Goal: Information Seeking & Learning: Understand process/instructions

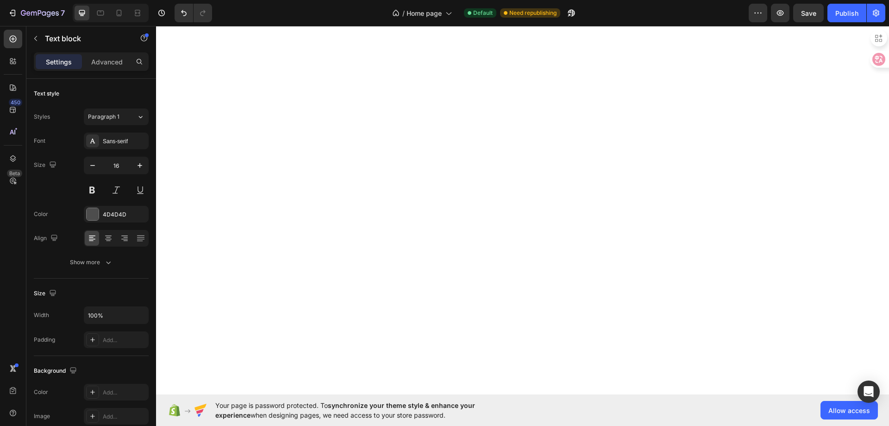
select select "ENG"
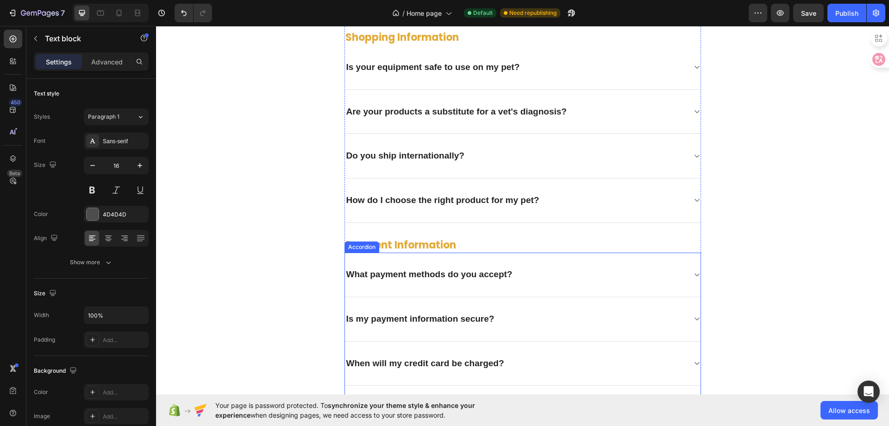
scroll to position [2354, 0]
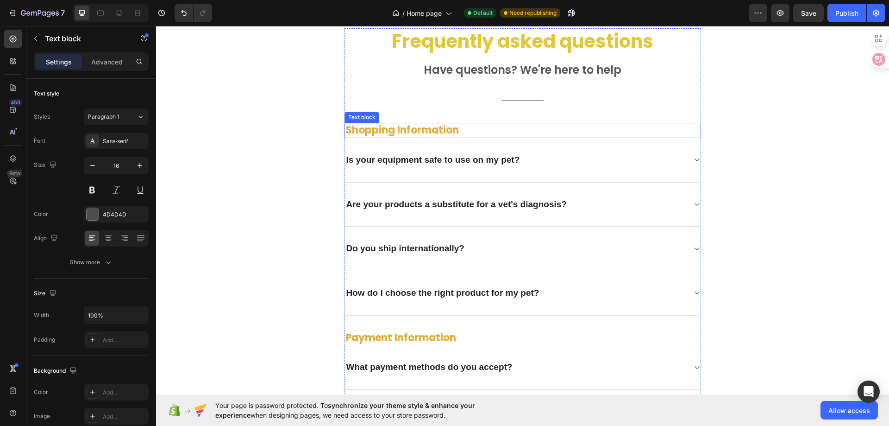
click at [393, 127] on p "shopping information" at bounding box center [522, 130] width 355 height 13
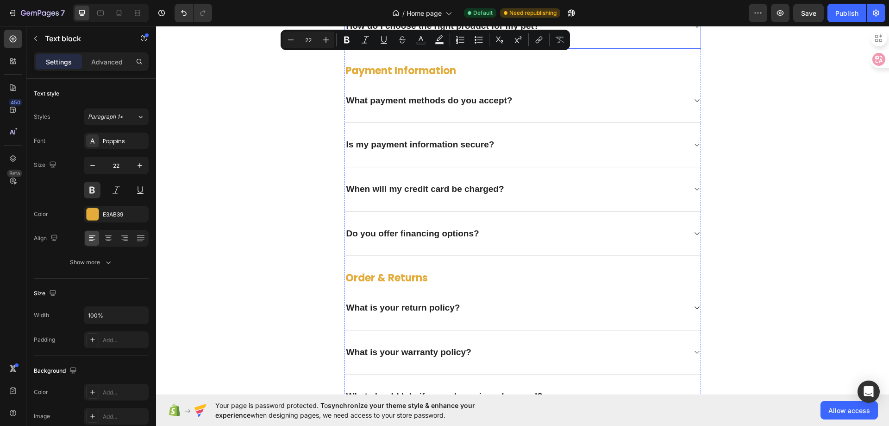
scroll to position [2261, 0]
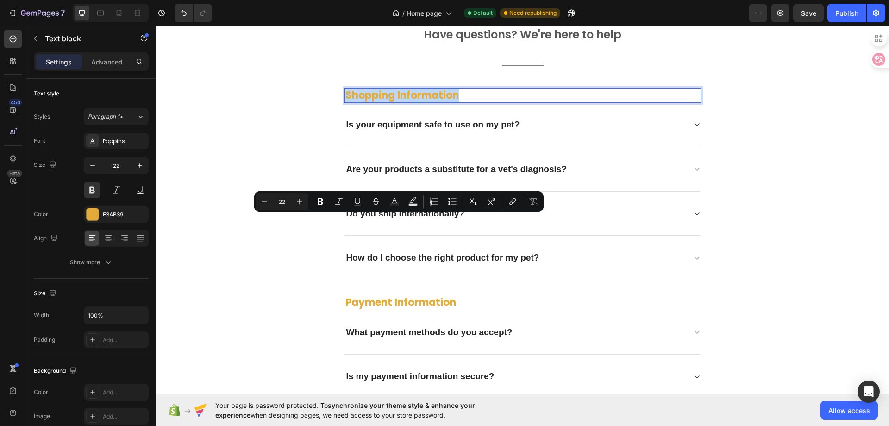
copy p "shopping information"
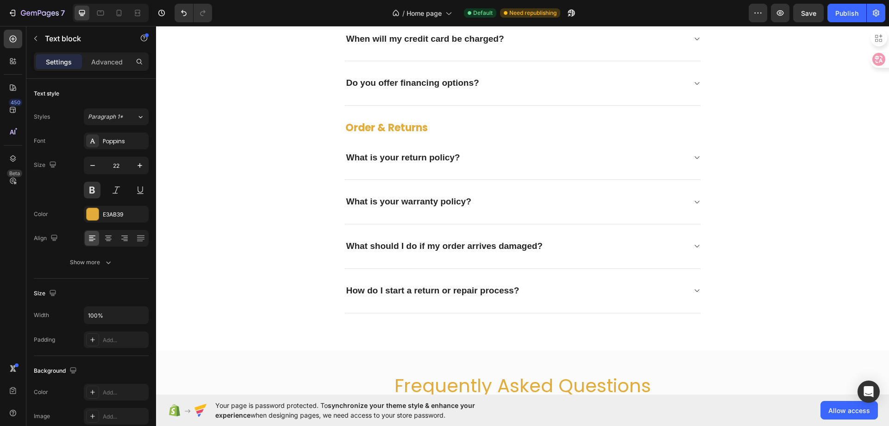
scroll to position [3049, 0]
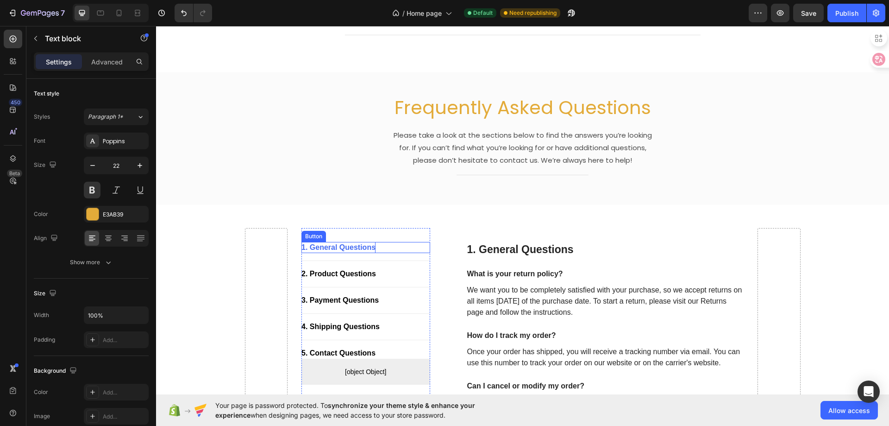
click at [360, 246] on div "1. General Questions" at bounding box center [338, 247] width 74 height 11
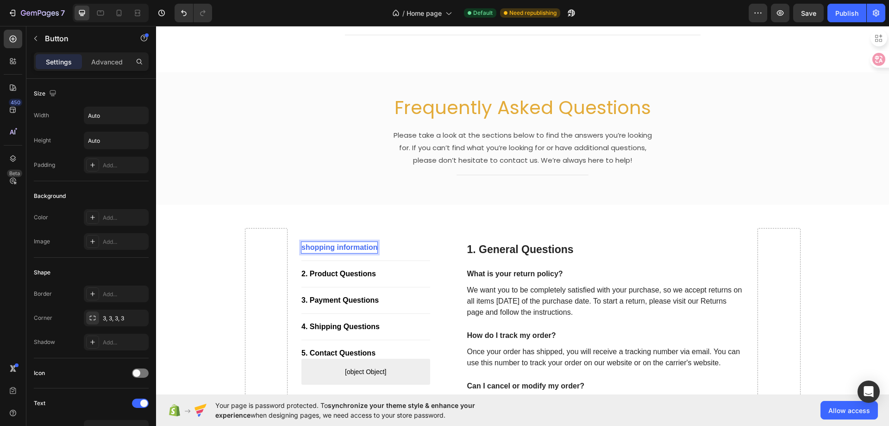
click at [301, 250] on p "shopping information" at bounding box center [339, 247] width 76 height 11
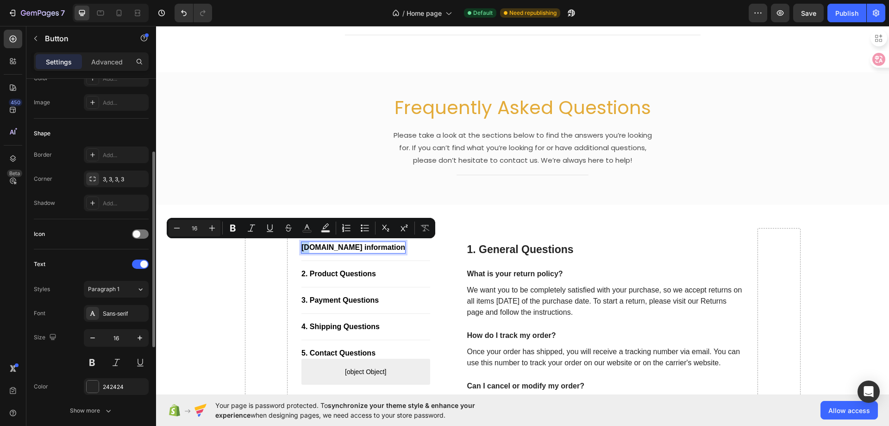
scroll to position [232, 0]
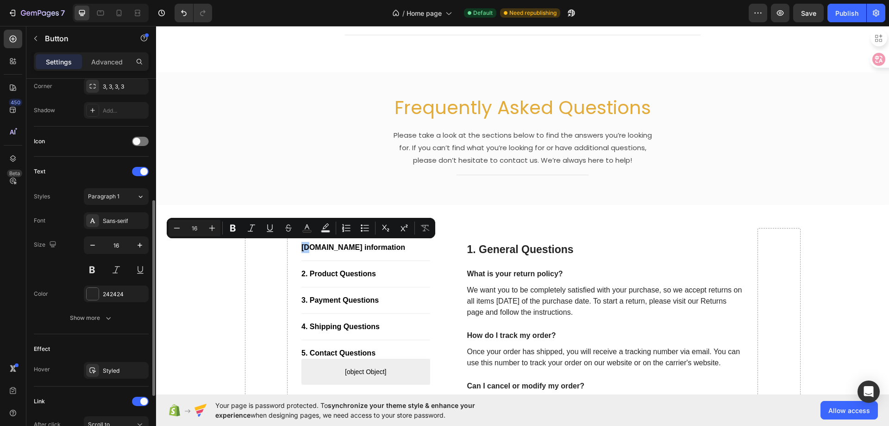
drag, startPoint x: -55, startPoint y: 295, endPoint x: 101, endPoint y: 320, distance: 158.2
click at [101, 320] on div "Show more" at bounding box center [91, 317] width 43 height 9
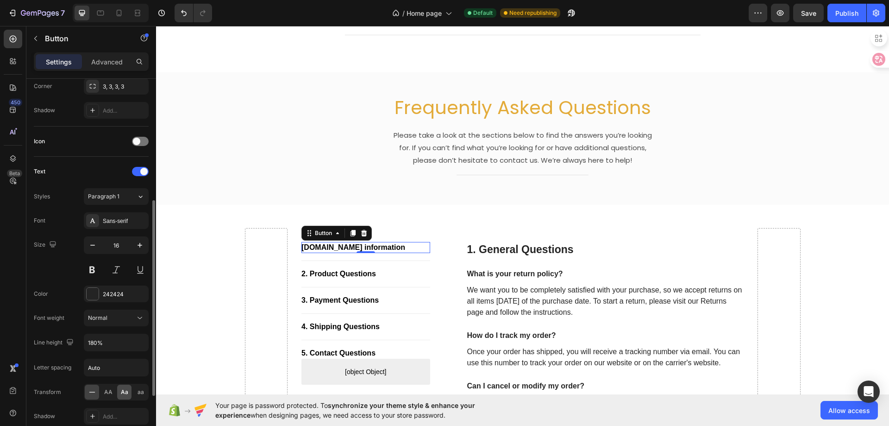
click at [122, 395] on span "Aa" at bounding box center [124, 392] width 7 height 8
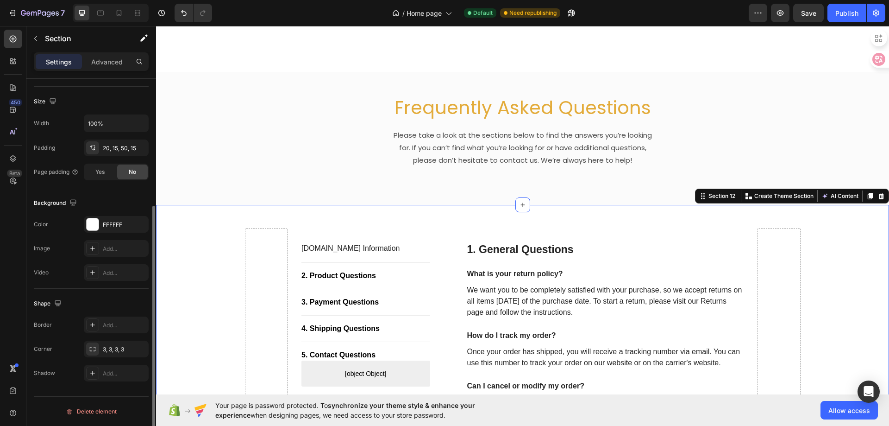
scroll to position [0, 0]
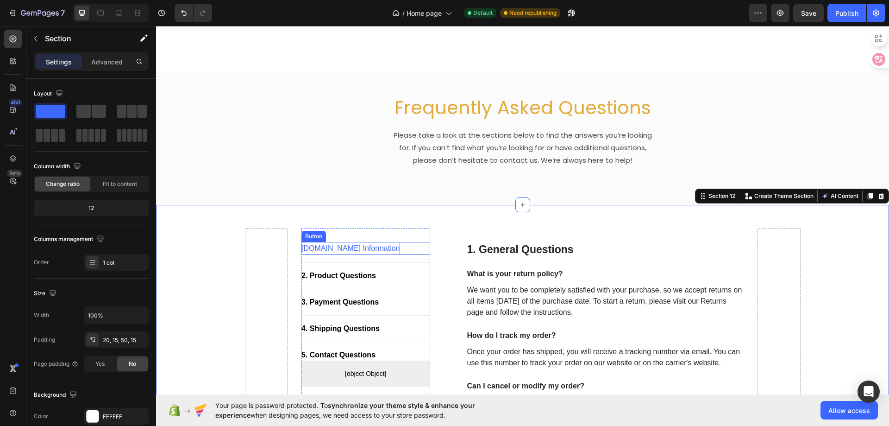
click at [326, 250] on p "1.shopping information" at bounding box center [350, 248] width 99 height 13
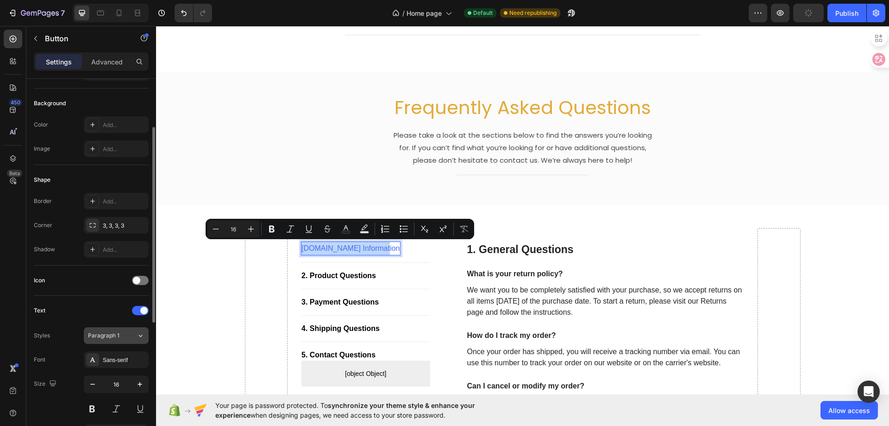
scroll to position [139, 0]
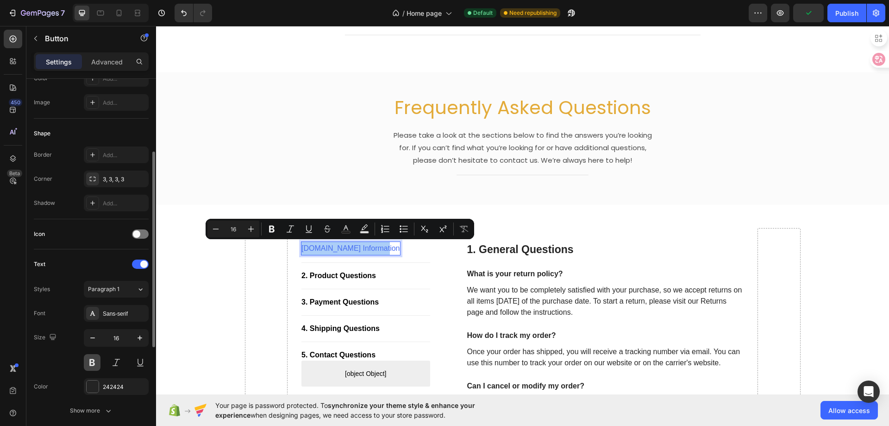
click at [93, 357] on button at bounding box center [92, 362] width 17 height 17
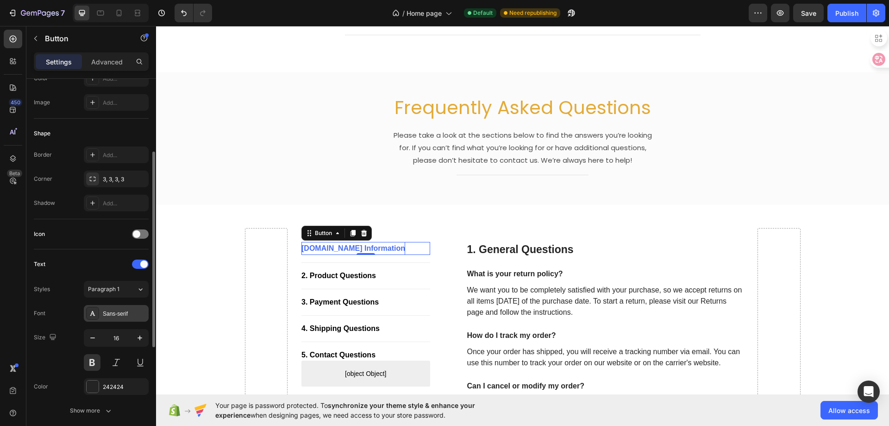
click at [125, 317] on div "Sans-serif" at bounding box center [125, 313] width 44 height 8
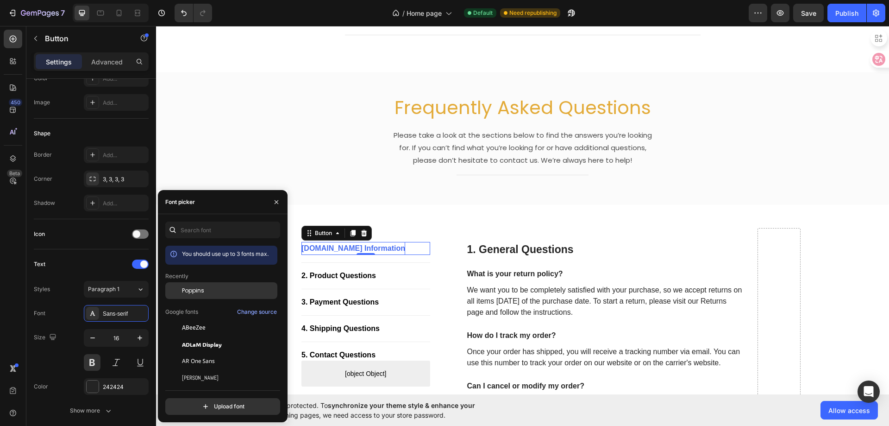
click at [198, 289] on span "Poppins" at bounding box center [193, 290] width 22 height 8
click at [482, 141] on p "Please take a look at the sections below to find the answers you’re looking for…" at bounding box center [523, 148] width 262 height 38
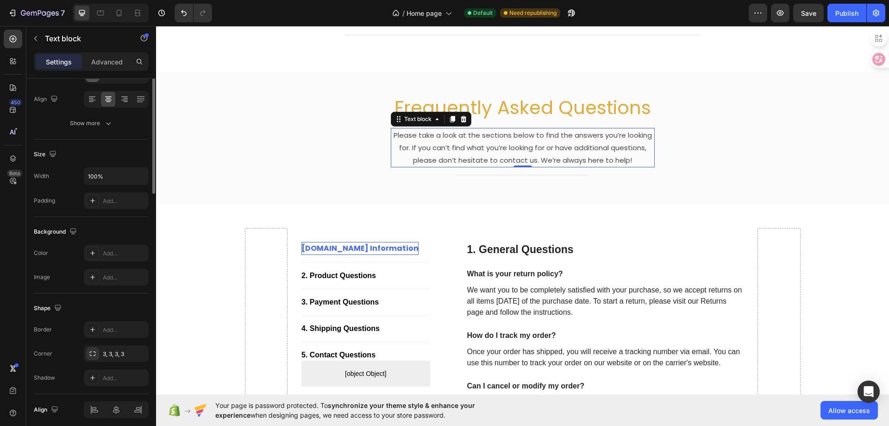
scroll to position [0, 0]
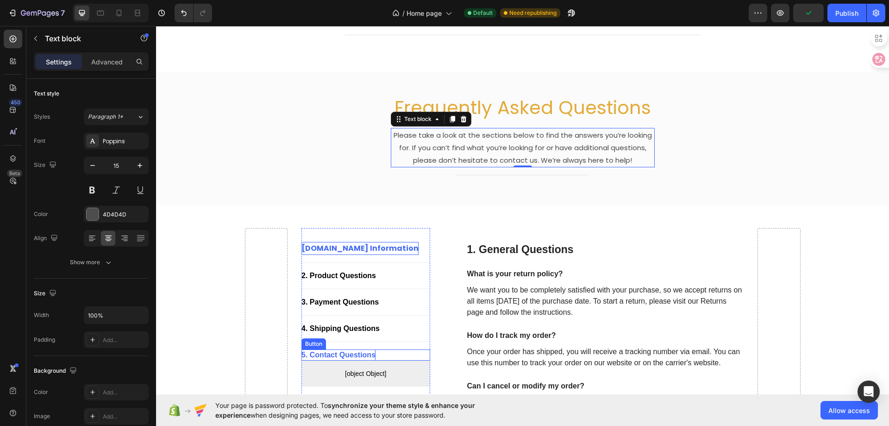
click at [325, 354] on div "5. Contact Questions" at bounding box center [338, 354] width 74 height 11
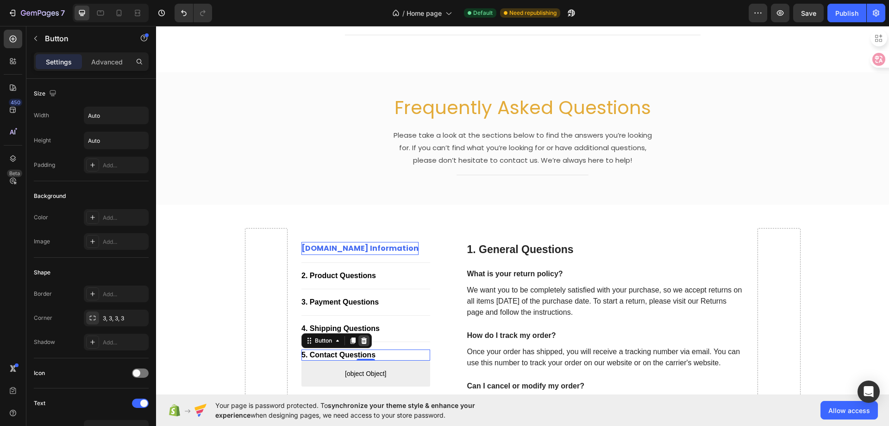
click at [361, 343] on icon at bounding box center [364, 340] width 6 height 6
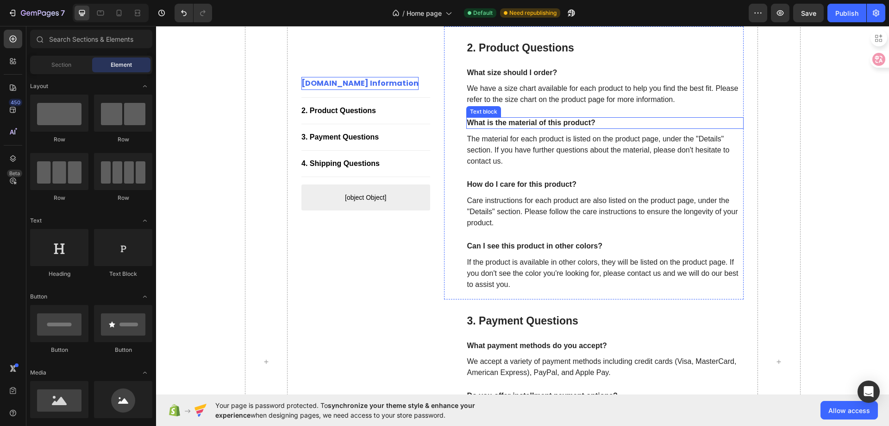
scroll to position [3558, 0]
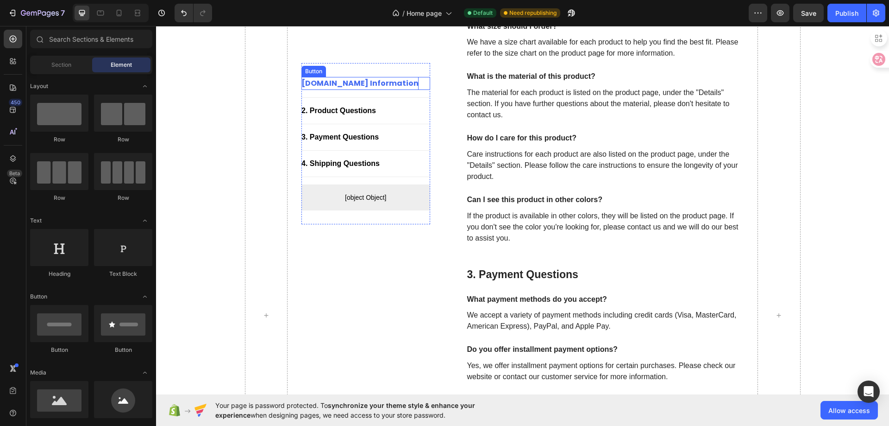
click at [354, 84] on p "1.shopping information" at bounding box center [359, 83] width 117 height 13
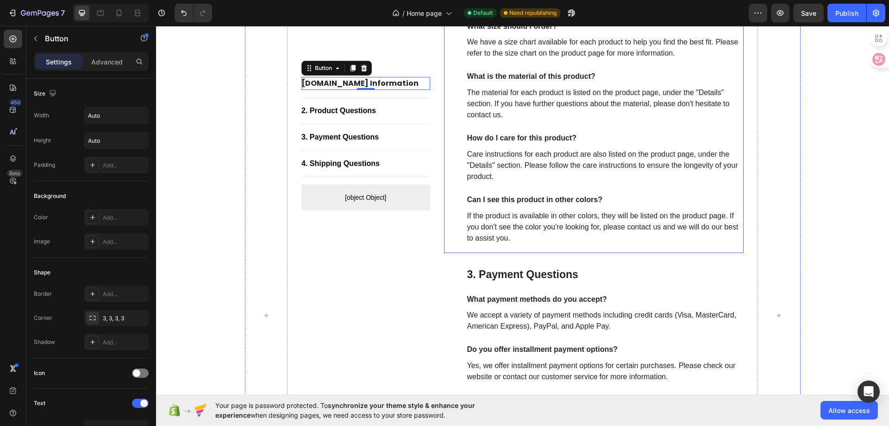
scroll to position [3419, 0]
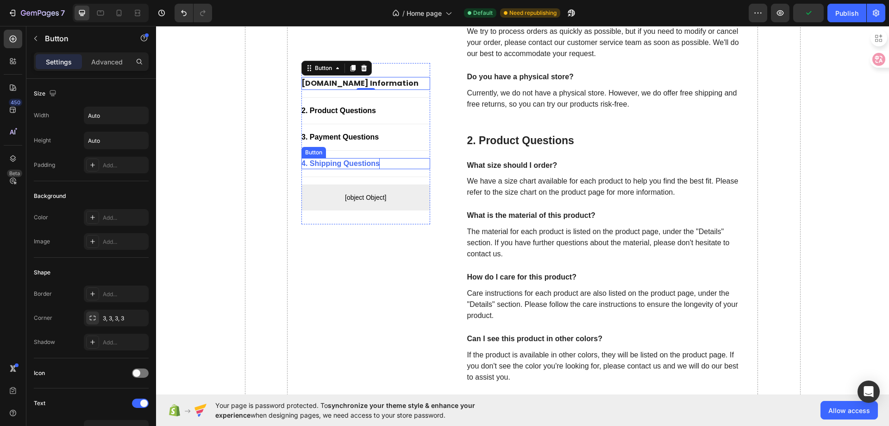
click at [365, 166] on div "4. Shipping Questions Button" at bounding box center [365, 163] width 129 height 11
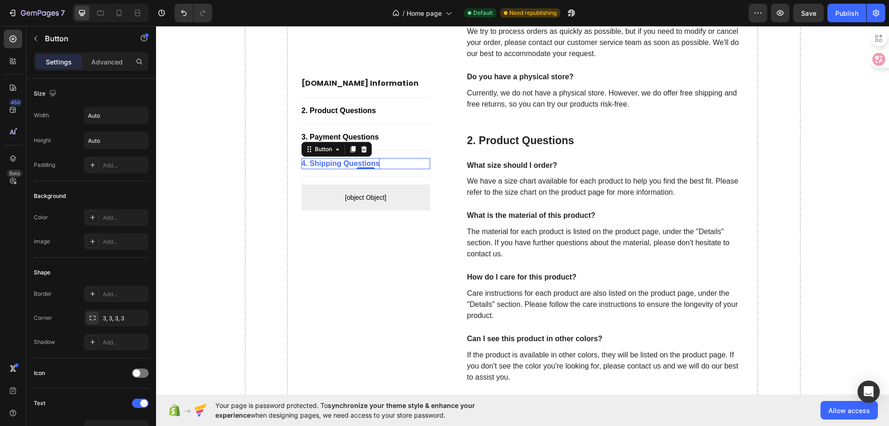
scroll to position [3373, 0]
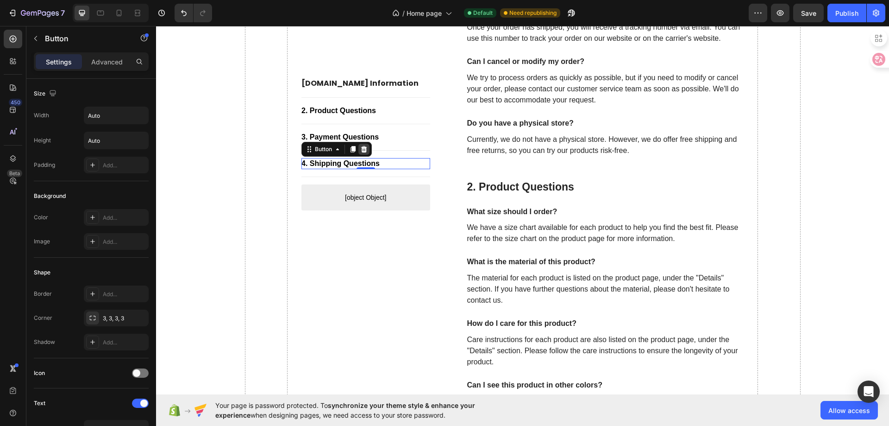
click at [362, 151] on icon at bounding box center [364, 149] width 6 height 6
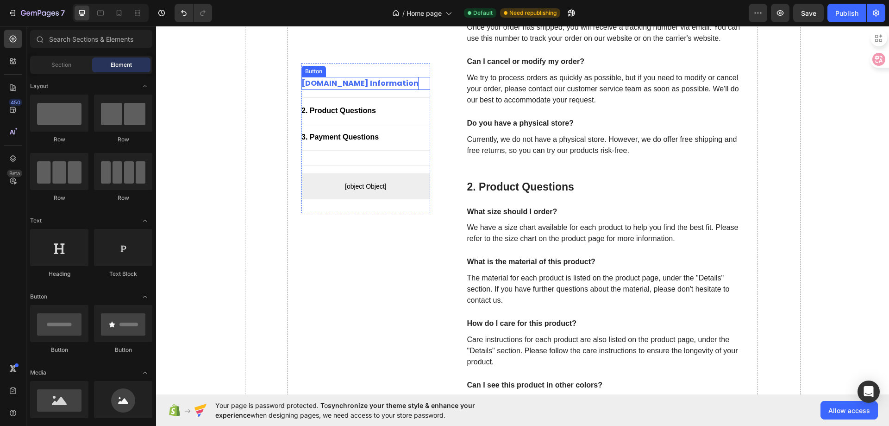
click at [307, 82] on p "1.shopping information" at bounding box center [359, 83] width 117 height 13
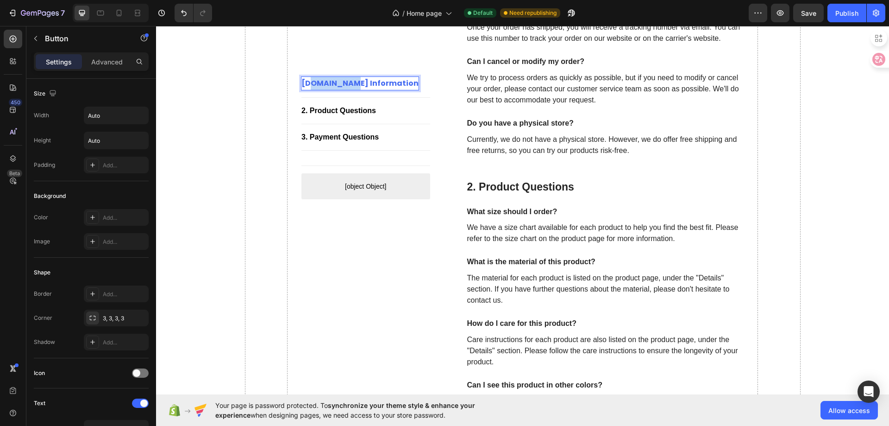
click at [307, 82] on p "1.shopping information" at bounding box center [359, 83] width 117 height 13
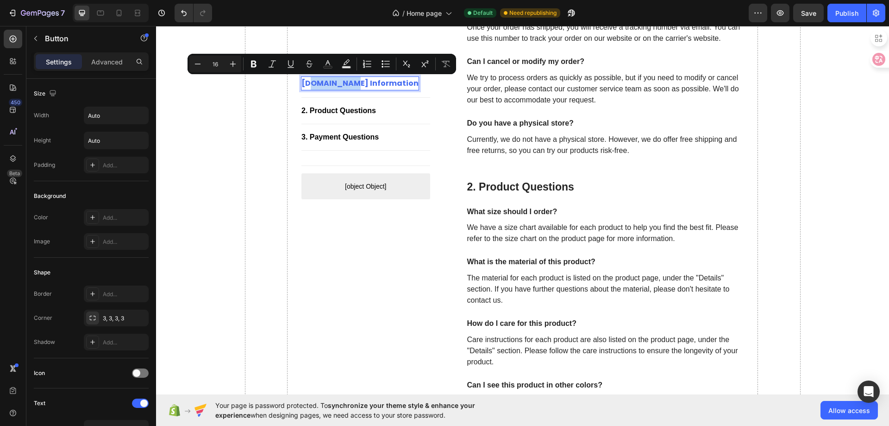
click at [307, 82] on p "1.shopping information" at bounding box center [359, 83] width 117 height 13
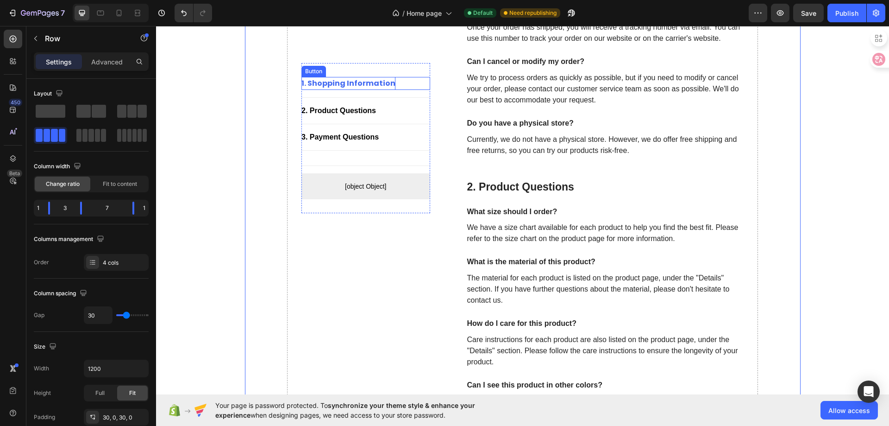
click at [317, 84] on p "1. shopping information" at bounding box center [348, 83] width 94 height 13
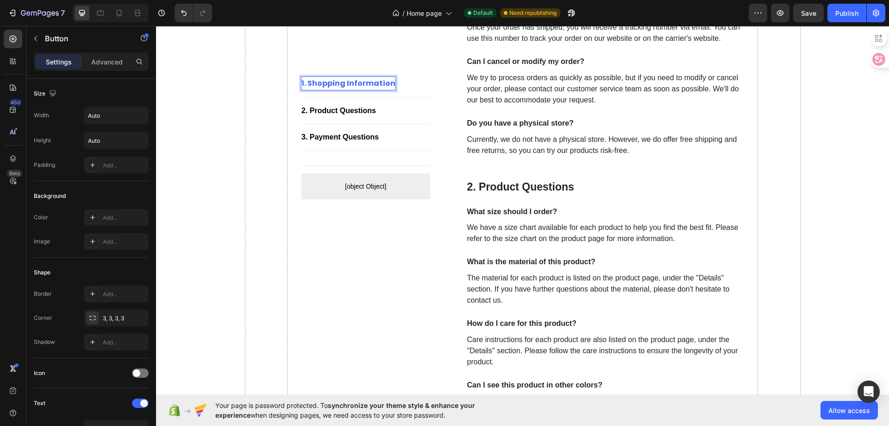
click at [307, 82] on p "1. shopping information" at bounding box center [348, 83] width 94 height 13
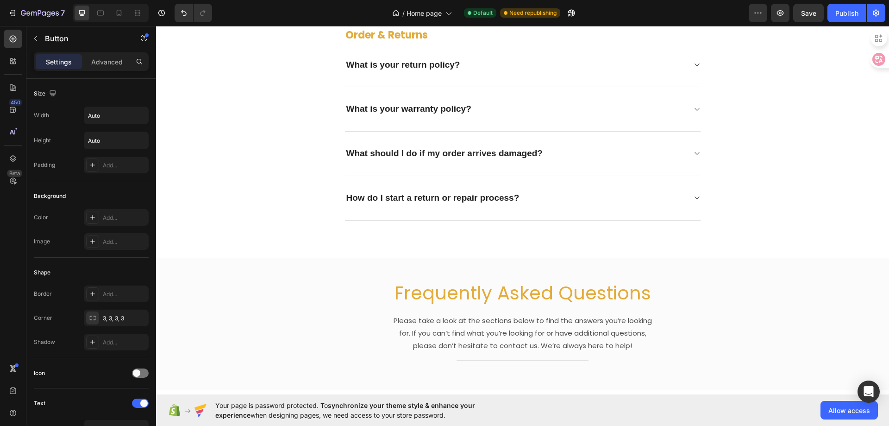
scroll to position [3002, 0]
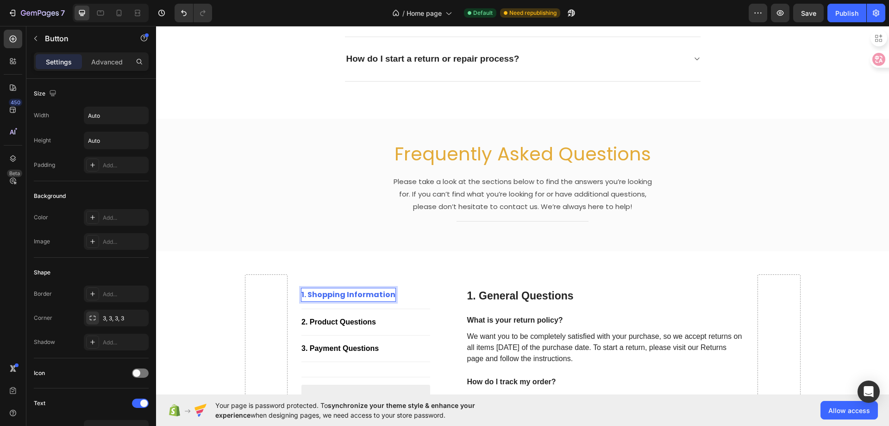
click at [358, 292] on p "1. shopping information" at bounding box center [348, 294] width 94 height 13
click at [350, 241] on div "Frequently Asked Questions Heading Please take a look at the sections below to …" at bounding box center [522, 185] width 733 height 132
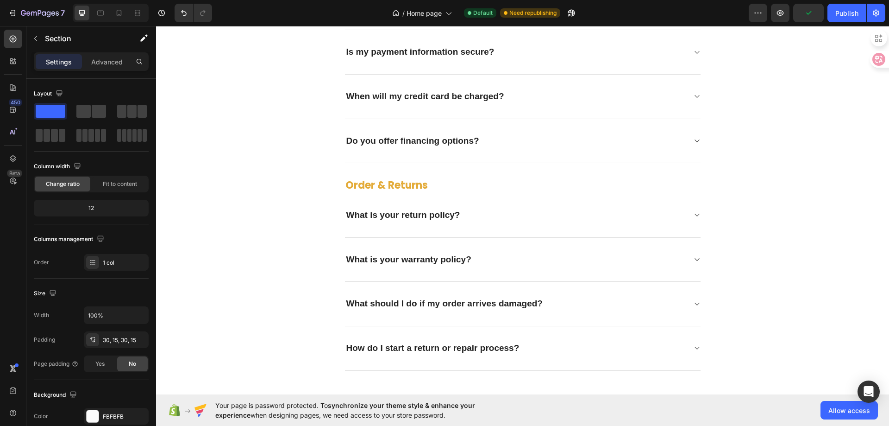
scroll to position [2863, 0]
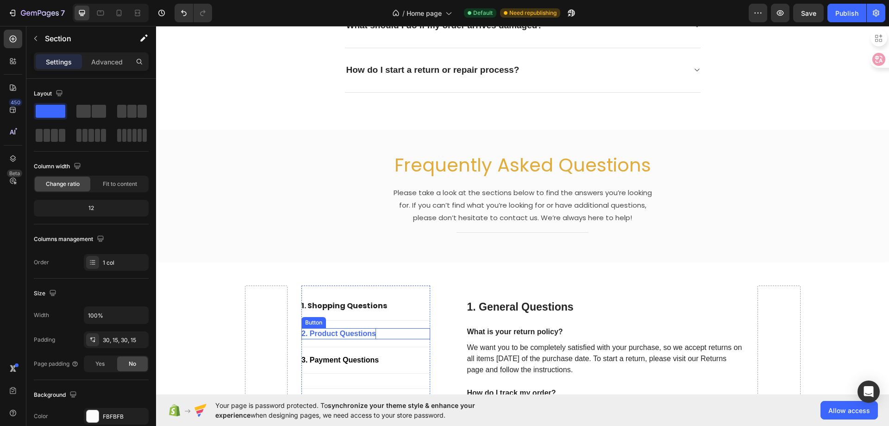
click at [320, 334] on div "2. Product Questions" at bounding box center [338, 333] width 75 height 11
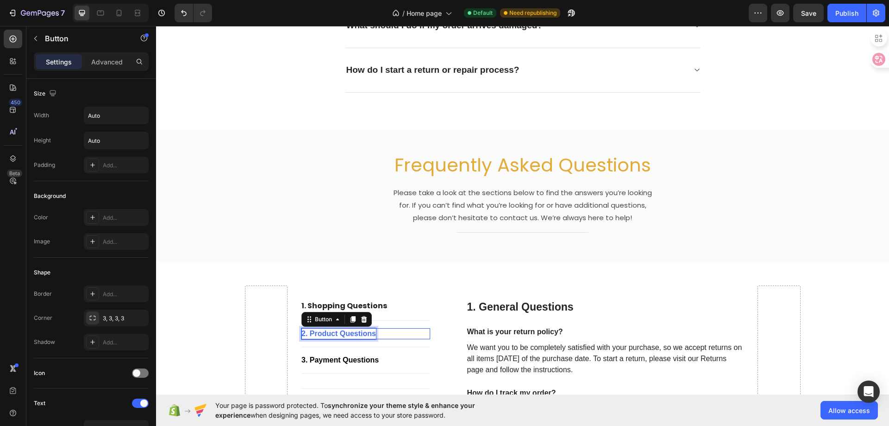
click at [320, 334] on div "2. Product Questions" at bounding box center [338, 333] width 75 height 11
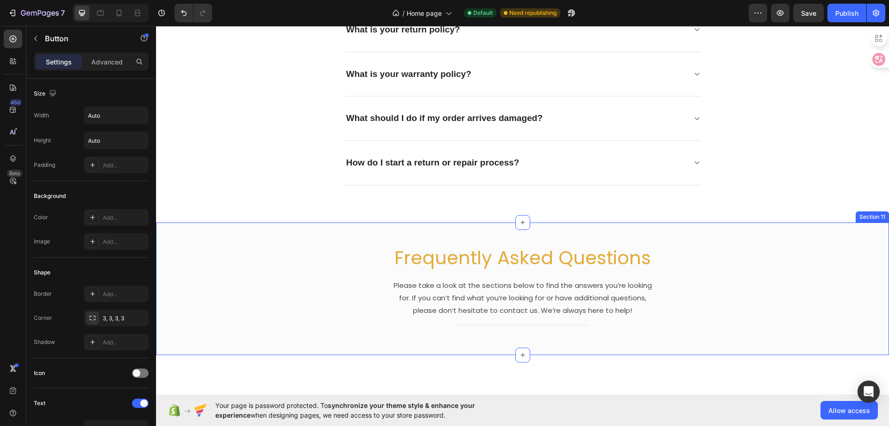
scroll to position [2910, 0]
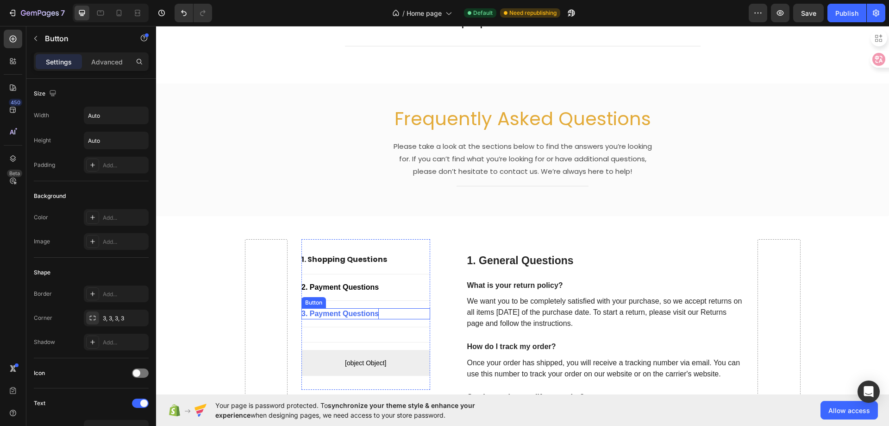
click at [329, 314] on div "3. Payment Questions" at bounding box center [339, 313] width 77 height 11
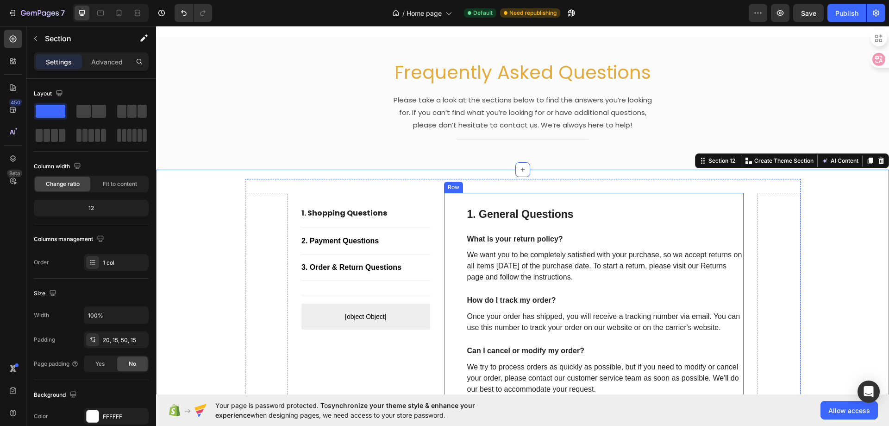
scroll to position [3002, 0]
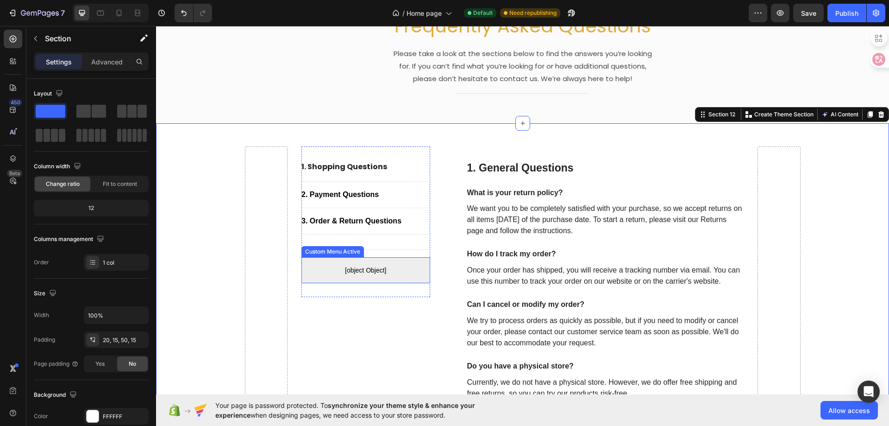
click at [358, 272] on span "[object Object]" at bounding box center [365, 269] width 129 height 11
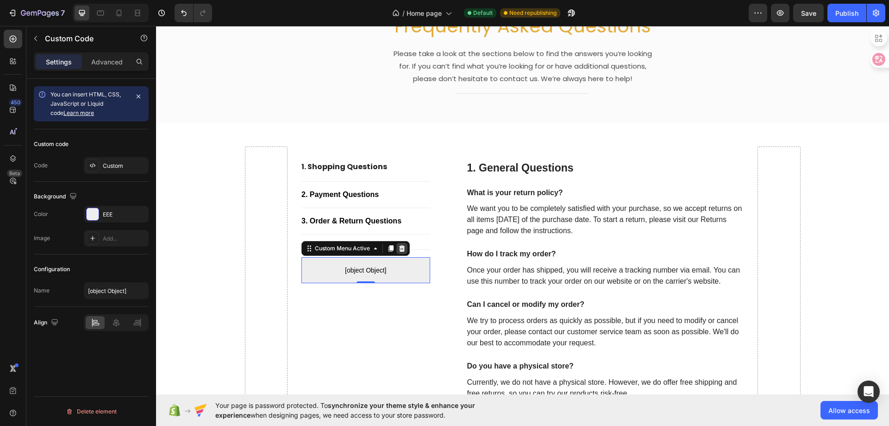
click at [398, 248] on icon at bounding box center [401, 248] width 7 height 7
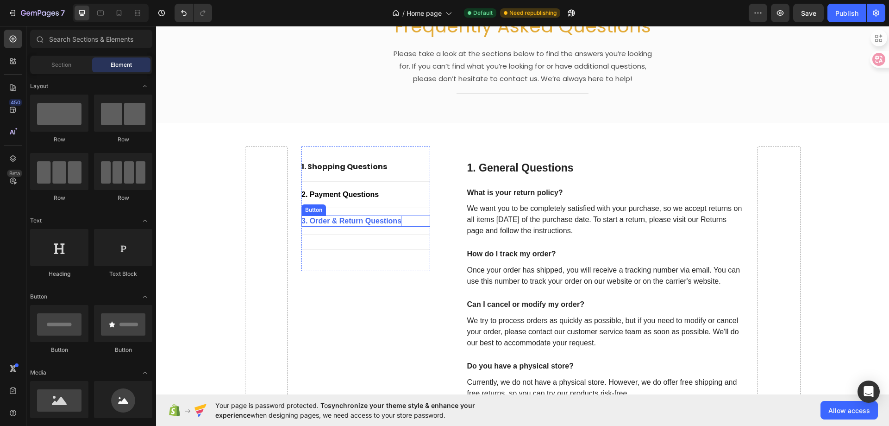
click at [374, 218] on p "3. Order & Return Questions" at bounding box center [351, 220] width 100 height 11
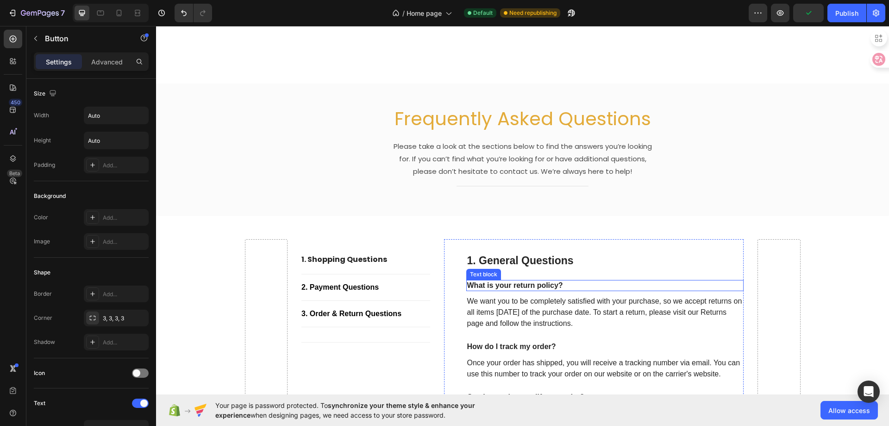
scroll to position [3049, 0]
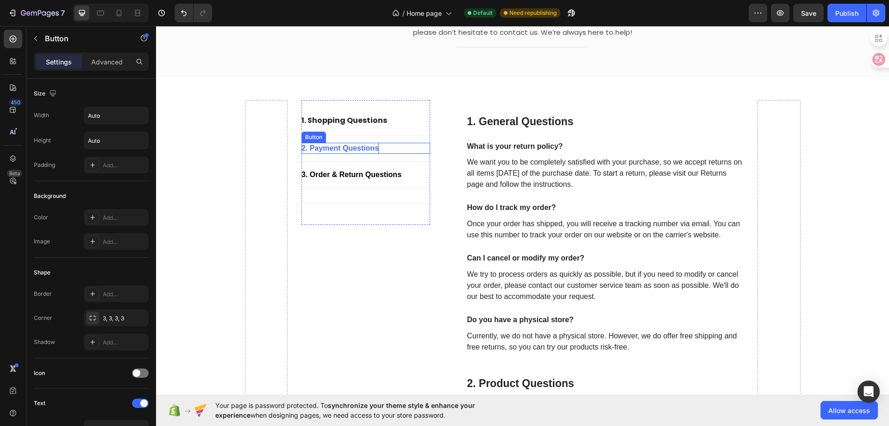
click at [359, 146] on p "2. Payment Questions" at bounding box center [339, 148] width 77 height 11
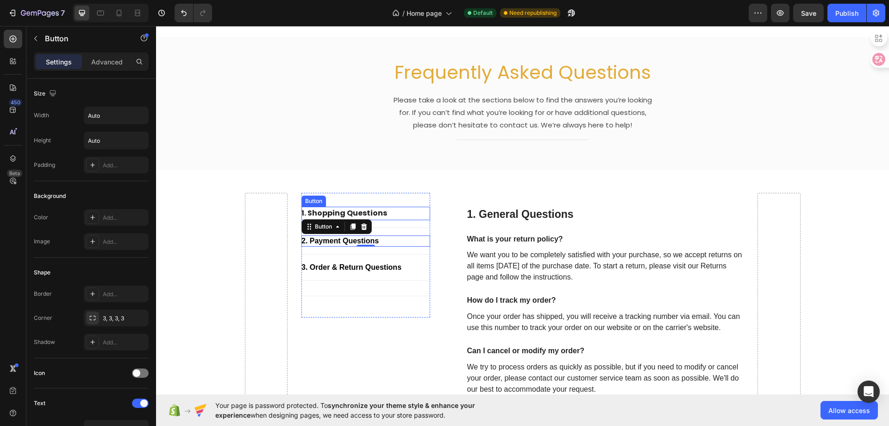
click at [390, 207] on div "1. shopping Questions Button" at bounding box center [365, 213] width 129 height 13
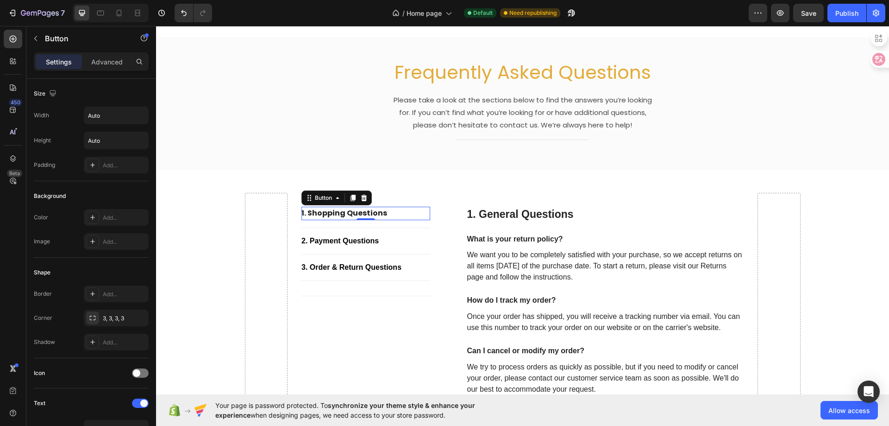
click at [390, 207] on div "1. shopping Questions Button 0" at bounding box center [365, 213] width 129 height 13
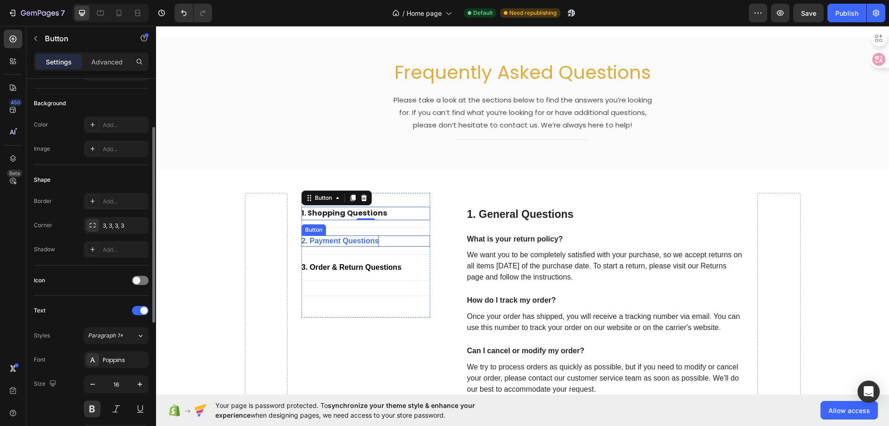
click at [331, 240] on p "2. Payment Questions" at bounding box center [339, 240] width 77 height 11
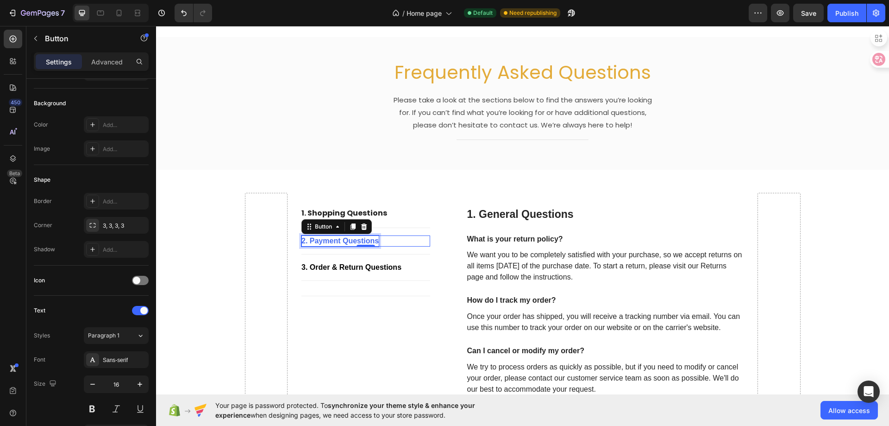
click at [331, 240] on p "2. Payment Questions" at bounding box center [339, 240] width 77 height 11
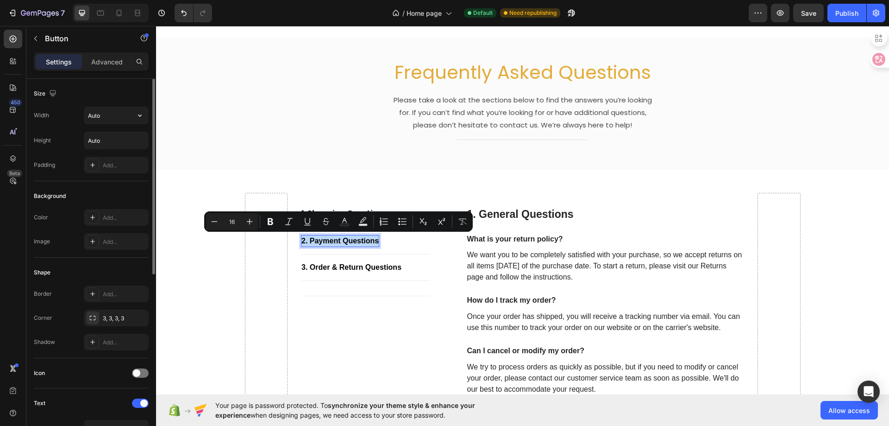
scroll to position [185, 0]
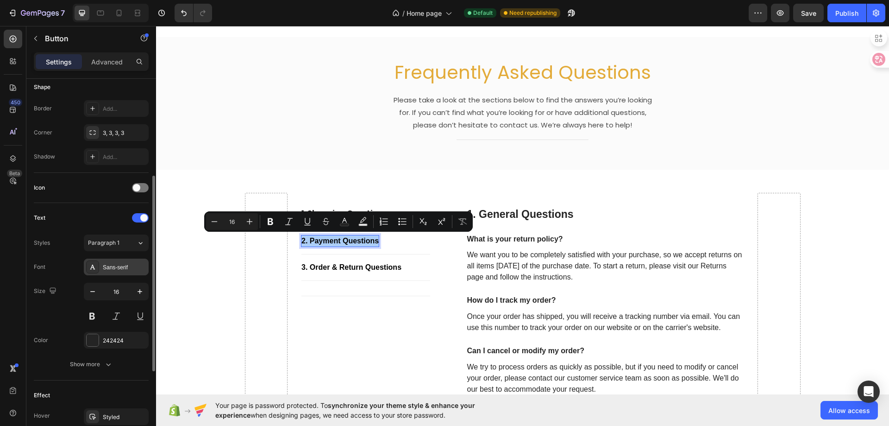
click at [123, 270] on div "Sans-serif" at bounding box center [125, 267] width 44 height 8
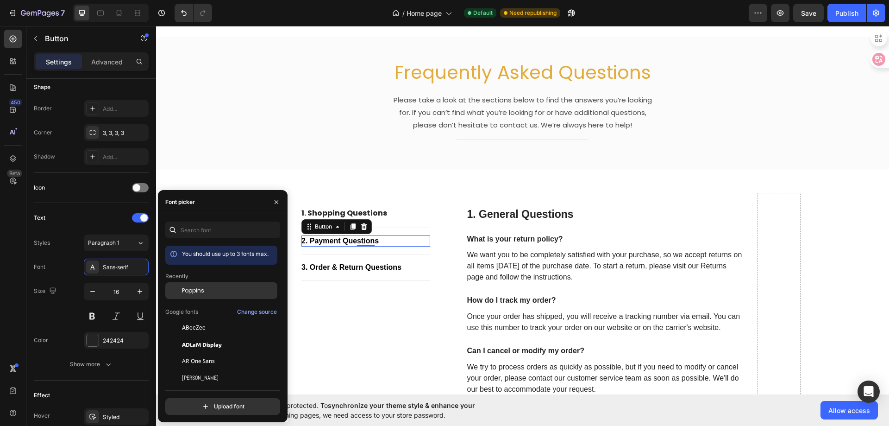
click at [193, 293] on span "Poppins" at bounding box center [193, 290] width 22 height 8
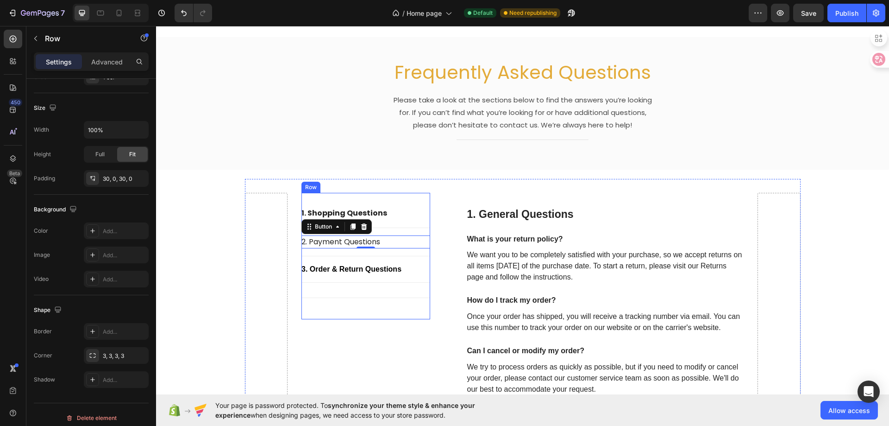
click at [337, 311] on div "1. shopping Questions Button Title Line 2. Payment Questions Button 0 Title Lin…" at bounding box center [365, 256] width 129 height 127
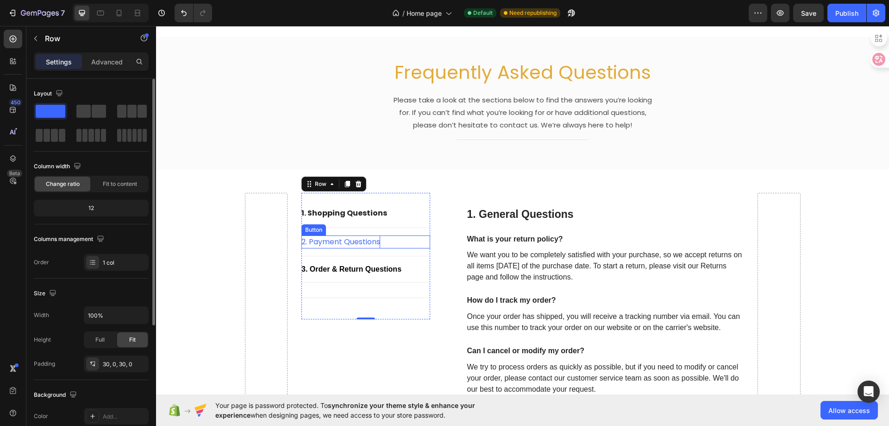
click at [341, 241] on p "2. Payment Questions" at bounding box center [340, 241] width 79 height 13
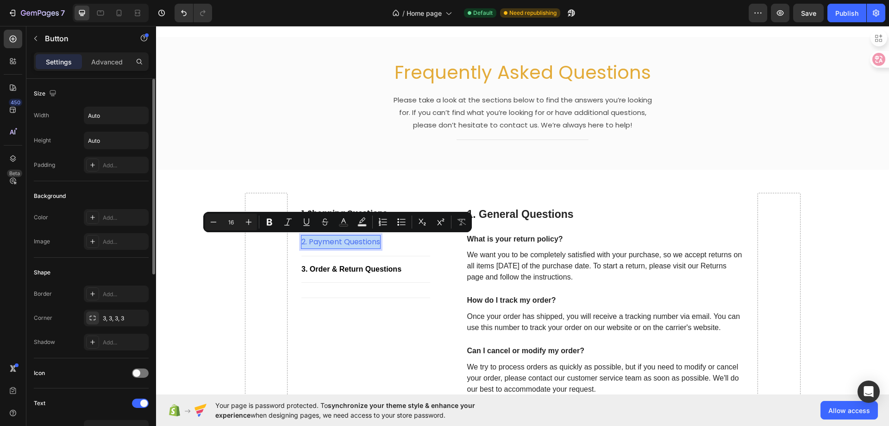
scroll to position [139, 0]
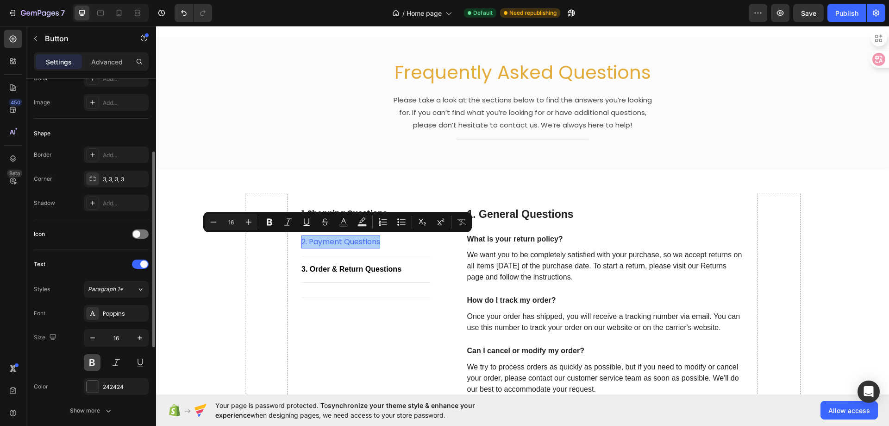
click at [94, 365] on button at bounding box center [92, 362] width 17 height 17
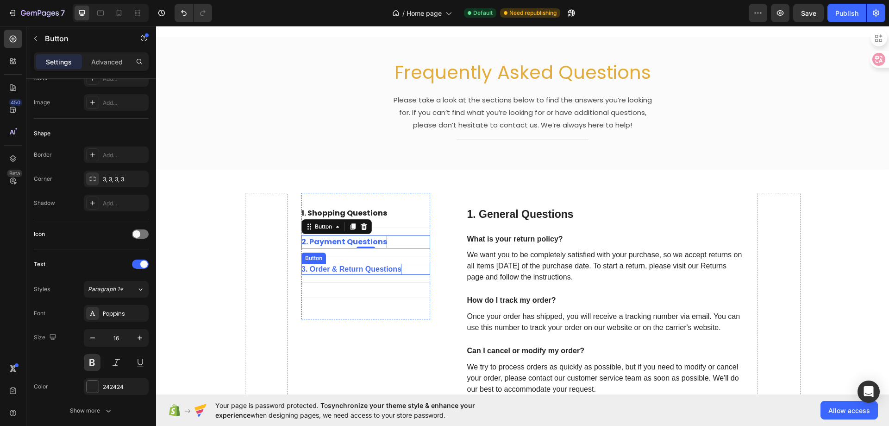
click at [333, 272] on p "3. Order & Return Questions" at bounding box center [351, 268] width 100 height 11
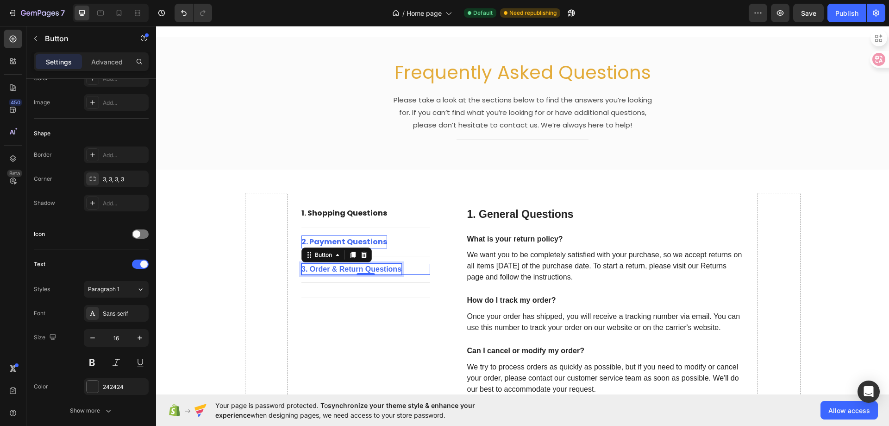
click at [333, 272] on p "3. Order & Return Questions" at bounding box center [351, 268] width 100 height 11
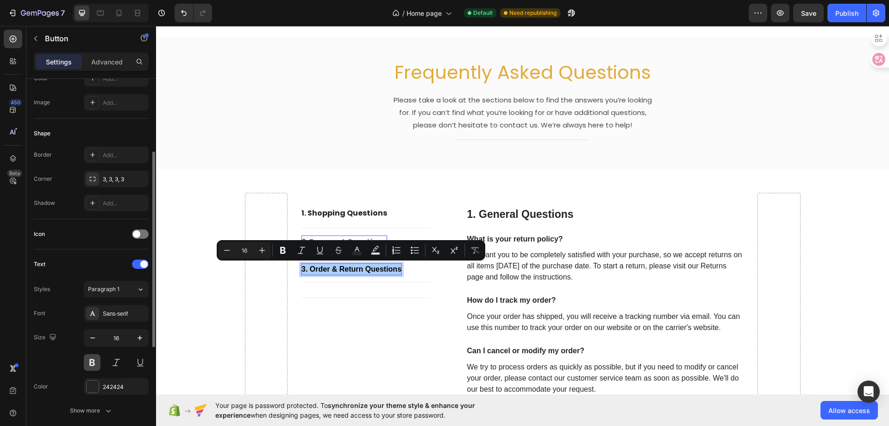
click at [90, 362] on button at bounding box center [92, 362] width 17 height 17
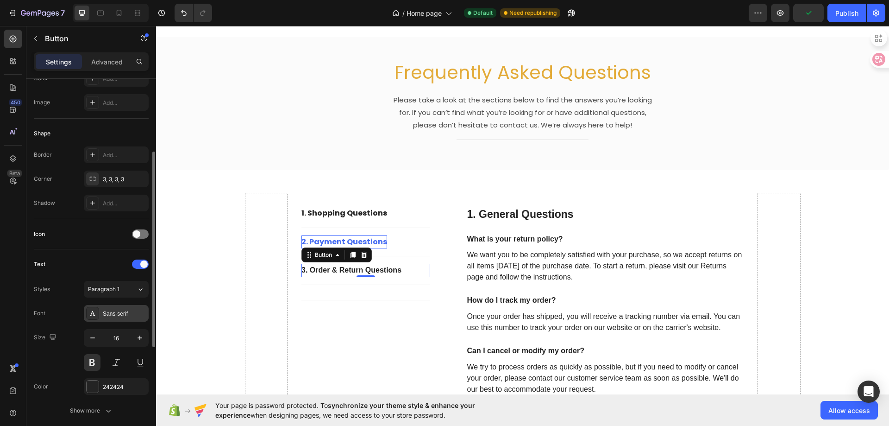
click at [125, 318] on div "Sans-serif" at bounding box center [116, 313] width 65 height 17
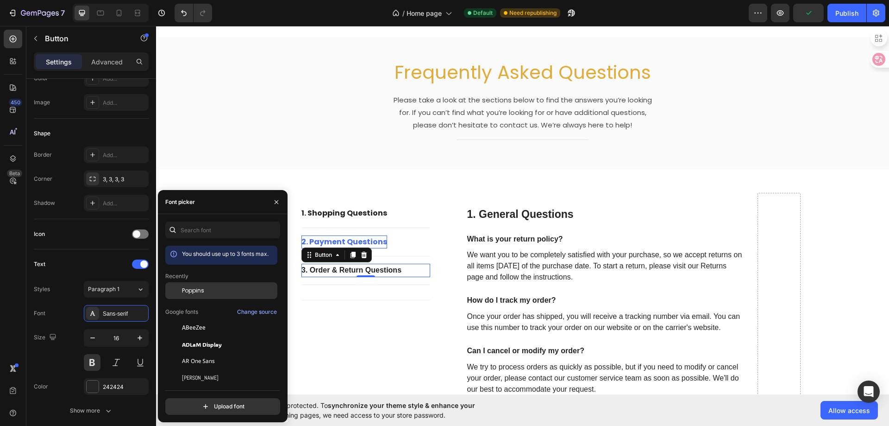
click at [189, 291] on span "Poppins" at bounding box center [193, 290] width 22 height 8
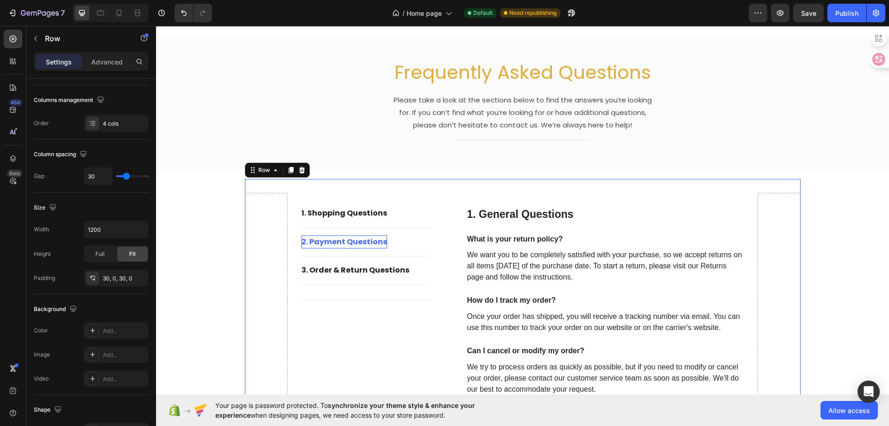
scroll to position [0, 0]
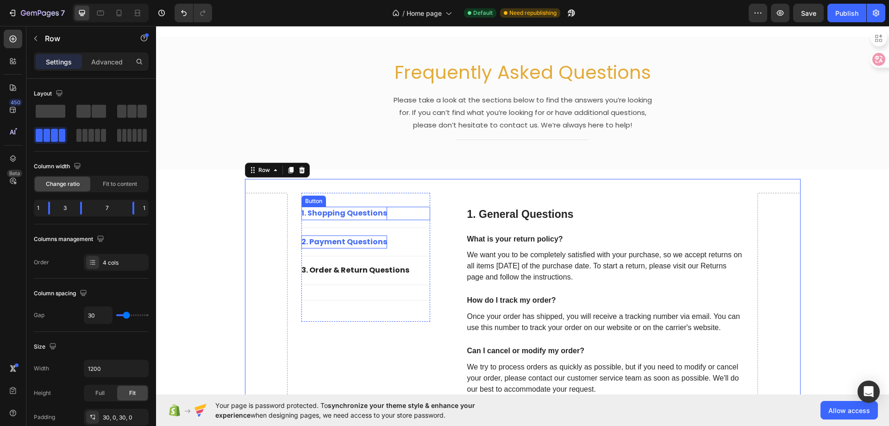
click at [340, 211] on p "1. shopping Questions" at bounding box center [344, 213] width 86 height 13
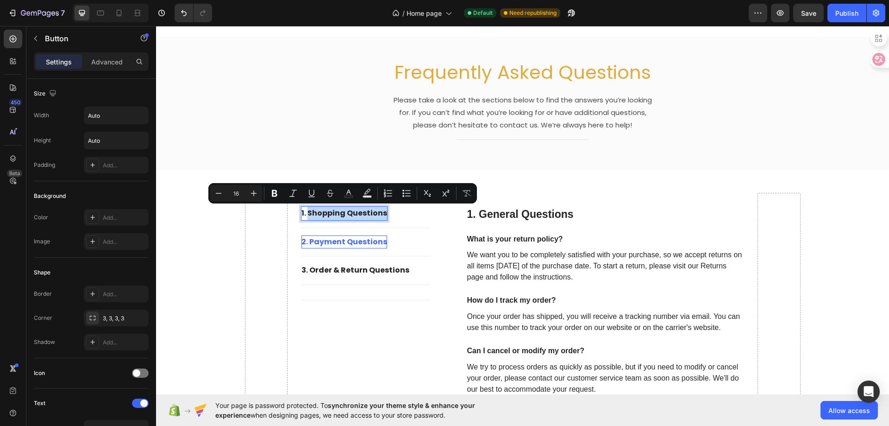
drag, startPoint x: 305, startPoint y: 214, endPoint x: 383, endPoint y: 213, distance: 77.3
click at [383, 213] on div "1. shopping Questions Button 0" at bounding box center [365, 213] width 129 height 13
copy p "shopping Questions"
click at [525, 213] on p "1. General Questions" at bounding box center [605, 214] width 276 height 14
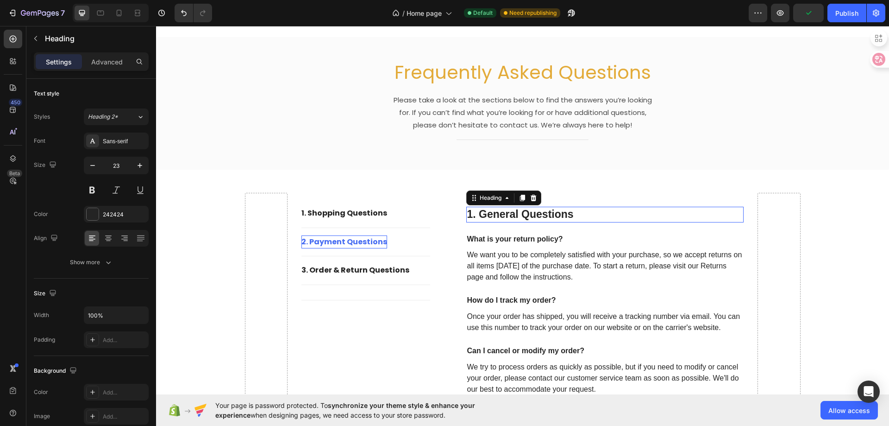
click at [525, 213] on p "1. General Questions" at bounding box center [605, 214] width 276 height 14
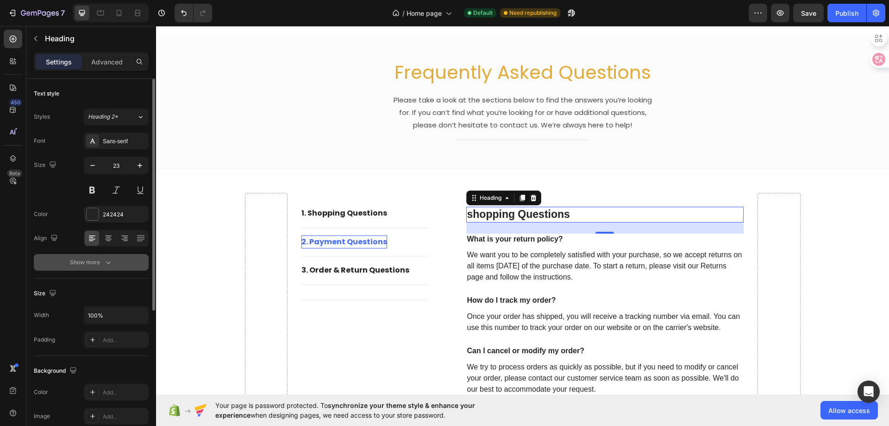
click at [110, 264] on icon "button" at bounding box center [108, 261] width 9 height 9
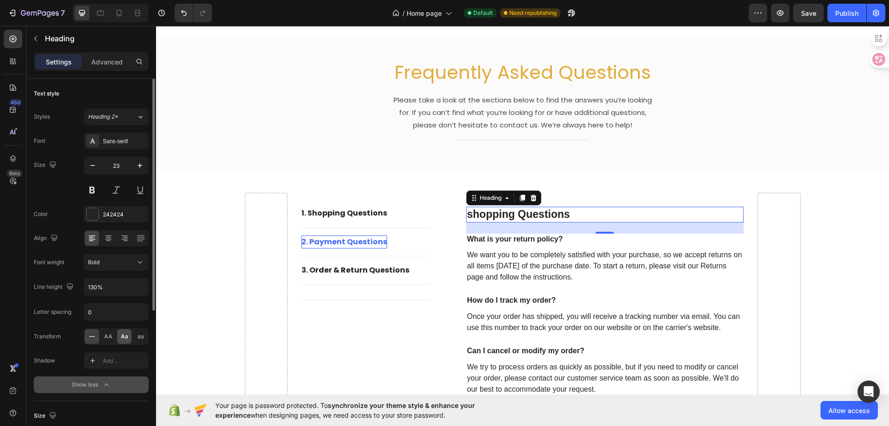
click at [119, 335] on div "Aa" at bounding box center [124, 336] width 14 height 15
click at [467, 215] on p "shopping Questions" at bounding box center [605, 214] width 276 height 14
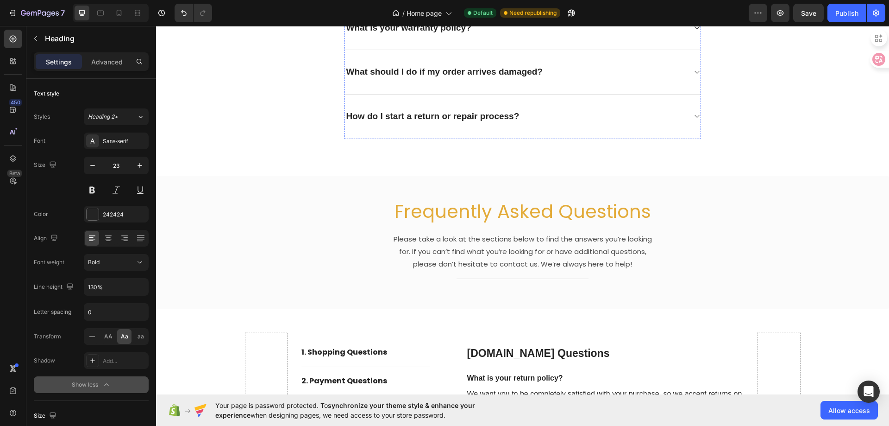
scroll to position [2956, 0]
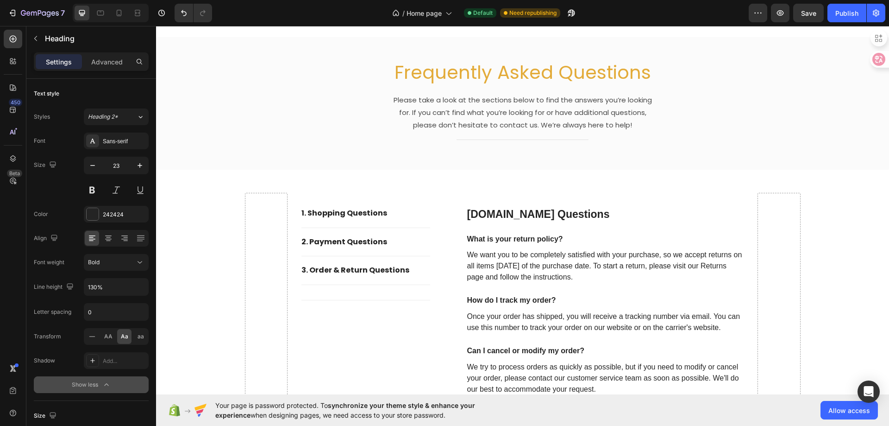
click at [509, 216] on h2 "[DOMAIN_NAME] questions" at bounding box center [605, 215] width 278 height 16
click at [509, 216] on p "[DOMAIN_NAME] questions" at bounding box center [605, 214] width 276 height 14
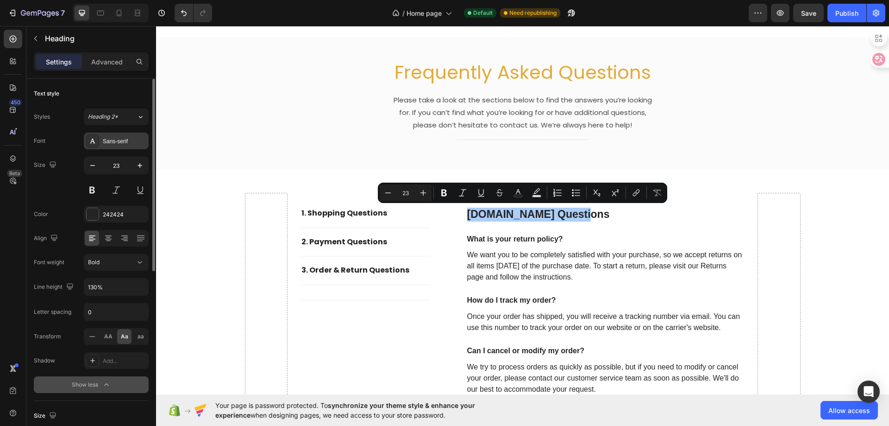
click at [116, 139] on div "Sans-serif" at bounding box center [125, 141] width 44 height 8
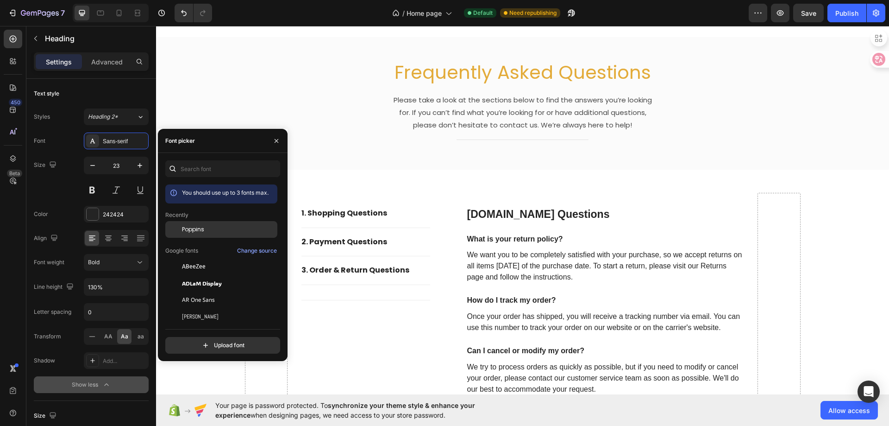
click at [194, 229] on span "Poppins" at bounding box center [193, 229] width 22 height 8
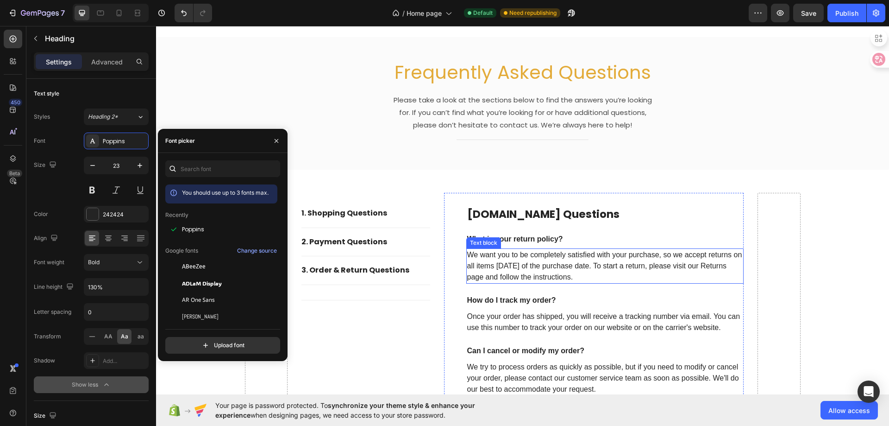
click at [535, 258] on p "We want you to be completely satisfied with your purchase, so we accept returns…" at bounding box center [605, 265] width 276 height 33
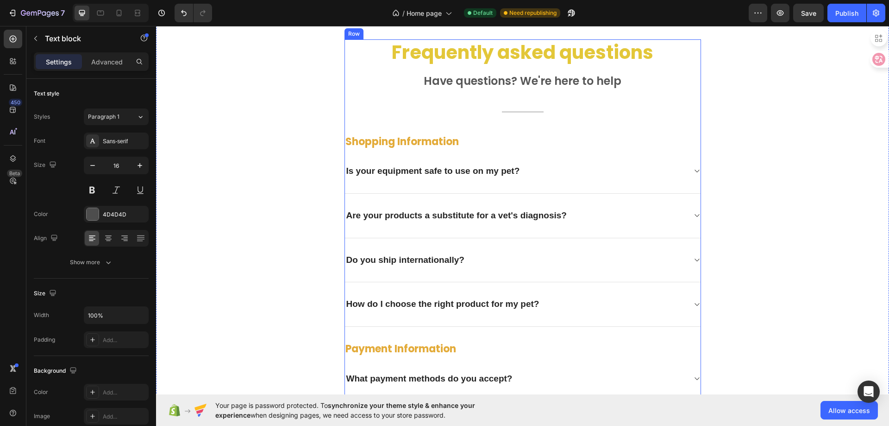
scroll to position [2261, 0]
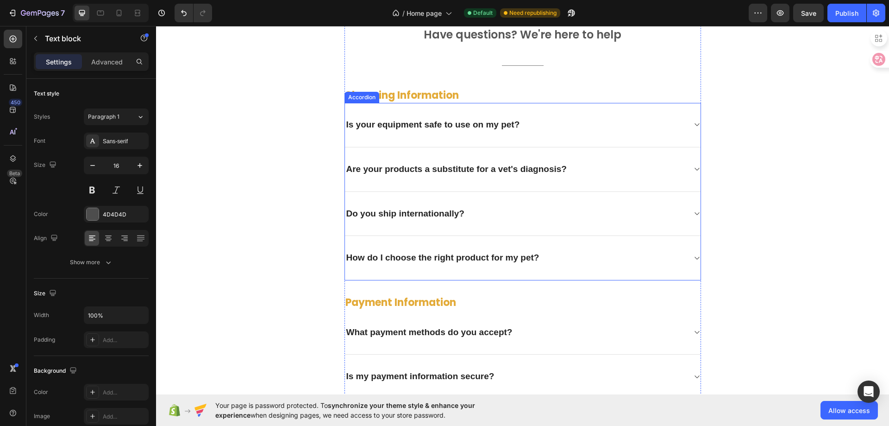
click at [418, 131] on p "Is your equipment safe to use on my pet?" at bounding box center [433, 125] width 174 height 12
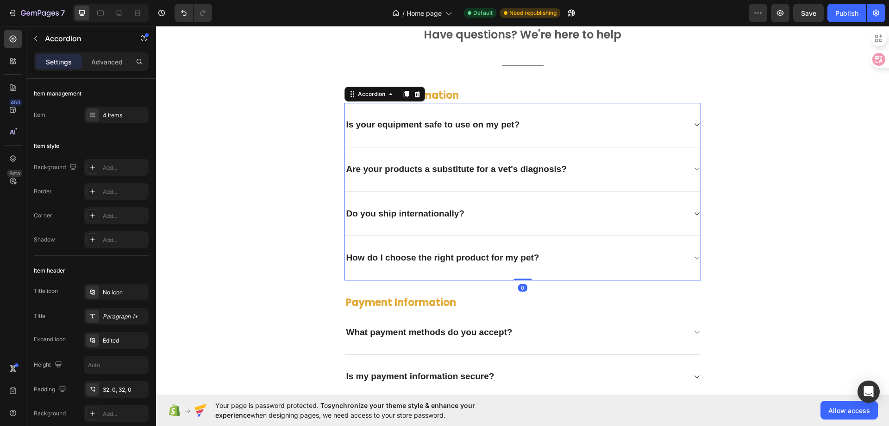
click at [418, 131] on p "Is your equipment safe to use on my pet?" at bounding box center [433, 125] width 174 height 12
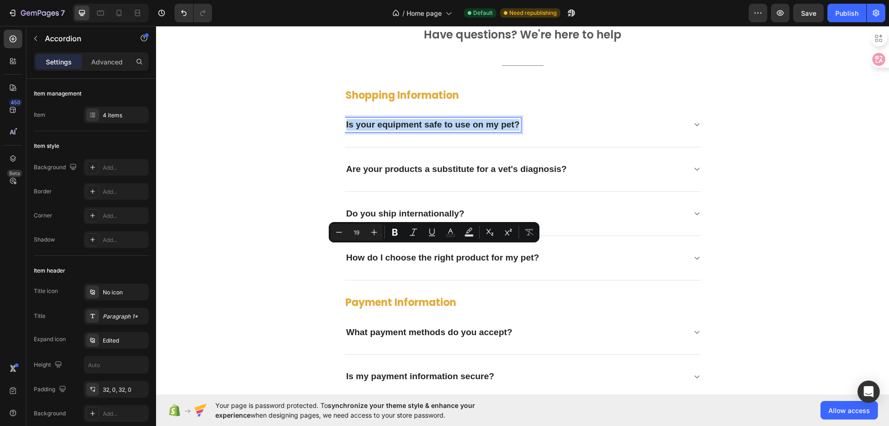
copy p "Is your equipment safe to use on my pet?"
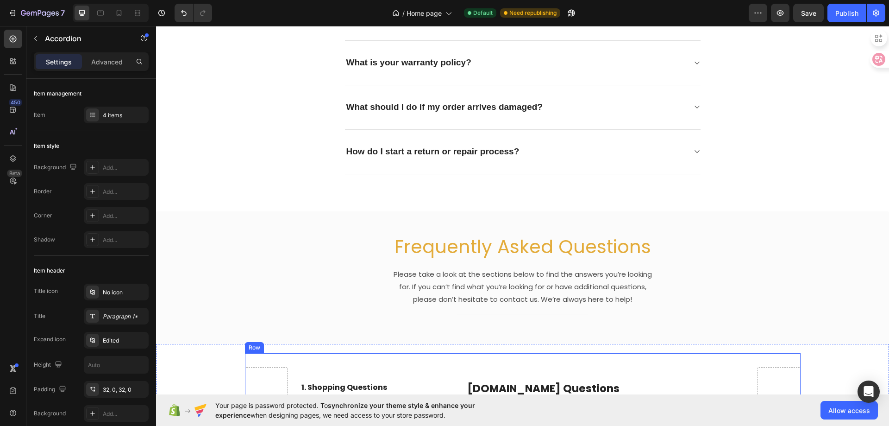
scroll to position [3049, 0]
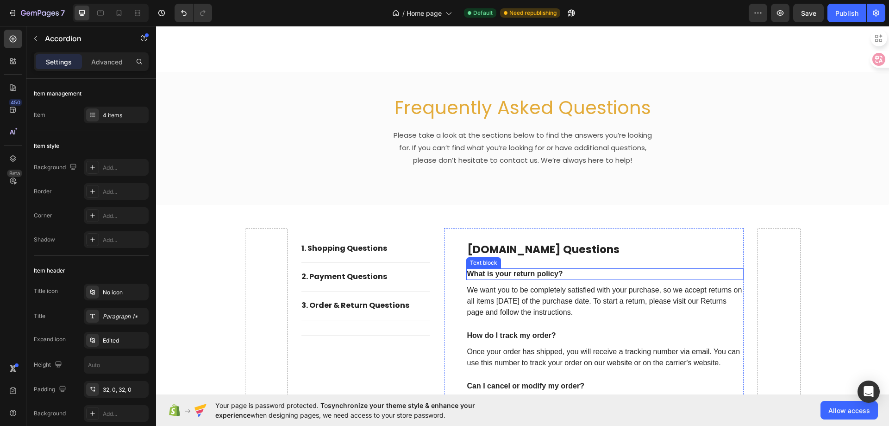
click at [508, 273] on p "What is your return policy?" at bounding box center [605, 274] width 276 height 10
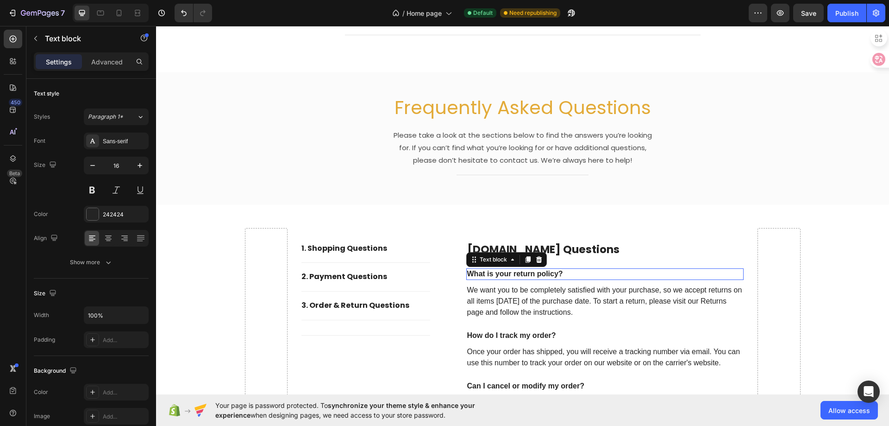
click at [508, 273] on p "What is your return policy?" at bounding box center [605, 274] width 276 height 10
click at [507, 276] on p "Is your equipment safe to use on my pet?" at bounding box center [605, 274] width 276 height 10
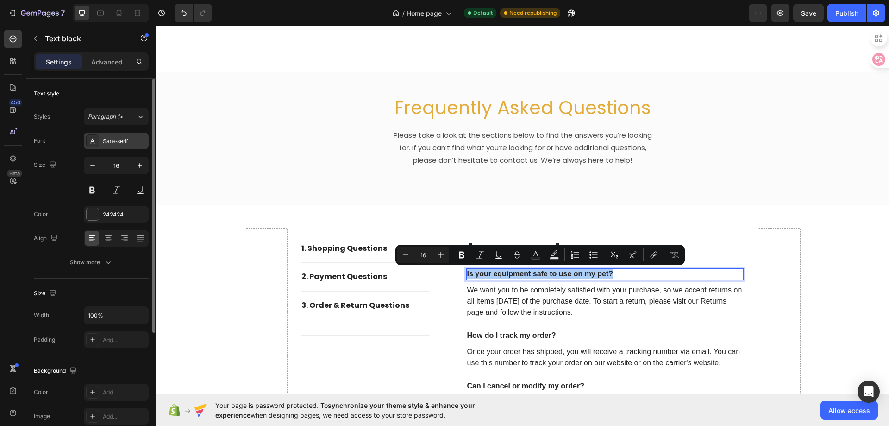
click at [115, 144] on div "Sans-serif" at bounding box center [125, 141] width 44 height 8
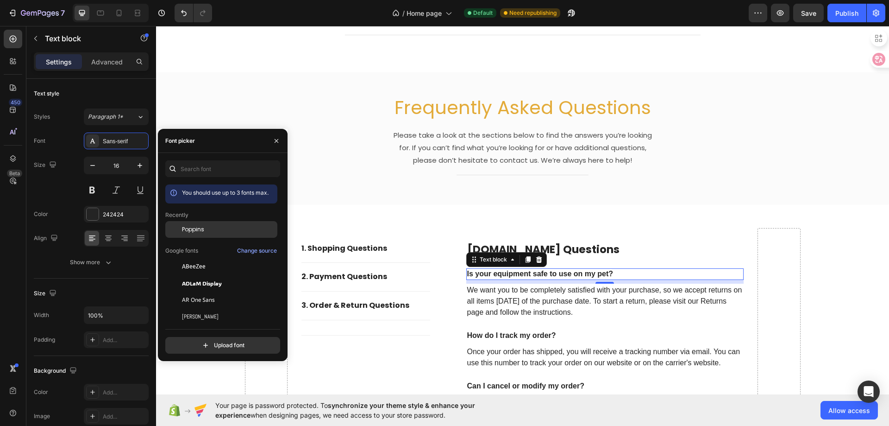
click at [184, 230] on span "Poppins" at bounding box center [193, 229] width 22 height 8
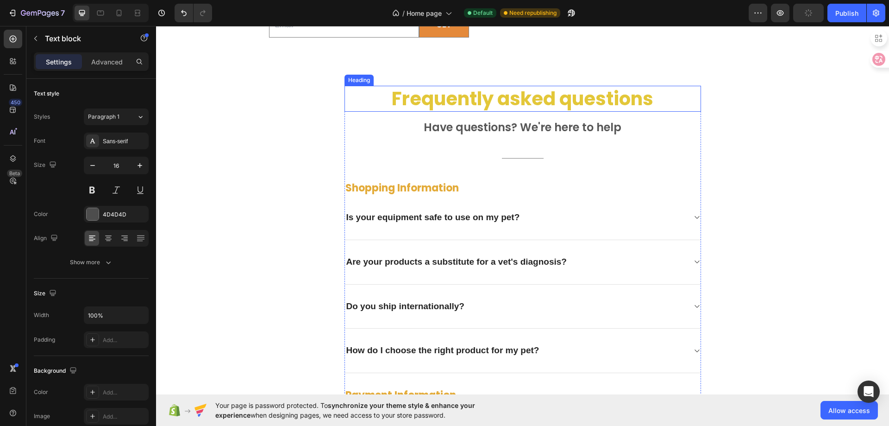
scroll to position [2308, 0]
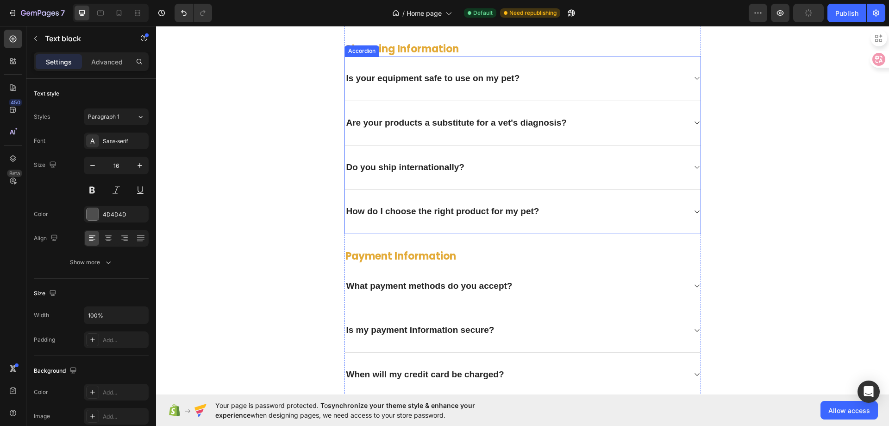
click at [695, 80] on icon at bounding box center [696, 78] width 5 height 3
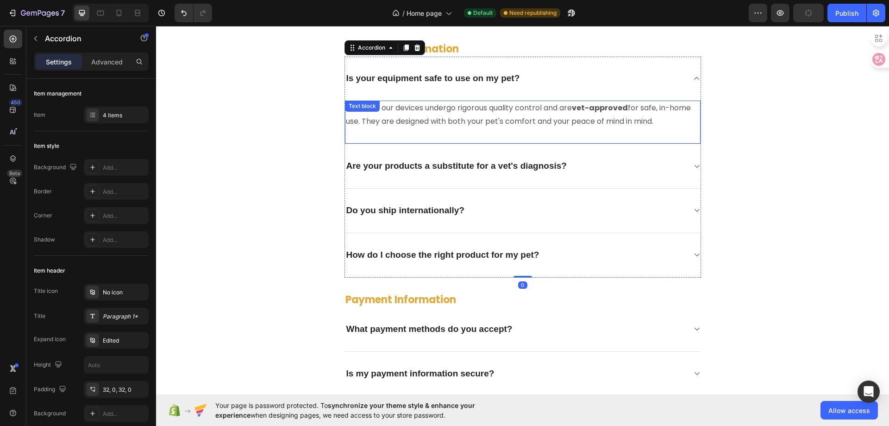
click at [494, 128] on p "Yes. All of our devices undergo rigorous quality control and are vet-approved f…" at bounding box center [523, 114] width 354 height 27
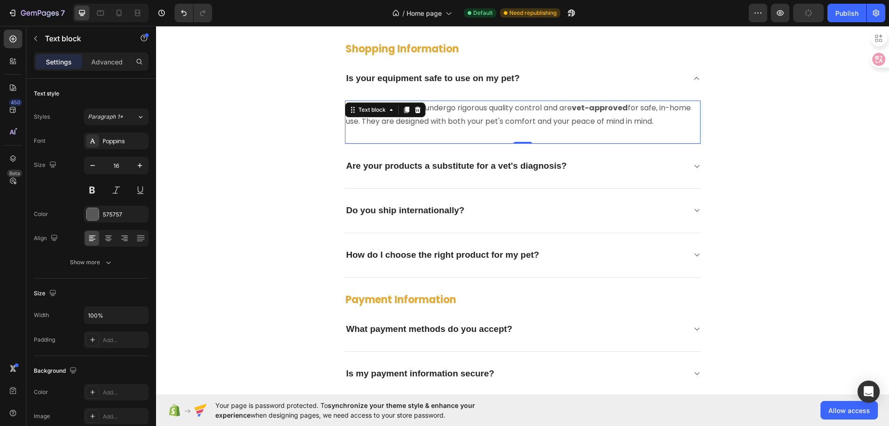
click at [494, 128] on p "Yes. All of our devices undergo rigorous quality control and are vet-approved f…" at bounding box center [523, 114] width 354 height 27
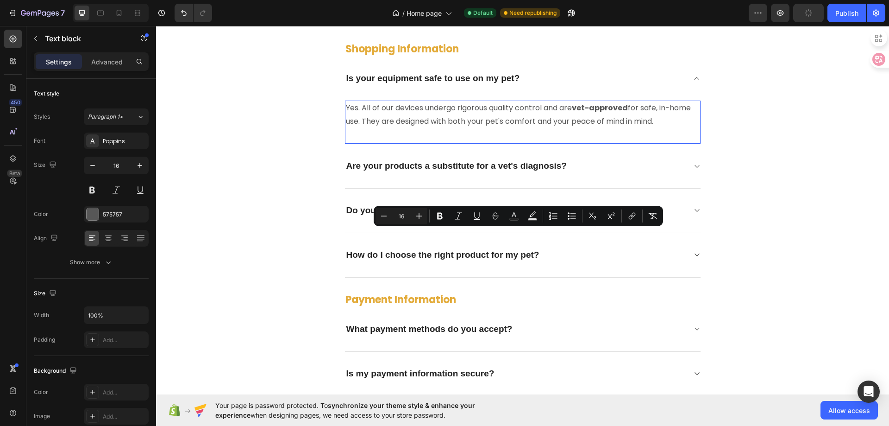
copy p "Yes. All of our devices undergo rigorous quality control and are vet-approved f…"
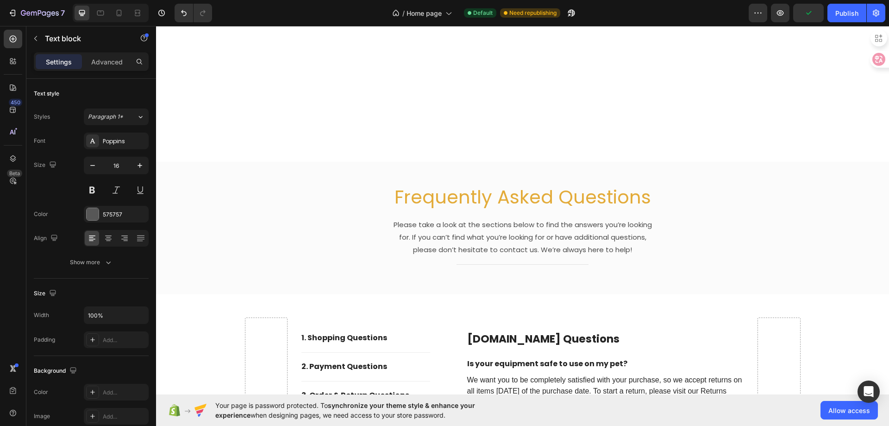
scroll to position [3141, 0]
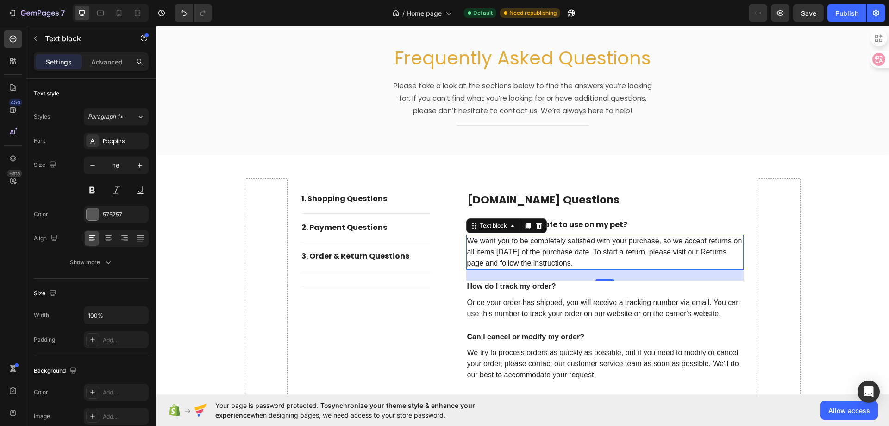
click at [491, 247] on p "We want you to be completely satisfied with your purchase, so we accept returns…" at bounding box center [605, 251] width 276 height 33
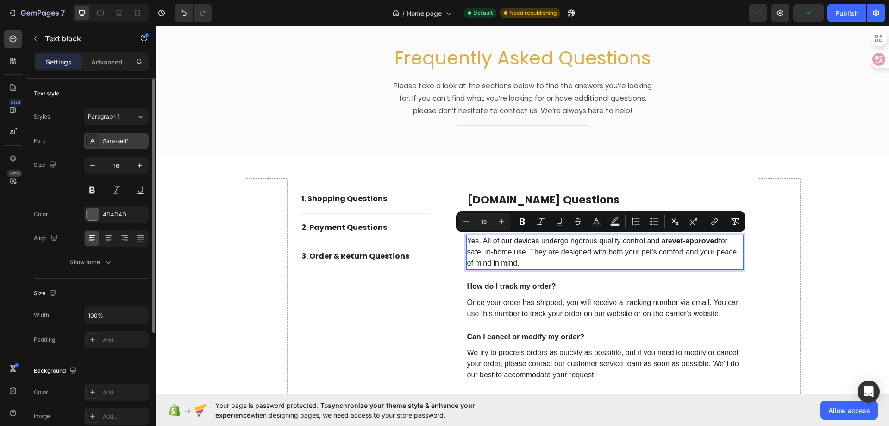
click at [116, 146] on div "Sans-serif" at bounding box center [116, 140] width 65 height 17
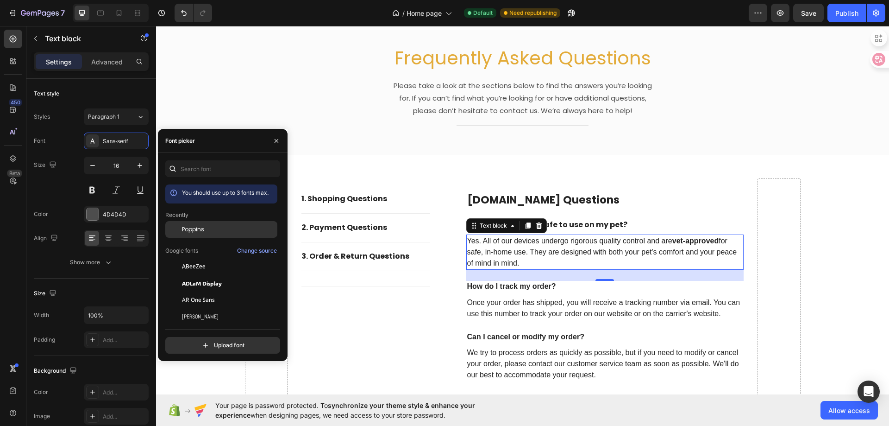
click at [220, 230] on div "Poppins" at bounding box center [229, 229] width 94 height 8
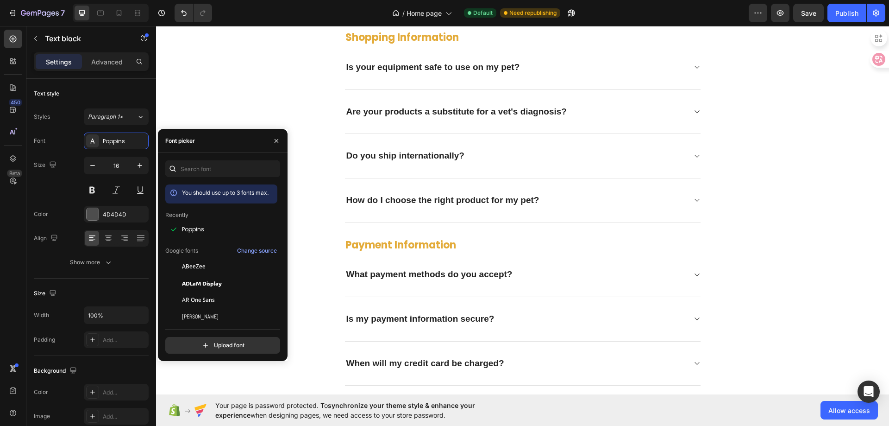
scroll to position [2354, 0]
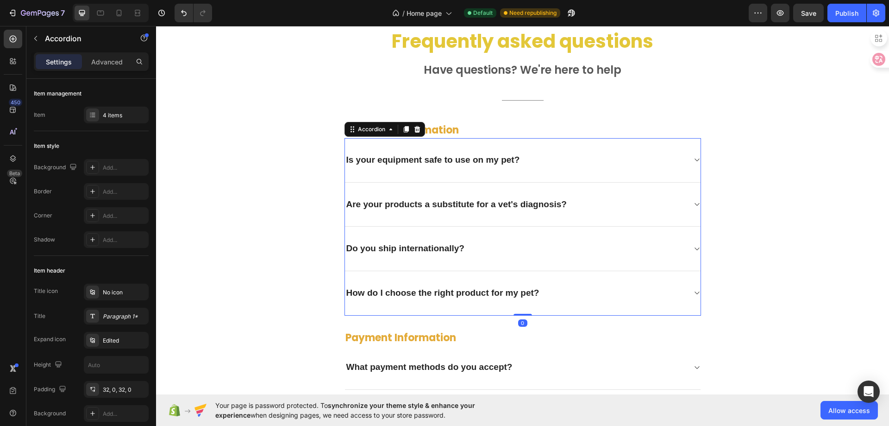
click at [439, 206] on p "Are your products a substitute for a vet's diagnosis?" at bounding box center [456, 205] width 220 height 12
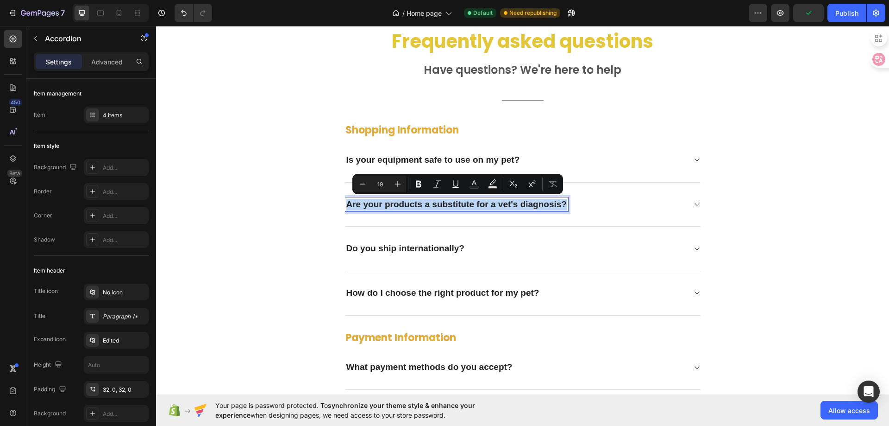
copy p "Are your products a substitute for a vet's diagnosis?"
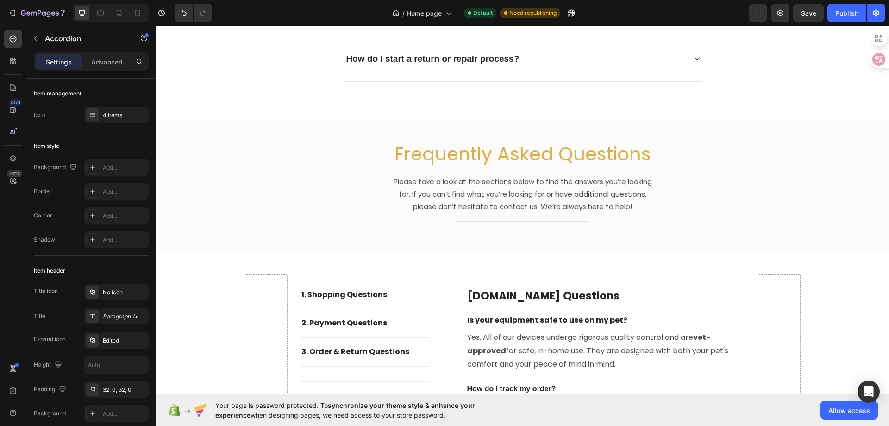
type input "16"
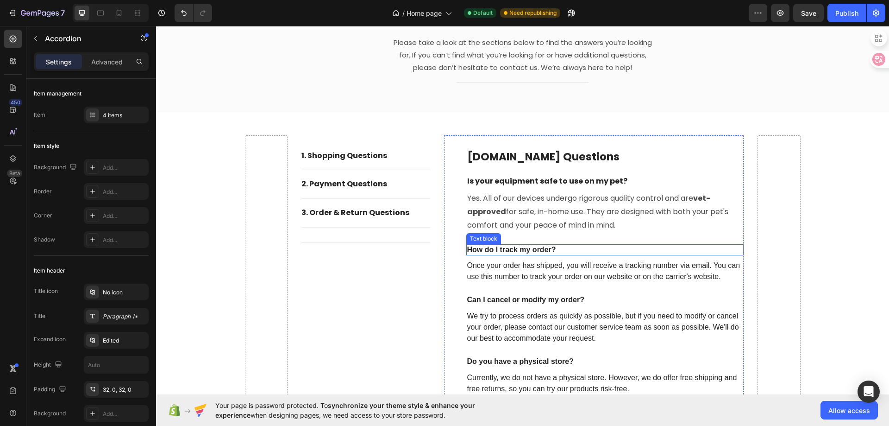
click at [513, 250] on p "How do I track my order?" at bounding box center [605, 250] width 276 height 10
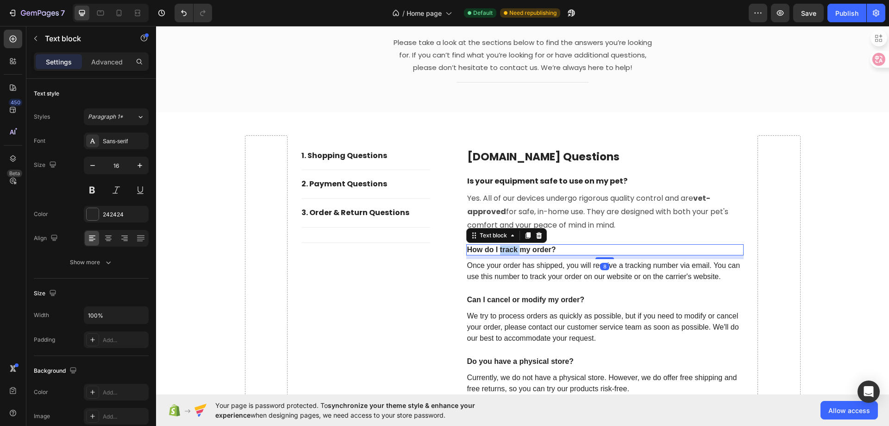
click at [513, 250] on p "How do I track my order?" at bounding box center [605, 250] width 276 height 10
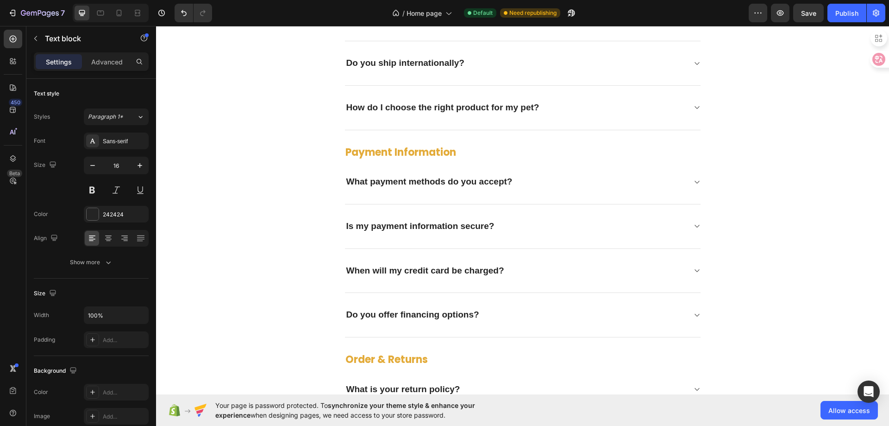
scroll to position [2354, 0]
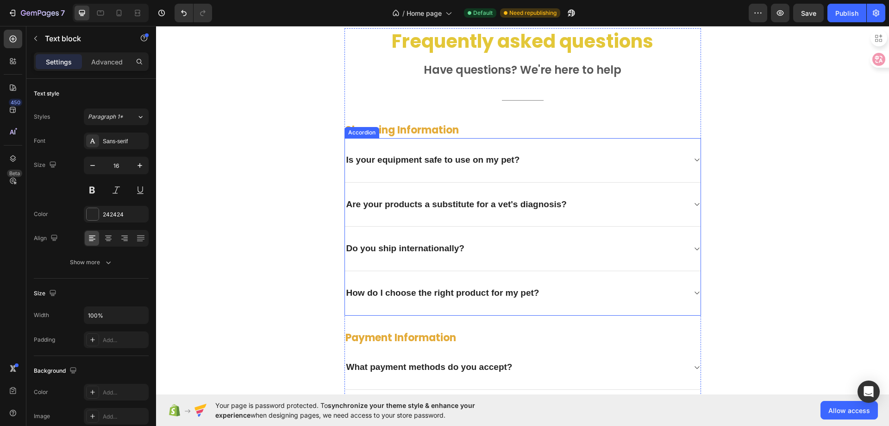
click at [694, 205] on icon at bounding box center [696, 204] width 5 height 3
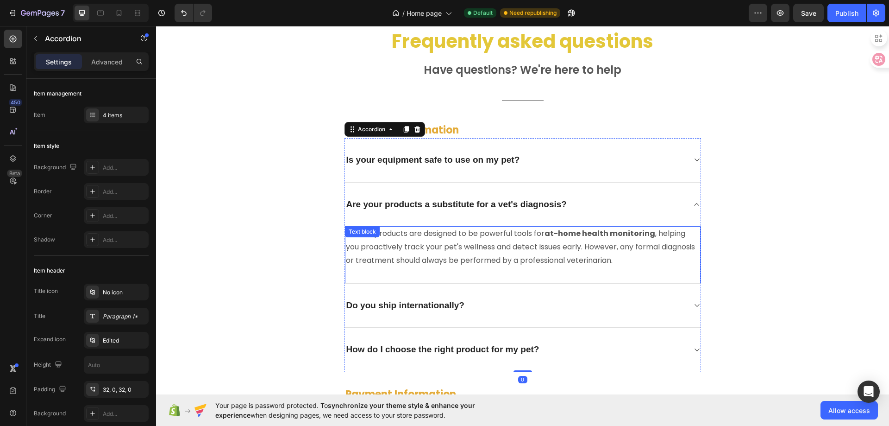
click at [452, 237] on p "No. Our products are designed to be powerful tools for at-home health monitorin…" at bounding box center [523, 247] width 354 height 40
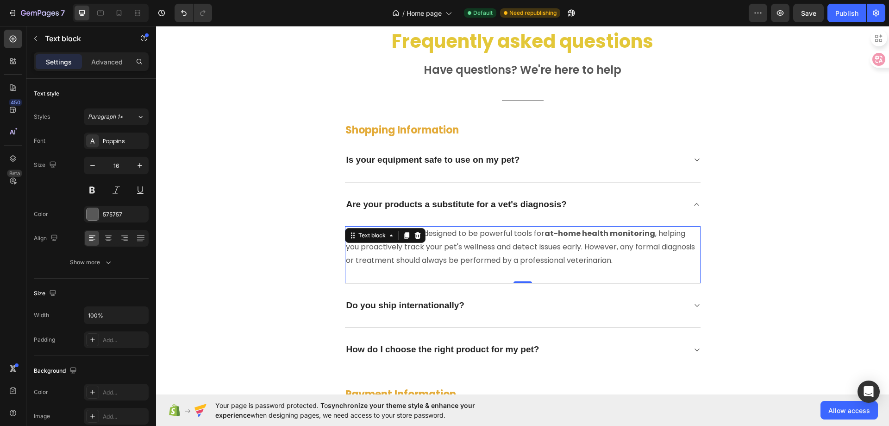
click at [452, 237] on p "No. Our products are designed to be powerful tools for at-home health monitorin…" at bounding box center [523, 247] width 354 height 40
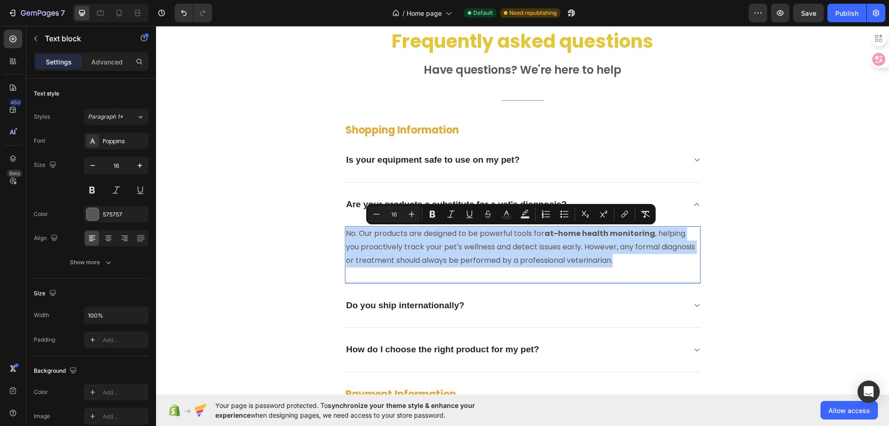
copy p "No. Our products are designed to be powerful tools for at-home health monitorin…"
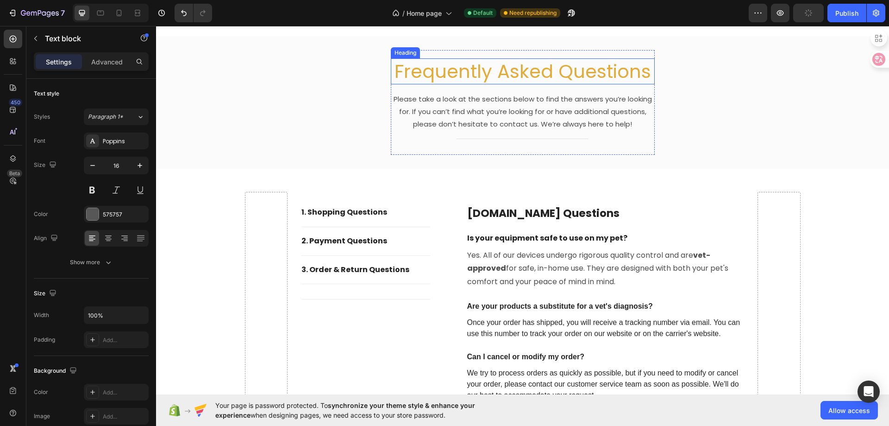
scroll to position [3280, 0]
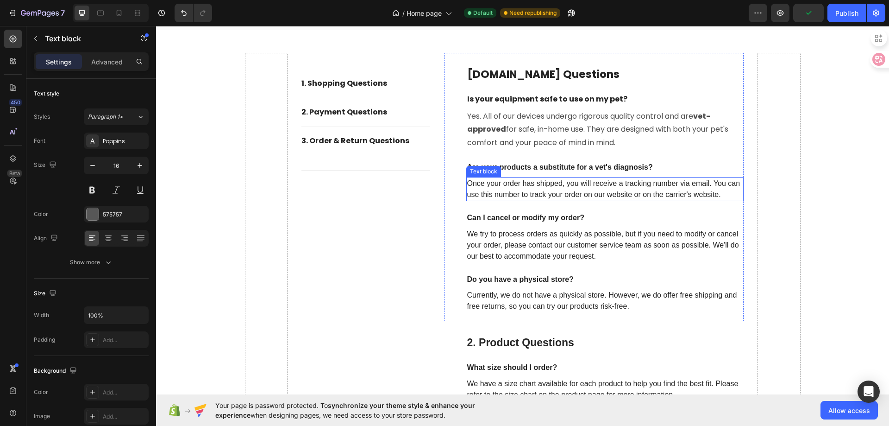
click at [521, 190] on p "Once your order has shipped, you will receive a tracking number via email. You …" at bounding box center [605, 189] width 276 height 22
click at [521, 191] on p "Once your order has shipped, you will receive a tracking number via email. You …" at bounding box center [605, 189] width 276 height 22
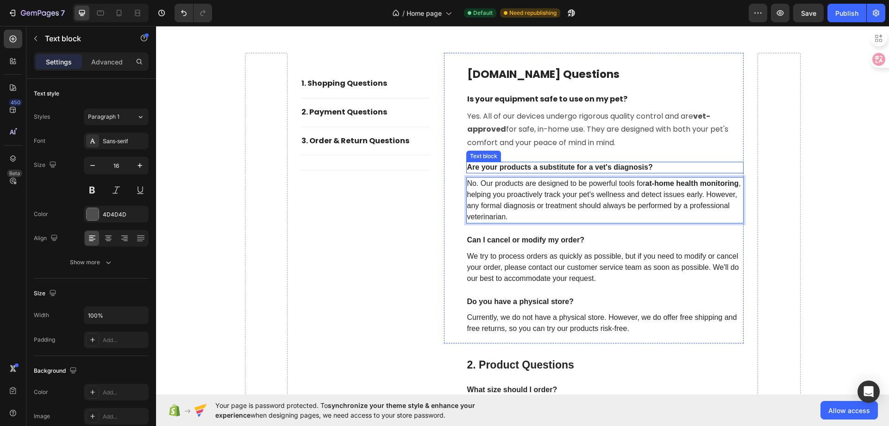
click at [518, 166] on p "Are your products a substitute for a vet's diagnosis?" at bounding box center [605, 168] width 276 height 10
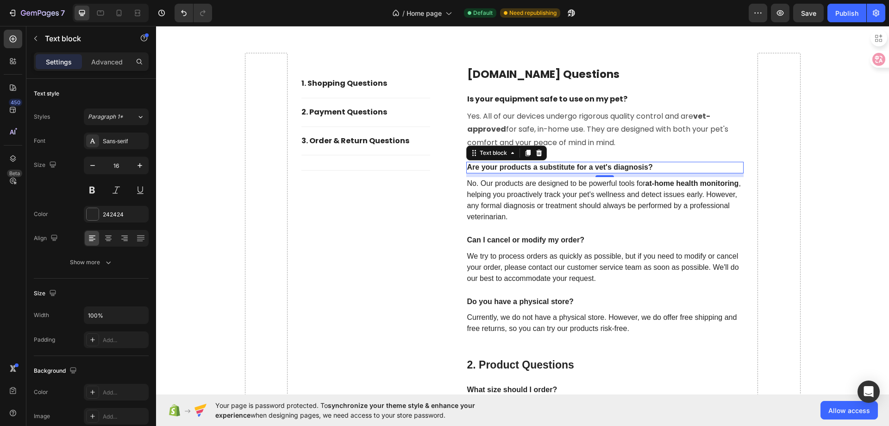
click at [518, 166] on p "Are your products a substitute for a vet's diagnosis?" at bounding box center [605, 168] width 276 height 10
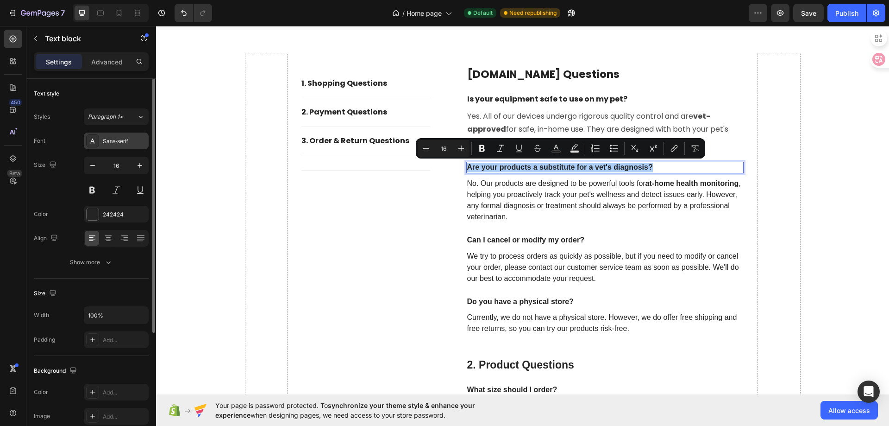
click at [120, 143] on div "Sans-serif" at bounding box center [125, 141] width 44 height 8
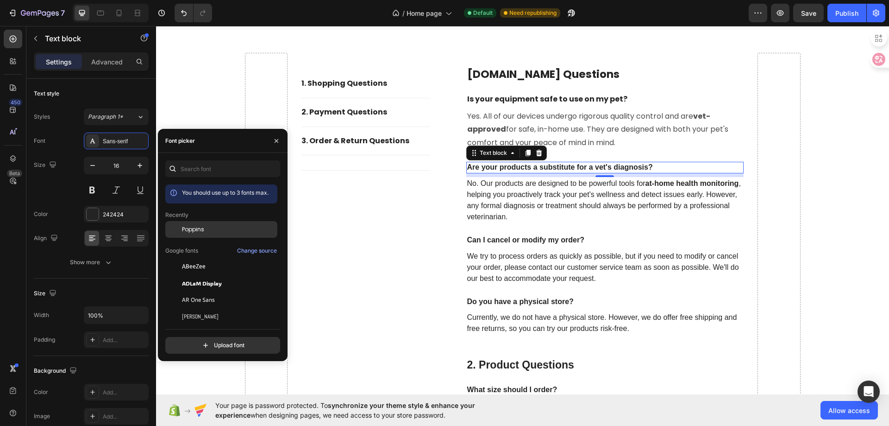
click at [205, 232] on div "Poppins" at bounding box center [229, 229] width 94 height 8
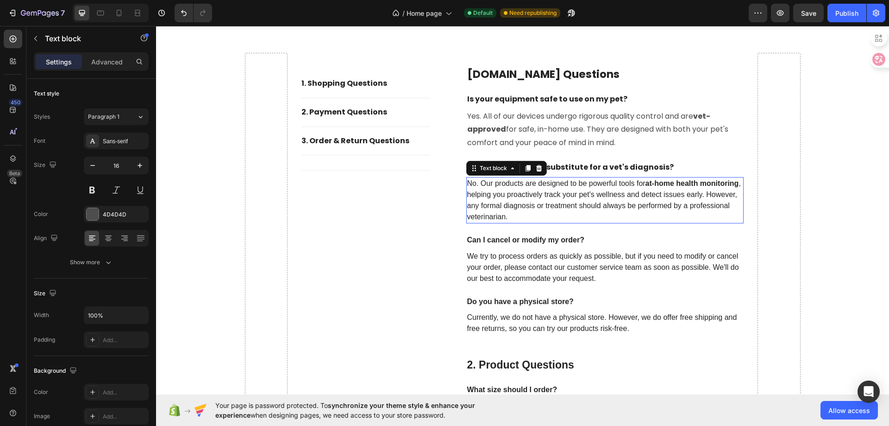
click at [494, 202] on p "No. Our products are designed to be powerful tools for at-home health monitorin…" at bounding box center [605, 200] width 276 height 44
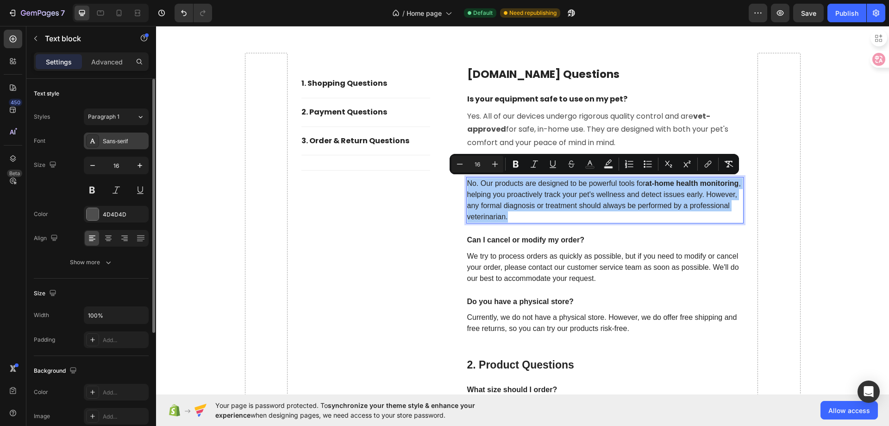
click at [119, 143] on div "Sans-serif" at bounding box center [125, 141] width 44 height 8
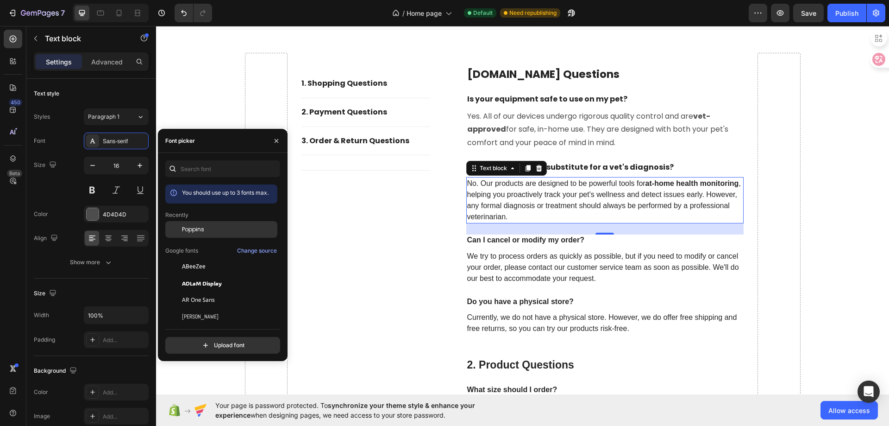
click at [203, 228] on span "Poppins" at bounding box center [193, 229] width 22 height 8
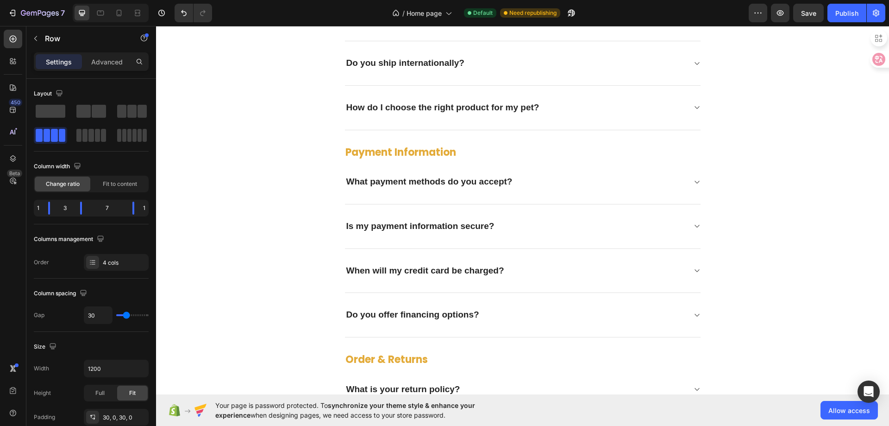
scroll to position [2354, 0]
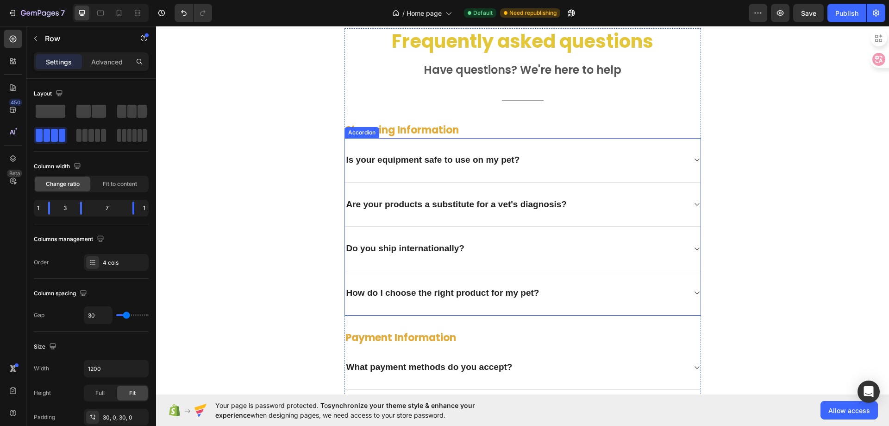
click at [460, 246] on p "Do you ship internationally?" at bounding box center [405, 249] width 118 height 12
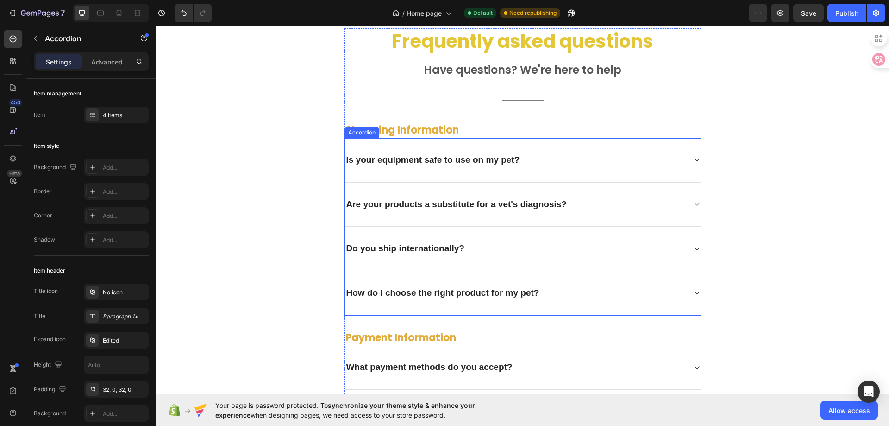
click at [460, 246] on p "Do you ship internationally?" at bounding box center [405, 249] width 118 height 12
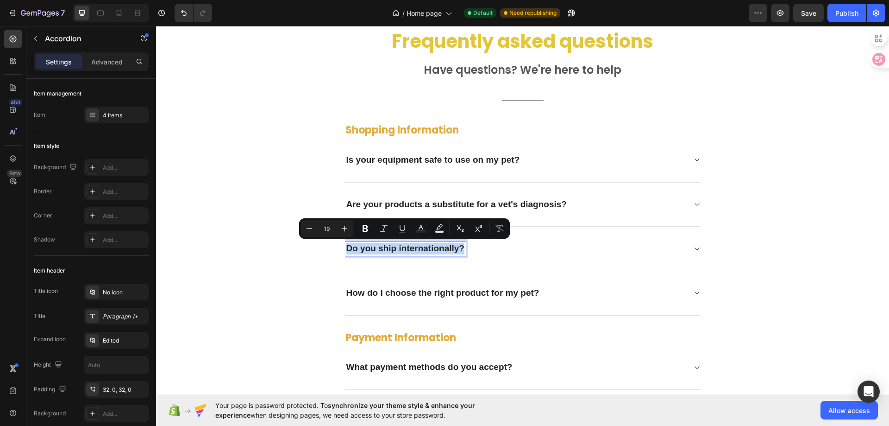
copy p "Do you ship internationally?"
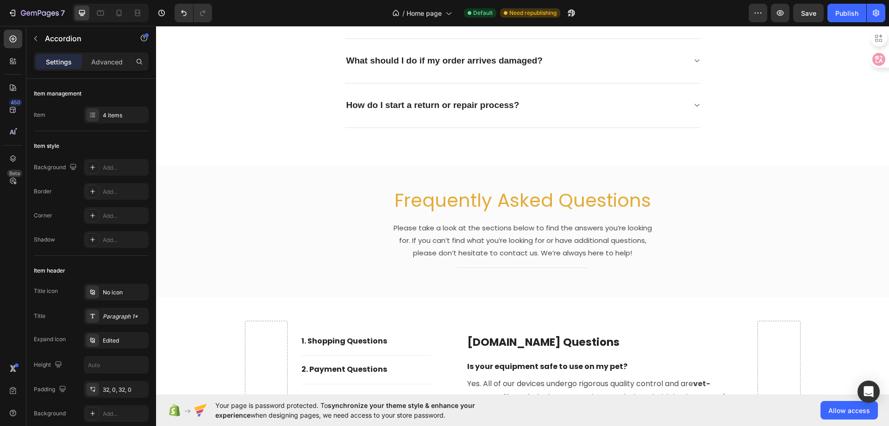
type input "16"
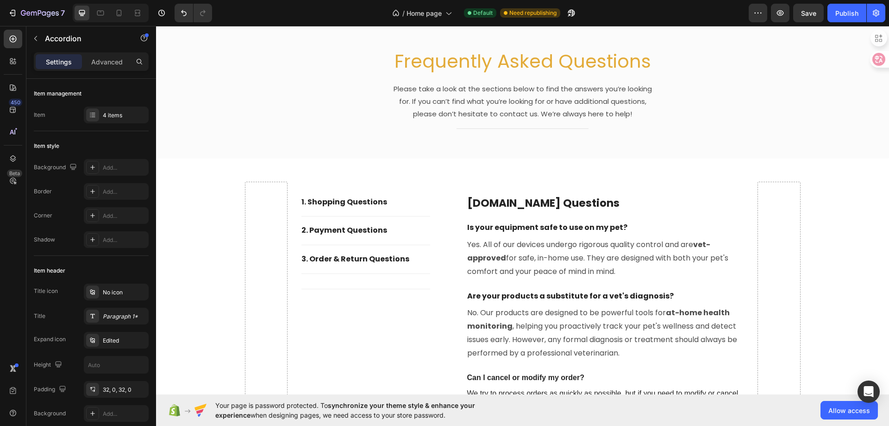
scroll to position [3187, 0]
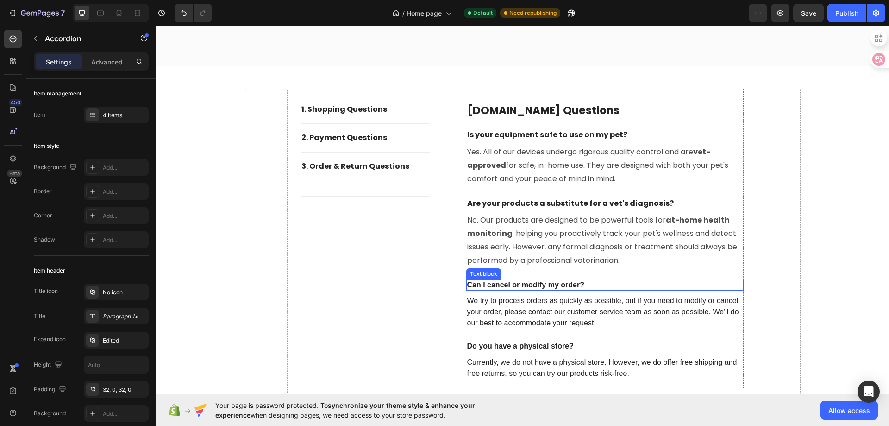
click at [517, 286] on p "Can I cancel or modify my order?" at bounding box center [605, 285] width 276 height 10
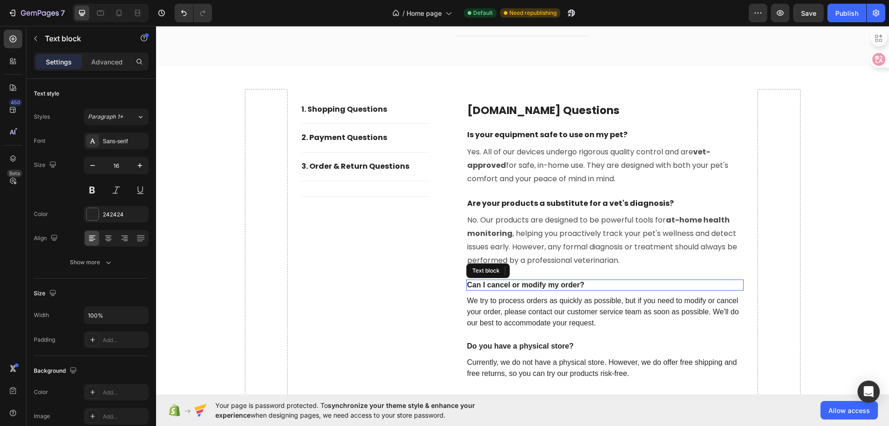
click at [517, 286] on p "Can I cancel or modify my order?" at bounding box center [605, 285] width 276 height 10
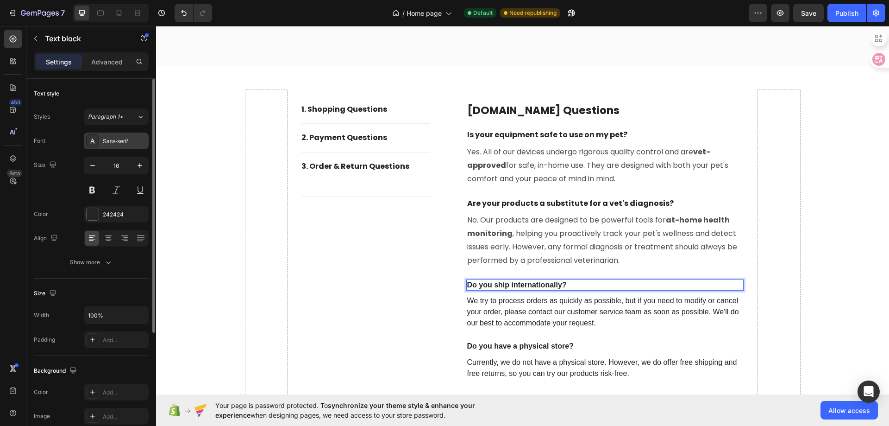
click at [115, 146] on div "Sans-serif" at bounding box center [116, 140] width 65 height 17
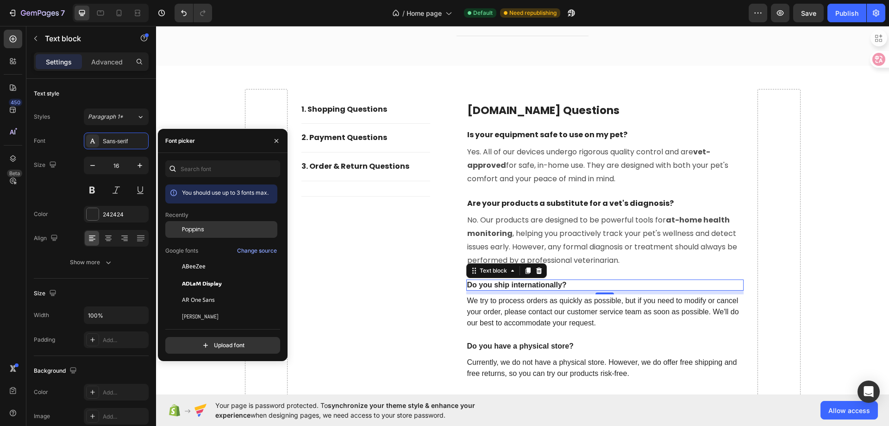
click at [211, 230] on div "Poppins" at bounding box center [229, 229] width 94 height 8
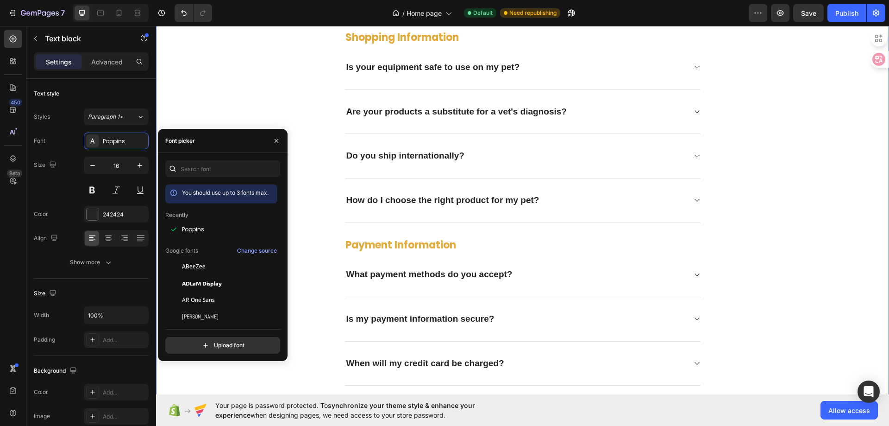
scroll to position [2354, 0]
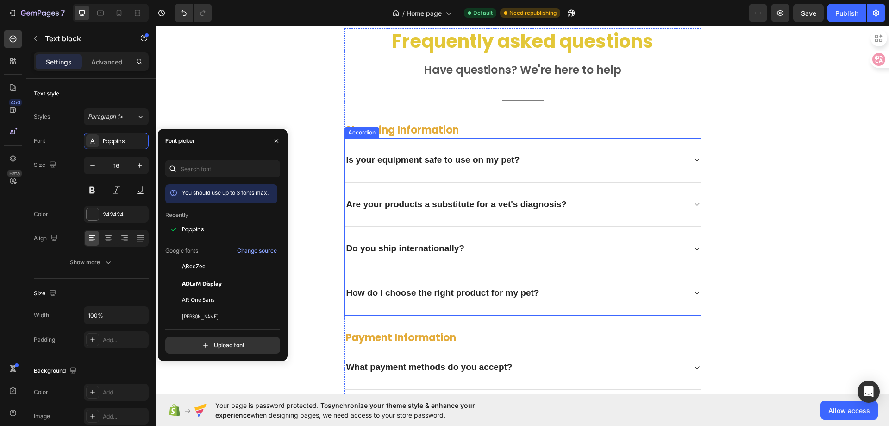
click at [464, 247] on p "Do you ship internationally?" at bounding box center [405, 249] width 118 height 12
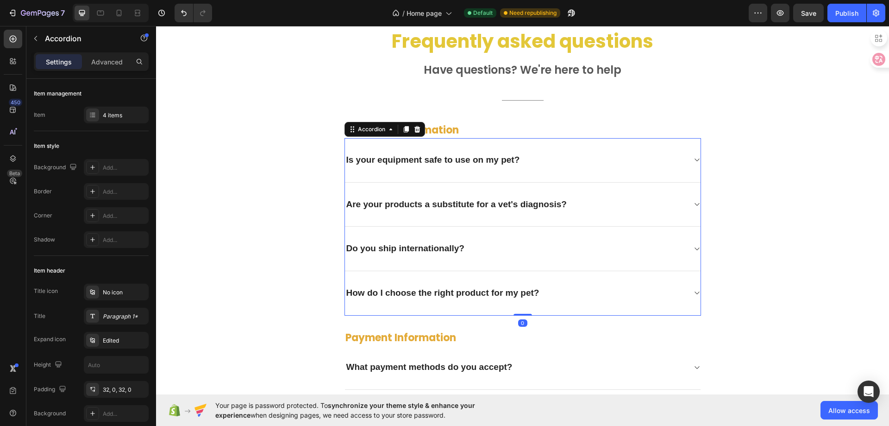
click at [693, 251] on icon at bounding box center [696, 248] width 7 height 7
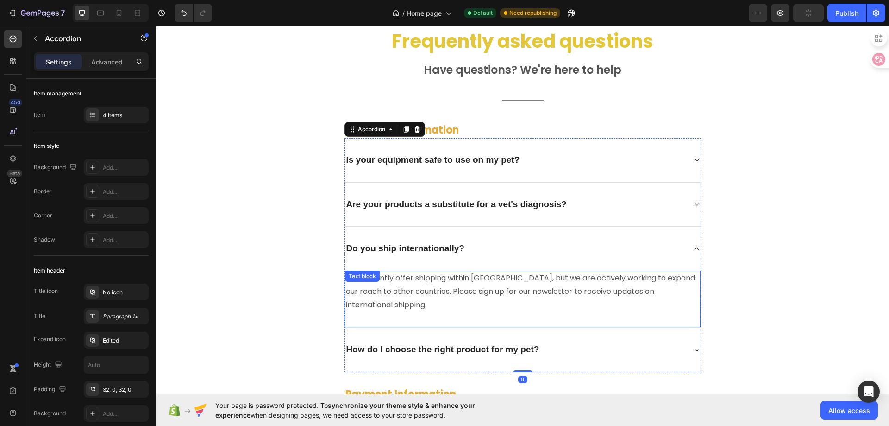
click at [490, 283] on p "We currently offer shipping within [GEOGRAPHIC_DATA], but we are actively worki…" at bounding box center [523, 291] width 354 height 40
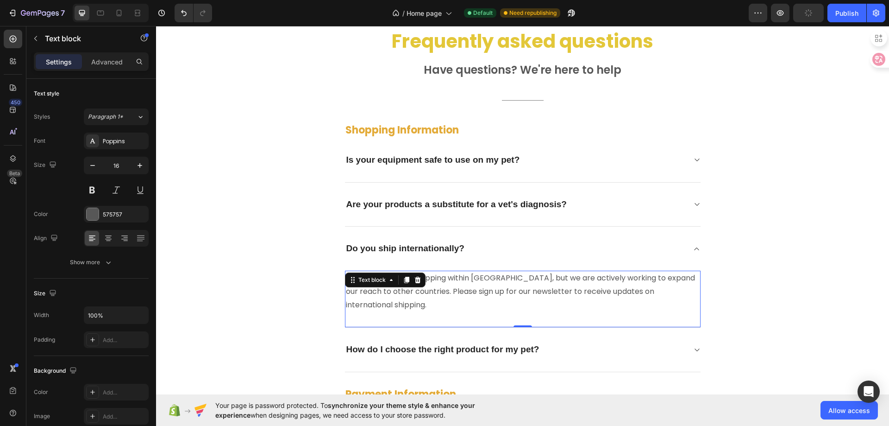
click at [490, 283] on p "We currently offer shipping within [GEOGRAPHIC_DATA], but we are actively worki…" at bounding box center [523, 291] width 354 height 40
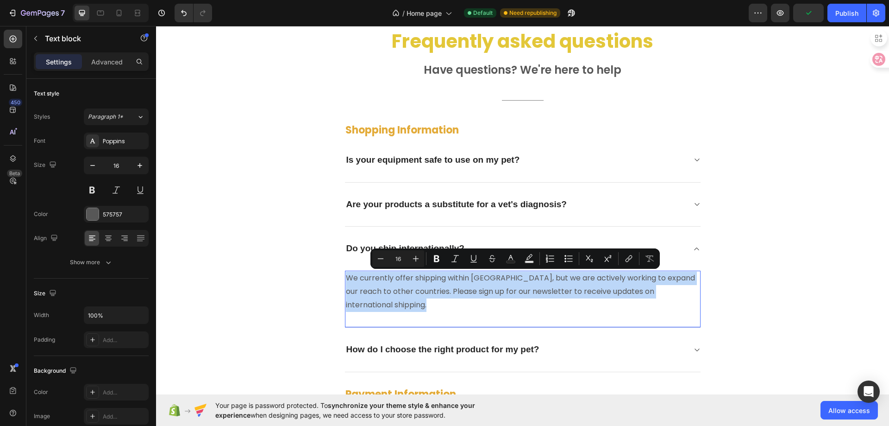
copy p "We currently offer shipping within [GEOGRAPHIC_DATA], but we are actively worki…"
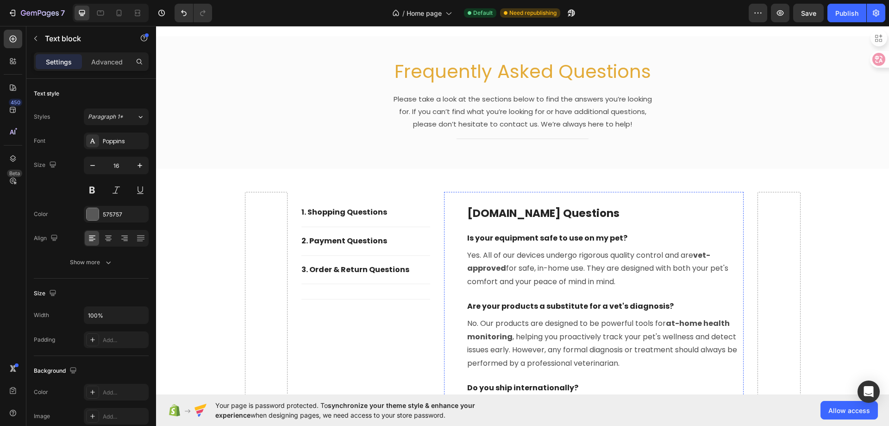
scroll to position [3280, 0]
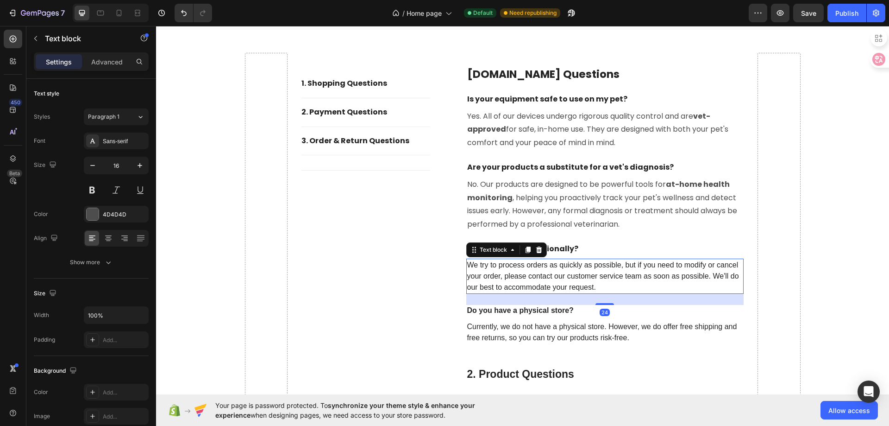
click at [531, 275] on p "We try to process orders as quickly as possible, but if you need to modify or c…" at bounding box center [605, 275] width 276 height 33
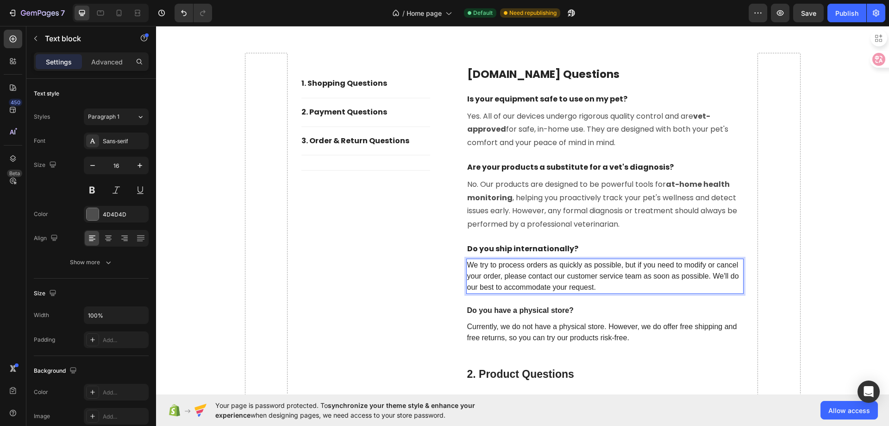
click at [531, 275] on p "We try to process orders as quickly as possible, but if you need to modify or c…" at bounding box center [605, 275] width 276 height 33
click at [107, 149] on div "Font Sans-serif Size 16 Color 4D4D4D Align Show more" at bounding box center [91, 201] width 115 height 138
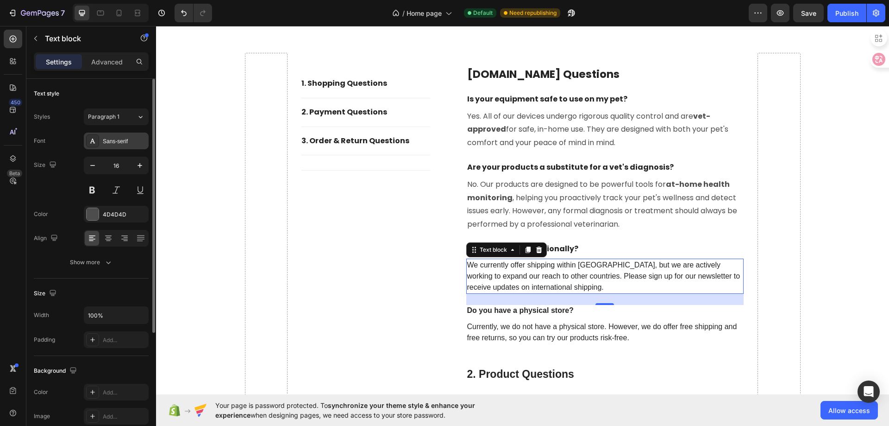
click at [112, 143] on div "Sans-serif" at bounding box center [125, 141] width 44 height 8
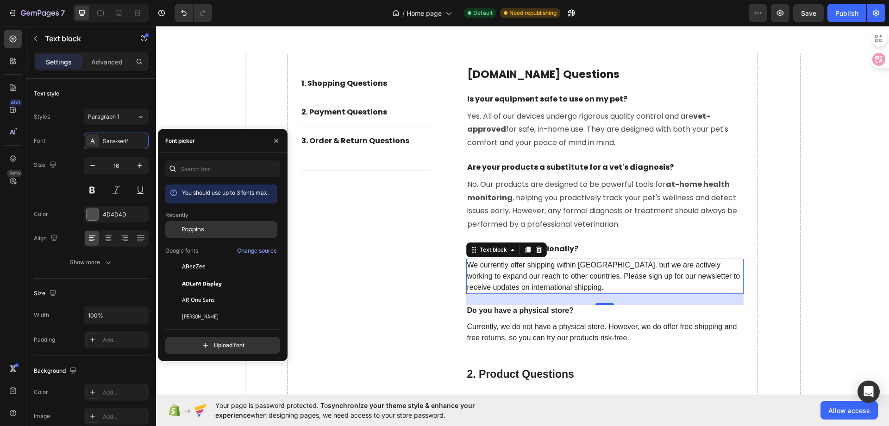
click at [188, 228] on span "Poppins" at bounding box center [193, 229] width 22 height 8
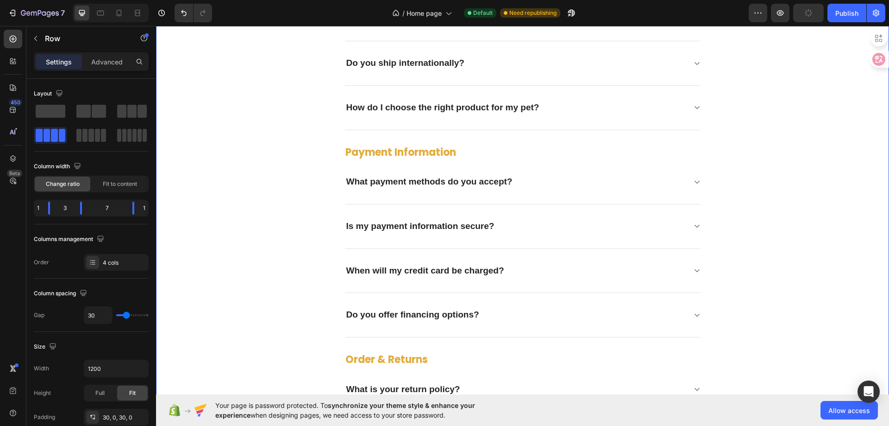
scroll to position [2493, 0]
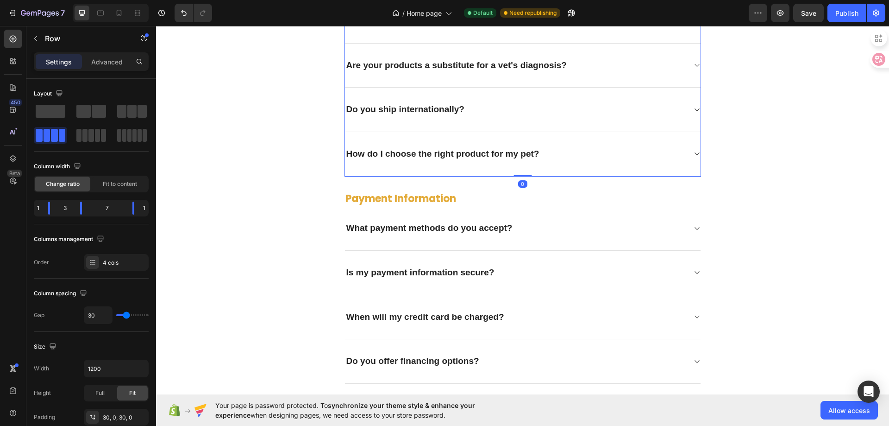
click at [473, 160] on div "How do I choose the right product for my pet?" at bounding box center [443, 154] width 196 height 14
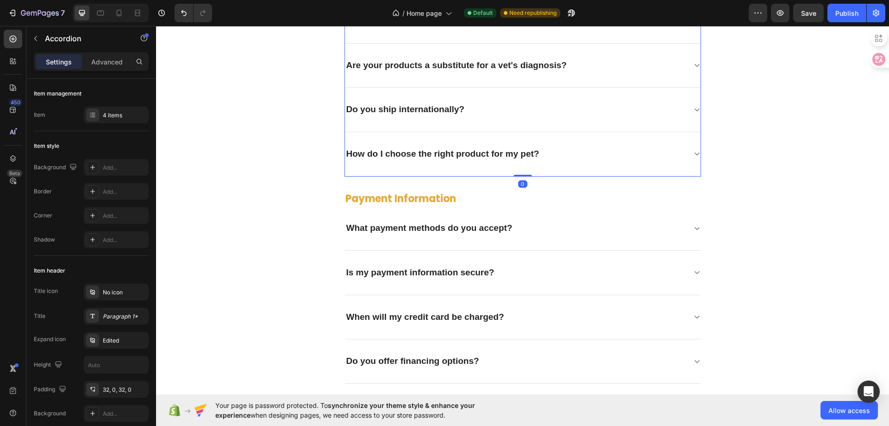
click at [473, 160] on div "How do I choose the right product for my pet?" at bounding box center [443, 154] width 196 height 14
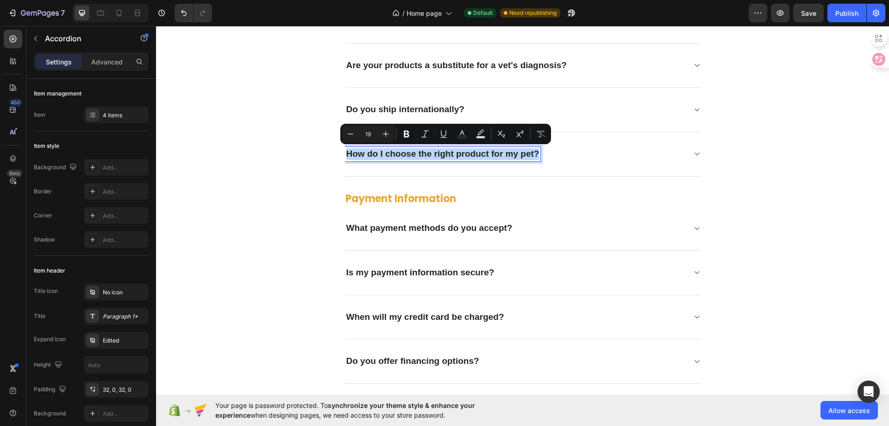
copy p "How do I choose the right product for my pet?"
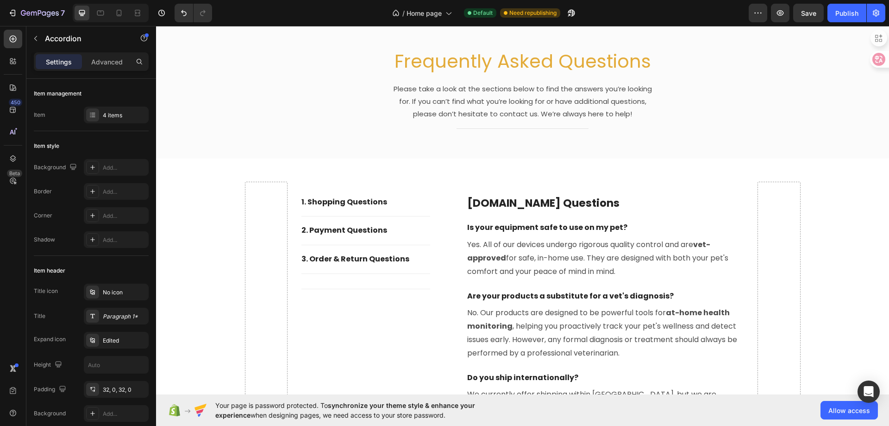
type input "16"
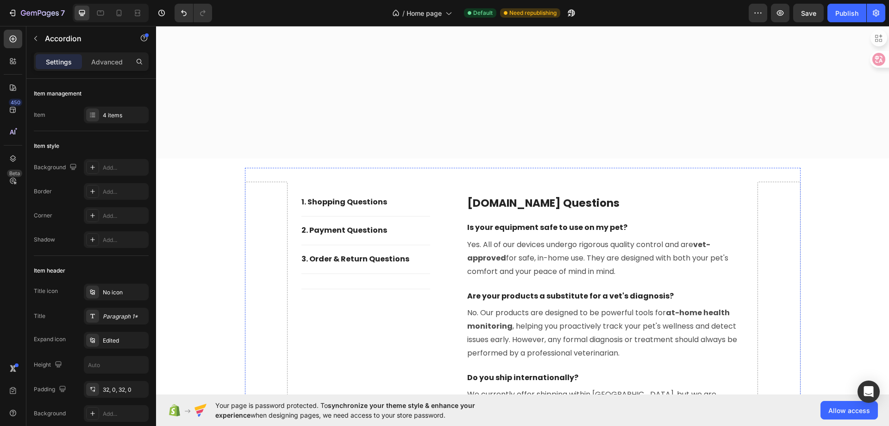
scroll to position [3280, 0]
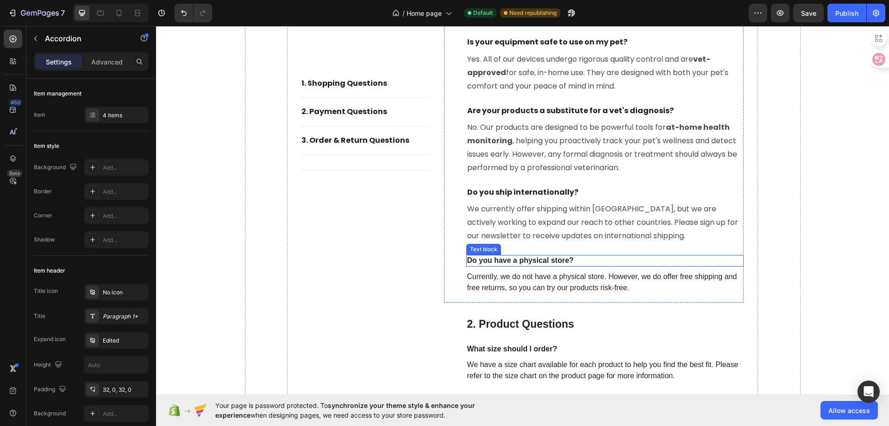
click at [513, 261] on p "Do you have a physical store?" at bounding box center [605, 261] width 276 height 10
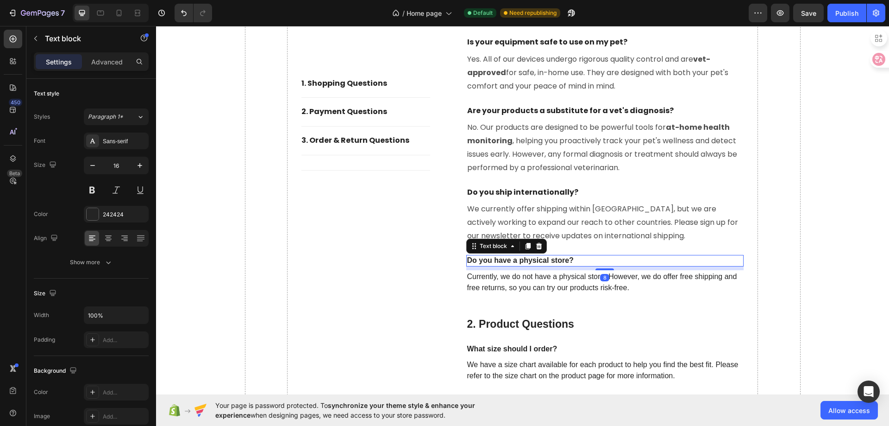
click at [513, 261] on p "Do you have a physical store?" at bounding box center [605, 261] width 276 height 10
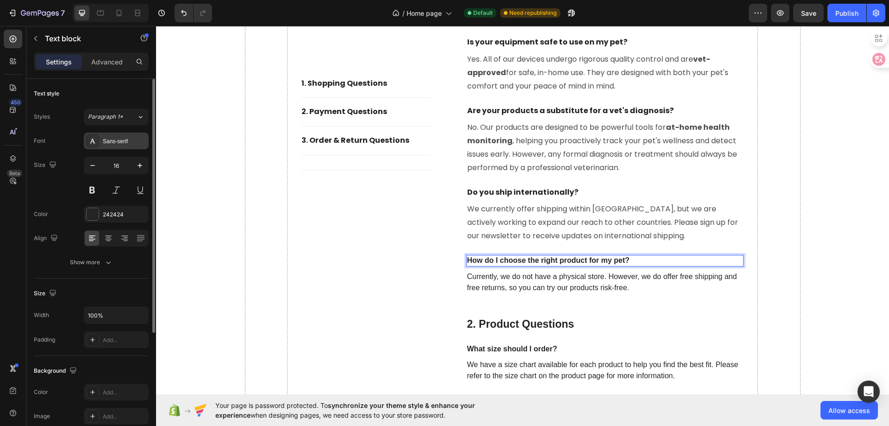
click at [106, 140] on div "Sans-serif" at bounding box center [125, 141] width 44 height 8
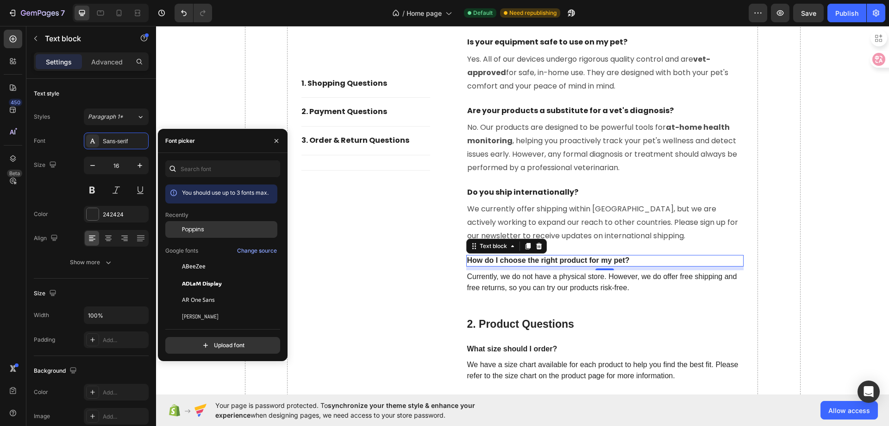
click at [213, 291] on div "Poppins" at bounding box center [221, 299] width 112 height 17
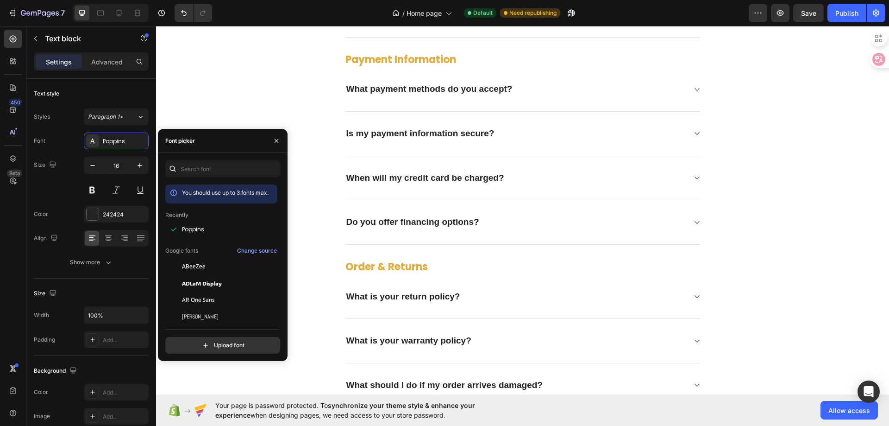
scroll to position [2447, 0]
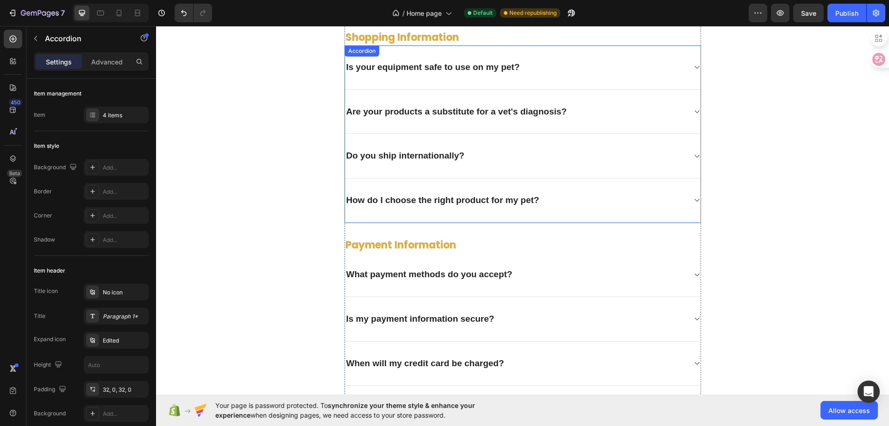
click at [693, 198] on icon at bounding box center [696, 199] width 7 height 7
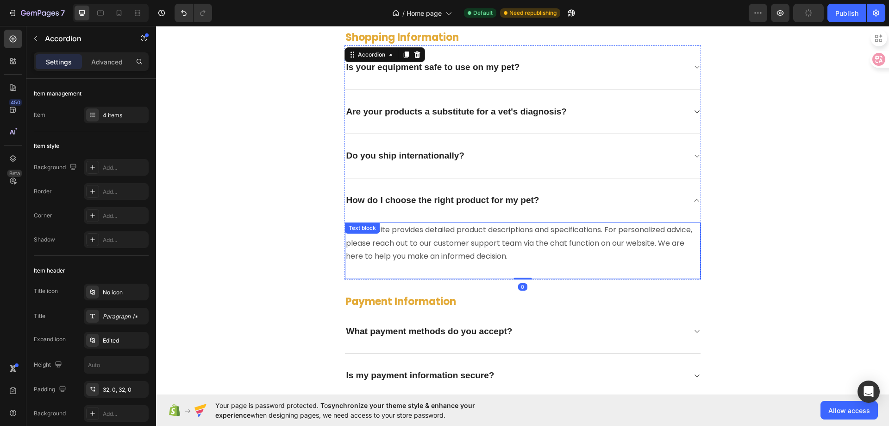
click at [439, 241] on p "Our website provides detailed product descriptions and specifications. For pers…" at bounding box center [523, 243] width 354 height 40
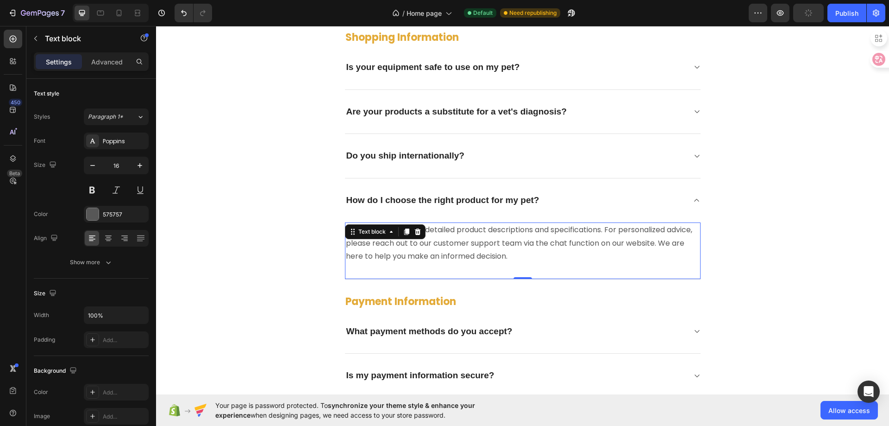
click at [439, 241] on p "Our website provides detailed product descriptions and specifications. For pers…" at bounding box center [523, 243] width 354 height 40
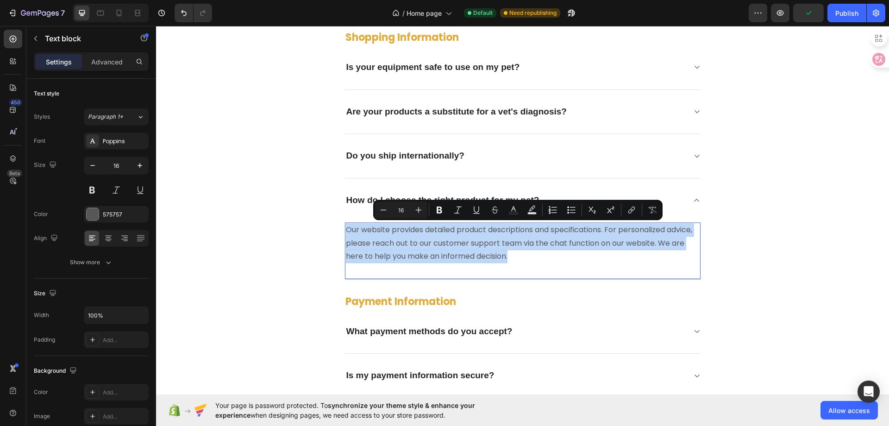
copy p "Our website provides detailed product descriptions and specifications. For pers…"
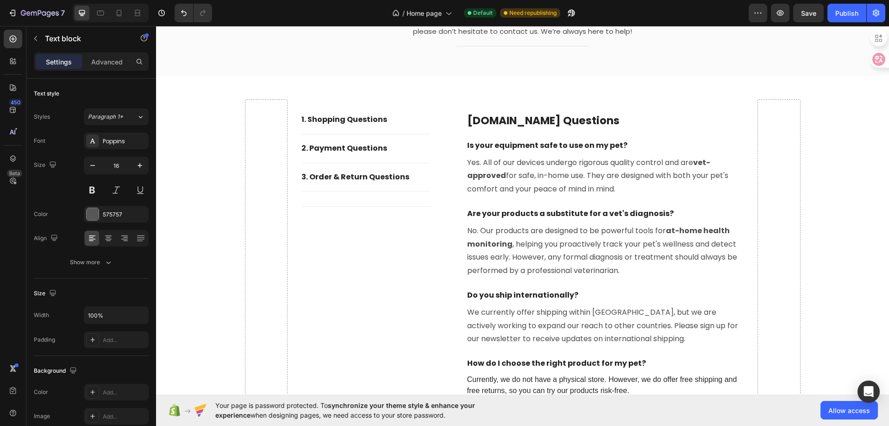
scroll to position [3419, 0]
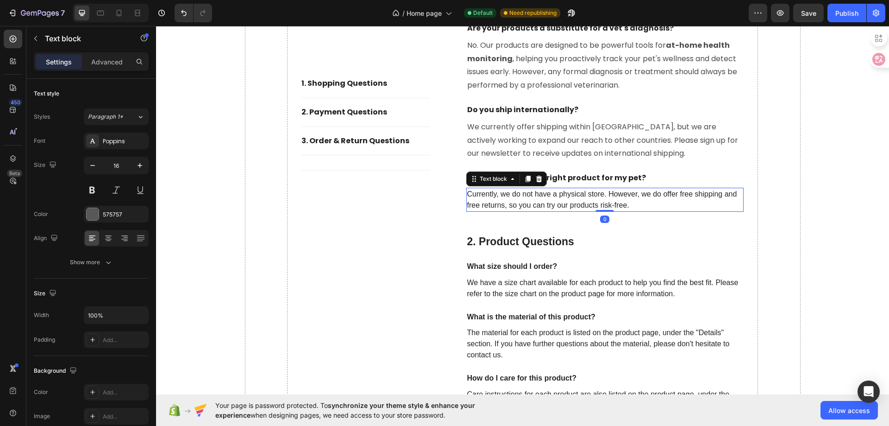
click at [553, 198] on p "Currently, we do not have a physical store. However, we do offer free shipping …" at bounding box center [605, 199] width 276 height 22
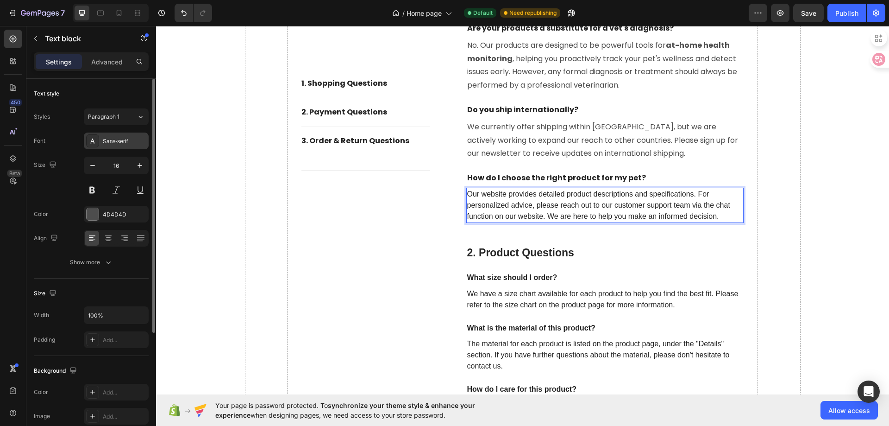
click at [122, 144] on div "Sans-serif" at bounding box center [125, 141] width 44 height 8
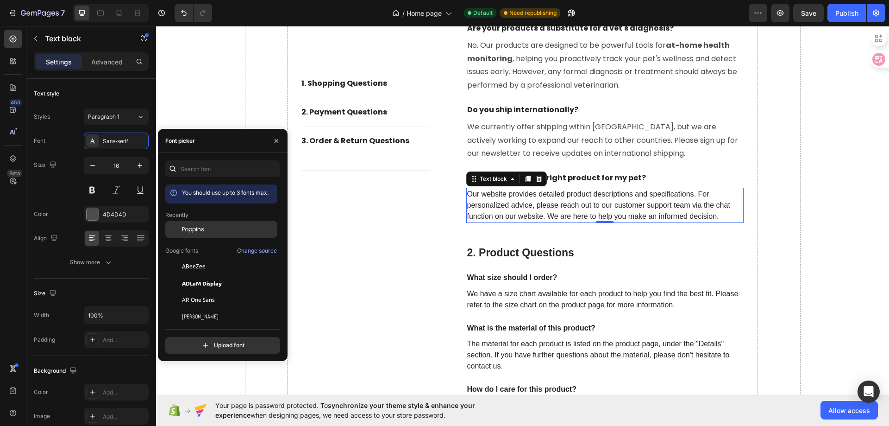
click at [213, 227] on div "Poppins" at bounding box center [229, 229] width 94 height 8
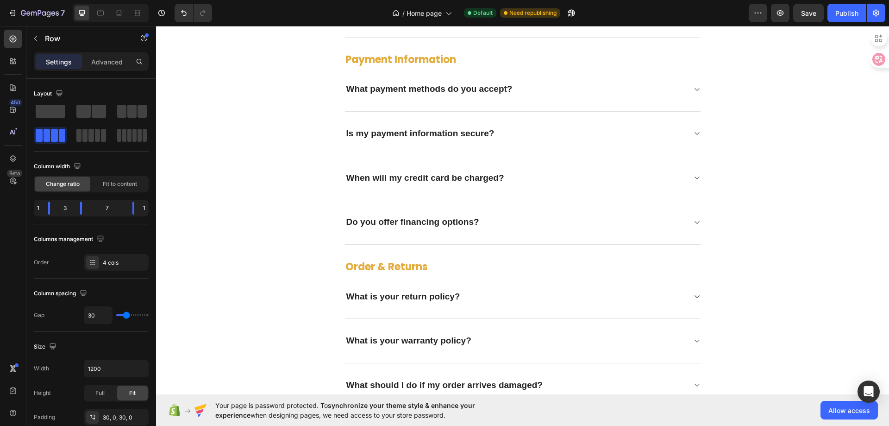
scroll to position [2539, 0]
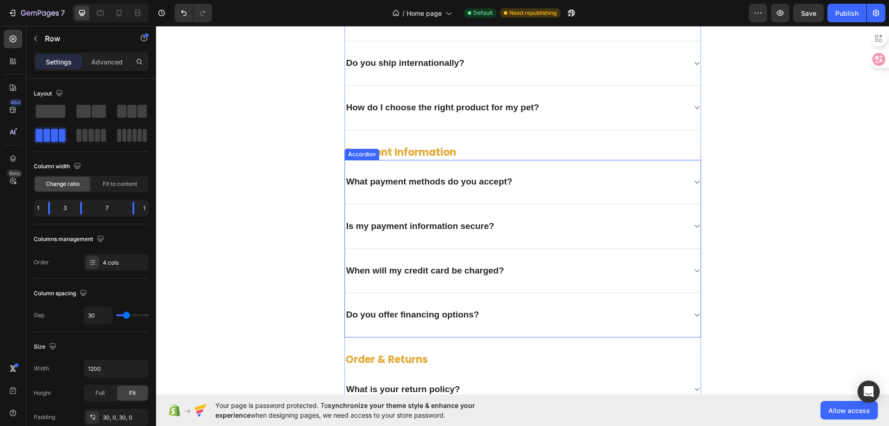
click at [423, 186] on p "What payment methods do you accept?" at bounding box center [429, 182] width 166 height 12
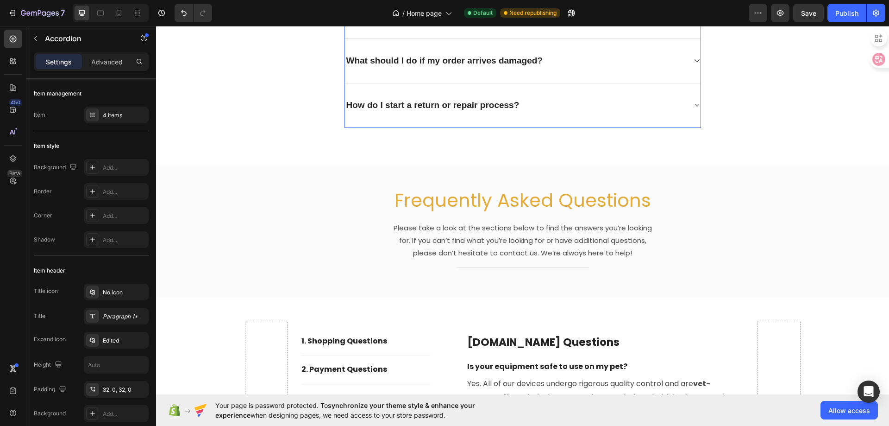
type input "16"
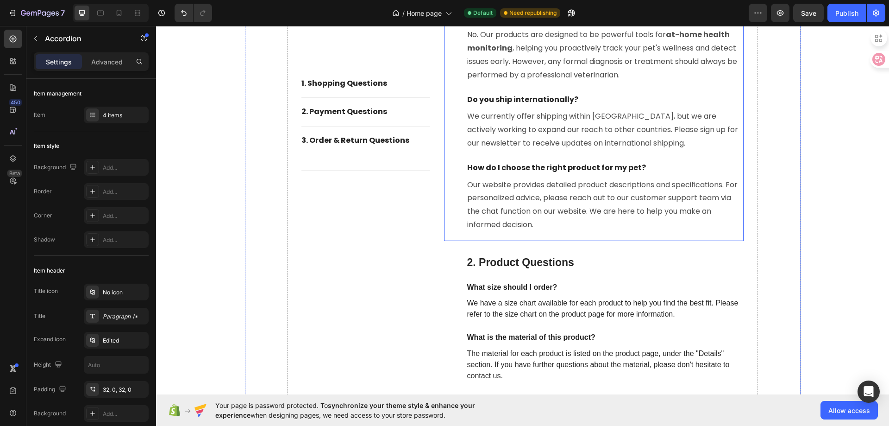
scroll to position [3419, 0]
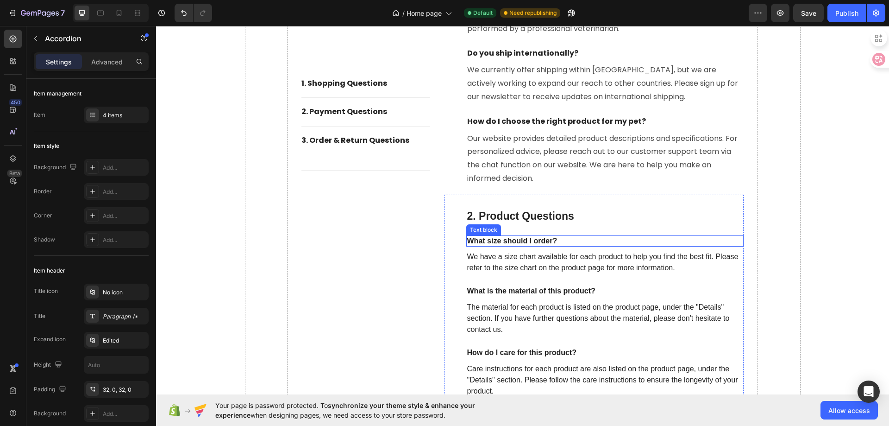
click at [522, 243] on p "What size should I order?" at bounding box center [605, 241] width 276 height 10
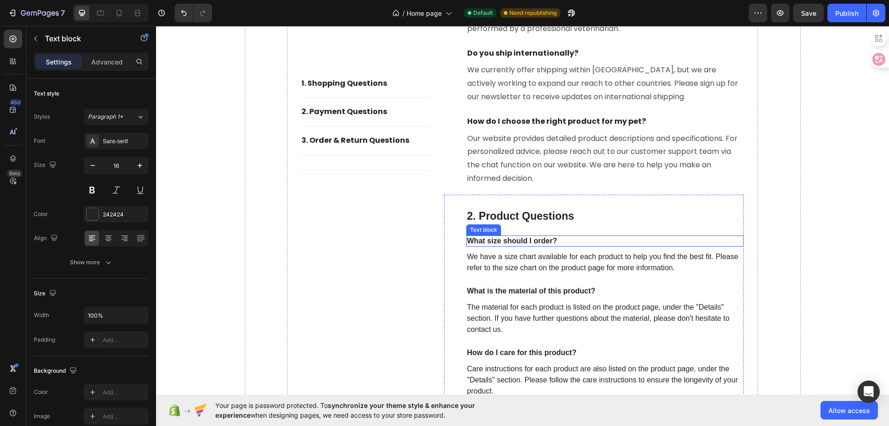
click at [522, 243] on p "What size should I order?" at bounding box center [605, 241] width 276 height 10
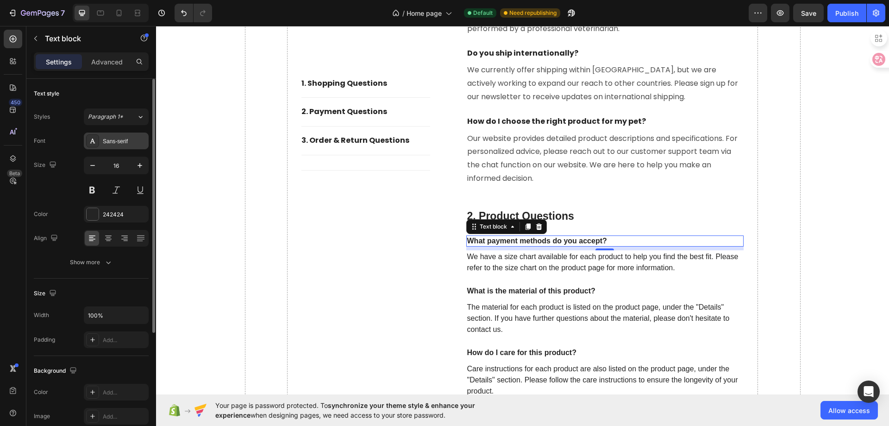
click at [112, 144] on div "Sans-serif" at bounding box center [125, 141] width 44 height 8
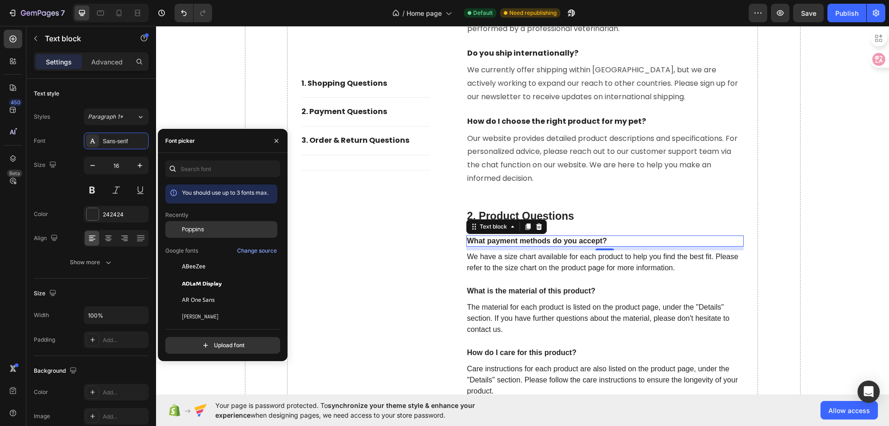
click at [220, 228] on div "Poppins" at bounding box center [229, 229] width 94 height 8
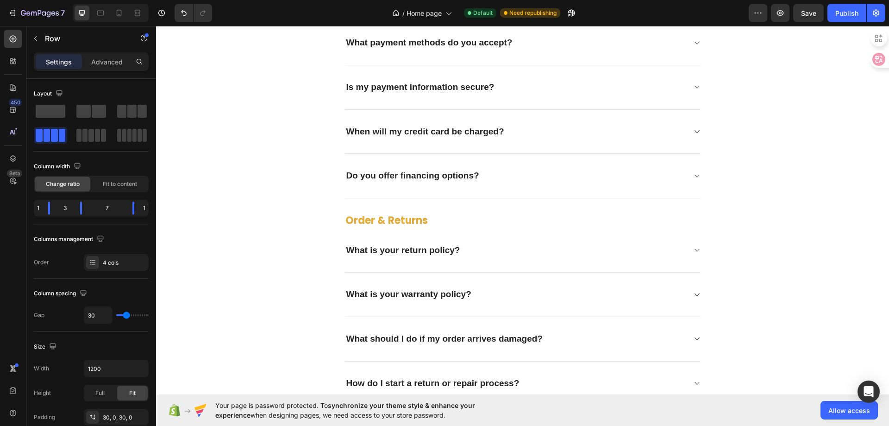
scroll to position [2539, 0]
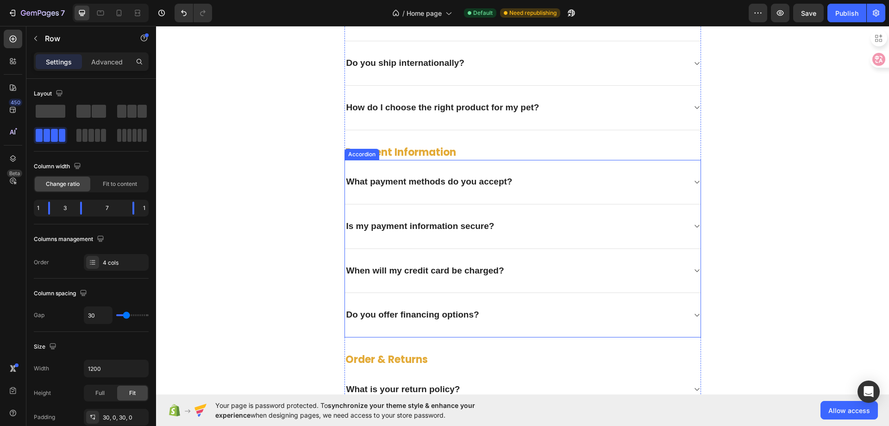
click at [675, 187] on div "What payment methods do you accept?" at bounding box center [515, 182] width 341 height 14
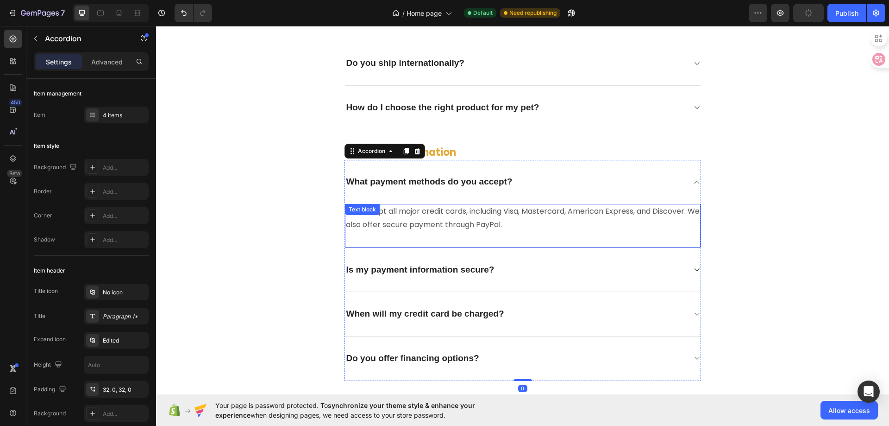
click at [500, 219] on p "We accept all major credit cards, including Visa, Mastercard, American Express,…" at bounding box center [523, 218] width 354 height 27
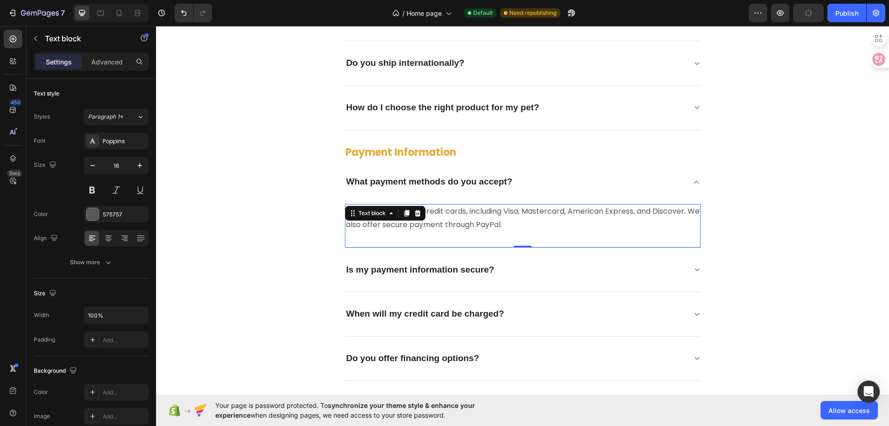
click at [500, 219] on p "We accept all major credit cards, including Visa, Mastercard, American Express,…" at bounding box center [523, 218] width 354 height 27
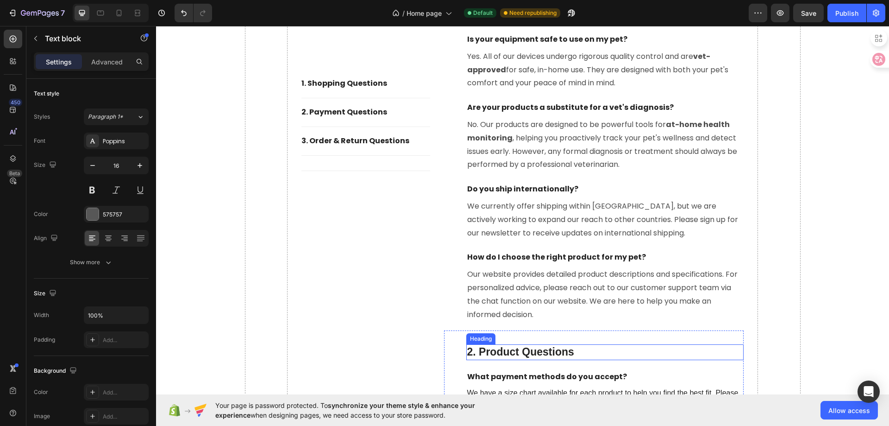
scroll to position [3465, 0]
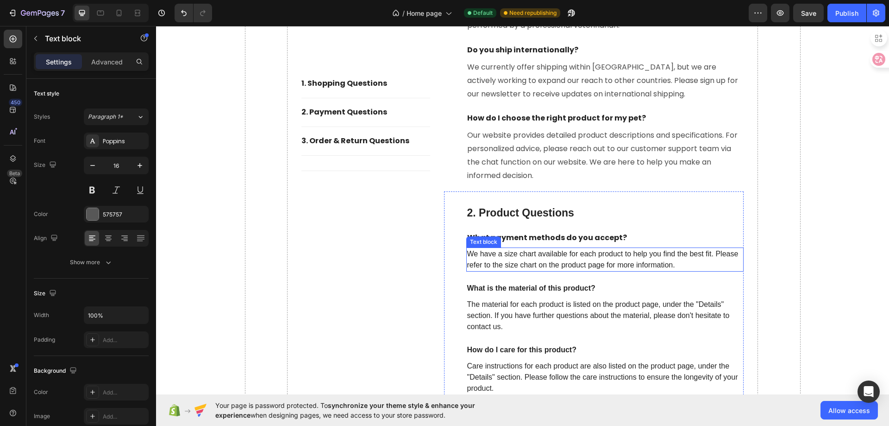
click at [520, 262] on p "We have a size chart available for each product to help you find the best fit. …" at bounding box center [605, 259] width 276 height 22
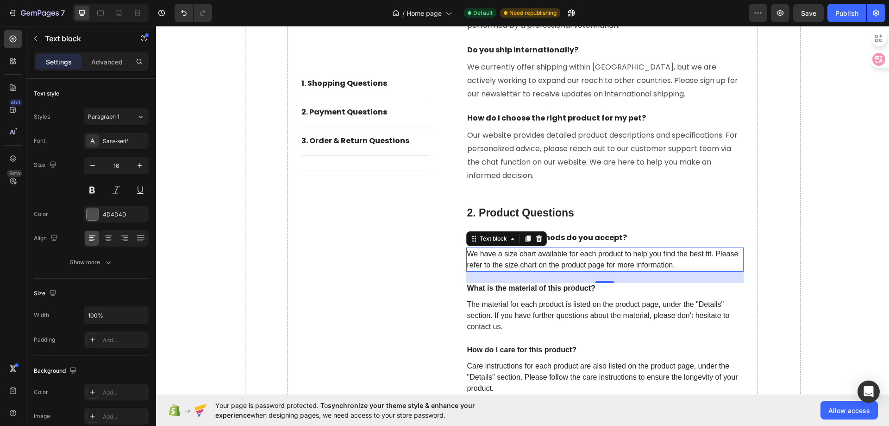
click at [520, 262] on p "We have a size chart available for each product to help you find the best fit. …" at bounding box center [605, 259] width 276 height 22
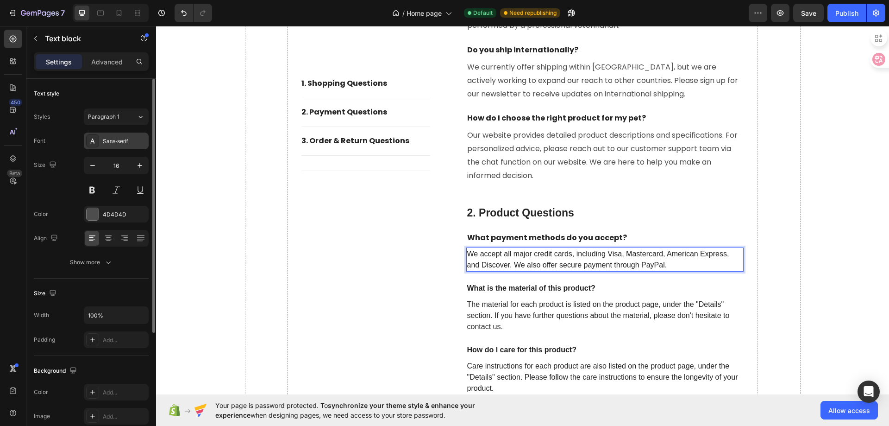
click at [113, 146] on div "Sans-serif" at bounding box center [116, 140] width 65 height 17
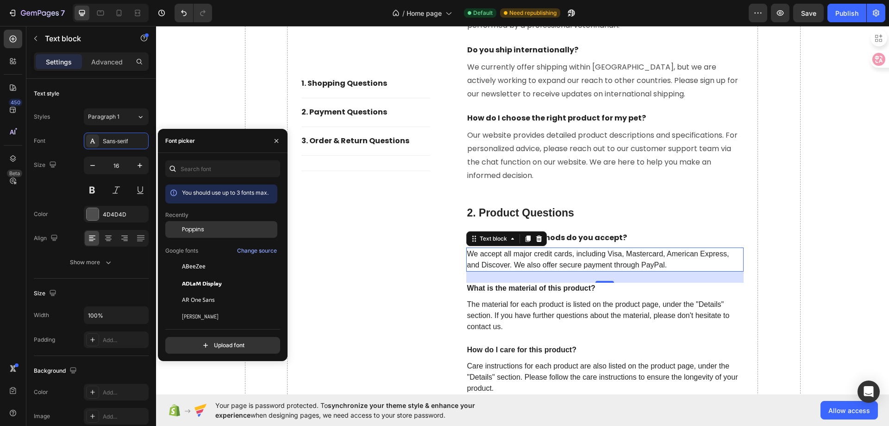
click at [198, 227] on span "Poppins" at bounding box center [193, 229] width 22 height 8
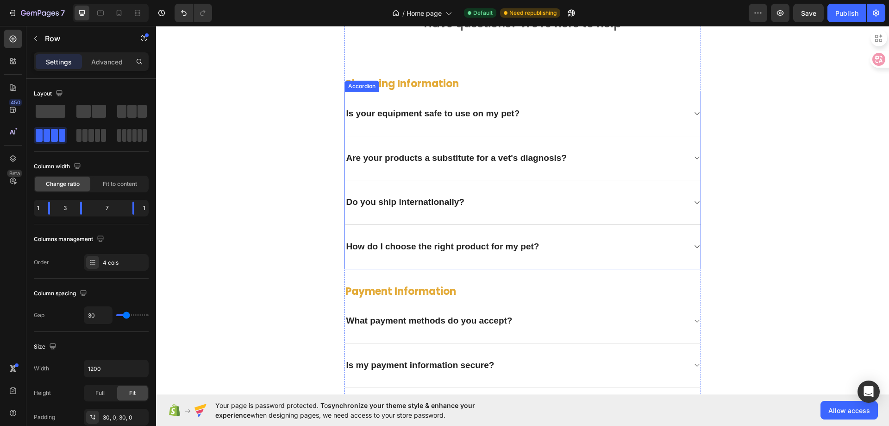
scroll to position [2493, 0]
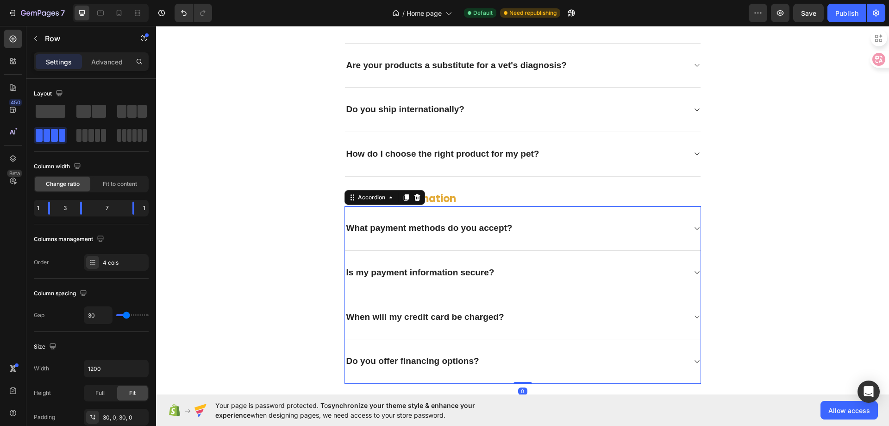
click at [463, 273] on p "Is my payment information secure?" at bounding box center [420, 273] width 148 height 12
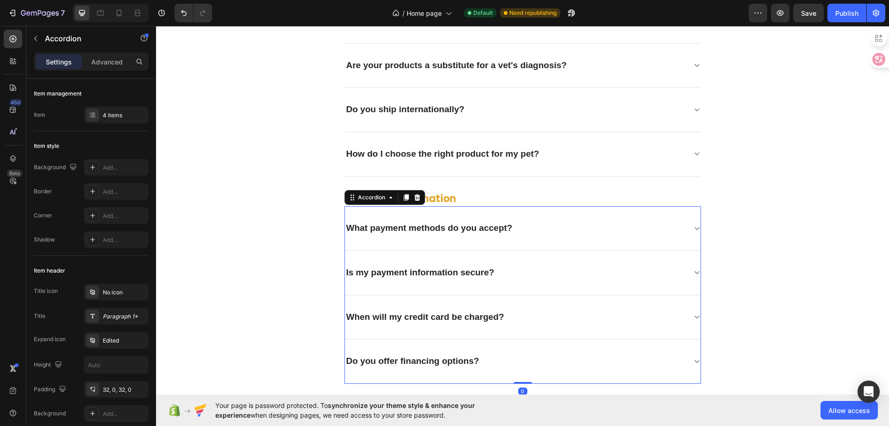
click at [463, 273] on p "Is my payment information secure?" at bounding box center [420, 273] width 148 height 12
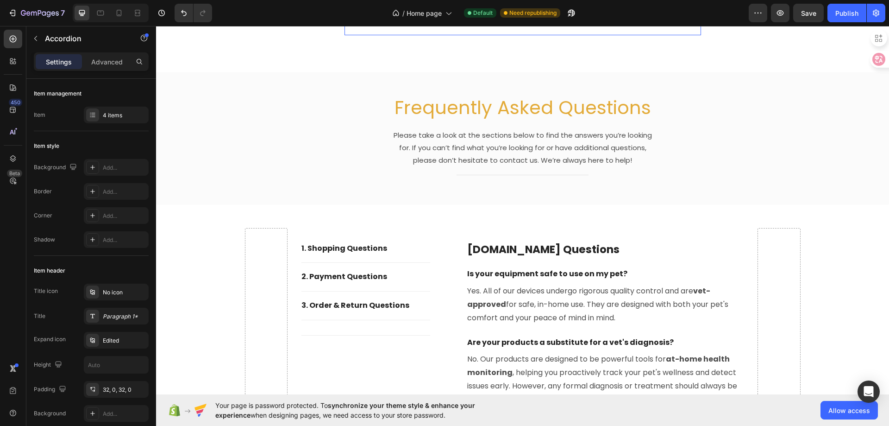
type input "16"
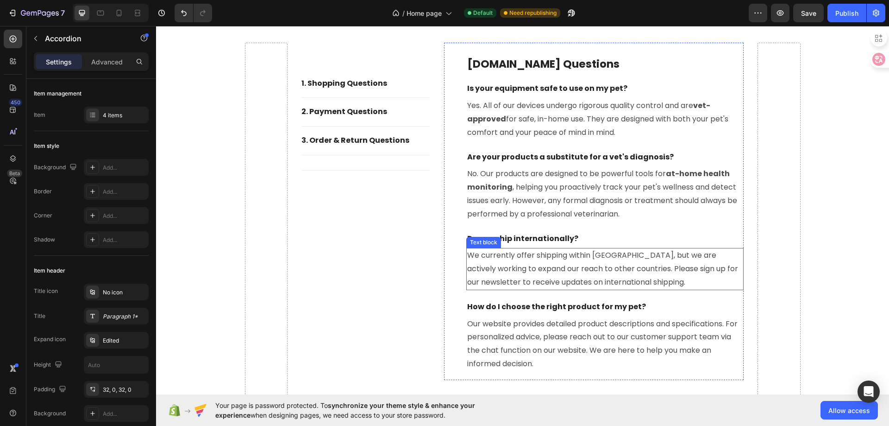
scroll to position [3419, 0]
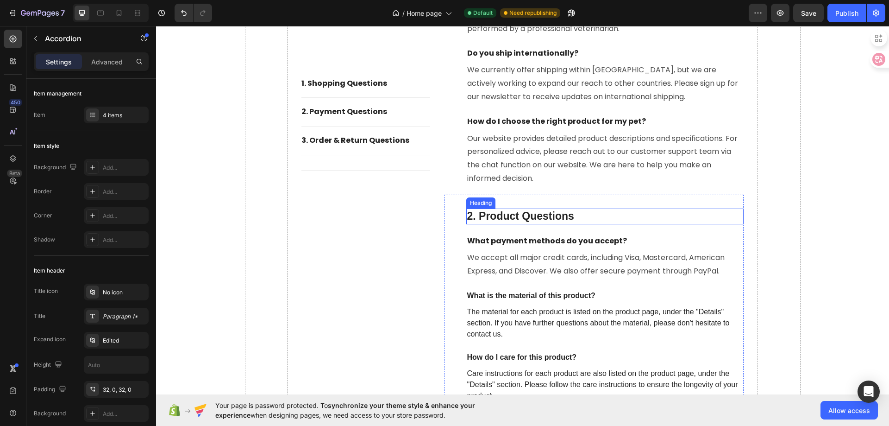
click at [493, 220] on p "2. Product Questions" at bounding box center [605, 216] width 276 height 14
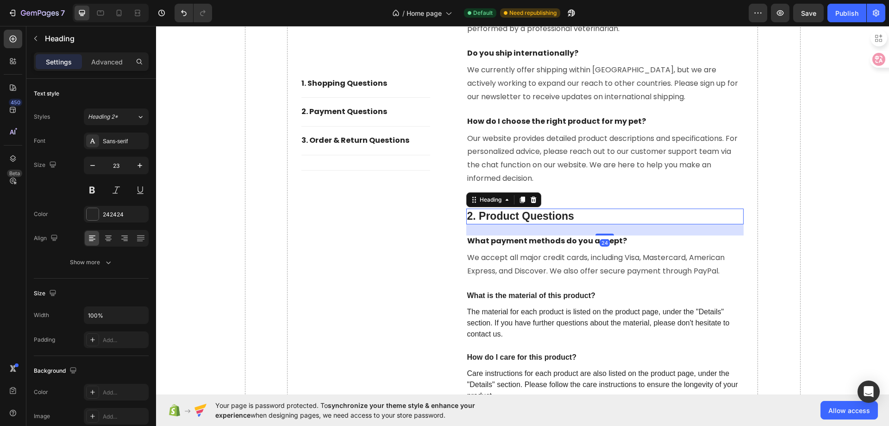
click at [493, 220] on p "2. Product Questions" at bounding box center [605, 216] width 276 height 14
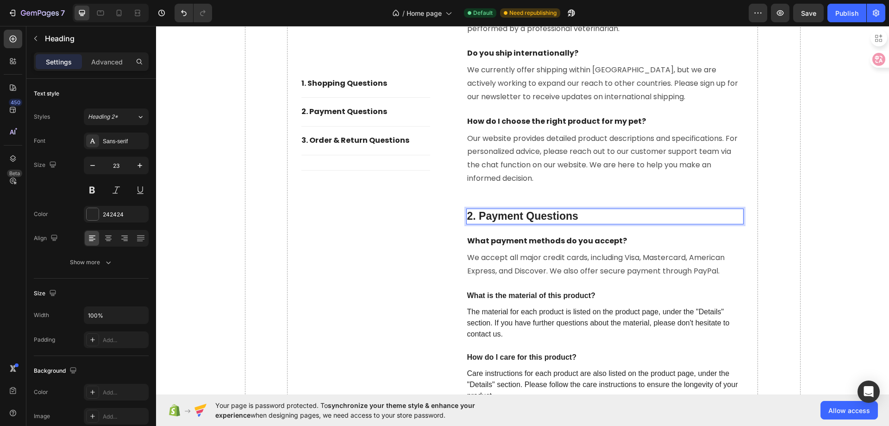
click at [494, 219] on p "2. Payment Questions" at bounding box center [605, 216] width 276 height 14
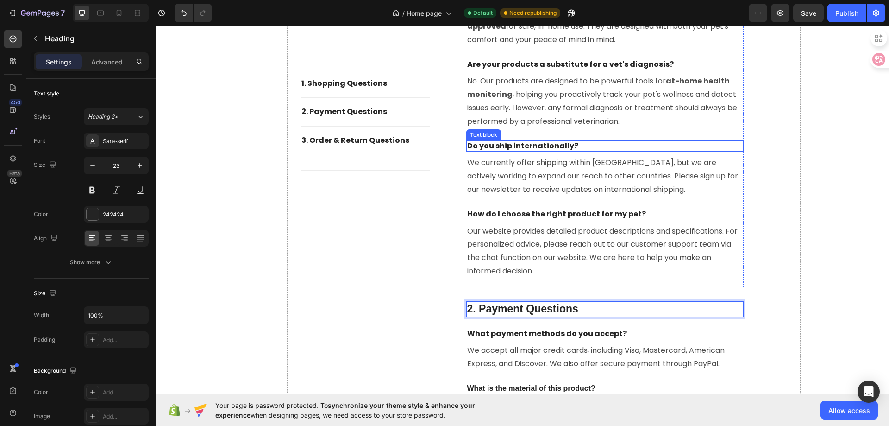
scroll to position [3187, 0]
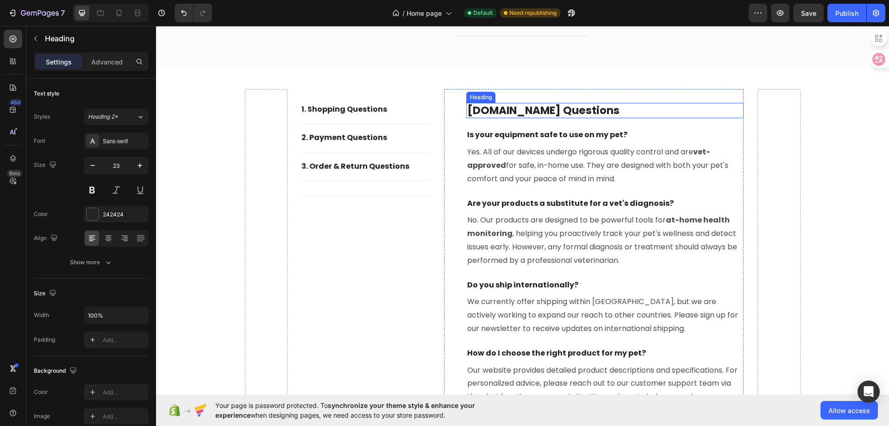
click at [528, 112] on h2 "[DOMAIN_NAME] questions" at bounding box center [605, 111] width 278 height 16
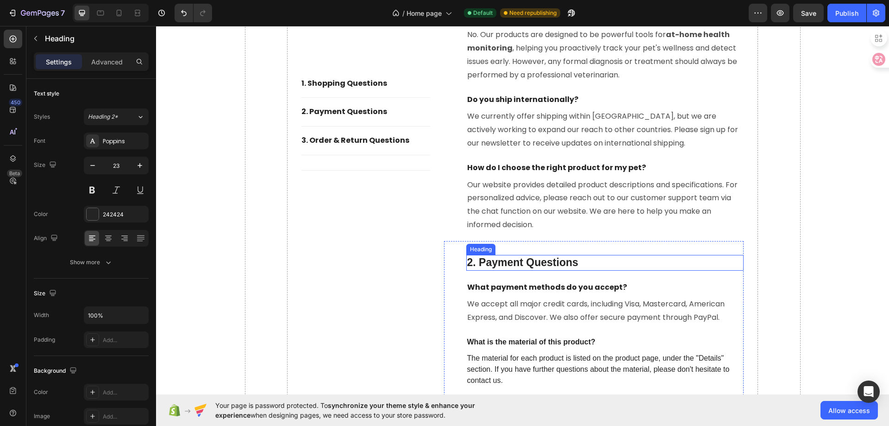
scroll to position [3419, 0]
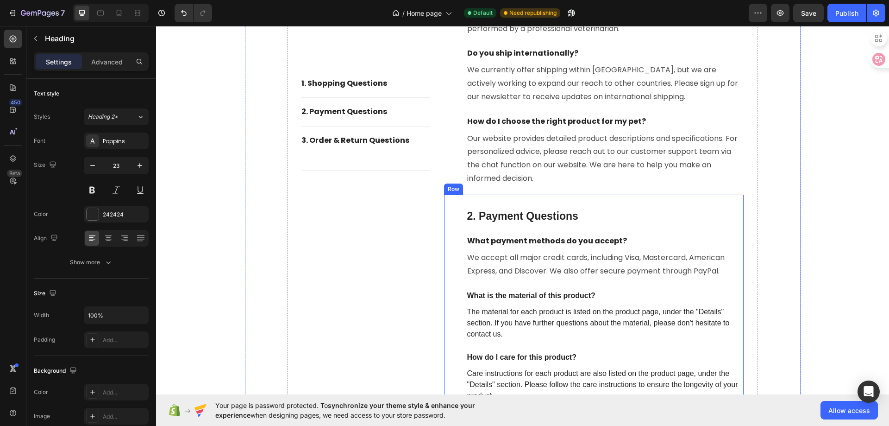
click at [597, 218] on p "2. Payment Questions" at bounding box center [605, 216] width 276 height 14
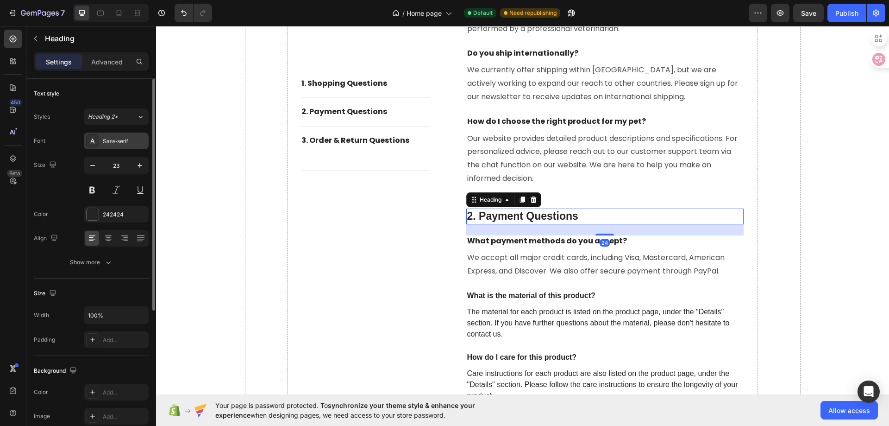
click at [120, 139] on div "Sans-serif" at bounding box center [125, 141] width 44 height 8
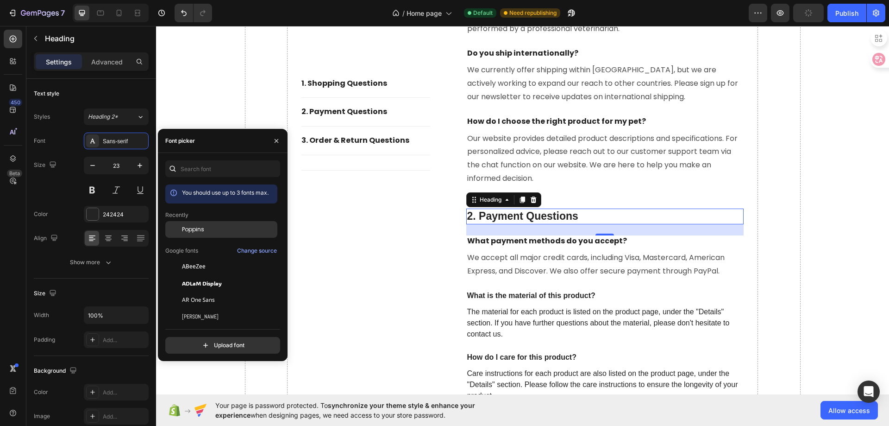
click at [198, 227] on span "Poppins" at bounding box center [193, 229] width 22 height 8
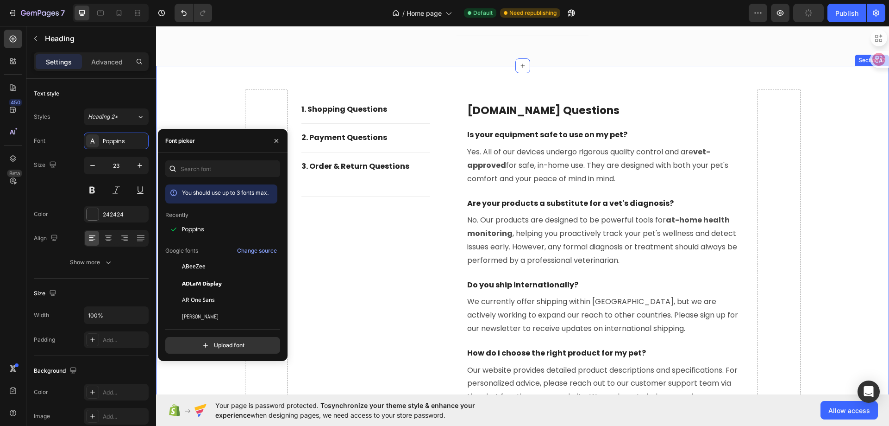
scroll to position [3095, 0]
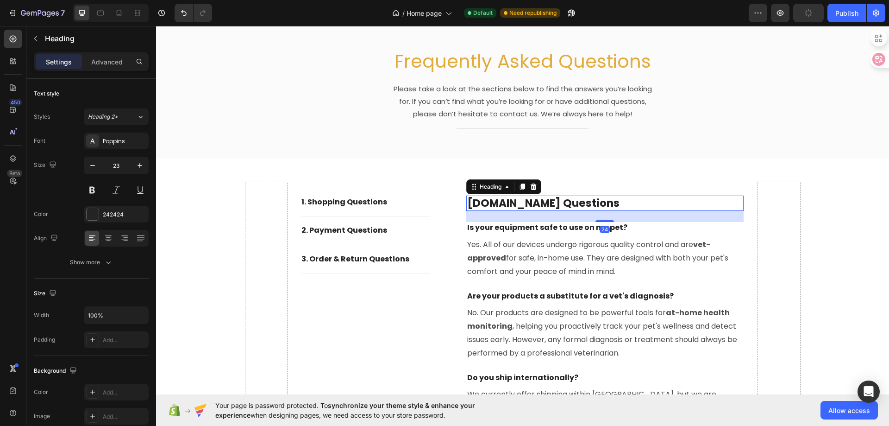
click at [540, 201] on p "[DOMAIN_NAME] questions" at bounding box center [605, 203] width 276 height 14
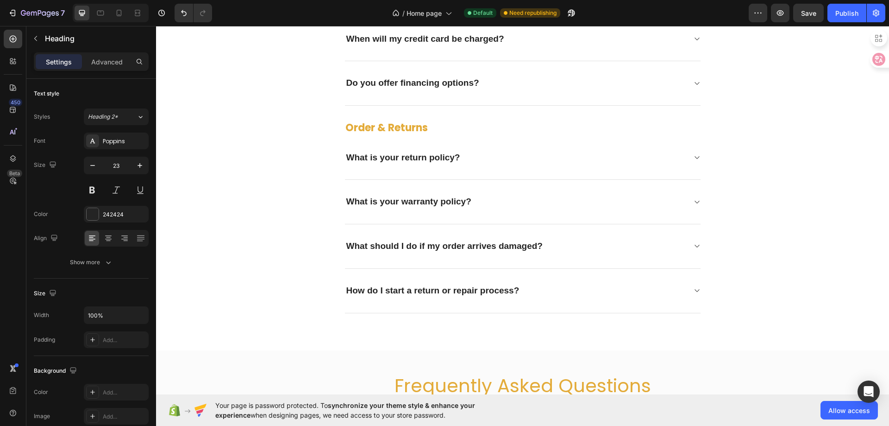
scroll to position [2632, 0]
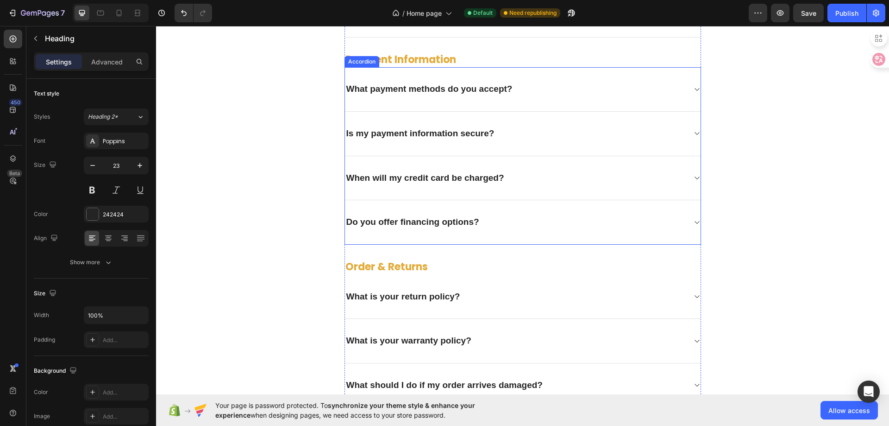
click at [395, 136] on p "Is my payment information secure?" at bounding box center [420, 134] width 148 height 12
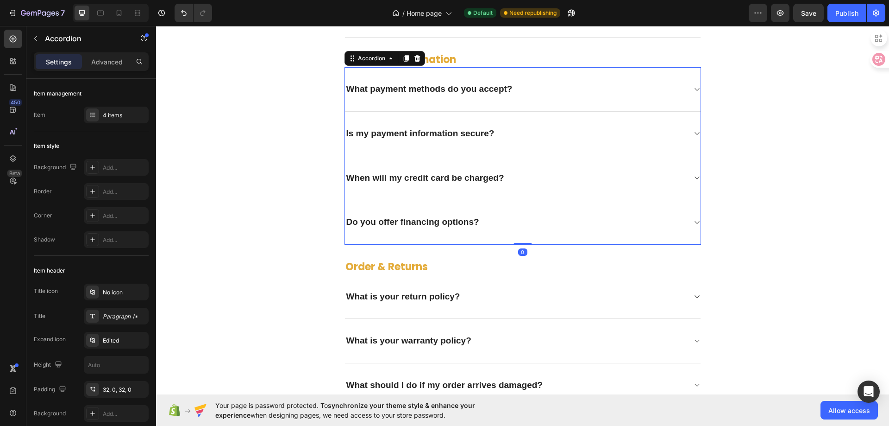
click at [395, 136] on p "Is my payment information secure?" at bounding box center [420, 134] width 148 height 12
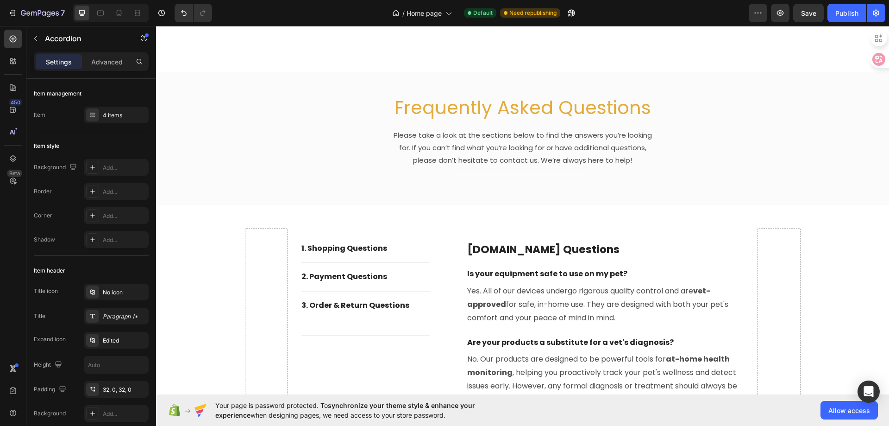
type input "16"
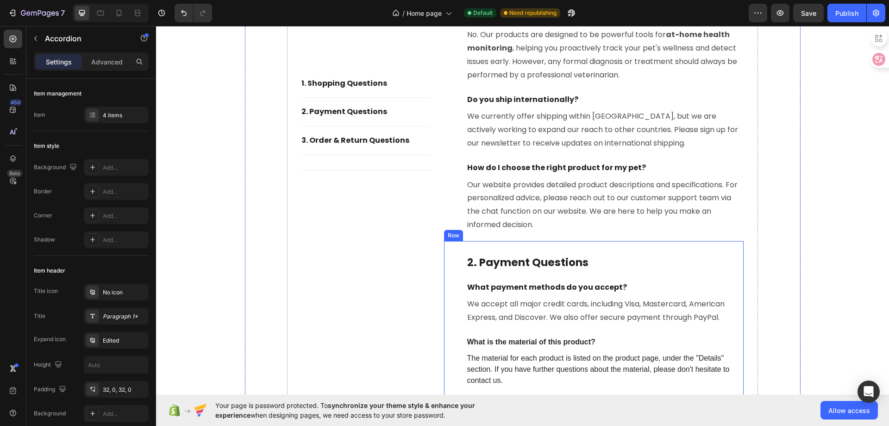
scroll to position [3419, 0]
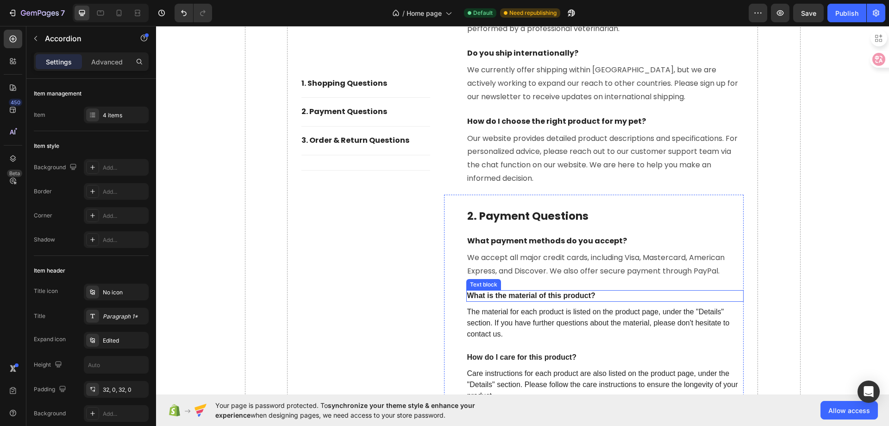
click at [534, 295] on p "What is the material of this product?" at bounding box center [605, 296] width 276 height 10
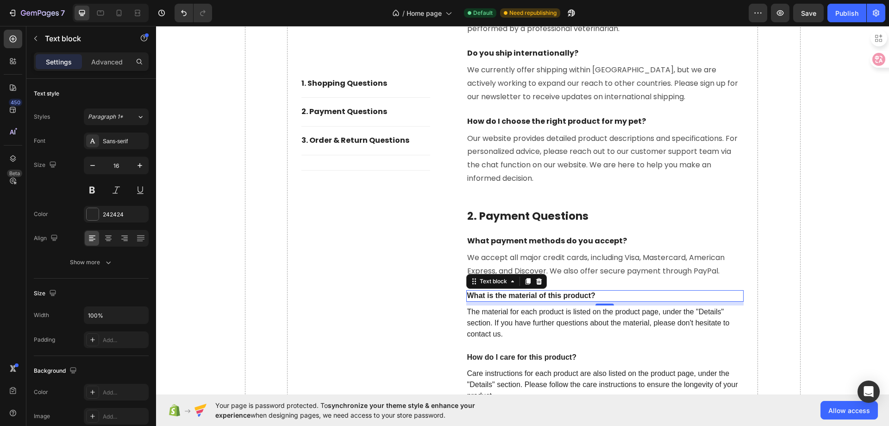
click at [535, 295] on p "What is the material of this product?" at bounding box center [605, 296] width 276 height 10
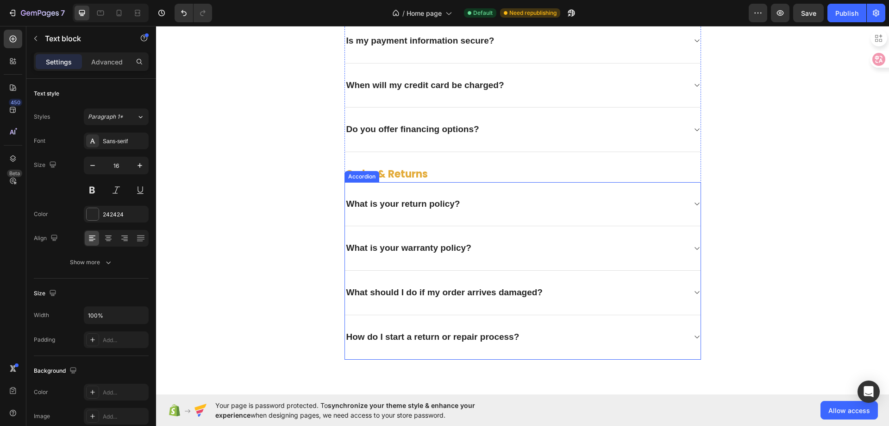
scroll to position [2585, 0]
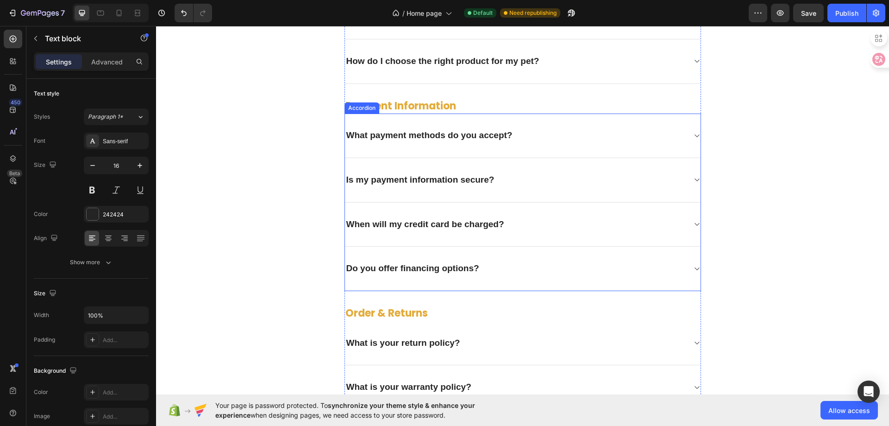
click at [694, 181] on icon at bounding box center [696, 180] width 5 height 3
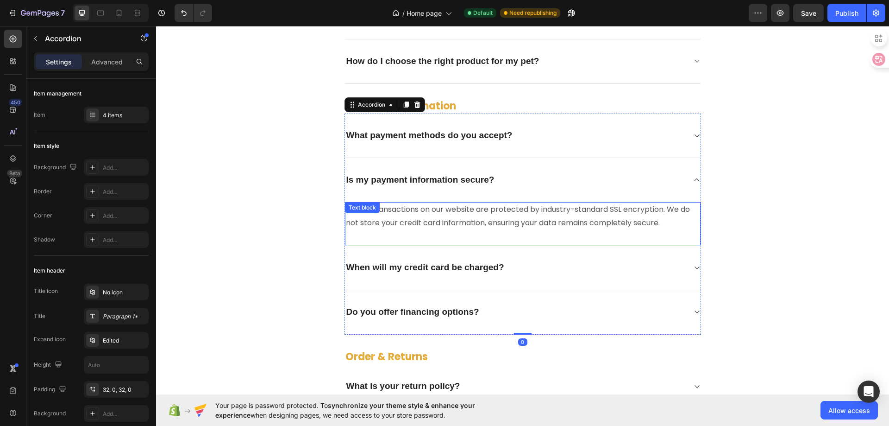
click at [510, 209] on p "Yes. All transactions on our website are protected by industry-standard SSL enc…" at bounding box center [523, 216] width 354 height 27
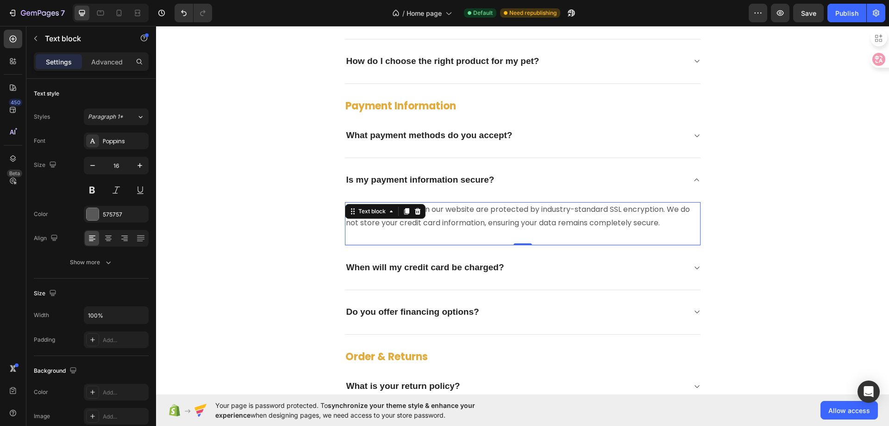
click at [509, 209] on p "Yes. All transactions on our website are protected by industry-standard SSL enc…" at bounding box center [523, 216] width 354 height 27
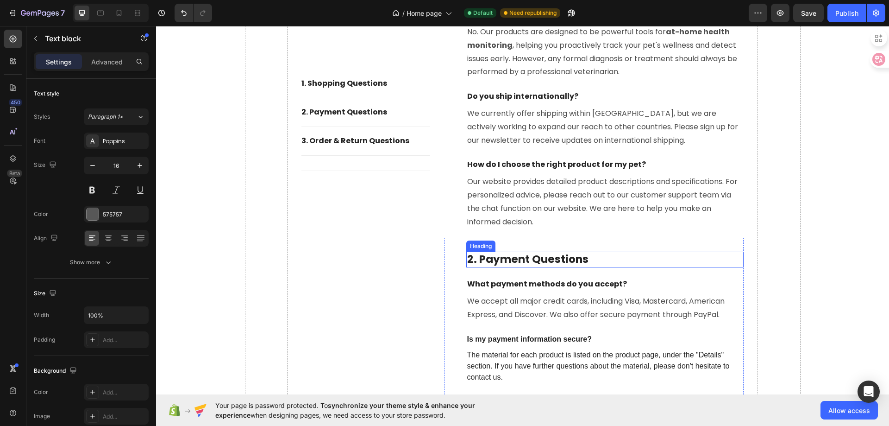
scroll to position [3512, 0]
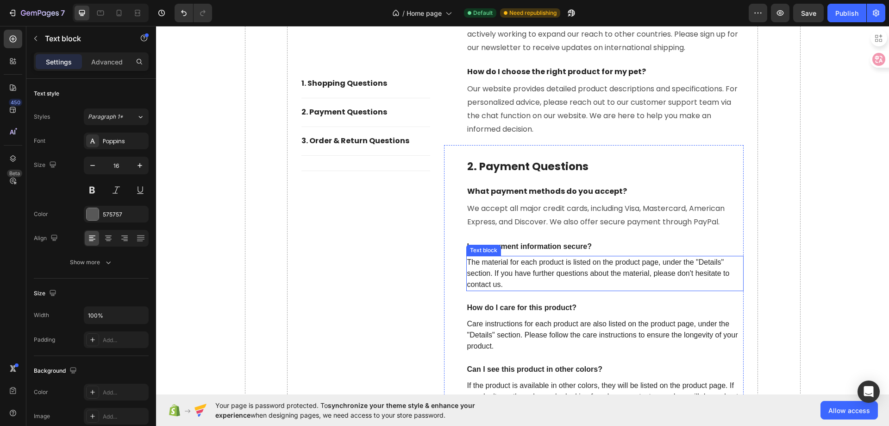
click at [529, 275] on p "The material for each product is listed on the product page, under the "Details…" at bounding box center [605, 273] width 276 height 33
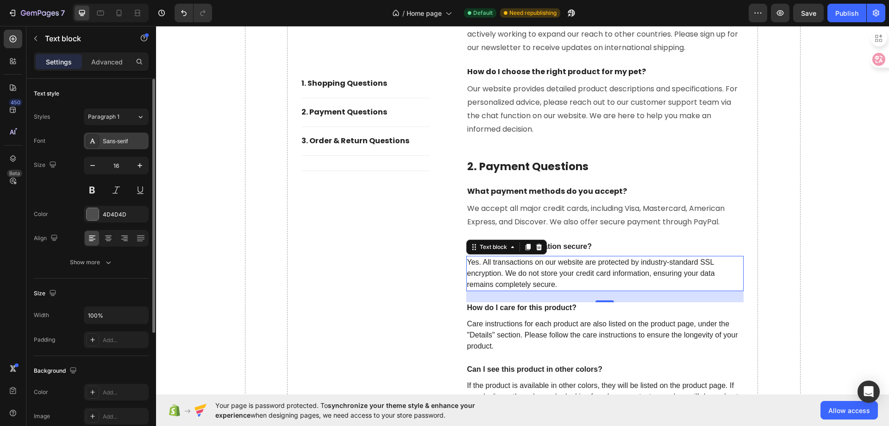
click at [120, 139] on div "Sans-serif" at bounding box center [125, 141] width 44 height 8
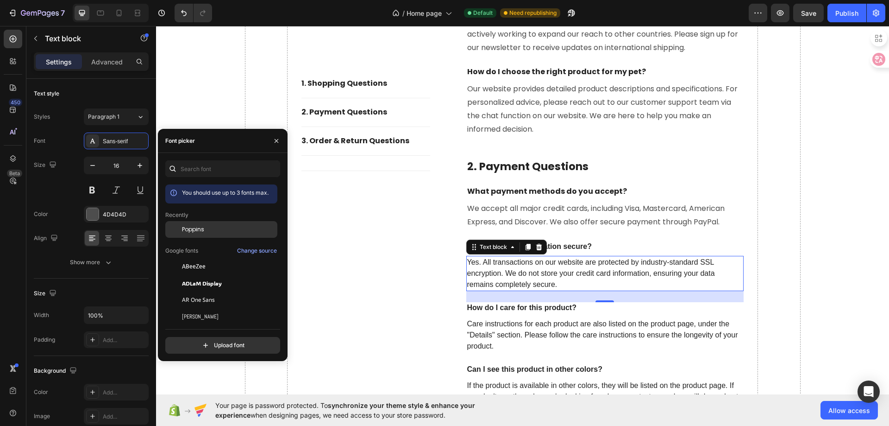
click at [200, 291] on div "Poppins" at bounding box center [221, 299] width 112 height 17
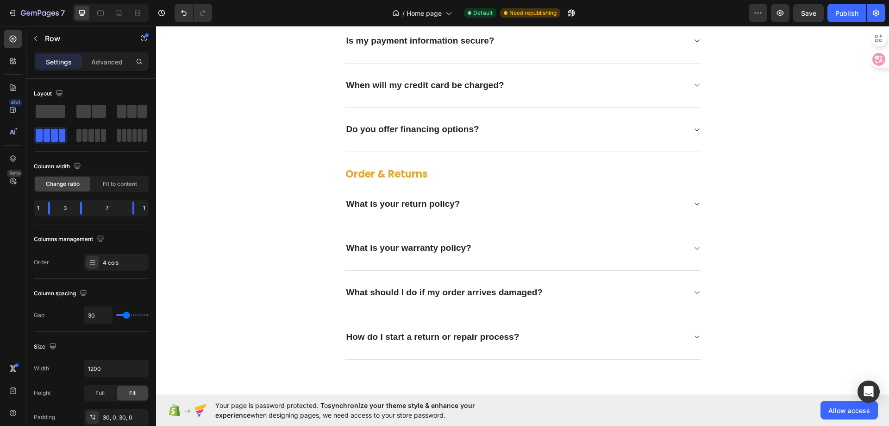
scroll to position [2585, 0]
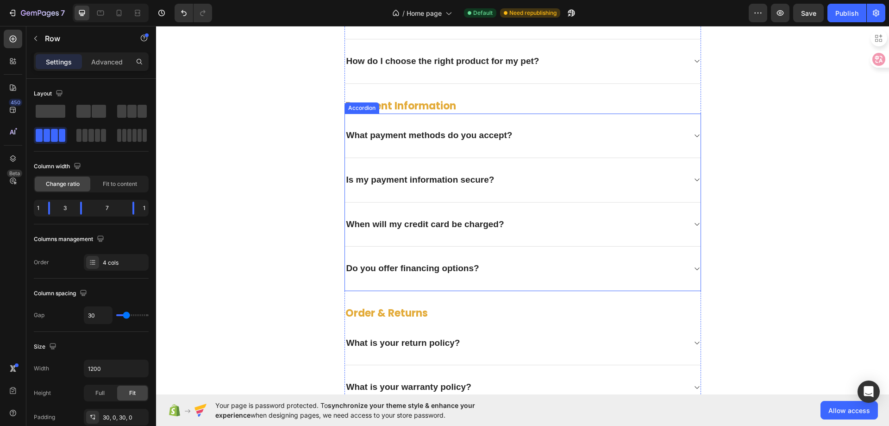
click at [489, 225] on p "When will my credit card be charged?" at bounding box center [425, 225] width 158 height 12
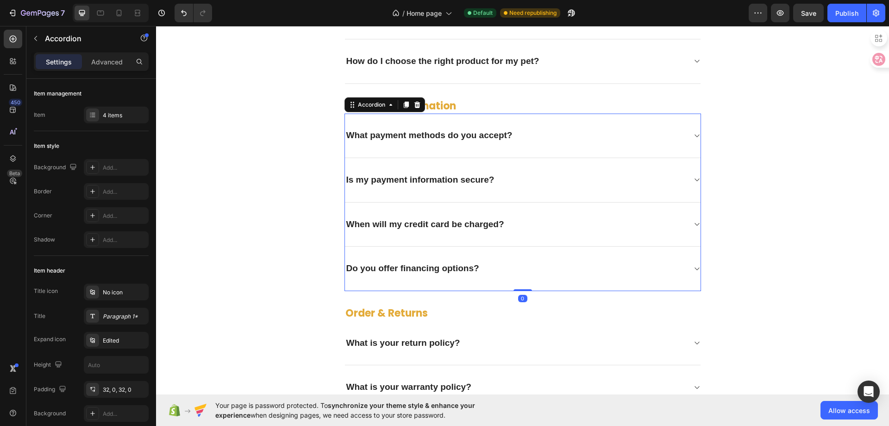
click at [489, 225] on p "When will my credit card be charged?" at bounding box center [425, 225] width 158 height 12
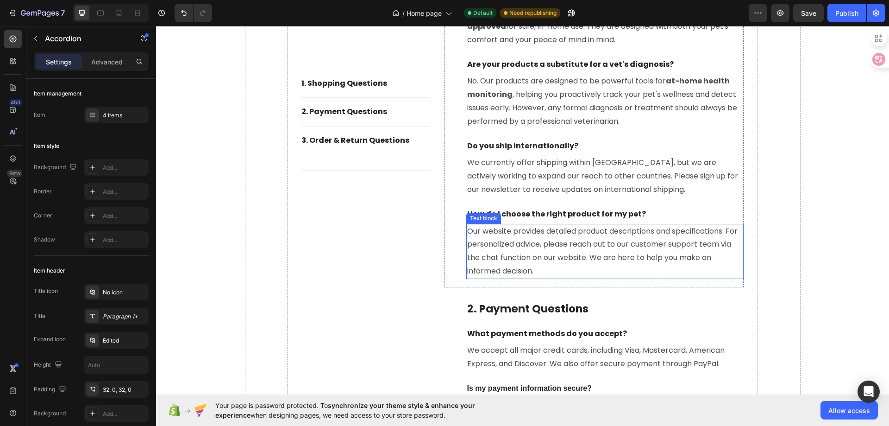
scroll to position [3419, 0]
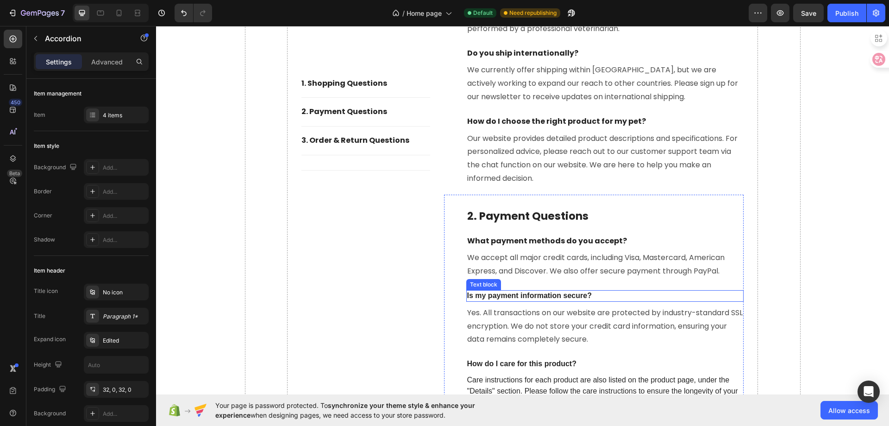
click at [533, 297] on p "Is my payment information secure?" at bounding box center [605, 296] width 276 height 10
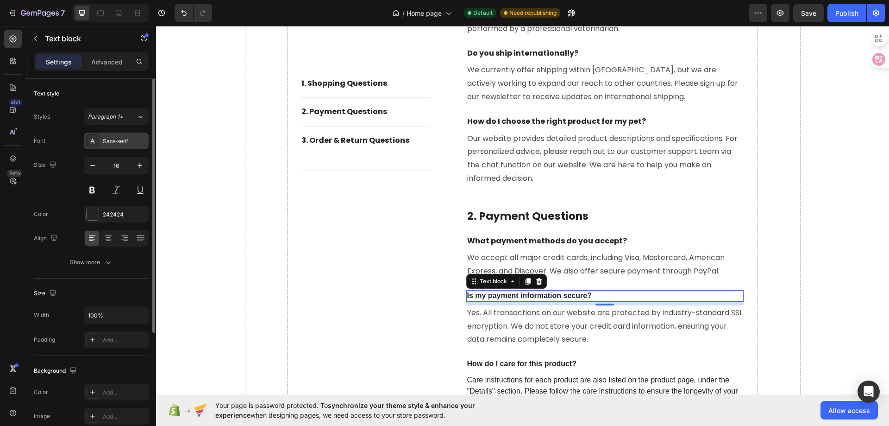
click at [120, 145] on div "Sans-serif" at bounding box center [125, 141] width 44 height 8
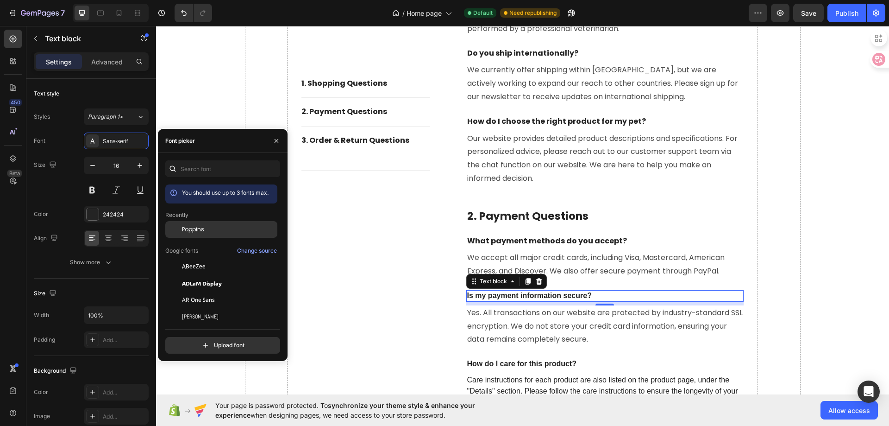
click at [218, 228] on div "Poppins" at bounding box center [229, 229] width 94 height 8
click at [540, 326] on p "Yes. All transactions on our website are protected by industry-standard SSL enc…" at bounding box center [605, 326] width 276 height 40
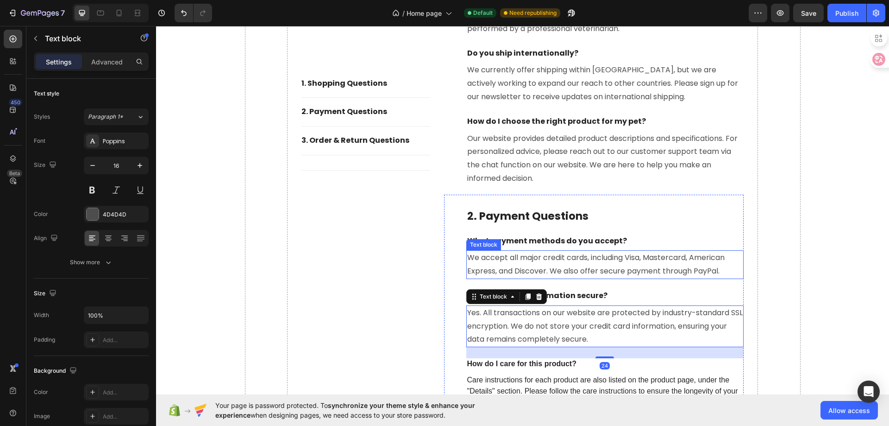
click at [587, 267] on p "We accept all major credit cards, including Visa, Mastercard, American Express,…" at bounding box center [605, 264] width 276 height 27
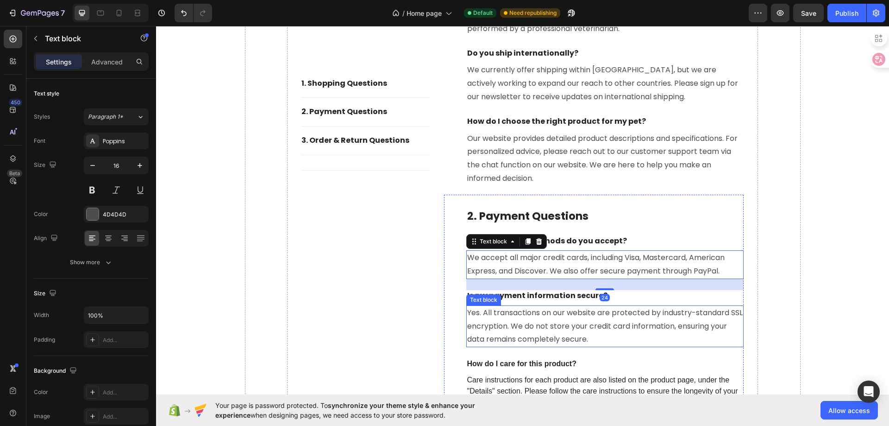
click at [554, 320] on p "Yes. All transactions on our website are protected by industry-standard SSL enc…" at bounding box center [605, 326] width 276 height 40
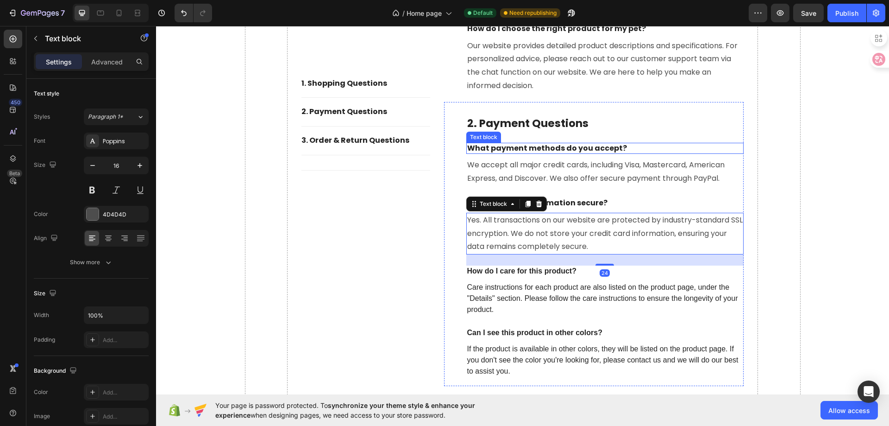
scroll to position [3558, 0]
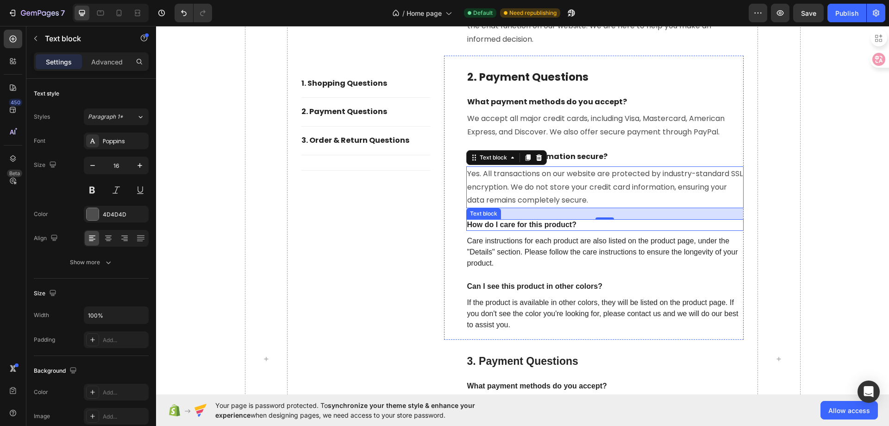
click at [533, 226] on p "How do I care for this product?" at bounding box center [605, 225] width 276 height 10
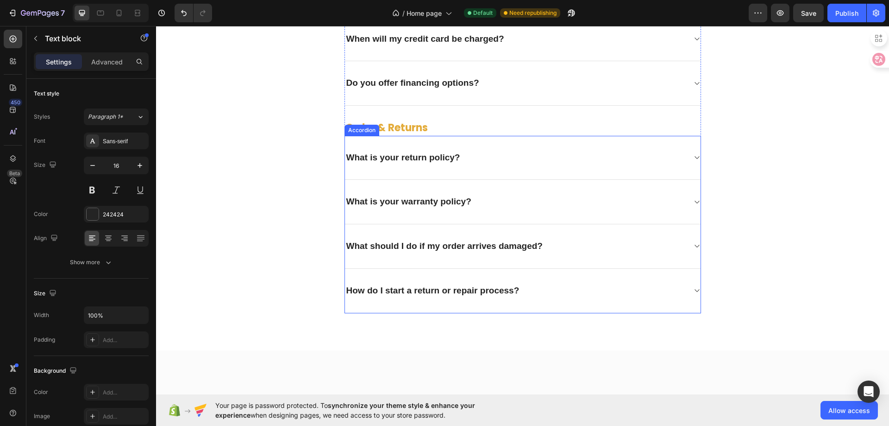
scroll to position [2632, 0]
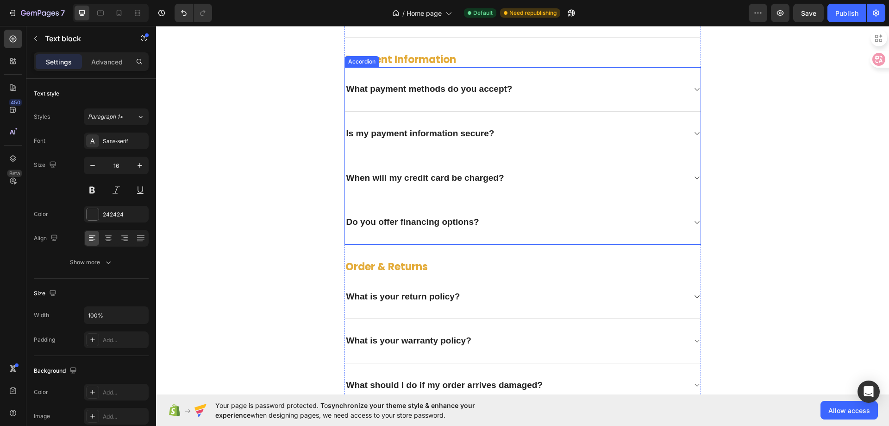
click at [428, 181] on p "When will my credit card be charged?" at bounding box center [425, 178] width 158 height 12
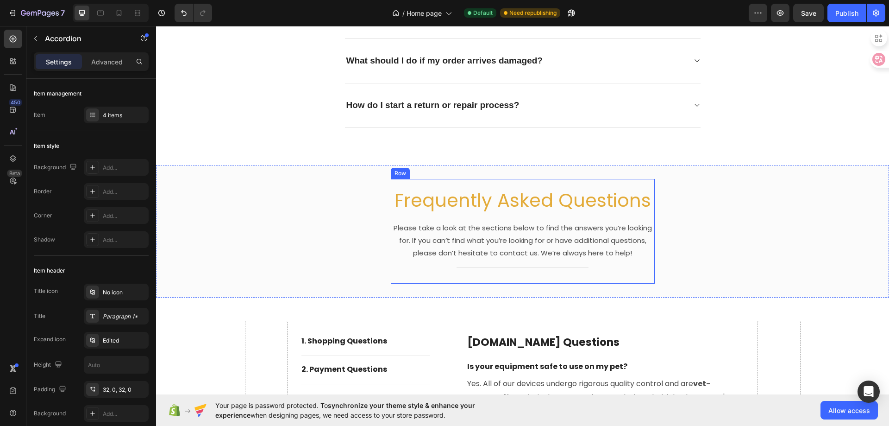
type input "16"
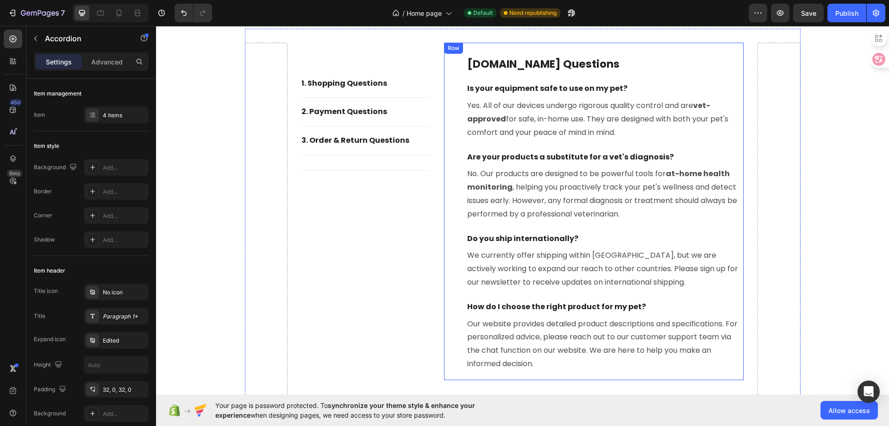
scroll to position [3465, 0]
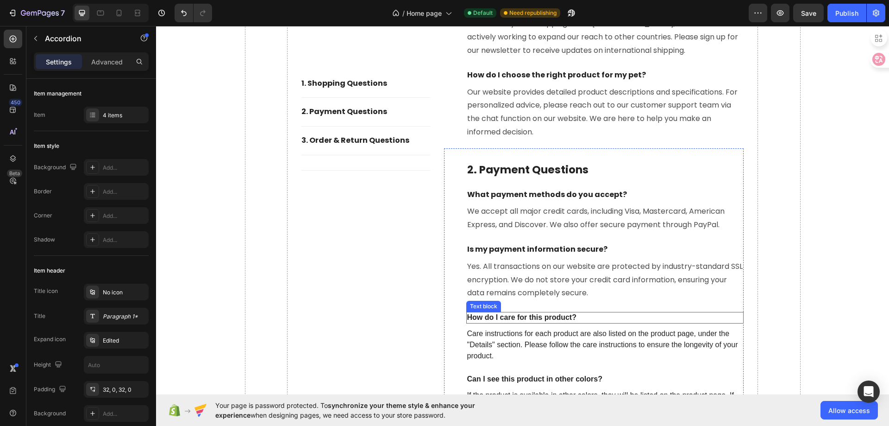
click at [532, 316] on p "How do I care for this product?" at bounding box center [605, 318] width 276 height 10
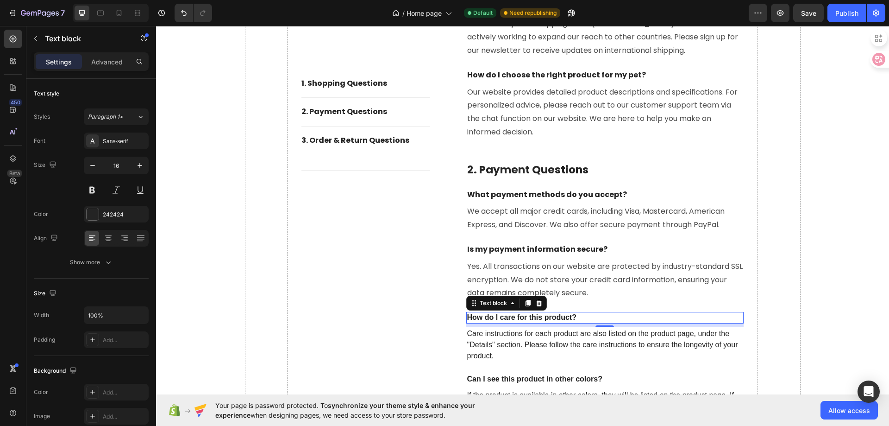
click at [532, 316] on p "How do I care for this product?" at bounding box center [605, 318] width 276 height 10
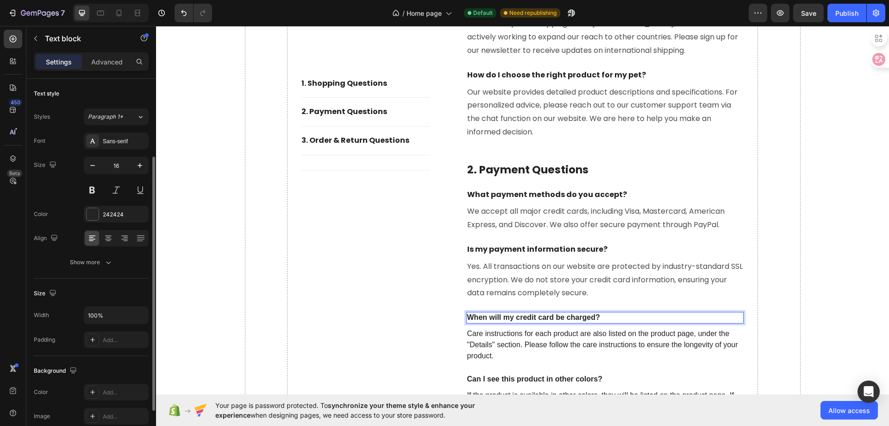
scroll to position [46, 0]
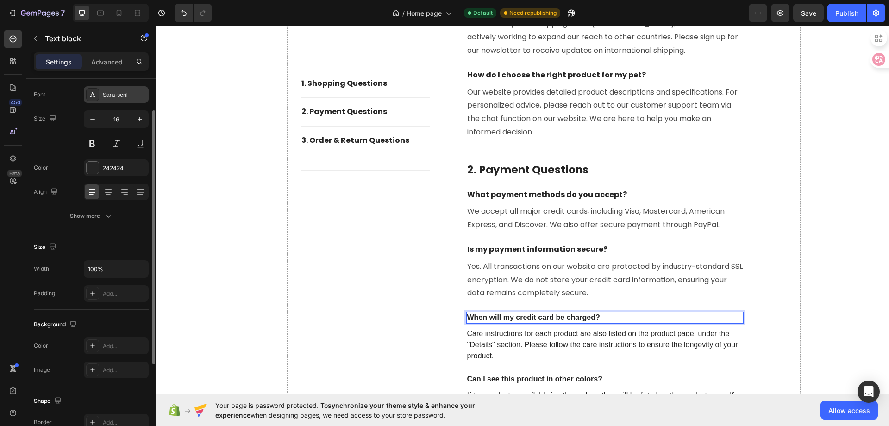
click at [122, 100] on div "Sans-serif" at bounding box center [116, 94] width 65 height 17
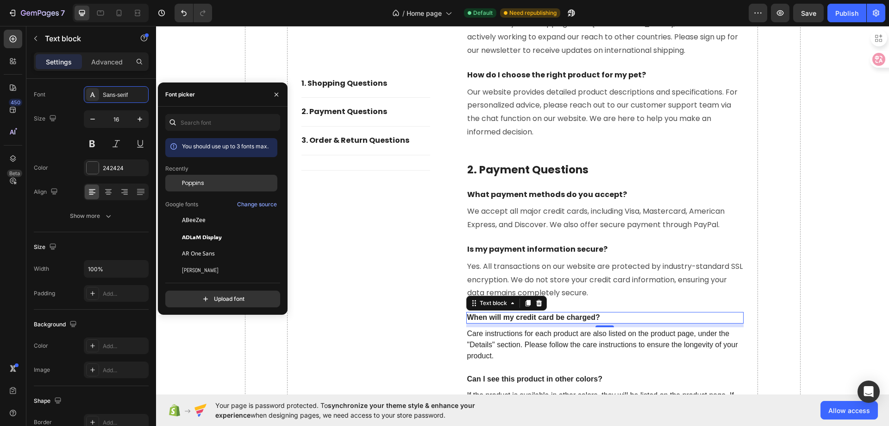
click at [204, 245] on div "Poppins" at bounding box center [221, 253] width 112 height 17
click at [535, 341] on p "Care instructions for each product are also listed on the product page, under t…" at bounding box center [605, 344] width 276 height 33
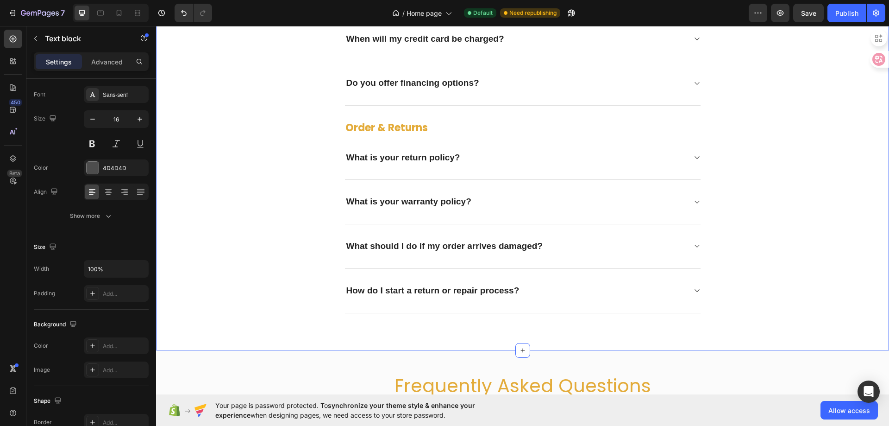
scroll to position [2632, 0]
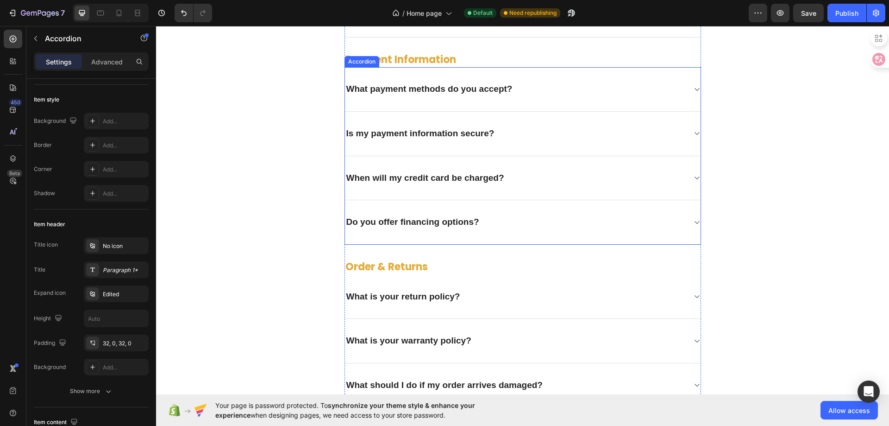
click at [694, 177] on icon at bounding box center [696, 177] width 7 height 7
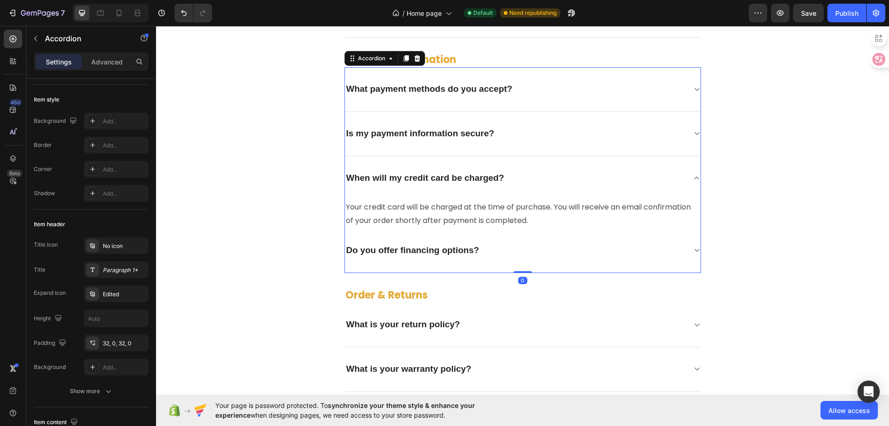
scroll to position [0, 0]
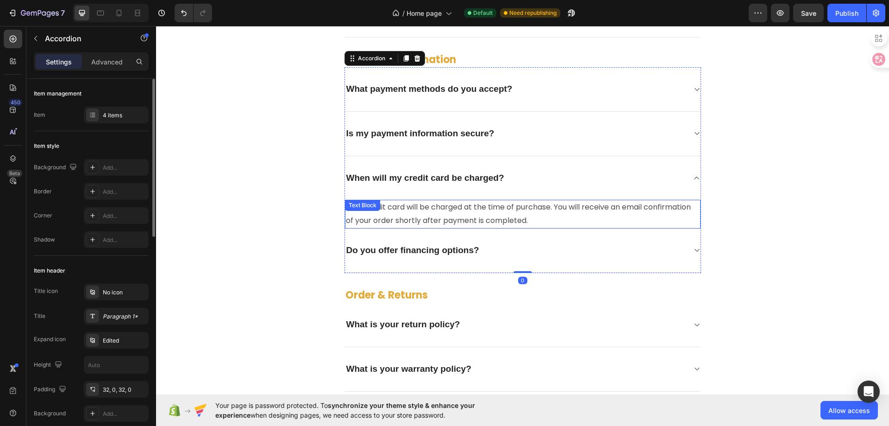
click at [515, 208] on p "Your credit card will be charged at the time of purchase. You will receive an e…" at bounding box center [523, 214] width 354 height 27
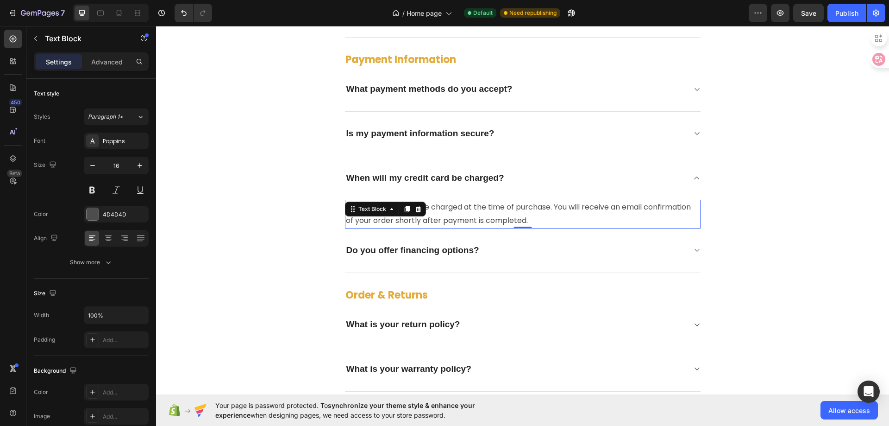
click at [515, 208] on p "Your credit card will be charged at the time of purchase. You will receive an e…" at bounding box center [523, 214] width 354 height 27
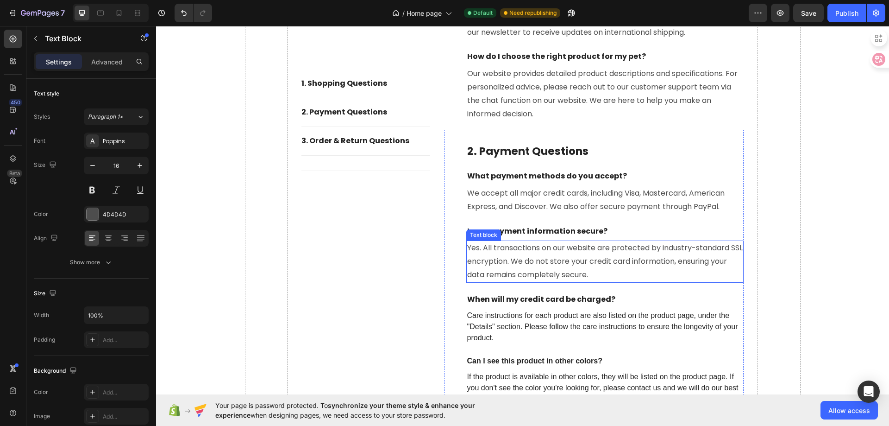
scroll to position [3604, 0]
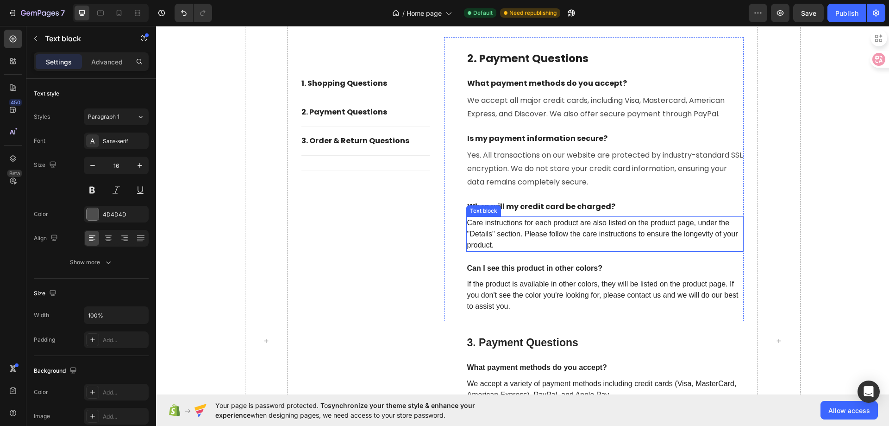
click at [548, 242] on p "Care instructions for each product are also listed on the product page, under t…" at bounding box center [605, 233] width 276 height 33
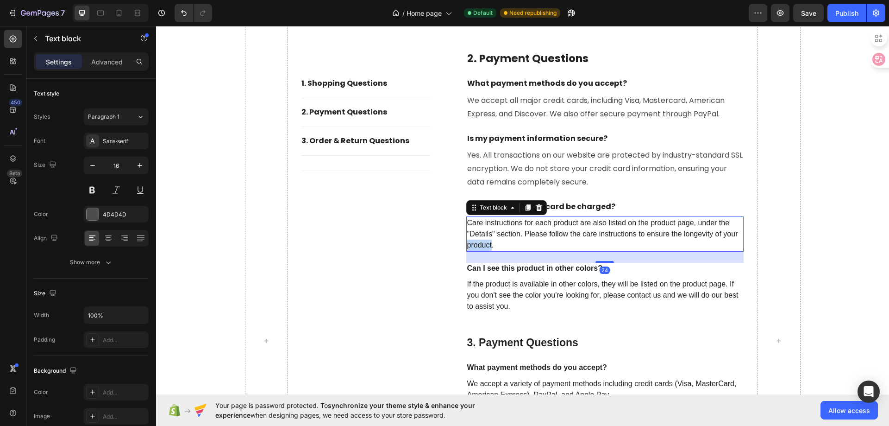
click at [548, 242] on p "Care instructions for each product are also listed on the product page, under t…" at bounding box center [605, 233] width 276 height 33
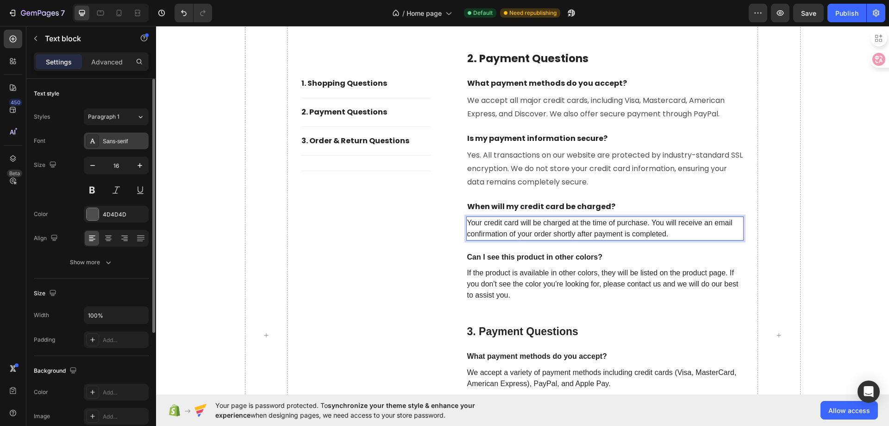
click at [138, 145] on div "Sans-serif" at bounding box center [125, 141] width 44 height 8
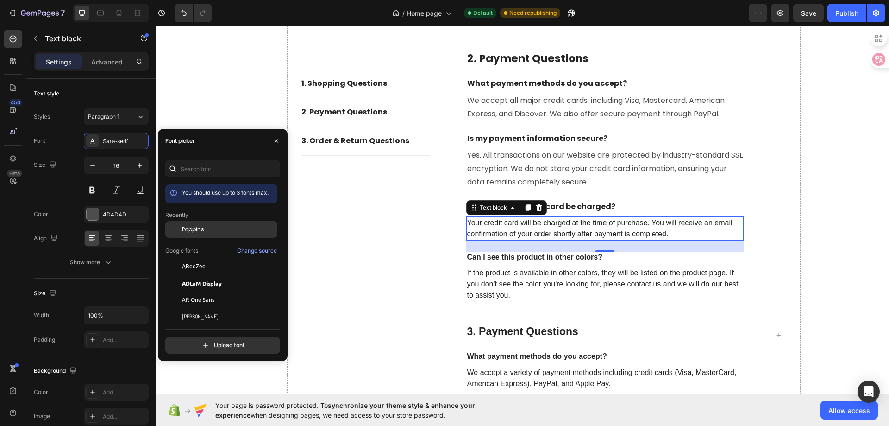
click at [212, 231] on div "Poppins" at bounding box center [229, 229] width 94 height 8
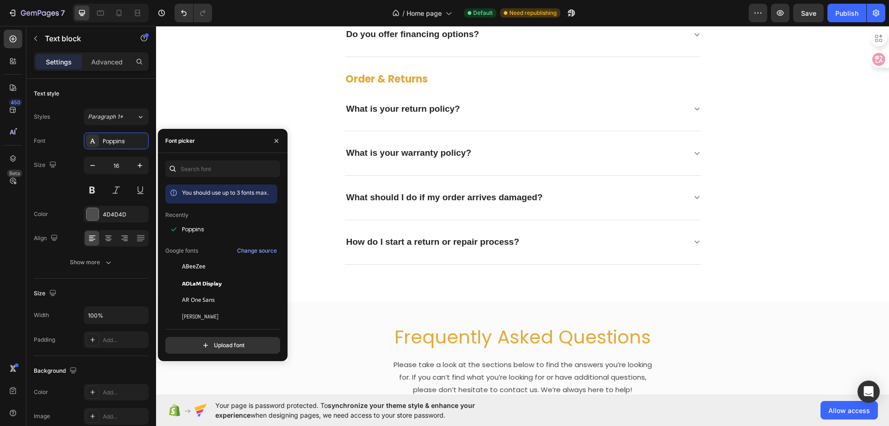
scroll to position [2634, 0]
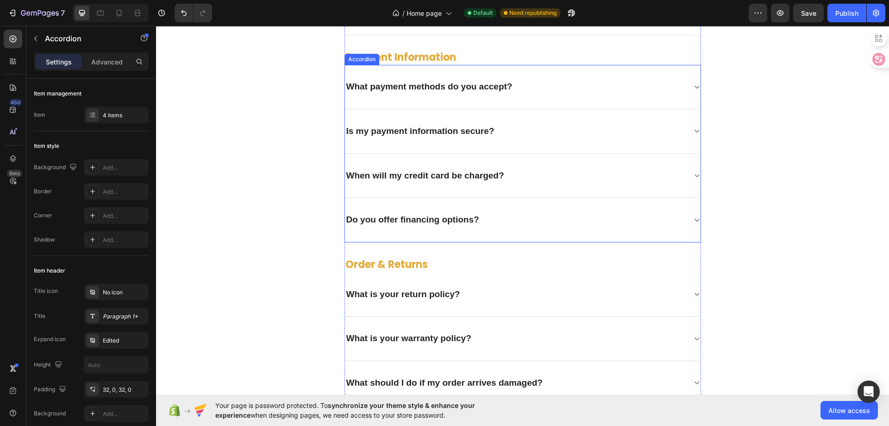
click at [589, 225] on div "Do you offer financing options?" at bounding box center [515, 220] width 341 height 14
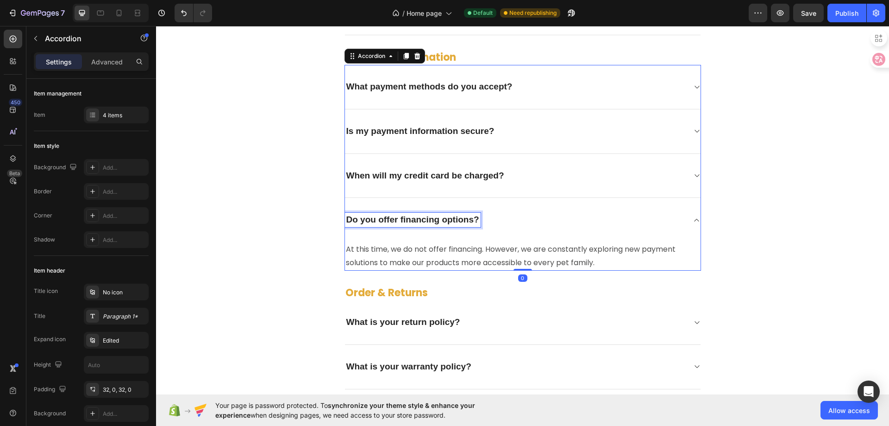
click at [432, 223] on p "Do you offer financing options?" at bounding box center [412, 220] width 133 height 12
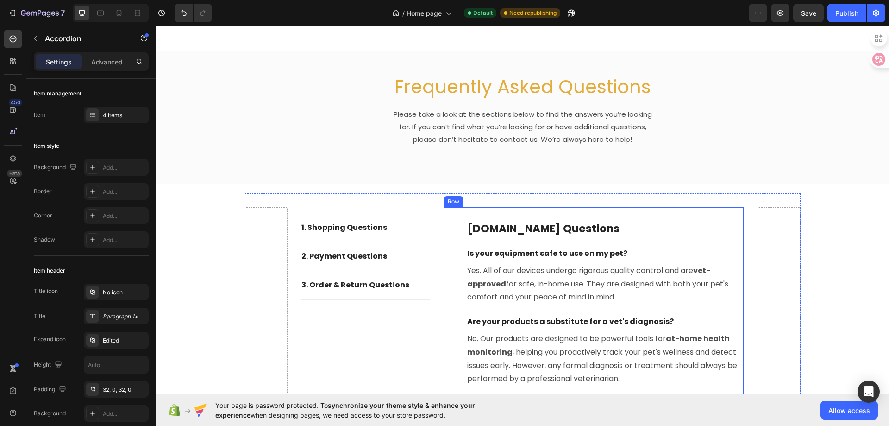
type input "16"
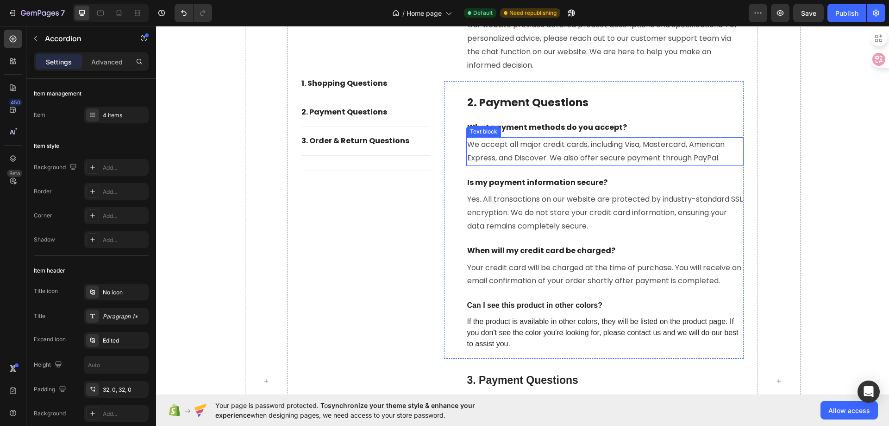
scroll to position [3607, 0]
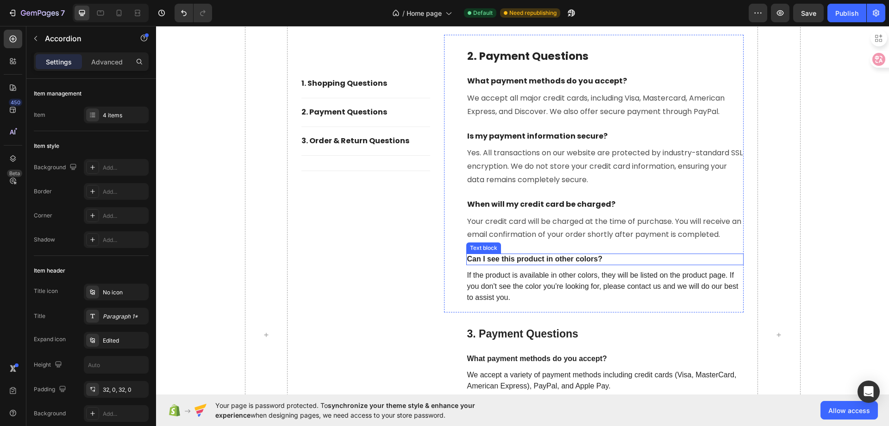
click at [543, 256] on p "Can I see this product in other colors?" at bounding box center [605, 259] width 276 height 10
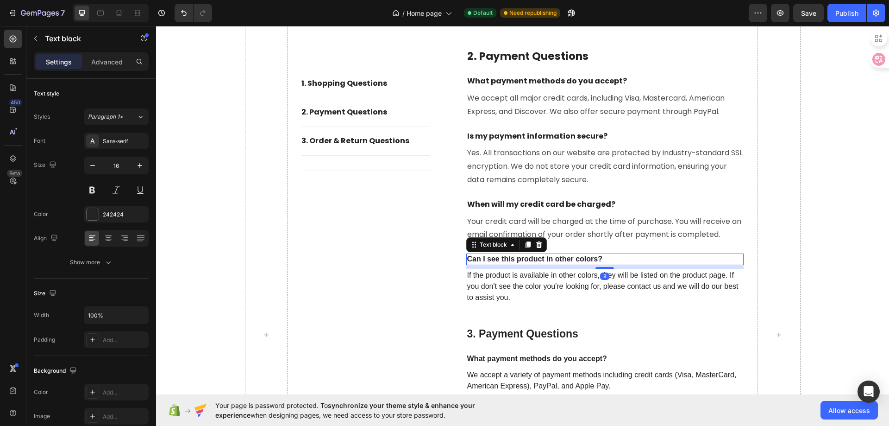
click at [543, 256] on p "Can I see this product in other colors?" at bounding box center [605, 259] width 276 height 10
click at [104, 144] on div "Sans-serif" at bounding box center [125, 141] width 44 height 8
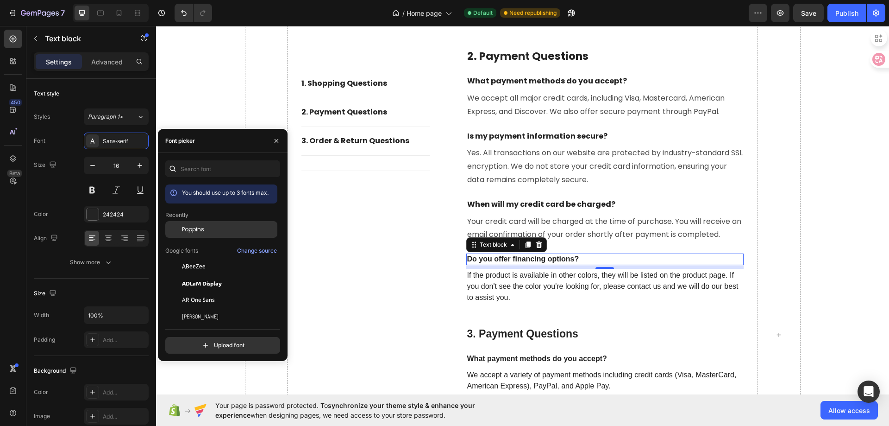
click at [210, 226] on div "Poppins" at bounding box center [229, 229] width 94 height 8
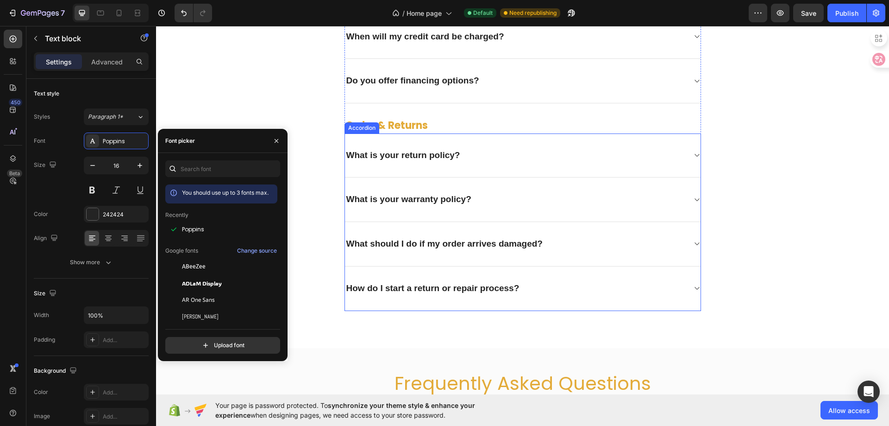
scroll to position [2680, 0]
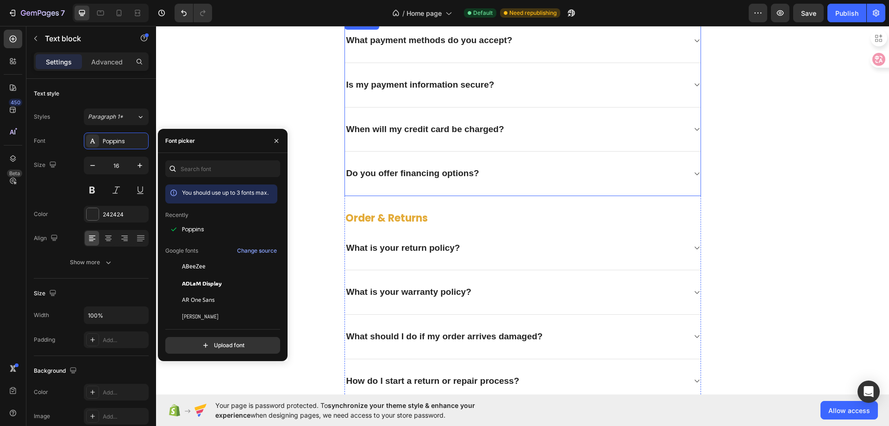
click at [525, 176] on div "Do you offer financing options?" at bounding box center [515, 173] width 341 height 14
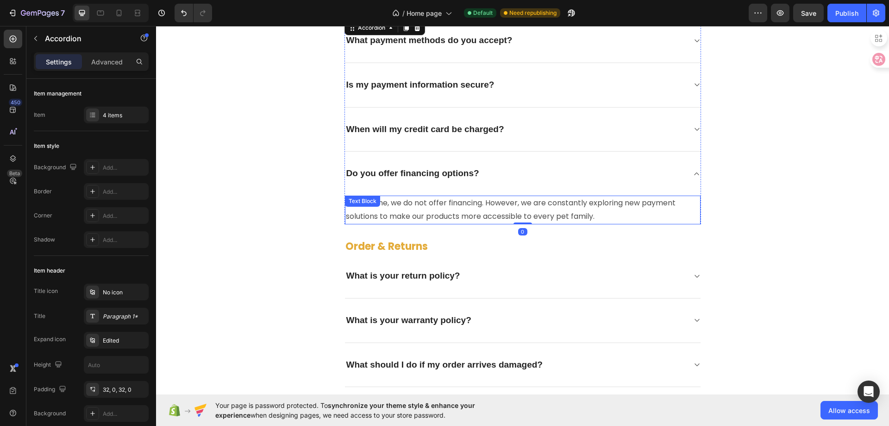
click at [466, 203] on p "At this time, we do not offer financing. However, we are constantly exploring n…" at bounding box center [523, 209] width 354 height 27
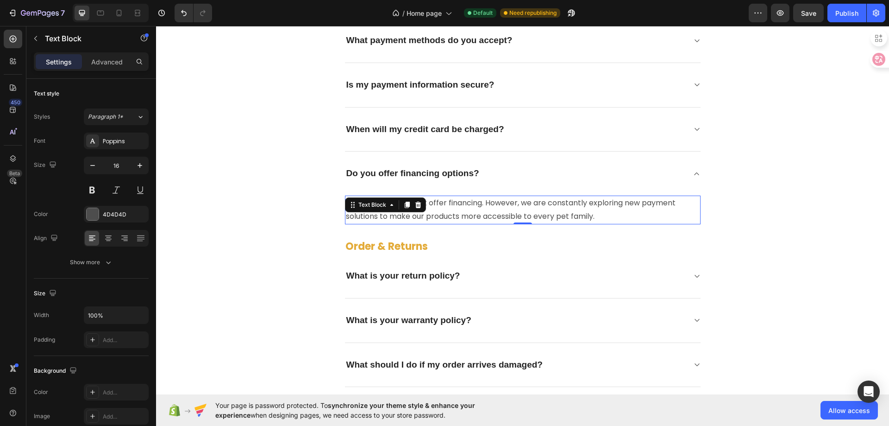
click at [466, 203] on p "At this time, we do not offer financing. However, we are constantly exploring n…" at bounding box center [523, 209] width 354 height 27
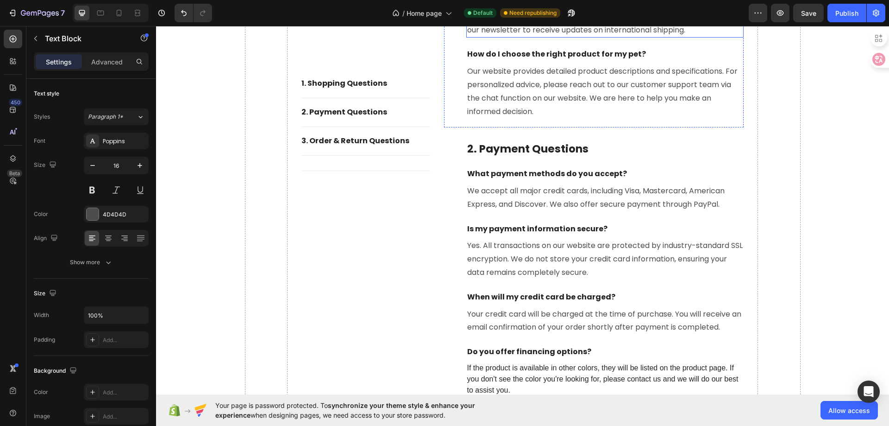
scroll to position [3607, 0]
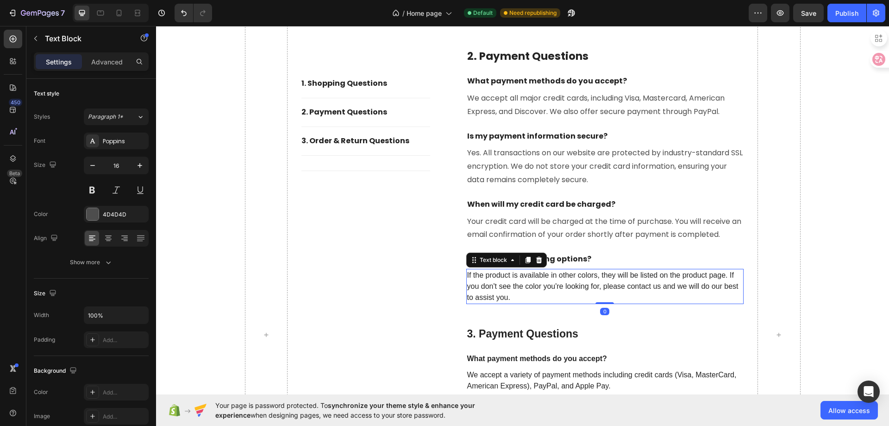
click at [523, 280] on p "If the product is available in other colors, they will be listed on the product…" at bounding box center [605, 286] width 276 height 33
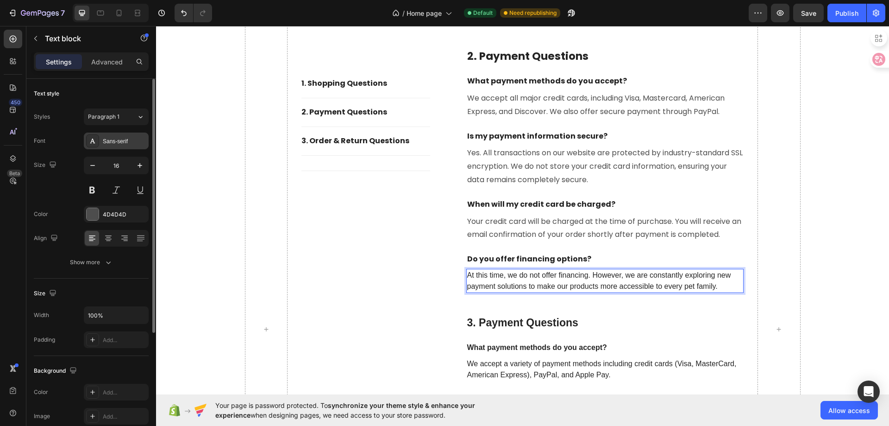
click at [116, 141] on div "Sans-serif" at bounding box center [125, 141] width 44 height 8
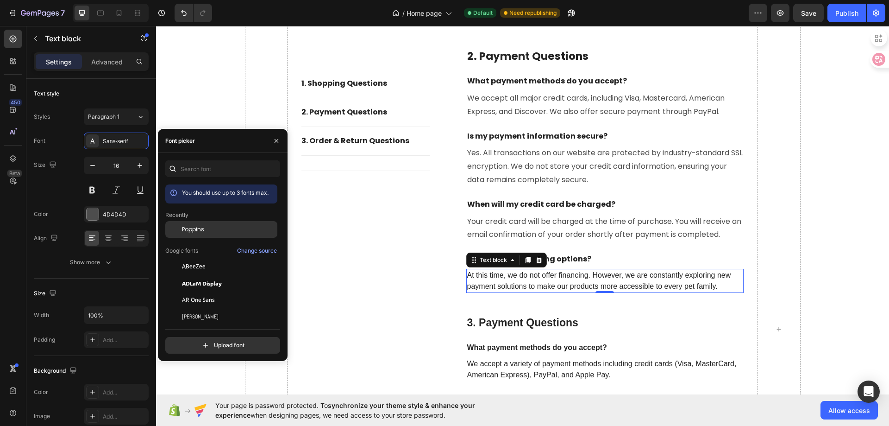
click at [202, 291] on div "Poppins" at bounding box center [221, 299] width 112 height 17
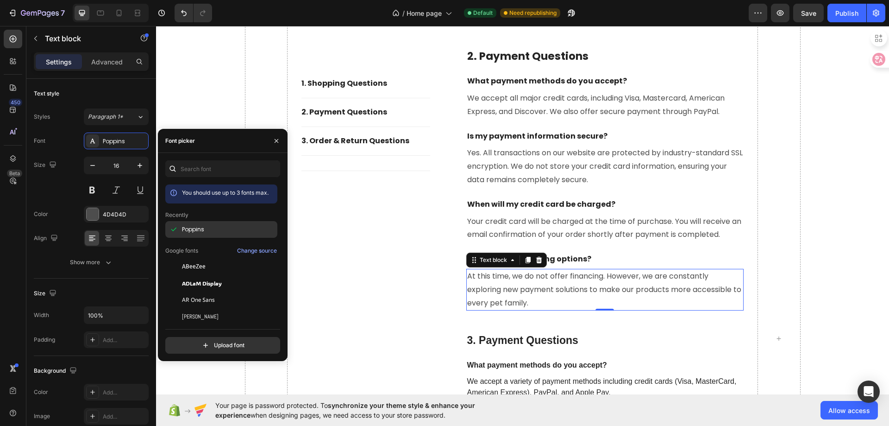
scroll to position [3610, 0]
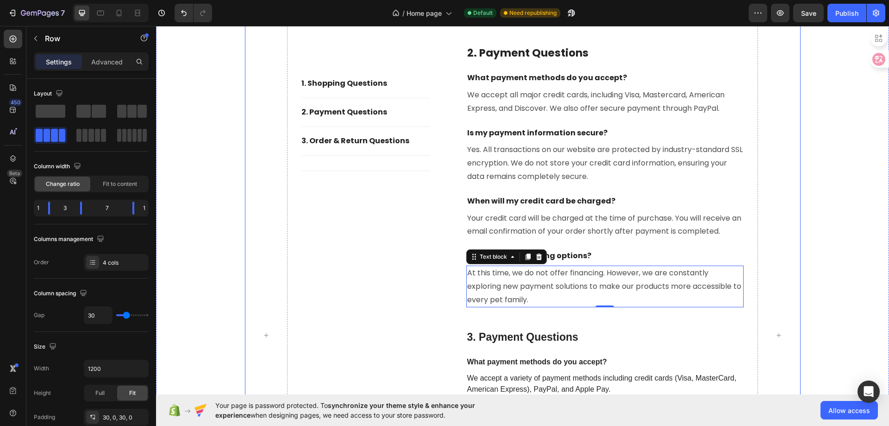
click at [404, 261] on div "1. shopping Questions Button Title Line 2. Payment Questions Button Title Line …" at bounding box center [365, 334] width 129 height 1281
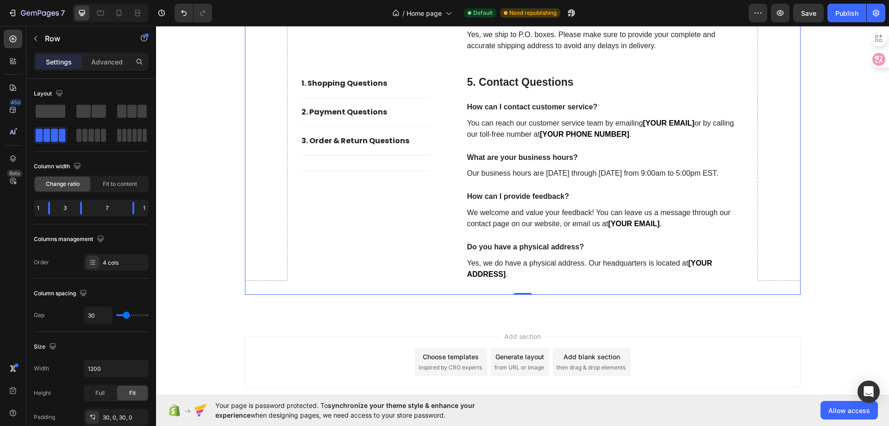
scroll to position [4212, 0]
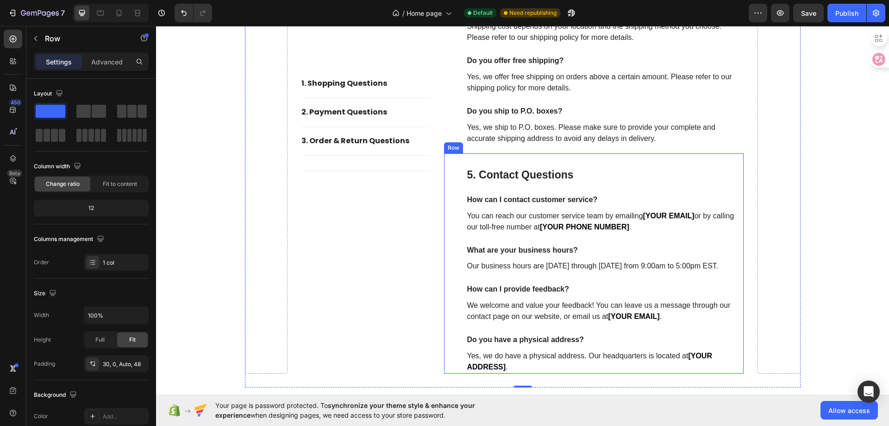
click at [577, 159] on div "5. Contact Questions Heading How can I contact customer service? Text block You…" at bounding box center [594, 263] width 300 height 220
click at [497, 148] on icon at bounding box center [500, 144] width 7 height 7
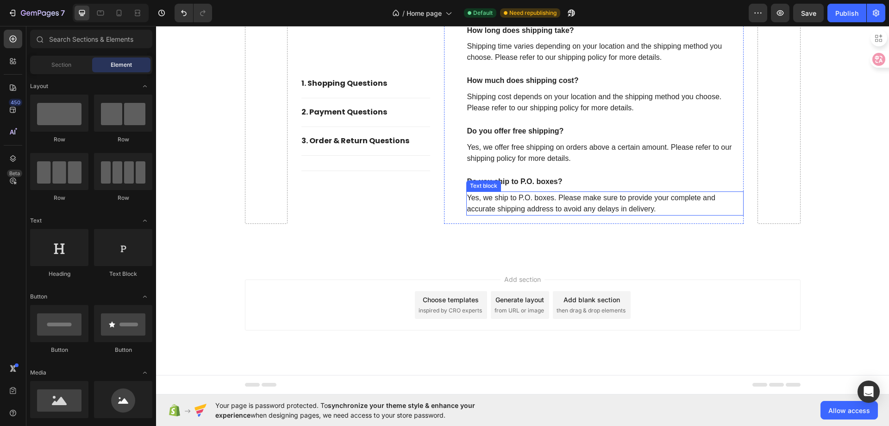
scroll to position [4003, 0]
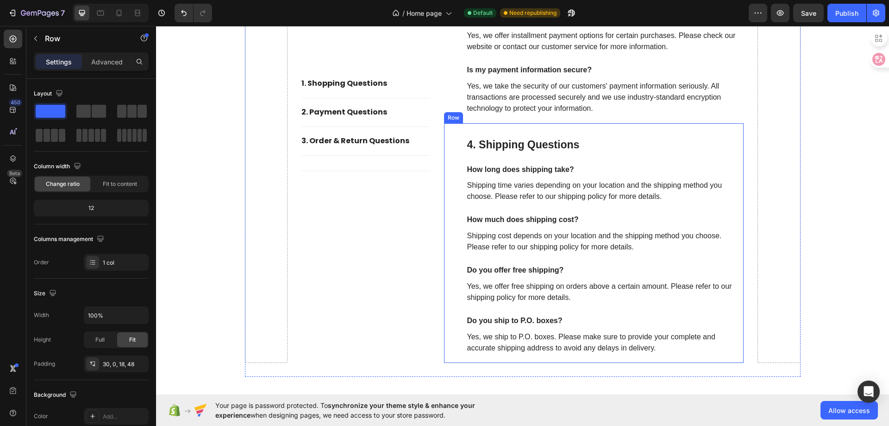
click at [606, 129] on div "4. Shipping Questions Heading How long does shipping take? Text block Shipping …" at bounding box center [594, 242] width 300 height 239
click at [498, 120] on div "Row" at bounding box center [476, 114] width 65 height 15
click at [498, 115] on icon at bounding box center [501, 114] width 6 height 6
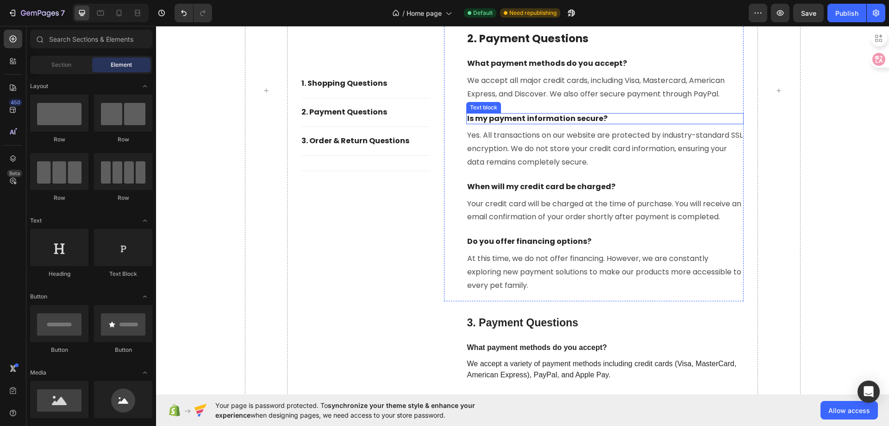
scroll to position [3717, 0]
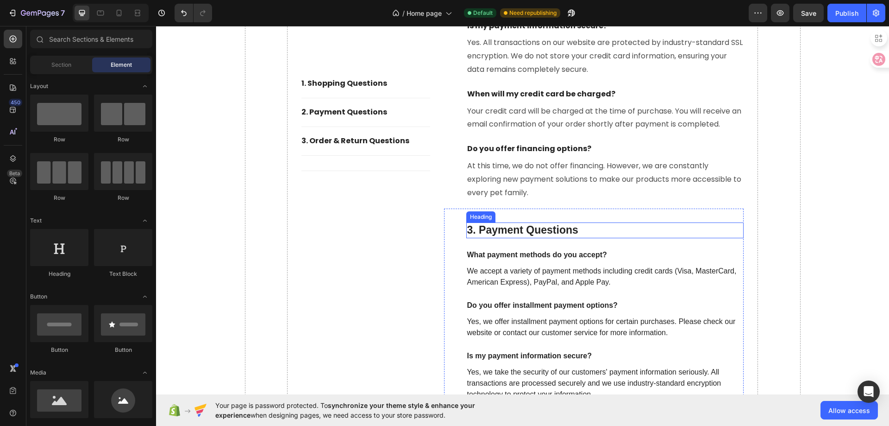
click at [511, 233] on p "3. Payment Questions" at bounding box center [605, 230] width 276 height 14
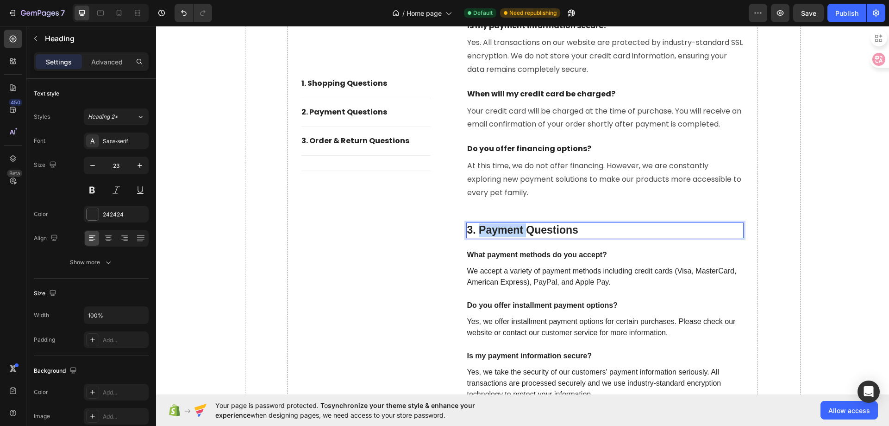
click at [511, 233] on p "3. Payment Questions" at bounding box center [605, 230] width 276 height 14
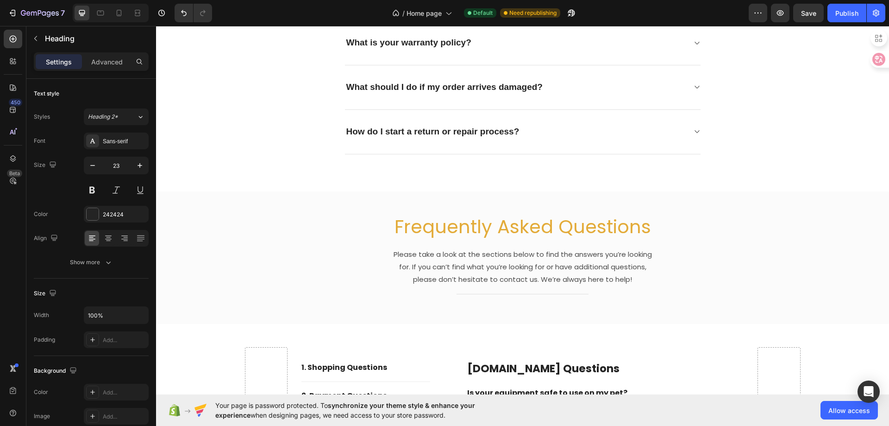
scroll to position [3161, 0]
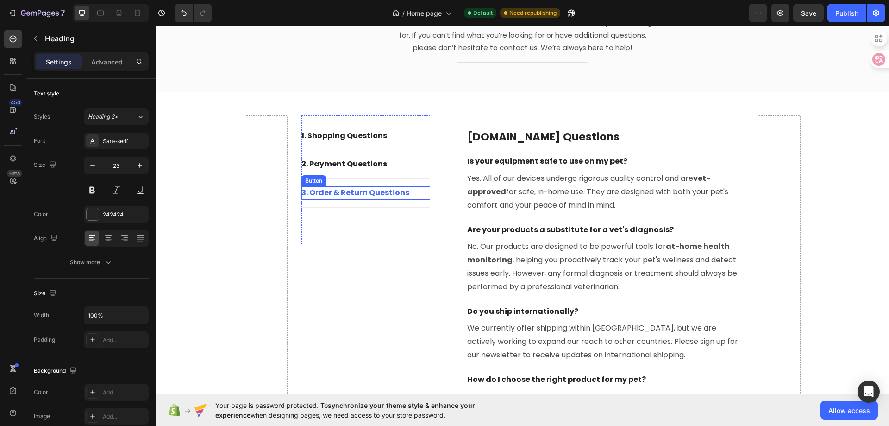
click at [360, 193] on p "3. Order & Return Questions" at bounding box center [355, 192] width 108 height 13
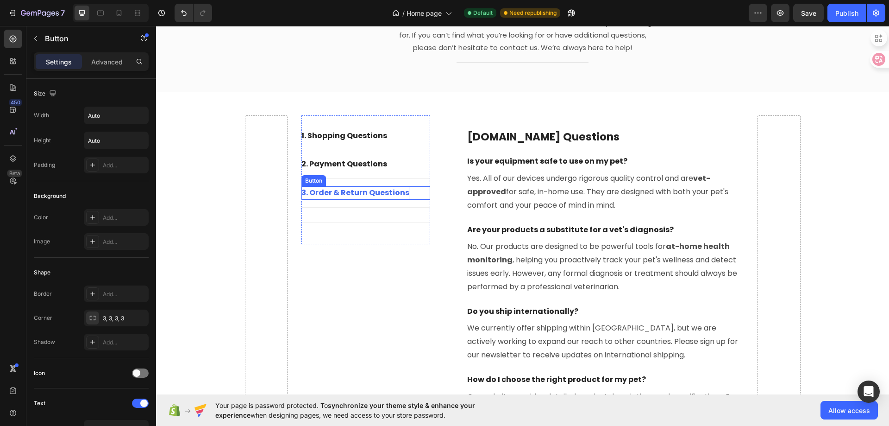
click at [360, 193] on p "3. Order & Return Questions" at bounding box center [355, 192] width 108 height 13
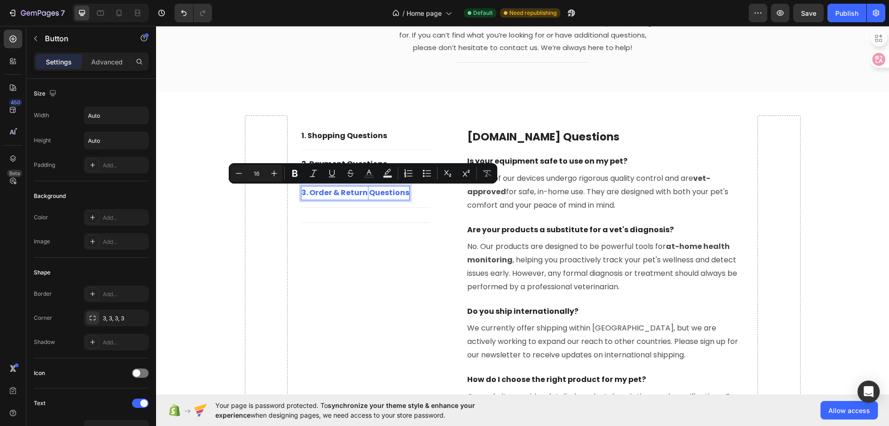
click at [362, 193] on p "3. Order & Return Questions" at bounding box center [355, 192] width 108 height 13
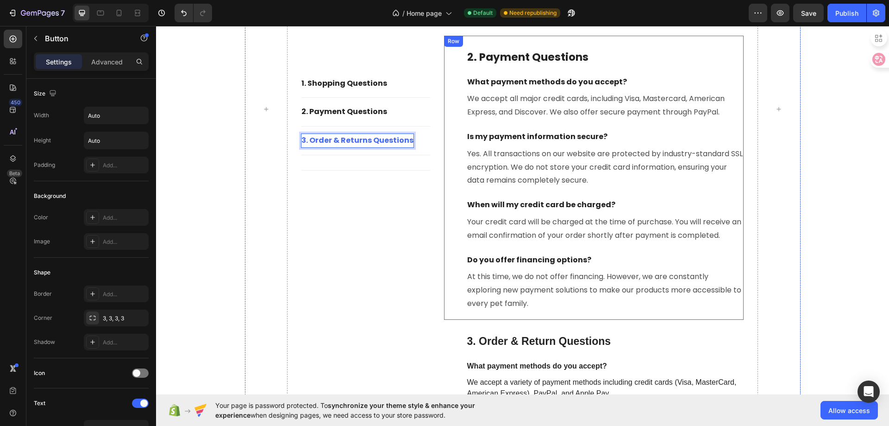
scroll to position [3717, 0]
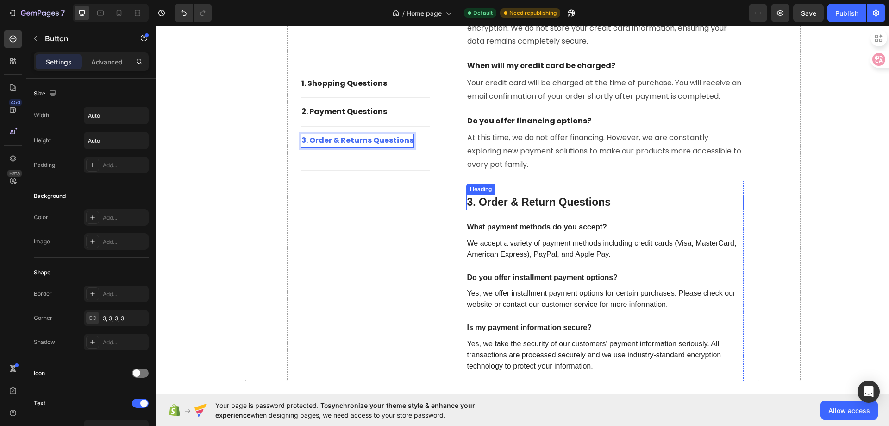
click at [557, 203] on h2 "3. Order & Return Questions" at bounding box center [605, 202] width 278 height 16
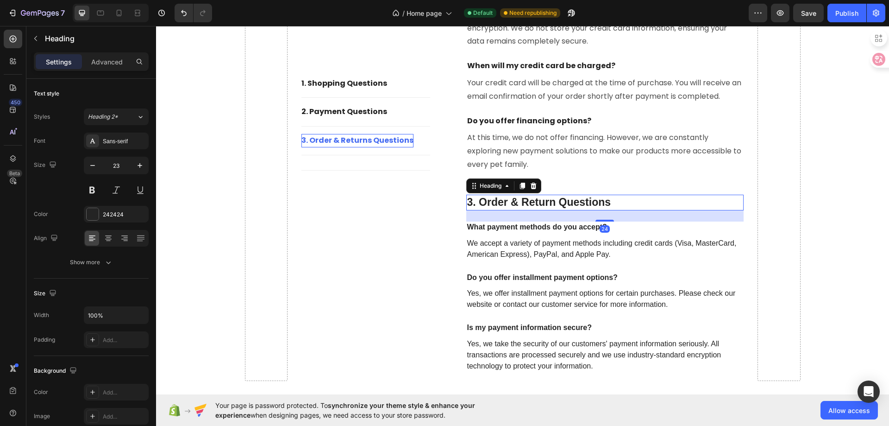
click at [557, 203] on h2 "3. Order & Return Questions" at bounding box center [605, 202] width 278 height 16
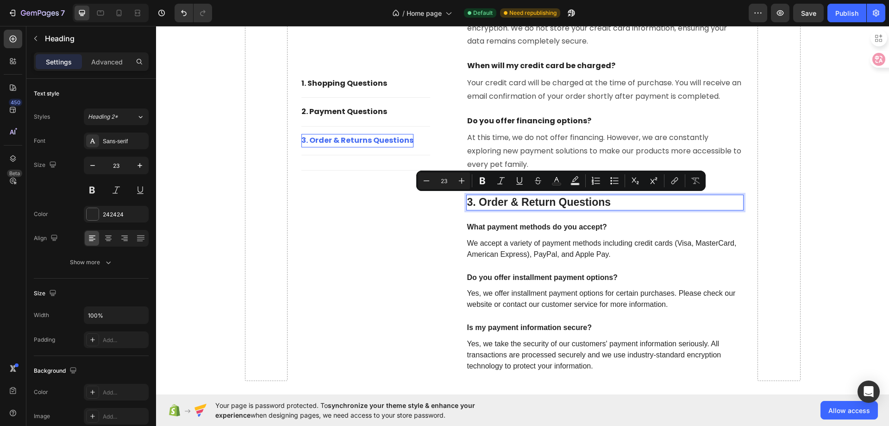
click at [557, 203] on p "3. Order & Return Questions" at bounding box center [605, 202] width 276 height 14
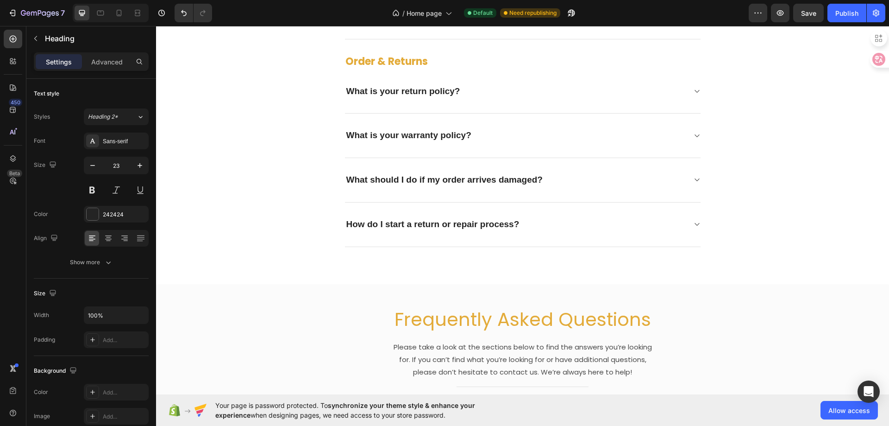
scroll to position [2791, 0]
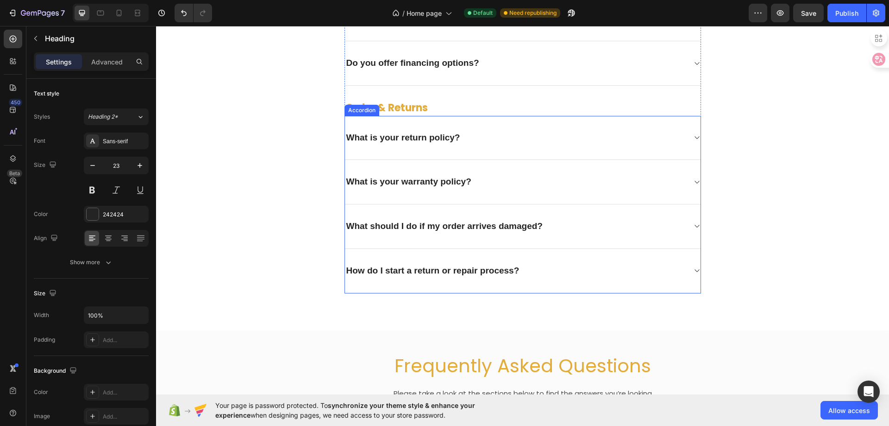
click at [409, 137] on p "What is your return policy?" at bounding box center [403, 138] width 114 height 12
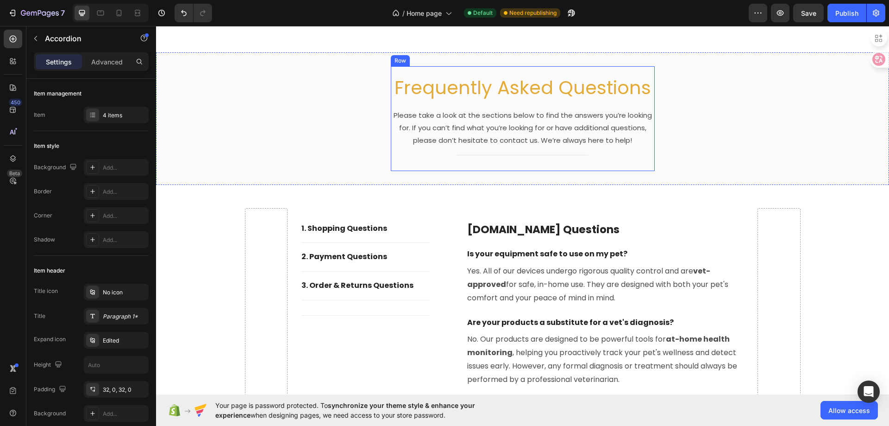
type input "16"
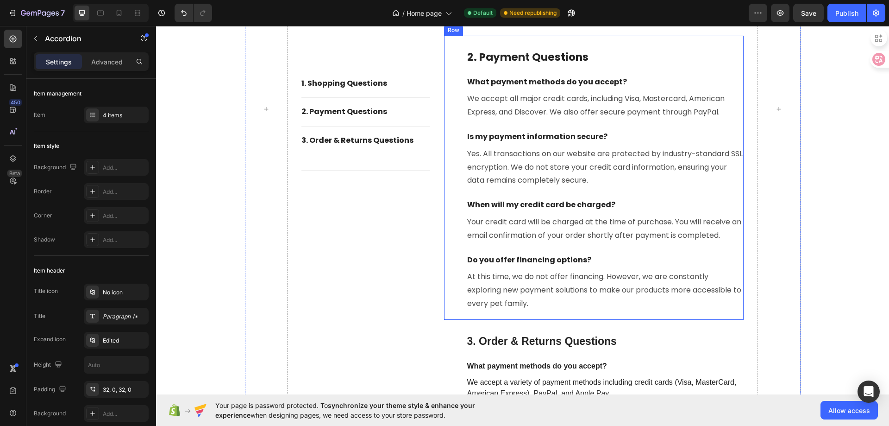
scroll to position [3670, 0]
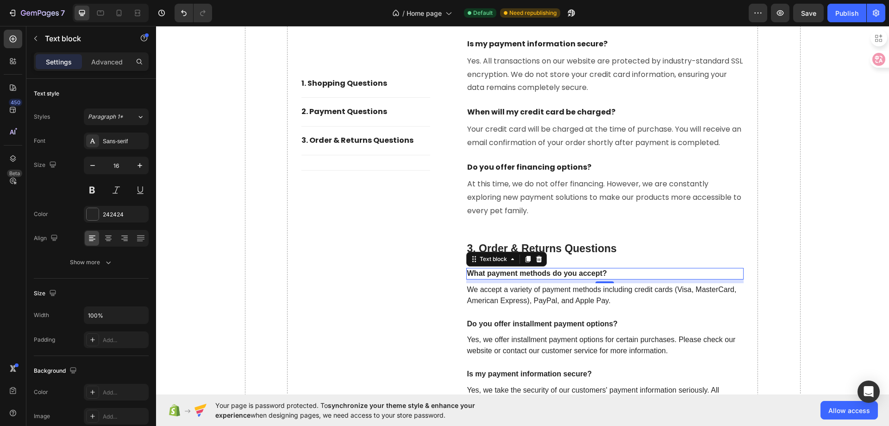
click at [514, 276] on p "What payment methods do you accept?" at bounding box center [605, 274] width 276 height 10
click at [117, 138] on div "Sans-serif" at bounding box center [125, 141] width 44 height 8
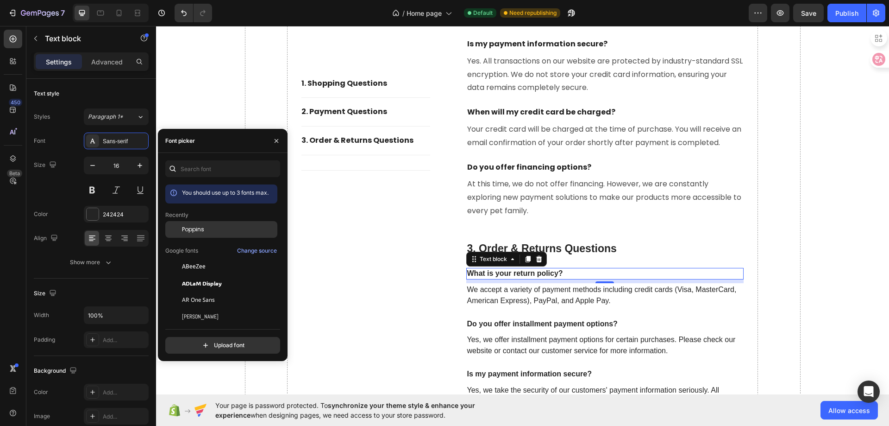
click at [213, 230] on div "Poppins" at bounding box center [229, 229] width 94 height 8
click at [395, 246] on div "1. shopping Questions Button Title Line 2. Payment Questions Button Title Line …" at bounding box center [365, 17] width 129 height 822
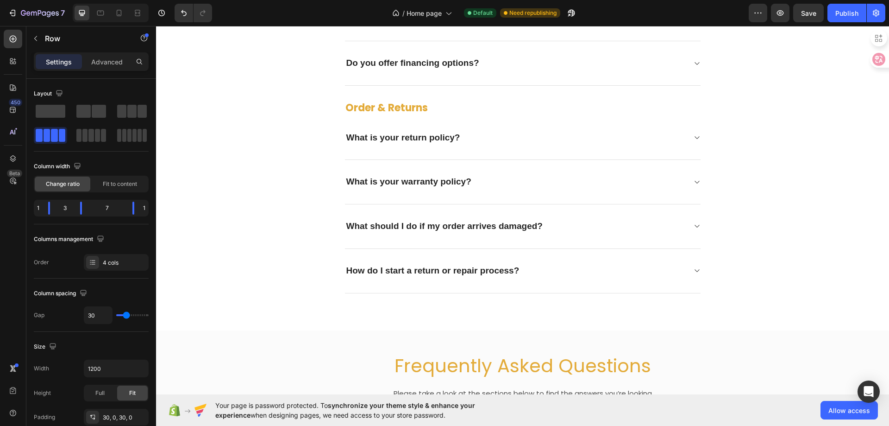
scroll to position [2744, 0]
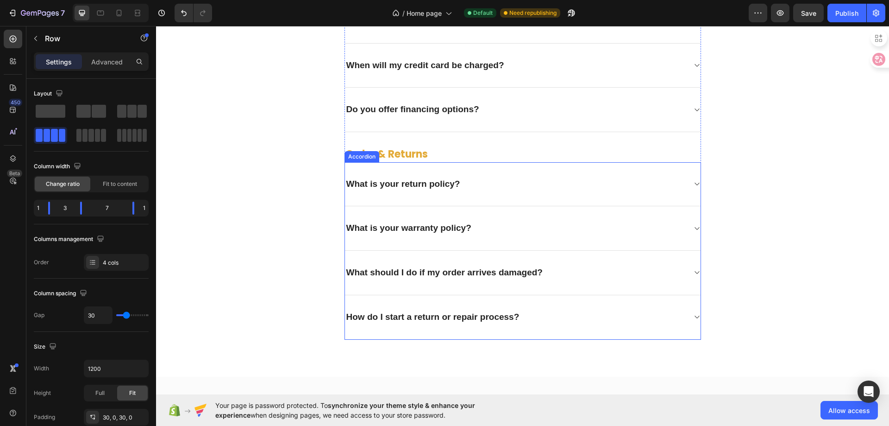
click at [544, 190] on div "What is your return policy?" at bounding box center [515, 184] width 341 height 14
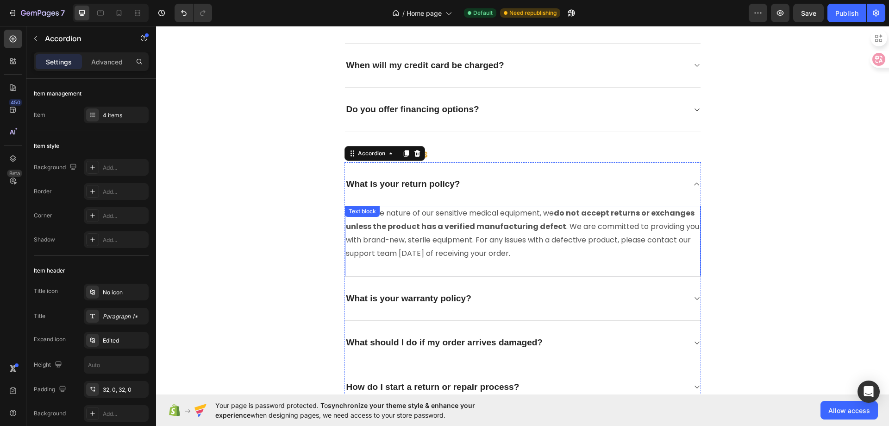
click at [476, 238] on p "Due to the nature of our sensitive medical equipment, we do not accept returns …" at bounding box center [523, 233] width 354 height 53
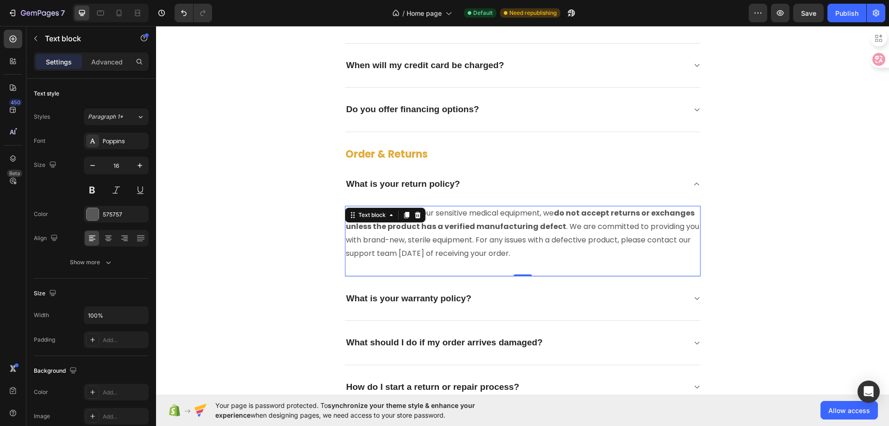
click at [476, 238] on p "Due to the nature of our sensitive medical equipment, we do not accept returns …" at bounding box center [523, 233] width 354 height 53
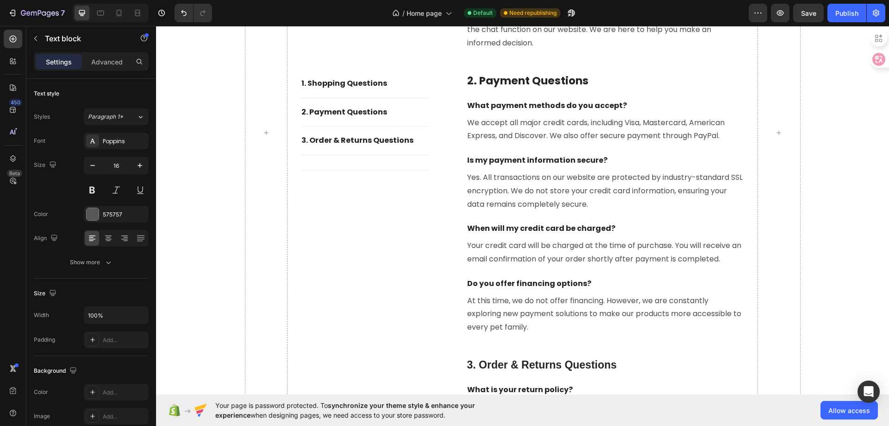
scroll to position [3763, 0]
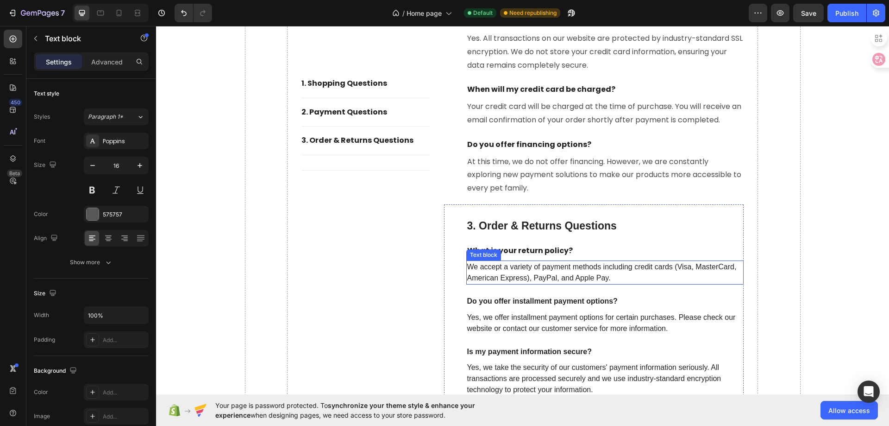
click at [494, 274] on p "We accept a variety of payment methods including credit cards (Visa, MasterCard…" at bounding box center [605, 272] width 276 height 22
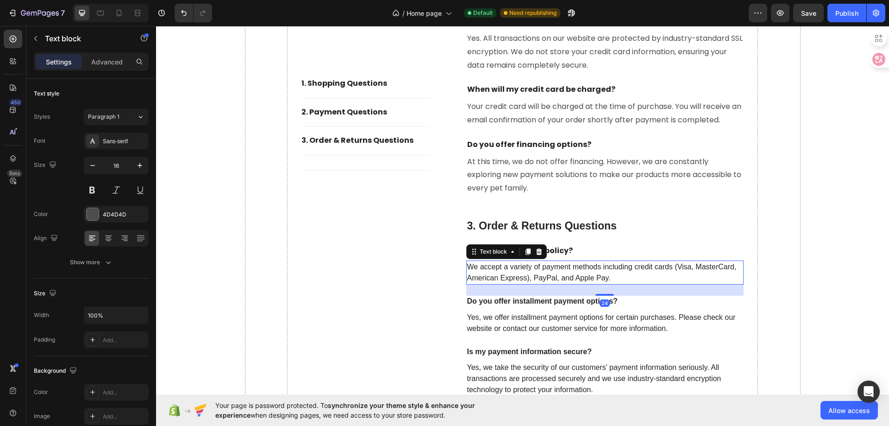
click at [494, 274] on p "We accept a variety of payment methods including credit cards (Visa, MasterCard…" at bounding box center [605, 272] width 276 height 22
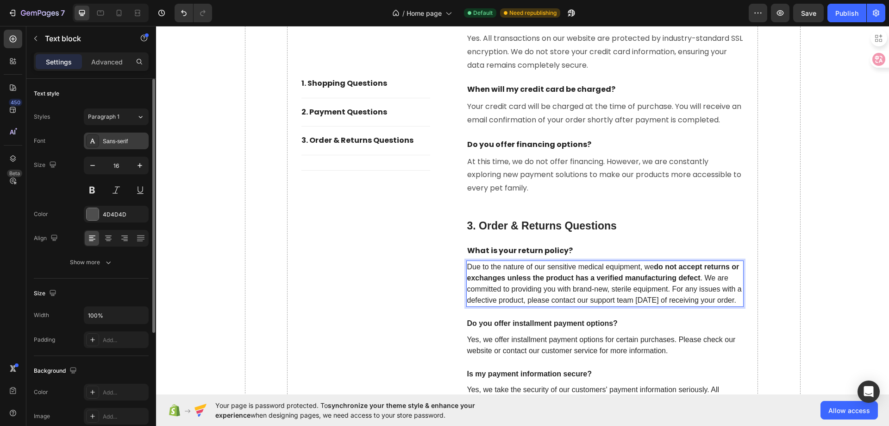
click at [121, 144] on div "Sans-serif" at bounding box center [125, 141] width 44 height 8
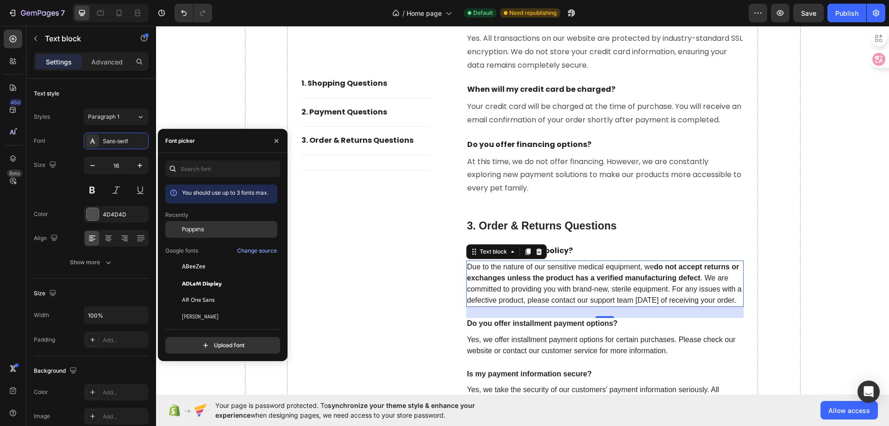
click at [202, 226] on span "Poppins" at bounding box center [193, 229] width 22 height 8
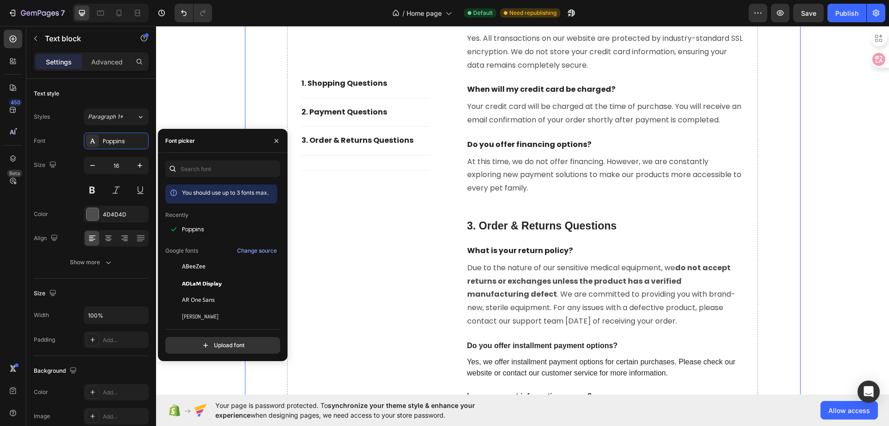
click at [399, 267] on div "1. shopping Questions Button Title Line 2. Payment Questions Button Title Line …" at bounding box center [365, 16] width 129 height 866
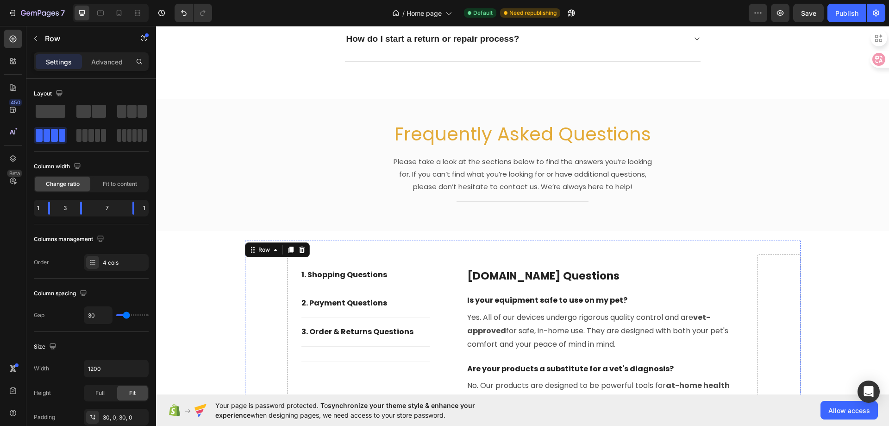
scroll to position [2837, 0]
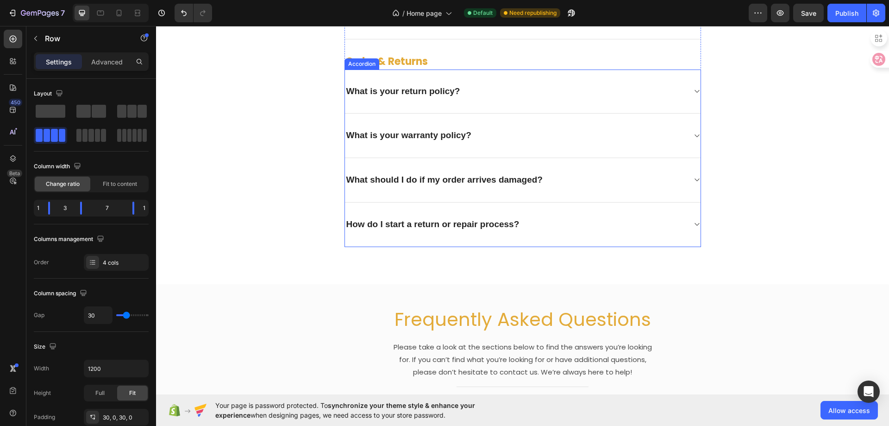
click at [455, 135] on p "What is your warranty policy?" at bounding box center [408, 136] width 125 height 12
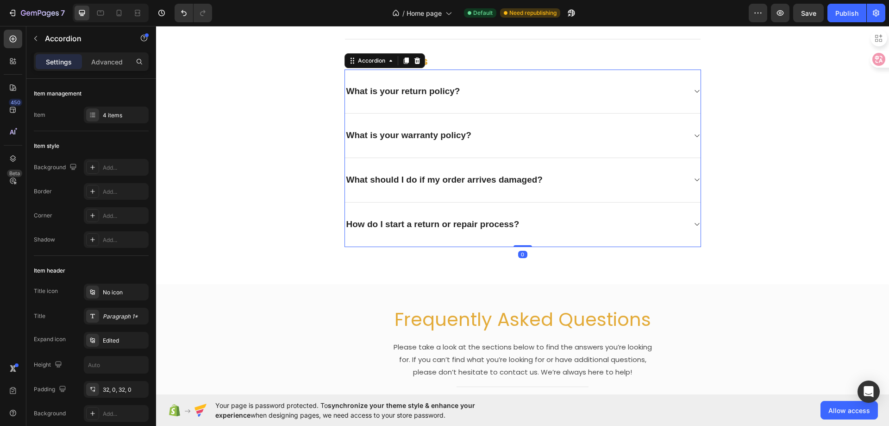
click at [455, 135] on p "What is your warranty policy?" at bounding box center [408, 136] width 125 height 12
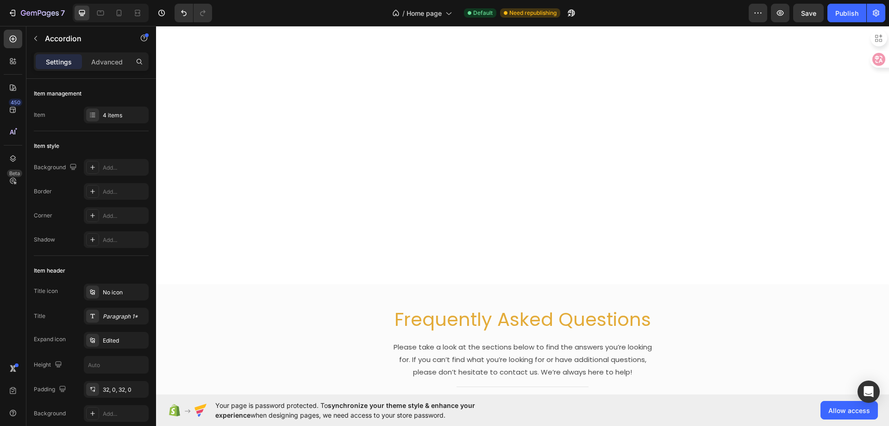
type input "16"
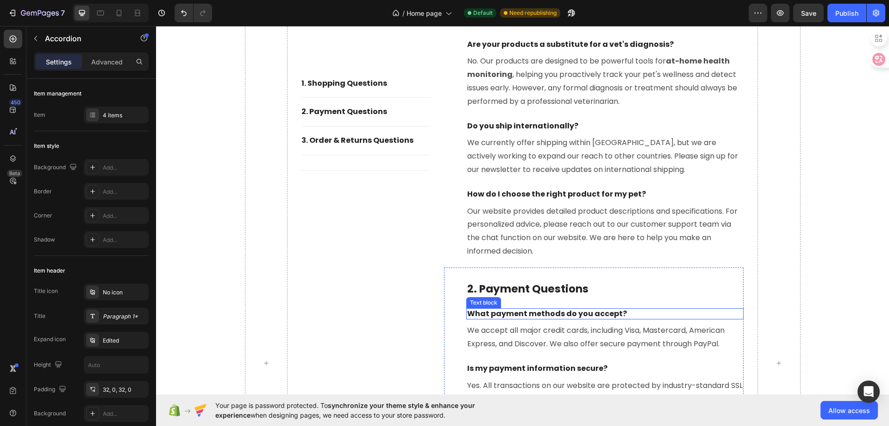
scroll to position [3532, 0]
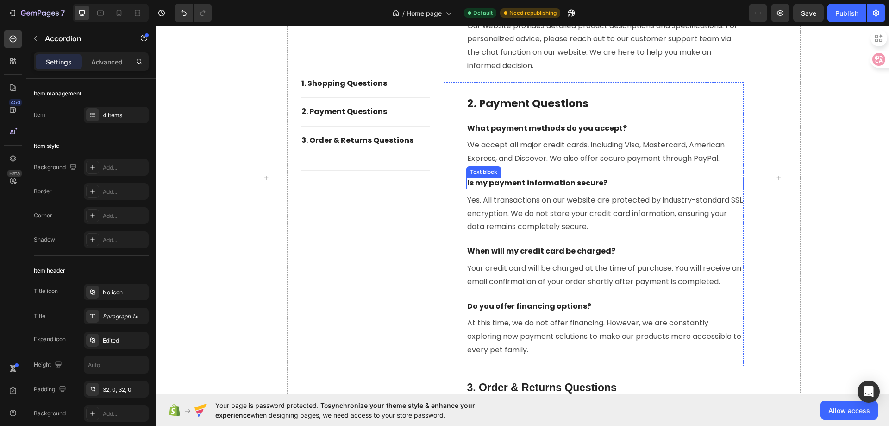
click at [533, 182] on p "Is my payment information secure?" at bounding box center [605, 183] width 276 height 10
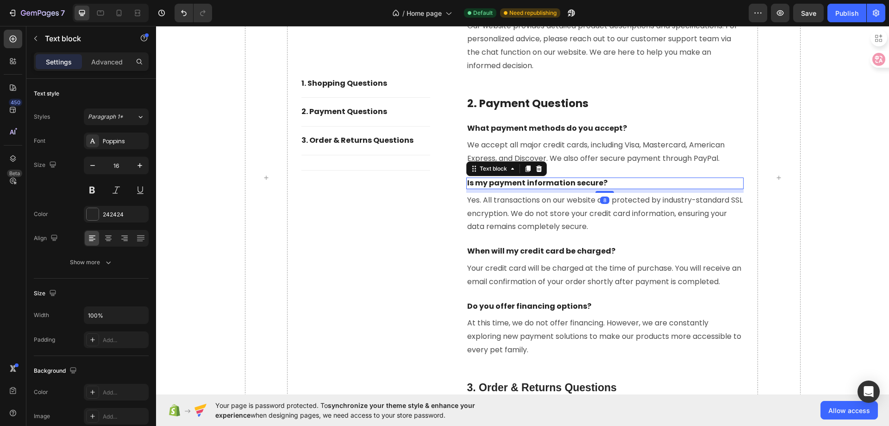
click at [533, 182] on p "Is my payment information secure?" at bounding box center [605, 183] width 276 height 10
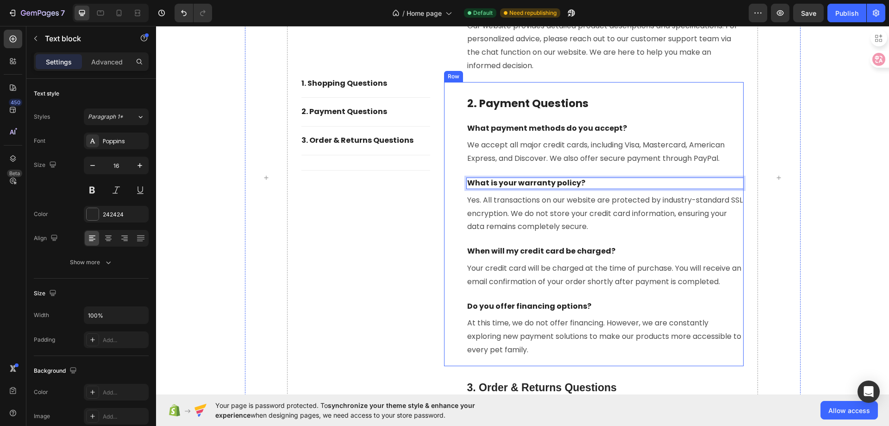
click at [454, 207] on div "2. Payment Questions Heading What payment methods do you accept? Text block We …" at bounding box center [594, 224] width 300 height 284
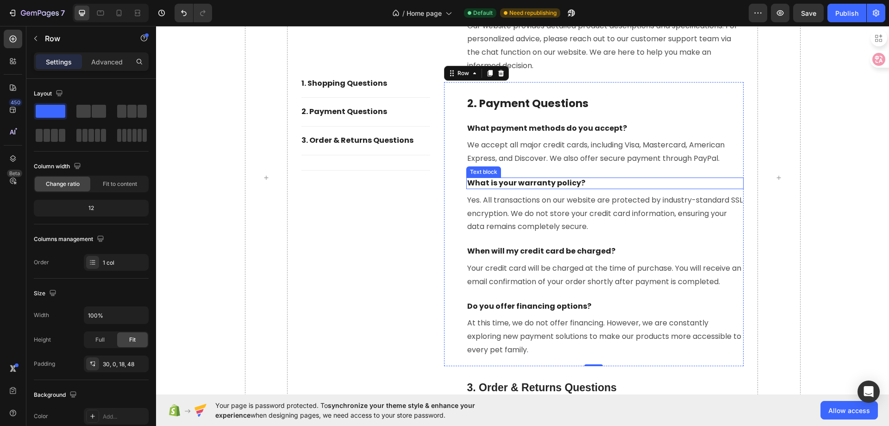
click at [542, 179] on p "What is your warranty policy?" at bounding box center [605, 183] width 276 height 10
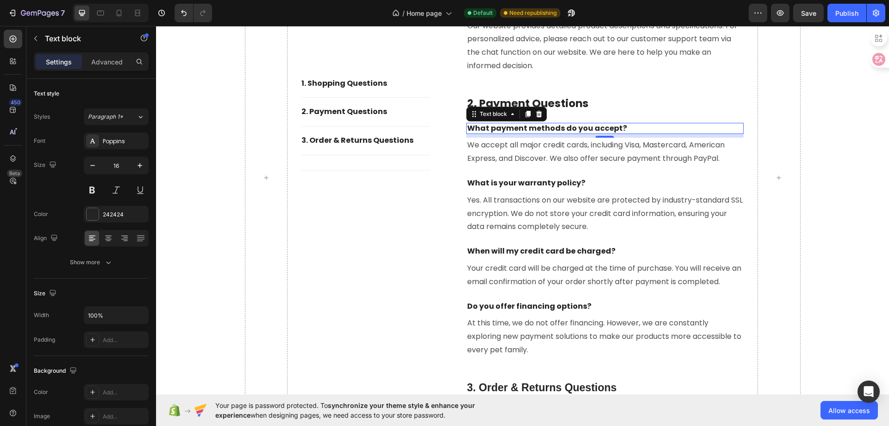
click at [552, 129] on p "What payment methods do you accept?" at bounding box center [605, 129] width 276 height 10
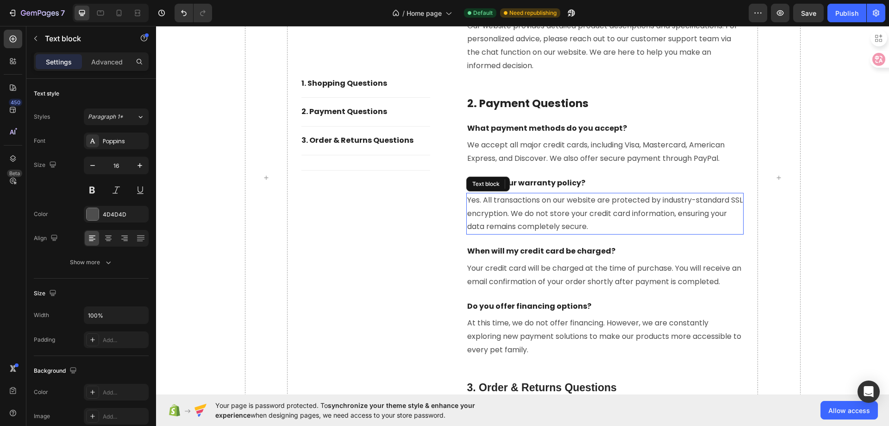
click at [535, 205] on p "Yes. All transactions on our website are protected by industry-standard SSL enc…" at bounding box center [605, 214] width 276 height 40
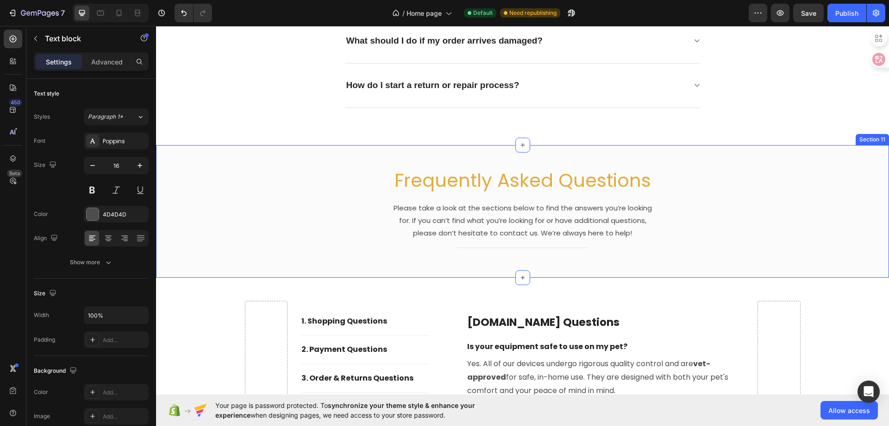
scroll to position [2791, 0]
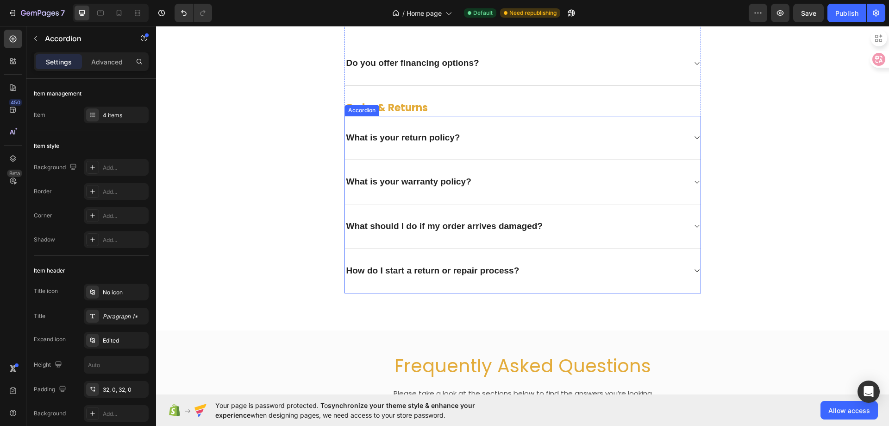
click at [682, 184] on div "What is your warranty policy?" at bounding box center [515, 182] width 341 height 14
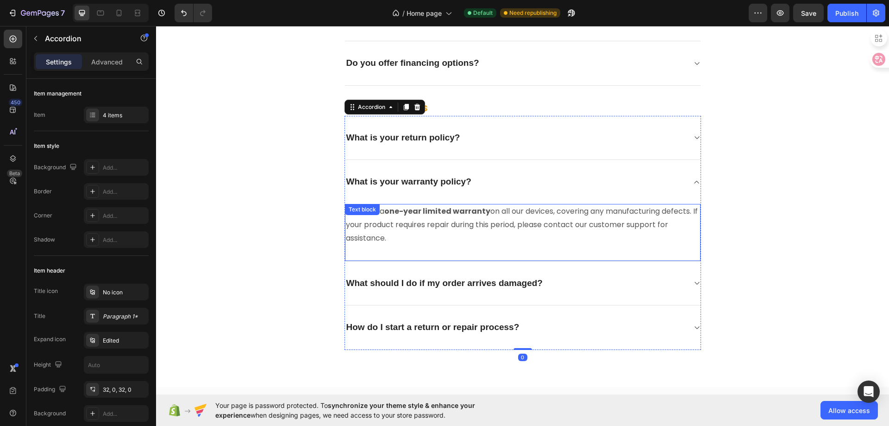
click at [508, 233] on p "We offer a one-year limited warranty on all our devices, covering any manufactu…" at bounding box center [523, 225] width 354 height 40
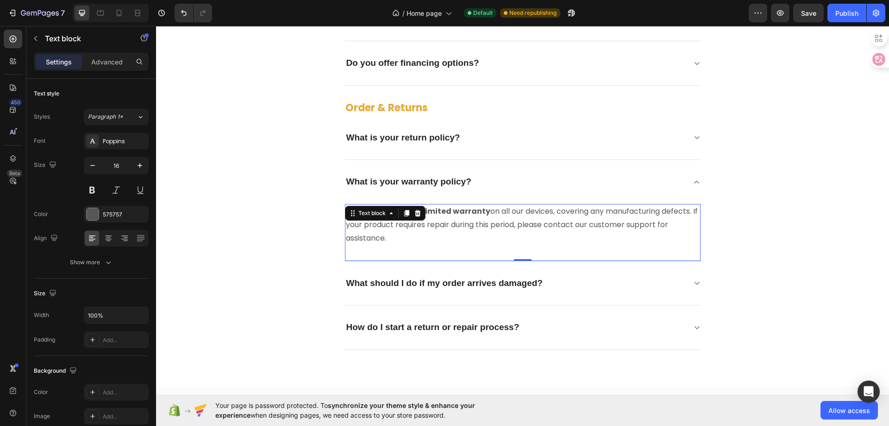
click at [508, 233] on p "We offer a one-year limited warranty on all our devices, covering any manufactu…" at bounding box center [523, 225] width 354 height 40
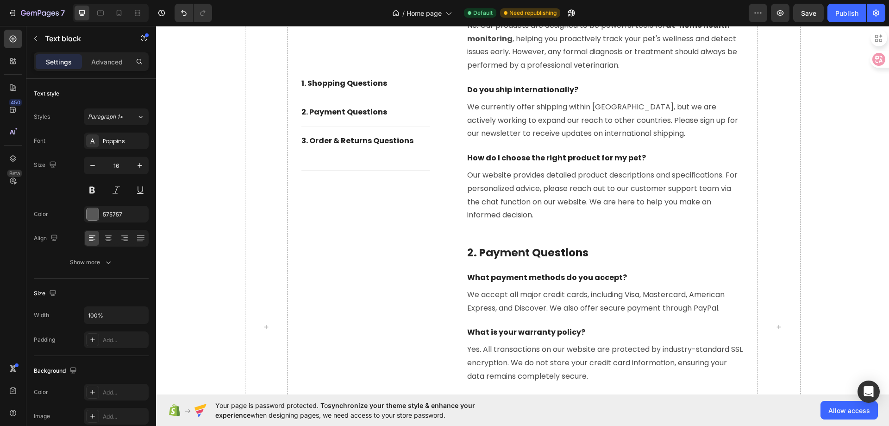
scroll to position [3532, 0]
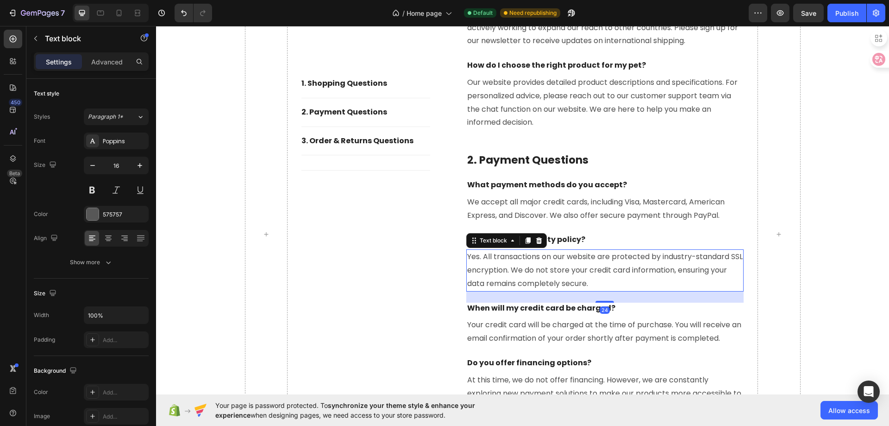
click at [516, 266] on p "Yes. All transactions on our website are protected by industry-standard SSL enc…" at bounding box center [605, 270] width 276 height 40
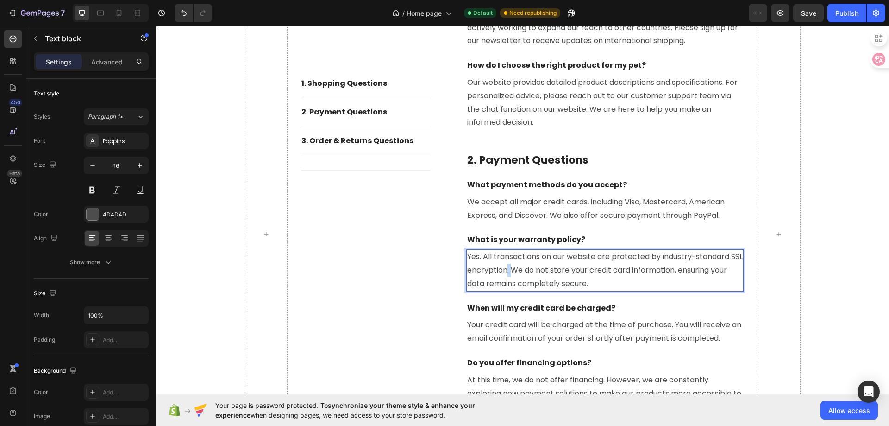
click at [516, 266] on p "Yes. All transactions on our website are protected by industry-standard SSL enc…" at bounding box center [605, 270] width 276 height 40
click at [351, 238] on div "1. shopping Questions Button Title Line 2. Payment Questions Button Title Line …" at bounding box center [365, 234] width 129 height 866
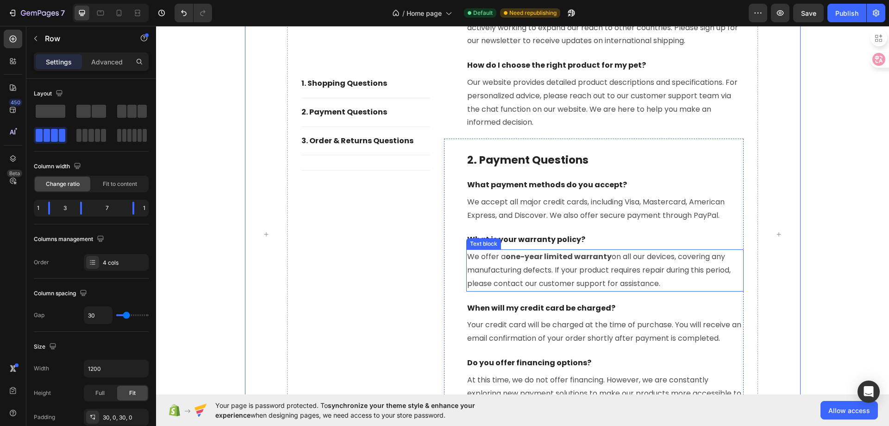
click at [493, 257] on p "We offer a one-year limited warranty on all our devices, covering any manufactu…" at bounding box center [605, 270] width 276 height 40
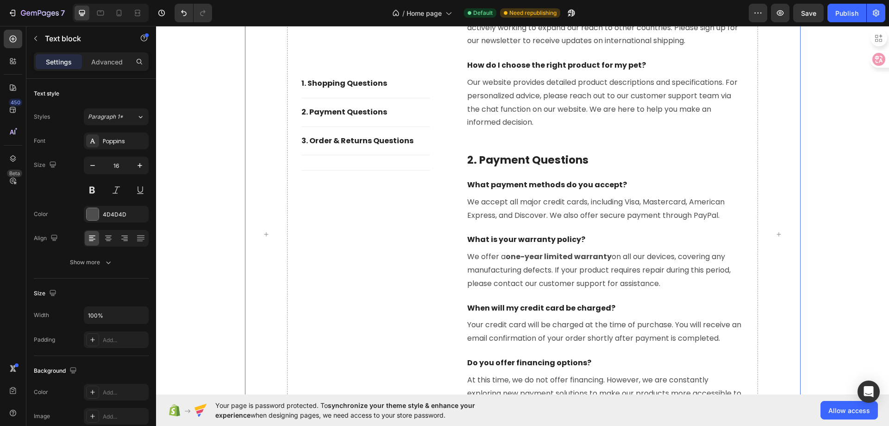
click at [376, 255] on div "1. shopping Questions Button Title Line 2. Payment Questions Button Title Line …" at bounding box center [365, 234] width 129 height 866
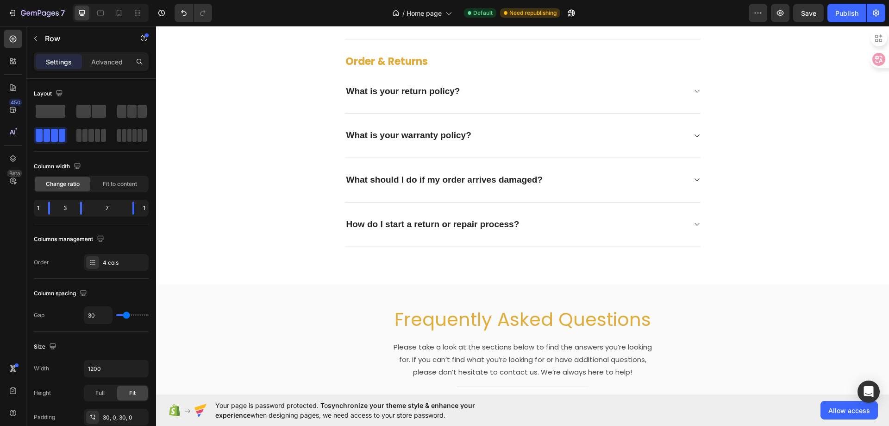
scroll to position [2744, 0]
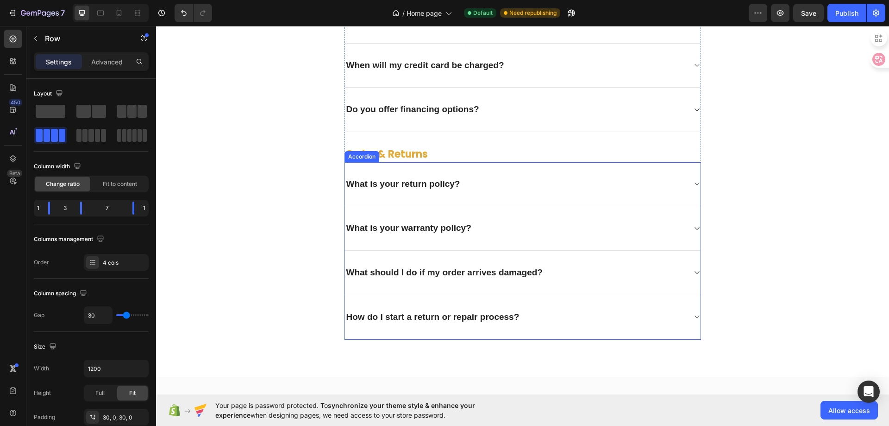
click at [421, 273] on p "What should I do if my order arrives damaged?" at bounding box center [444, 273] width 196 height 12
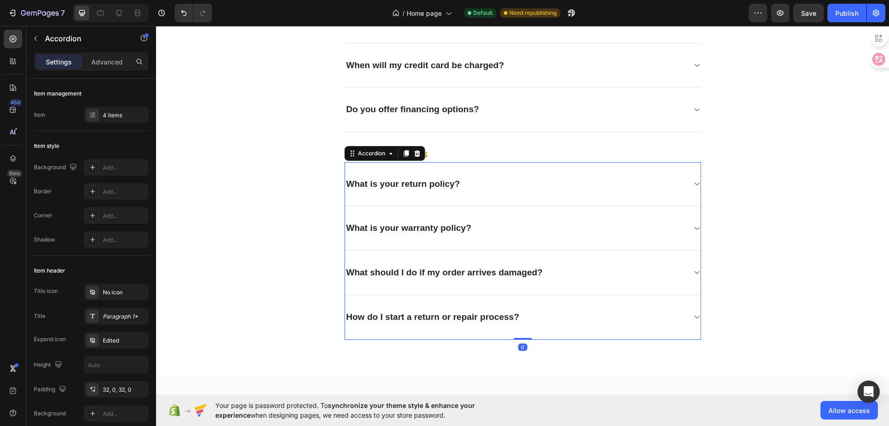
click at [421, 273] on p "What should I do if my order arrives damaged?" at bounding box center [444, 273] width 196 height 12
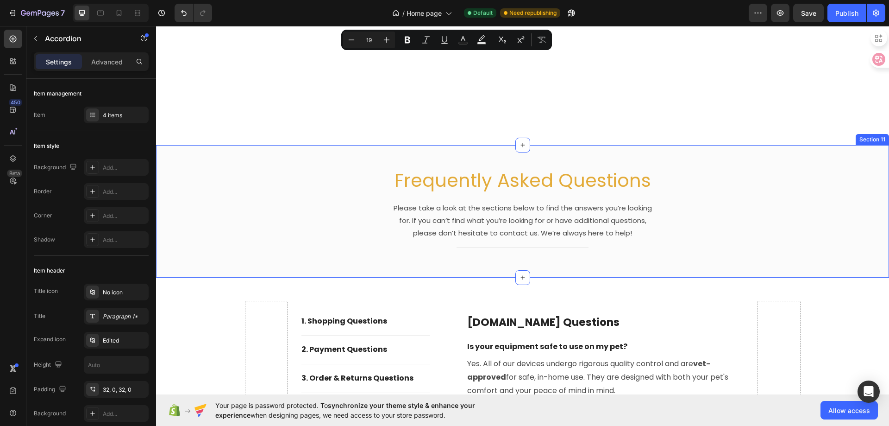
type input "16"
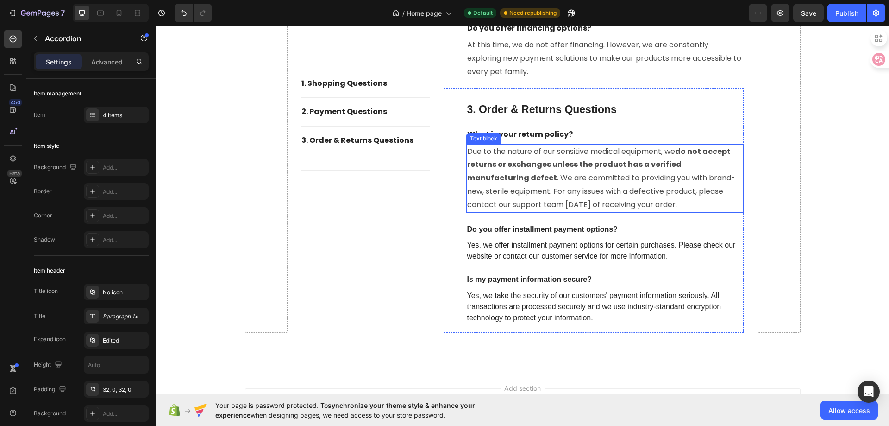
scroll to position [3763, 0]
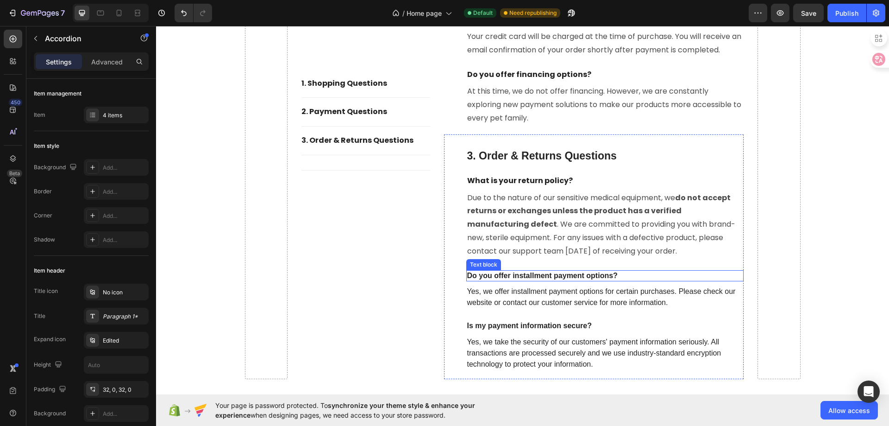
click at [526, 276] on p "Do you offer installment payment options?" at bounding box center [605, 276] width 276 height 10
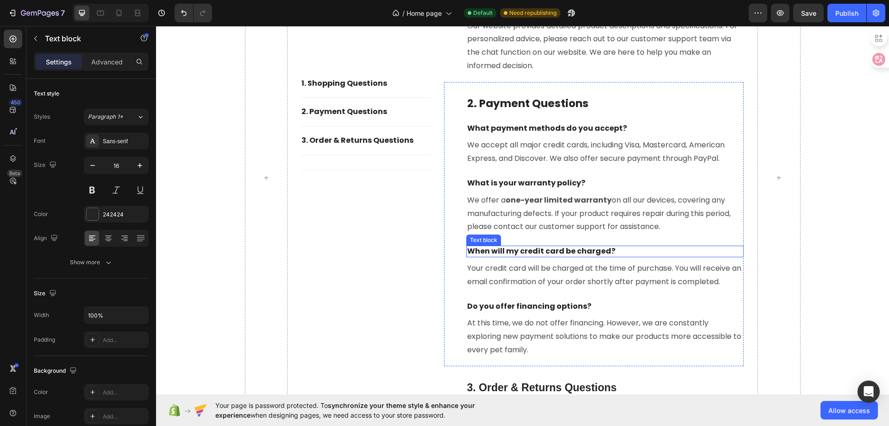
scroll to position [3670, 0]
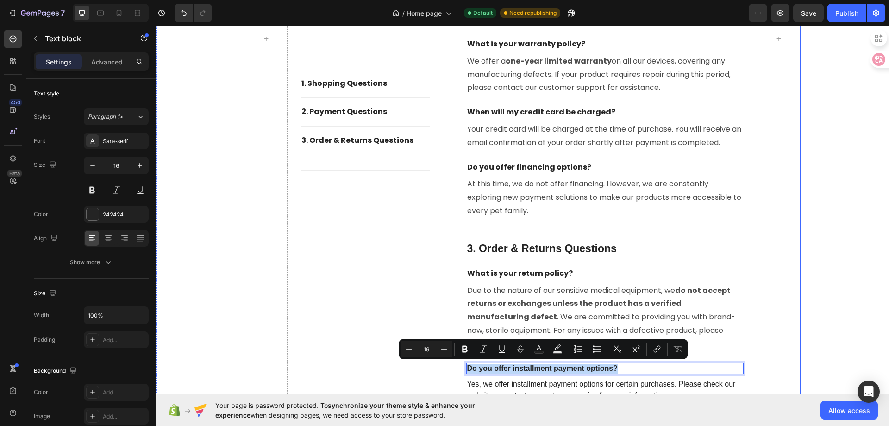
click at [368, 292] on div "1. shopping Questions Button Title Line 2. Payment Questions Button Title Line …" at bounding box center [365, 39] width 129 height 866
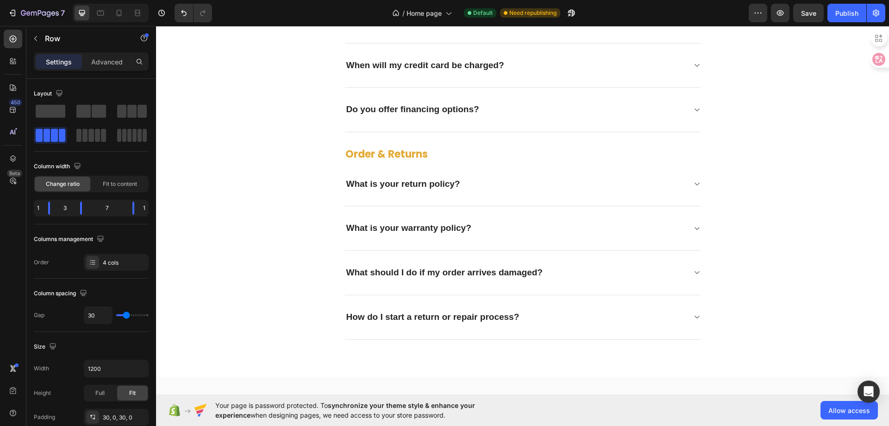
scroll to position [2605, 0]
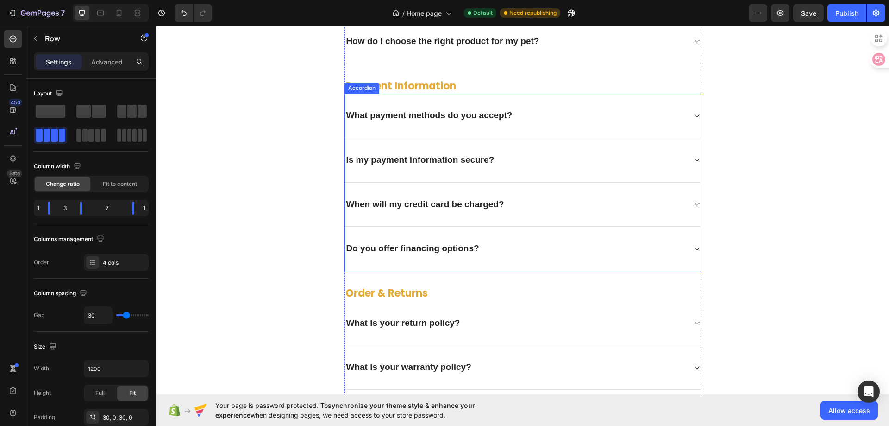
click at [459, 161] on p "Is my payment information secure?" at bounding box center [420, 160] width 148 height 12
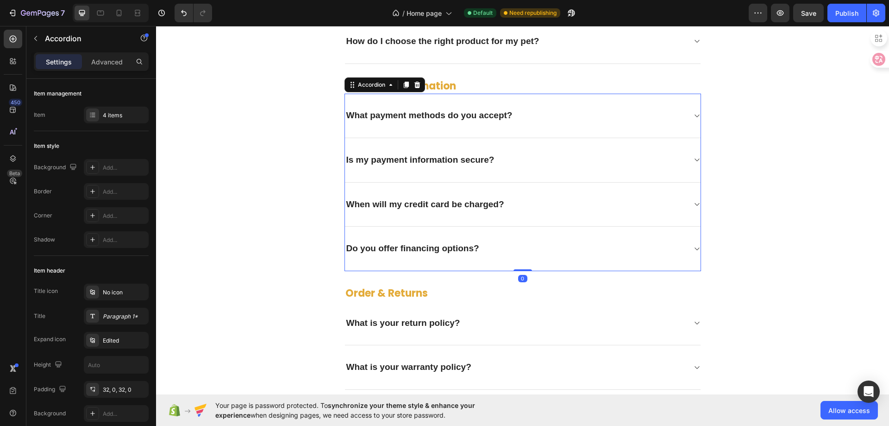
click at [459, 161] on p "Is my payment information secure?" at bounding box center [420, 160] width 148 height 12
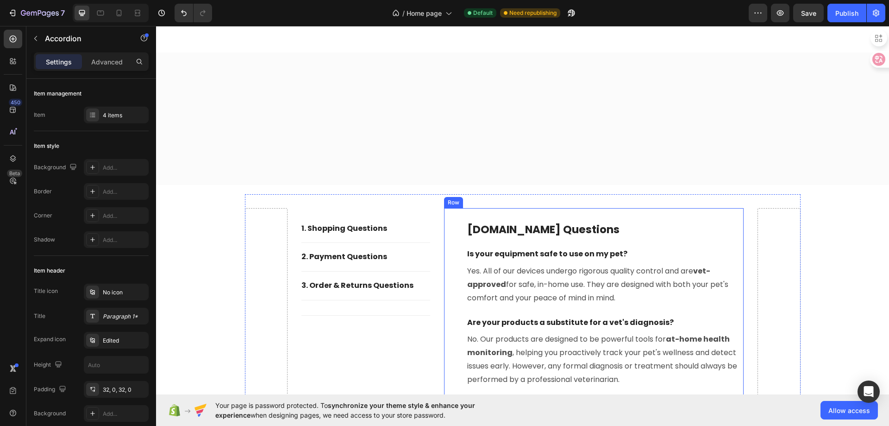
type input "16"
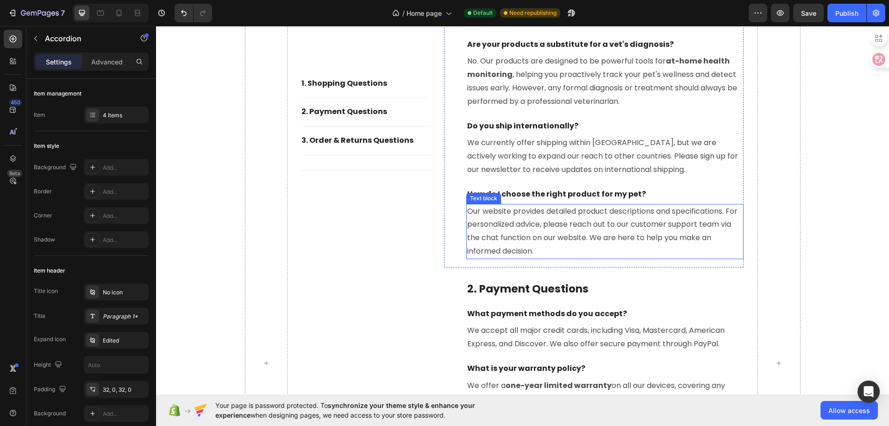
scroll to position [3485, 0]
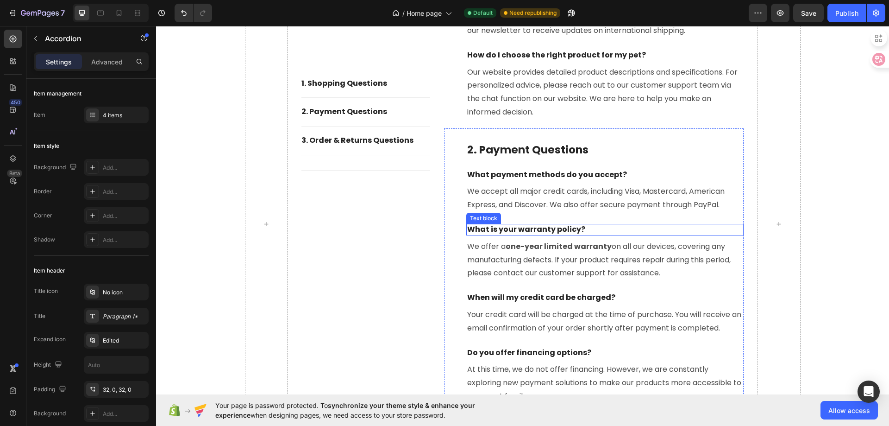
click at [516, 230] on p "What is your warranty policy?" at bounding box center [605, 230] width 276 height 10
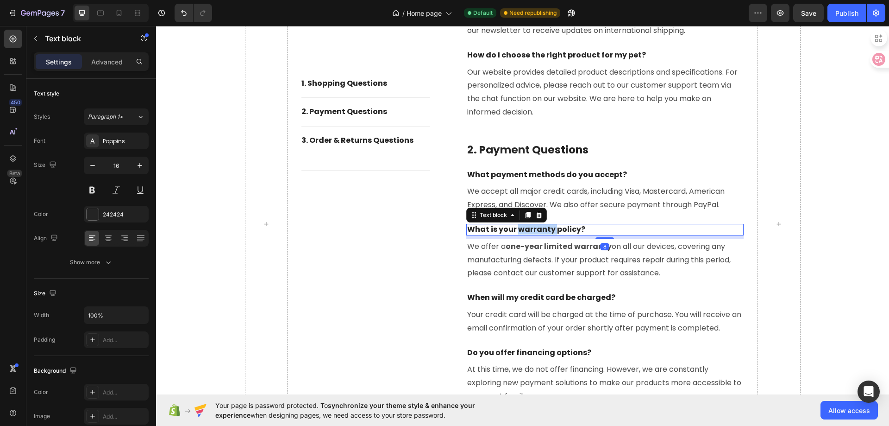
click at [516, 230] on p "What is your warranty policy?" at bounding box center [605, 230] width 276 height 10
click at [506, 228] on p "Is my payment information secure?" at bounding box center [605, 230] width 276 height 10
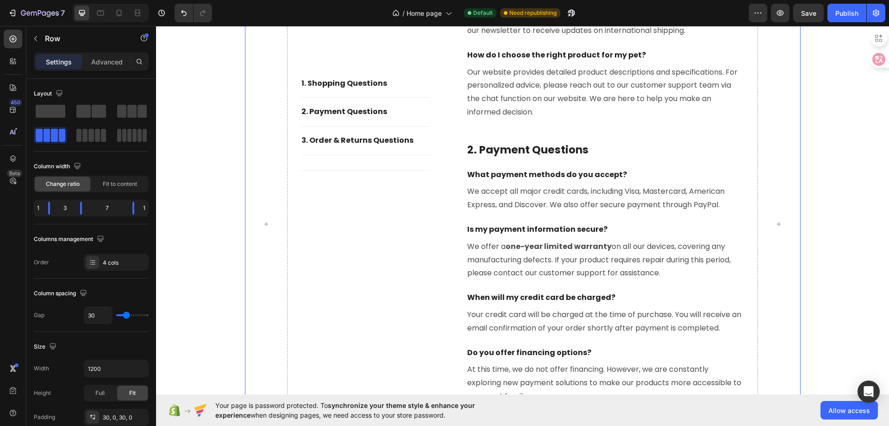
click at [412, 254] on div "1. shopping Questions Button Title Line 2. Payment Questions Button Title Line …" at bounding box center [365, 224] width 129 height 866
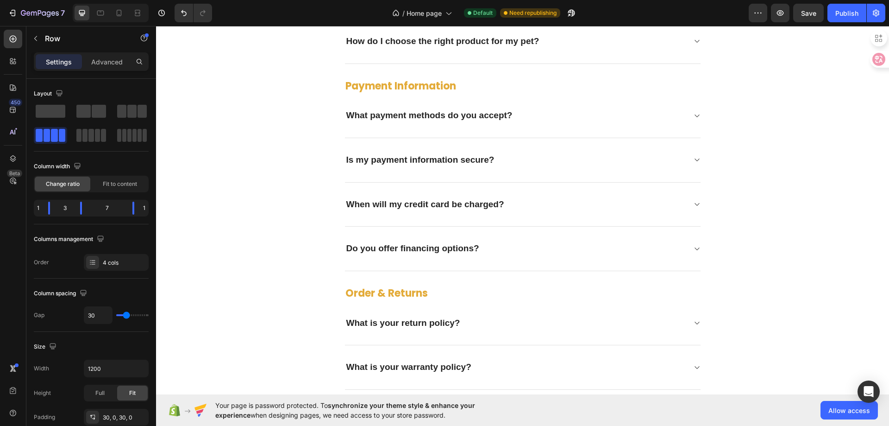
scroll to position [2466, 0]
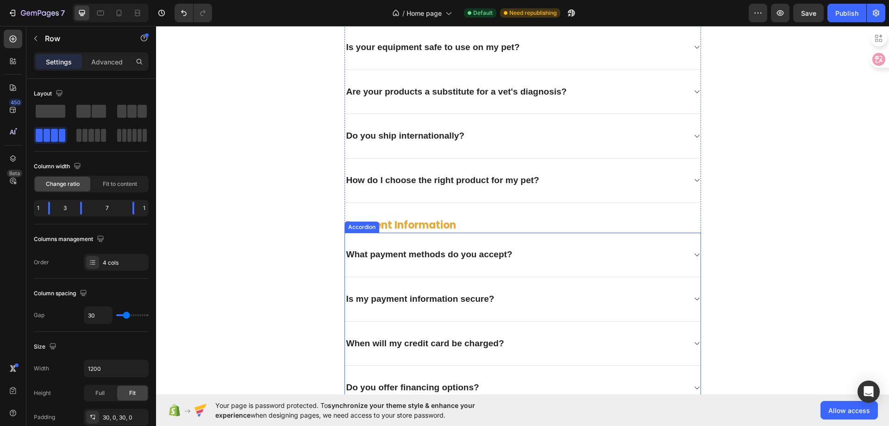
click at [694, 301] on icon at bounding box center [696, 298] width 7 height 7
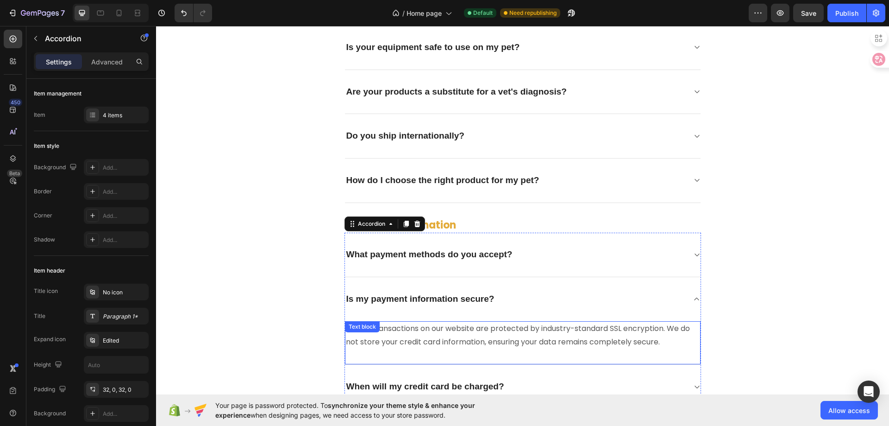
click at [489, 332] on p "Yes. All transactions on our website are protected by industry-standard SSL enc…" at bounding box center [523, 335] width 354 height 27
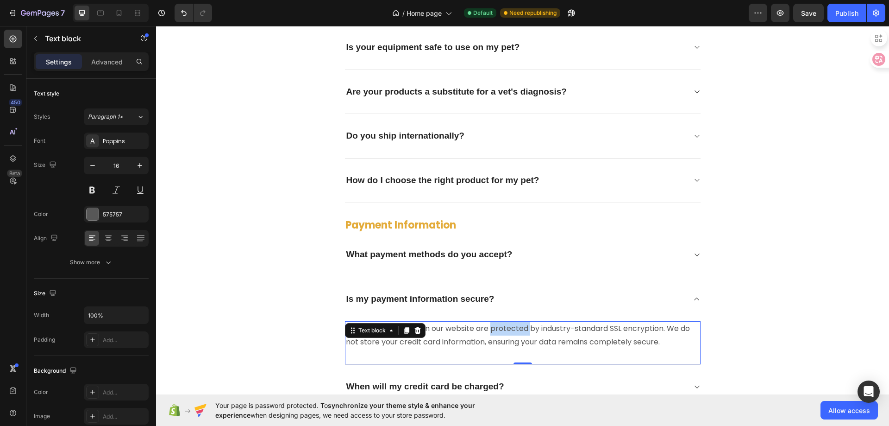
click at [489, 332] on p "Yes. All transactions on our website are protected by industry-standard SSL enc…" at bounding box center [523, 335] width 354 height 27
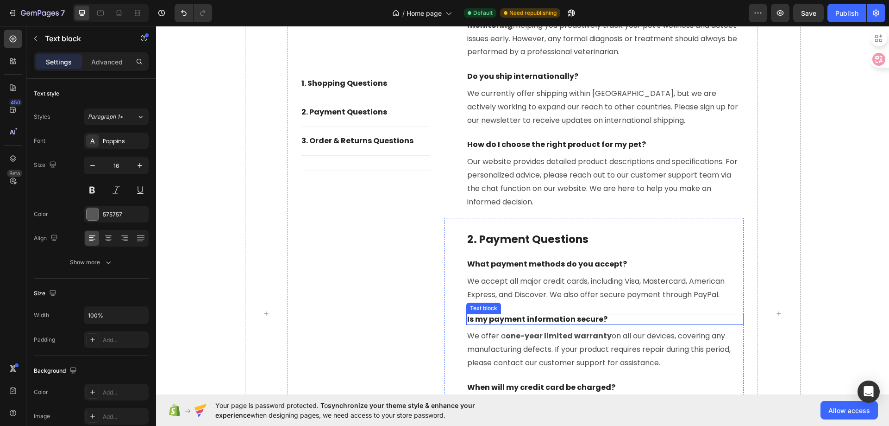
scroll to position [3485, 0]
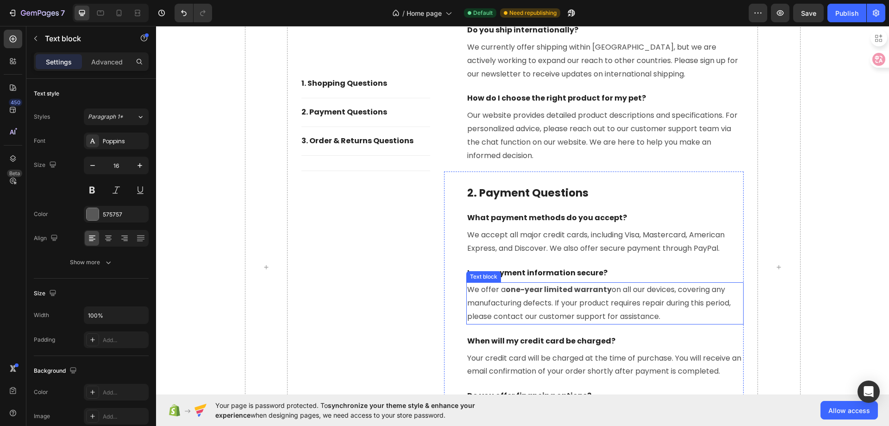
click at [550, 304] on p "We offer a one-year limited warranty on all our devices, covering any manufactu…" at bounding box center [605, 303] width 276 height 40
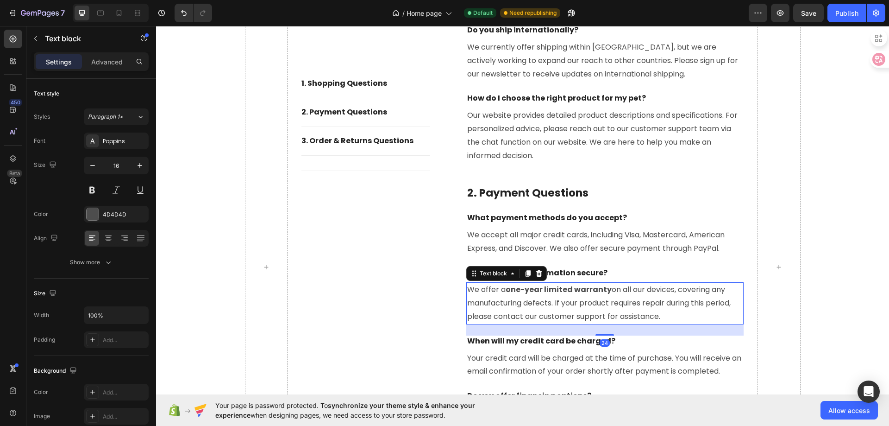
click at [550, 304] on p "We offer a one-year limited warranty on all our devices, covering any manufactu…" at bounding box center [605, 303] width 276 height 40
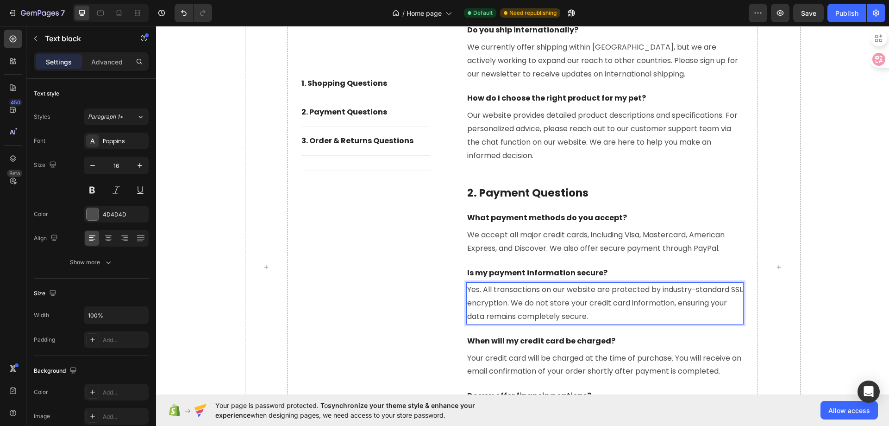
click at [528, 296] on p "Yes. All transactions on our website are protected by industry-standard SSL enc…" at bounding box center [605, 303] width 276 height 40
click at [399, 263] on div "1. shopping Questions Button Title Line 2. Payment Questions Button Title Line …" at bounding box center [365, 267] width 129 height 866
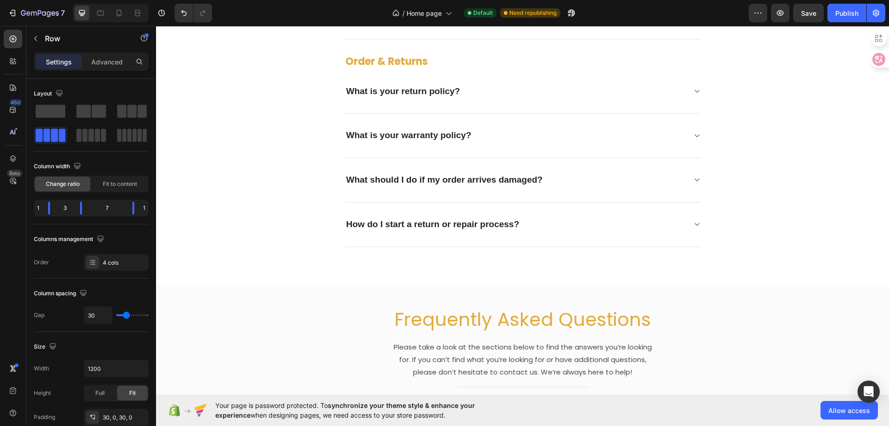
scroll to position [2744, 0]
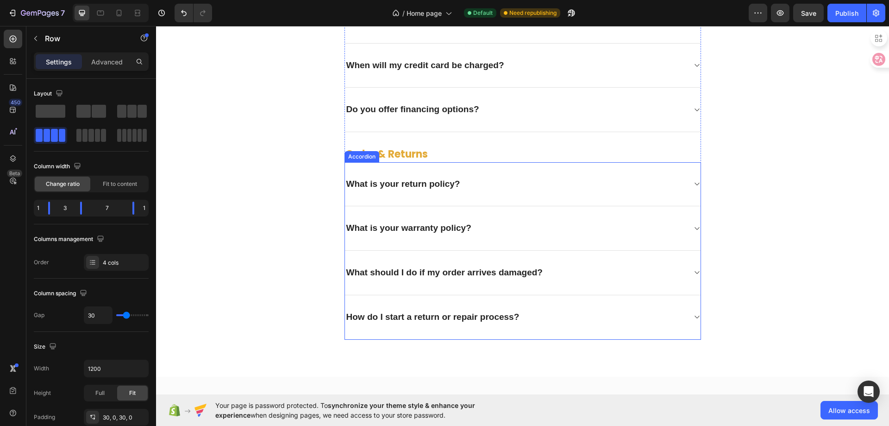
click at [425, 227] on p "What is your warranty policy?" at bounding box center [408, 228] width 125 height 12
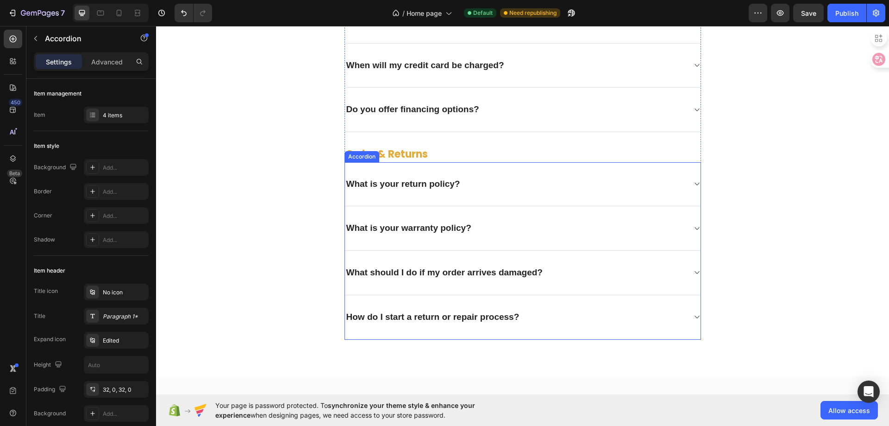
click at [425, 227] on p "What is your warranty policy?" at bounding box center [408, 228] width 125 height 12
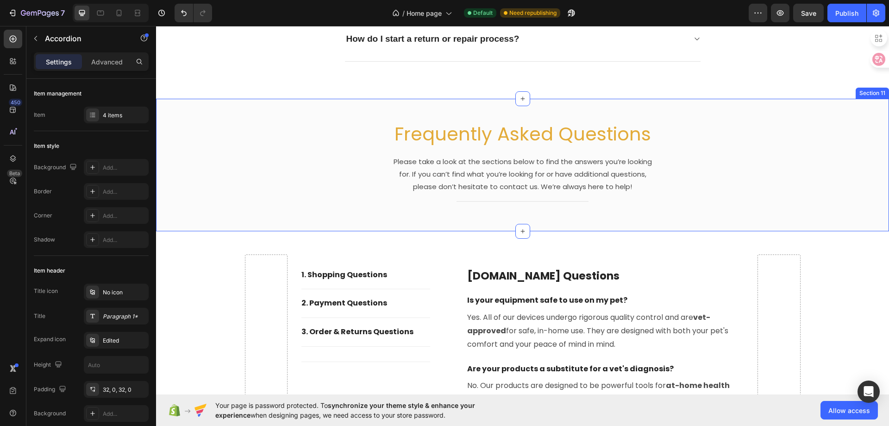
type input "16"
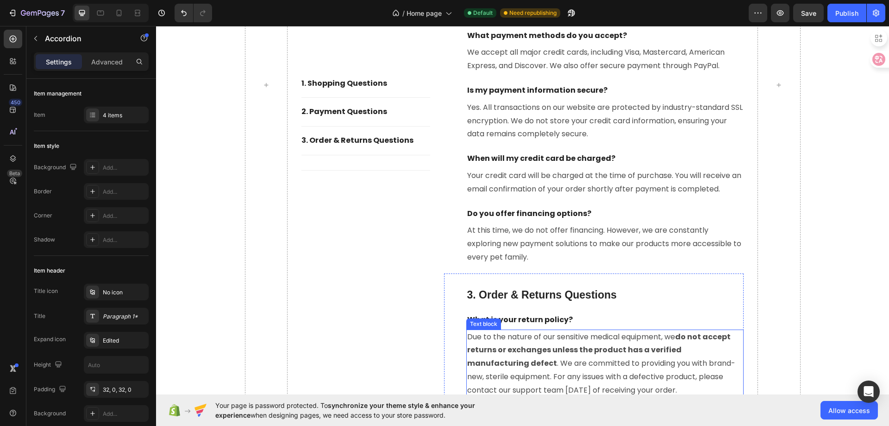
scroll to position [3763, 0]
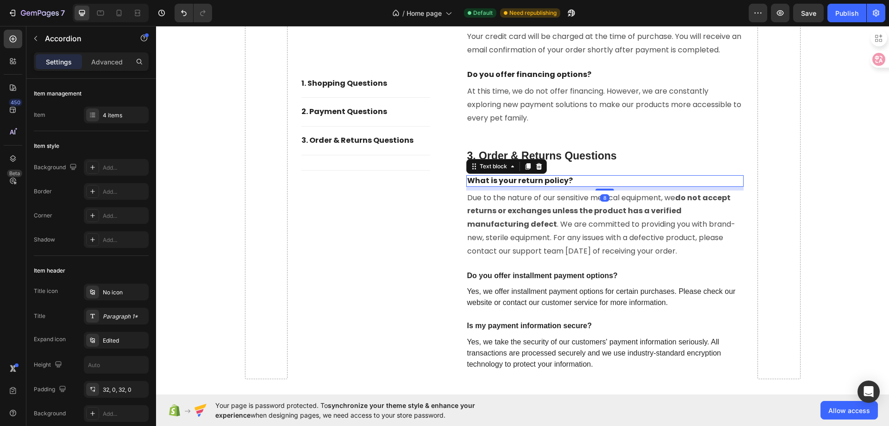
click at [524, 182] on p "What is your return policy?" at bounding box center [605, 181] width 276 height 10
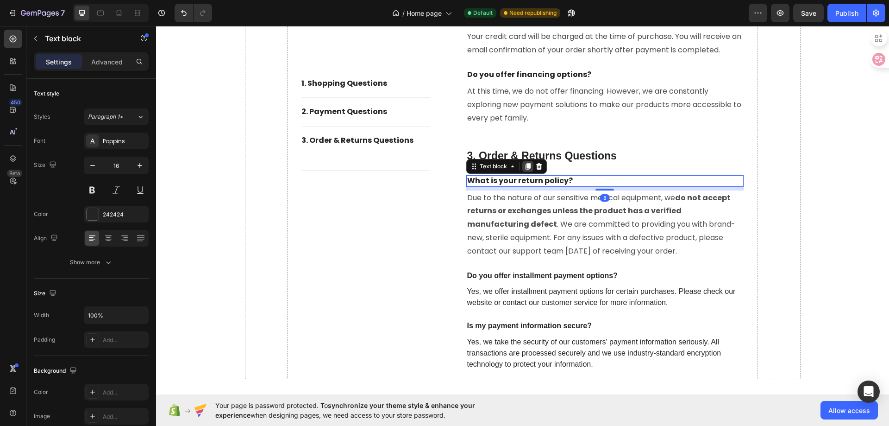
click at [525, 168] on icon at bounding box center [527, 166] width 5 height 6
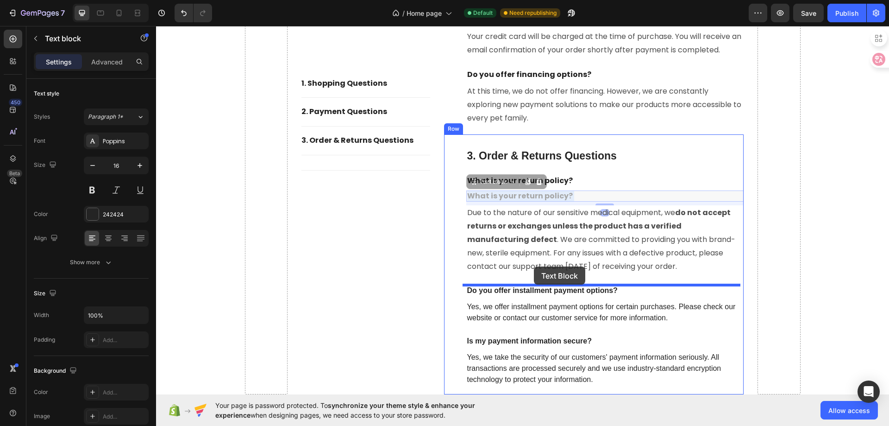
drag, startPoint x: 538, startPoint y: 193, endPoint x: 534, endPoint y: 266, distance: 73.7
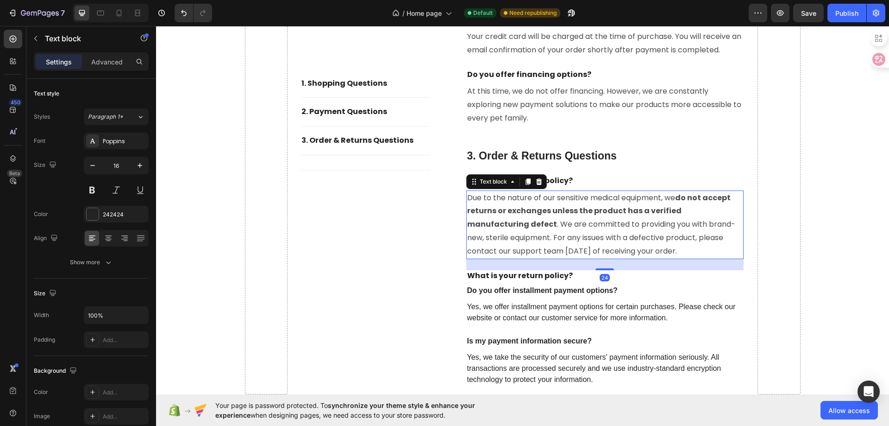
click at [547, 216] on strong "do not accept returns or exchanges unless the product has a verified manufactur…" at bounding box center [598, 211] width 263 height 38
click at [526, 182] on icon at bounding box center [527, 181] width 5 height 6
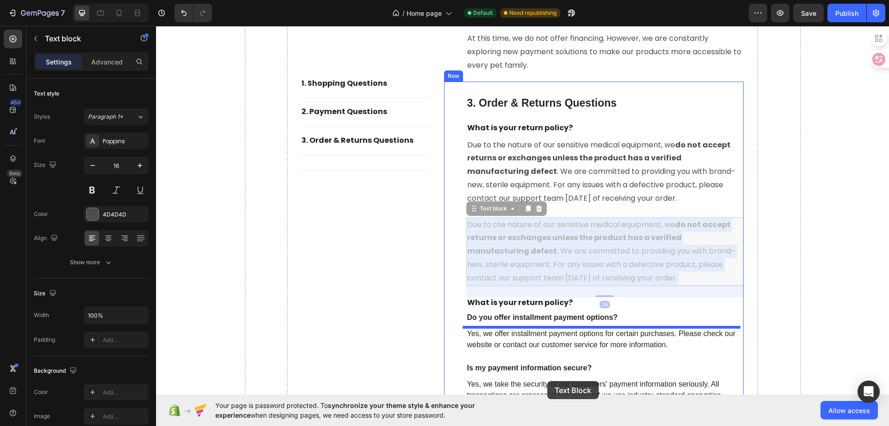
scroll to position [3840, 0]
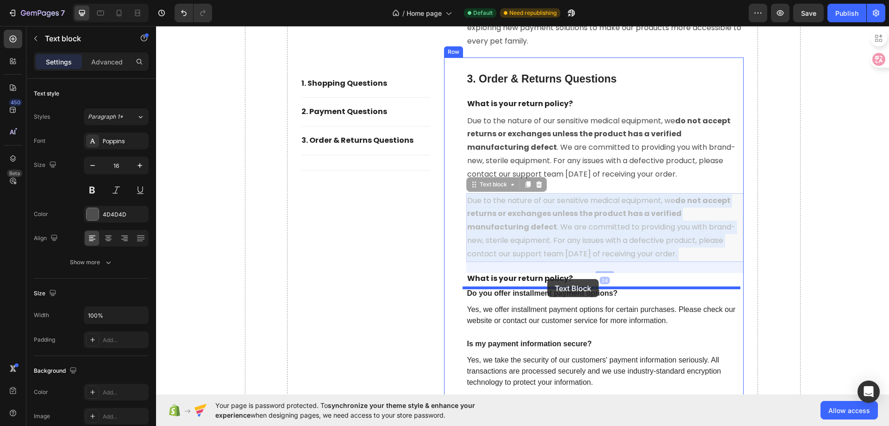
drag, startPoint x: 558, startPoint y: 288, endPoint x: 547, endPoint y: 279, distance: 14.2
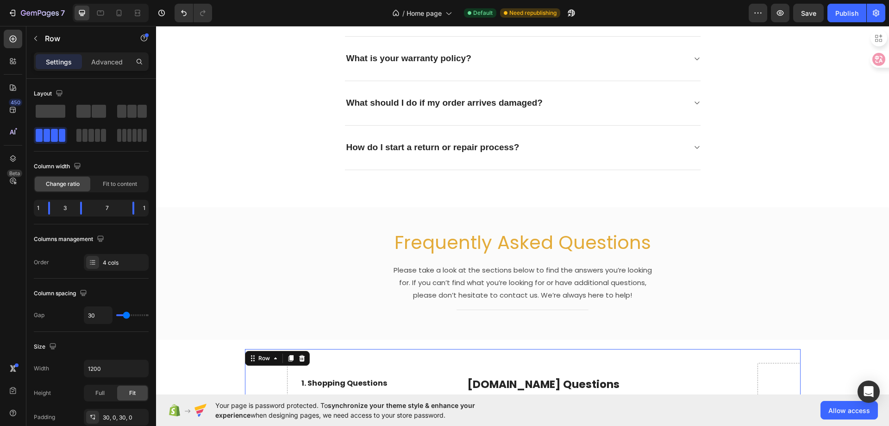
scroll to position [2821, 0]
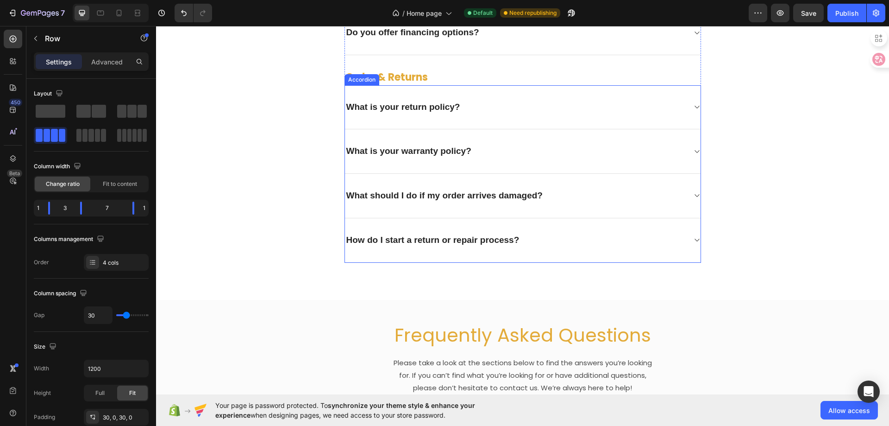
click at [413, 153] on p "What is your warranty policy?" at bounding box center [408, 151] width 125 height 12
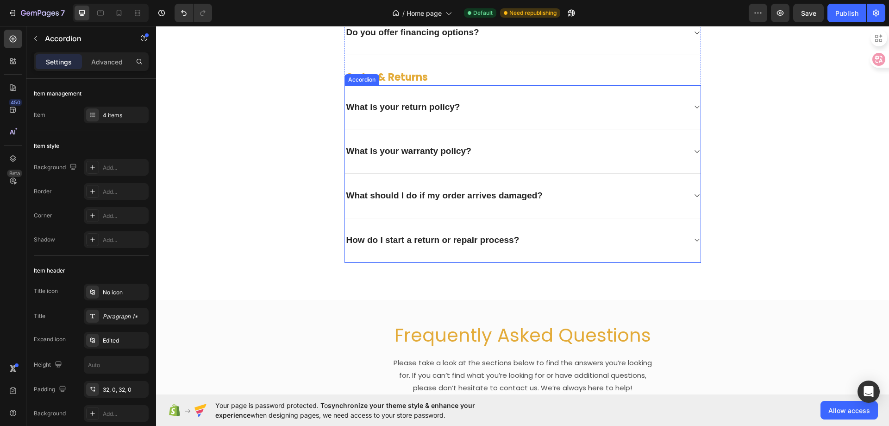
click at [413, 153] on p "What is your warranty policy?" at bounding box center [408, 151] width 125 height 12
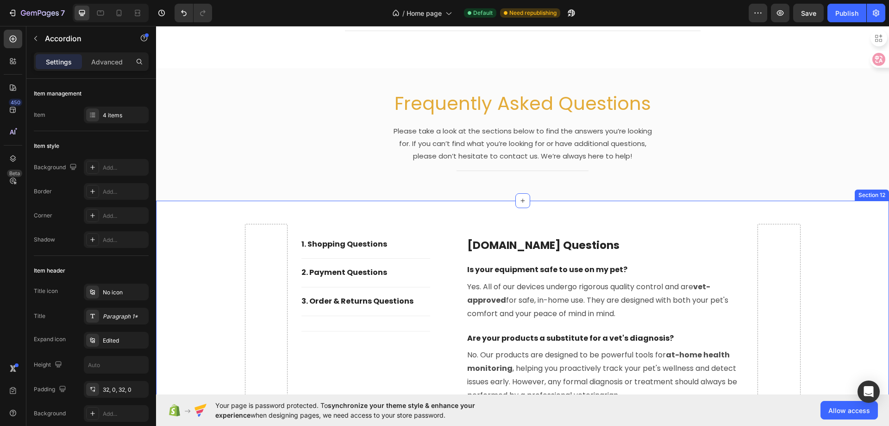
type input "16"
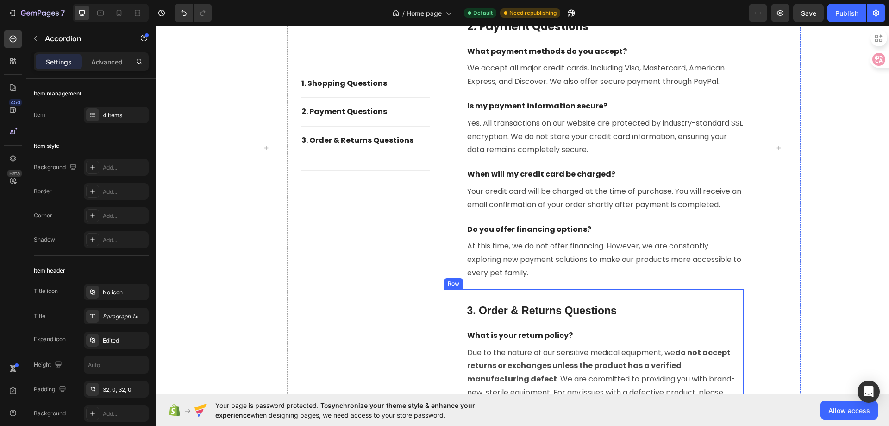
scroll to position [3701, 0]
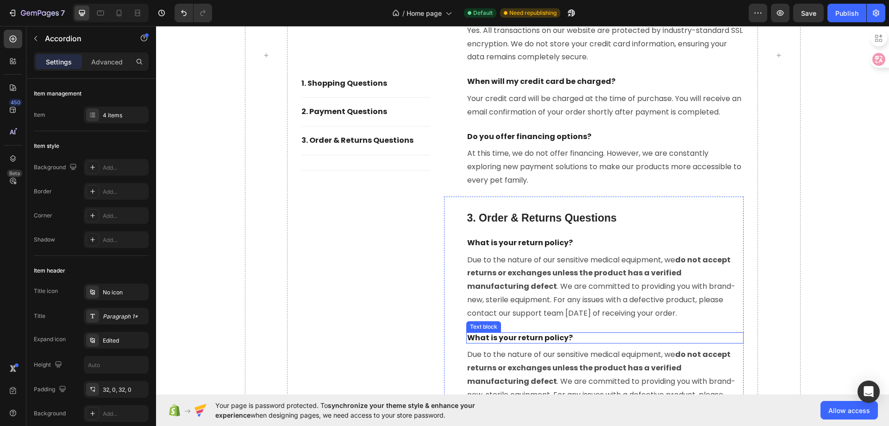
click at [517, 339] on p "What is your return policy?" at bounding box center [605, 338] width 276 height 10
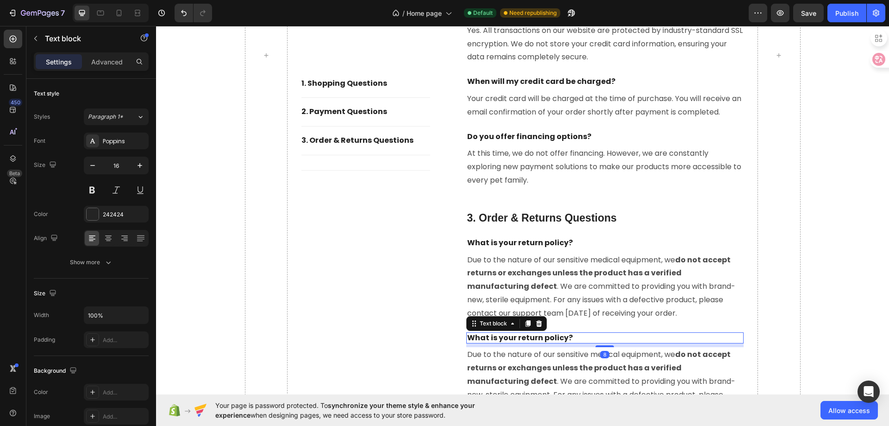
click at [517, 339] on p "What is your return policy?" at bounding box center [605, 338] width 276 height 10
click at [517, 337] on p "What is your warranty policy?" at bounding box center [605, 338] width 276 height 10
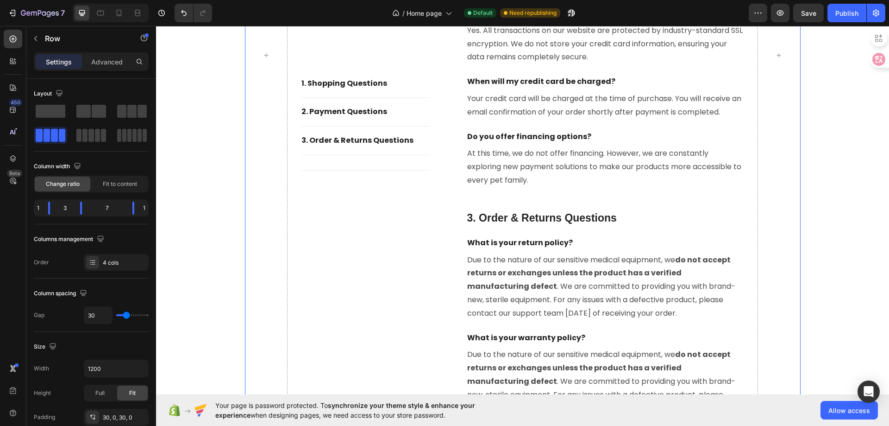
click at [352, 281] on div "1. shopping Questions Button Title Line 2. Payment Questions Button Title Line …" at bounding box center [365, 55] width 129 height 960
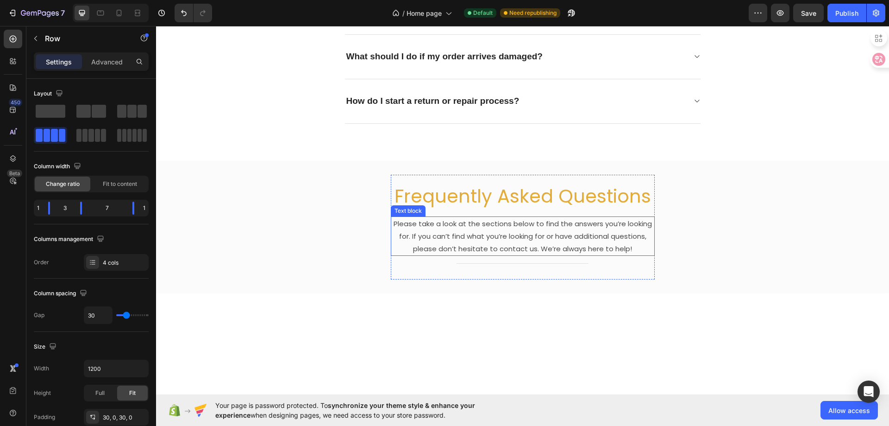
scroll to position [2821, 0]
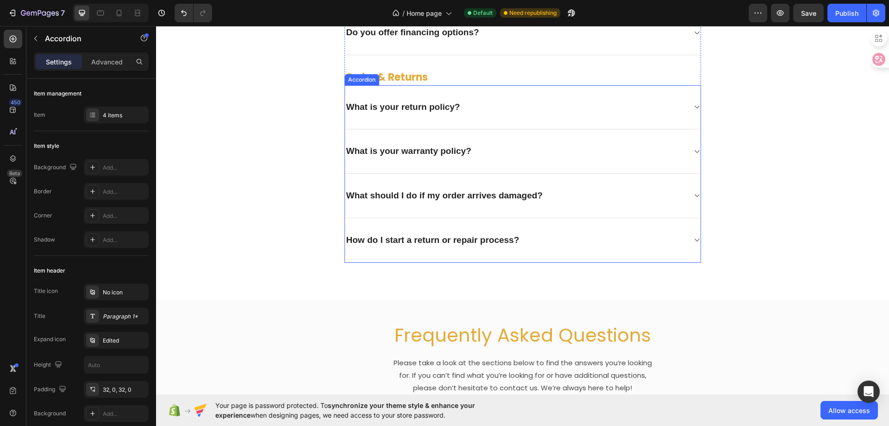
click at [666, 151] on div "What is your warranty policy?" at bounding box center [515, 151] width 341 height 14
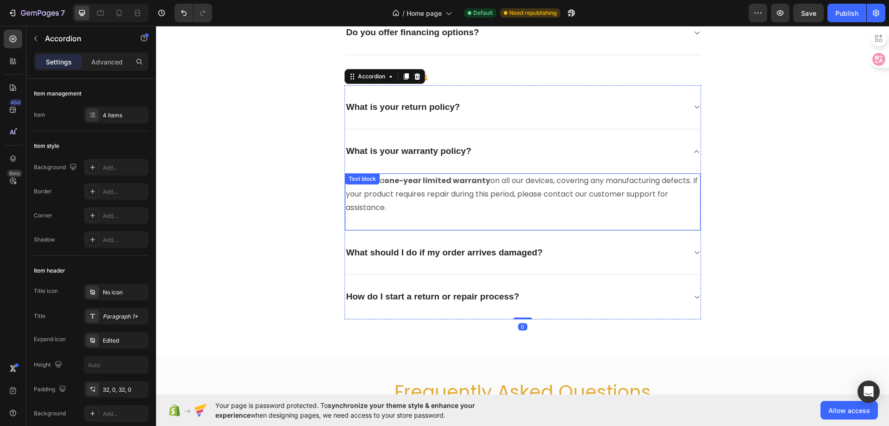
click at [545, 196] on p "We offer a one-year limited warranty on all our devices, covering any manufactu…" at bounding box center [523, 194] width 354 height 40
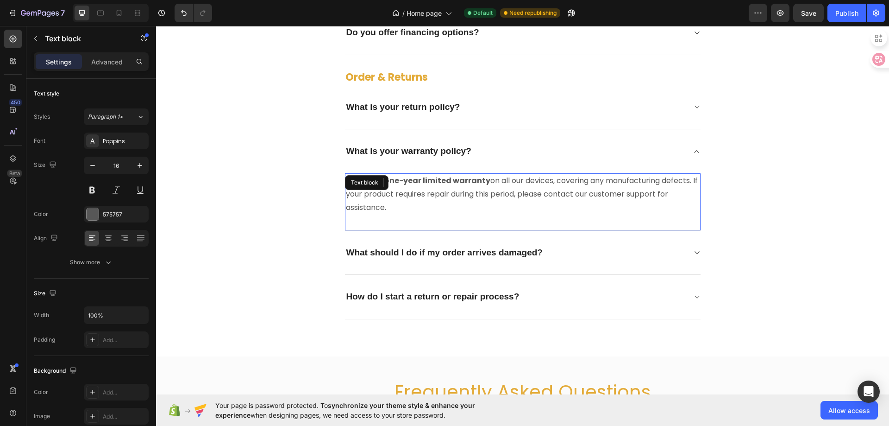
click at [545, 196] on p "We offer a one-year limited warranty on all our devices, covering any manufactu…" at bounding box center [523, 194] width 354 height 40
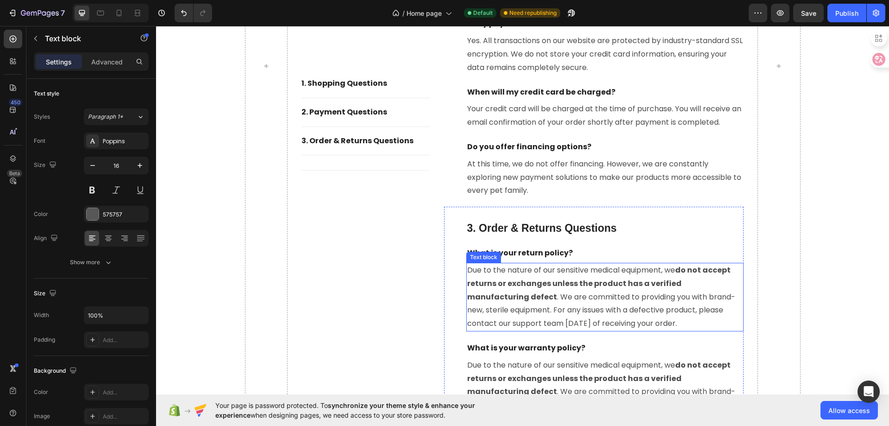
scroll to position [3886, 0]
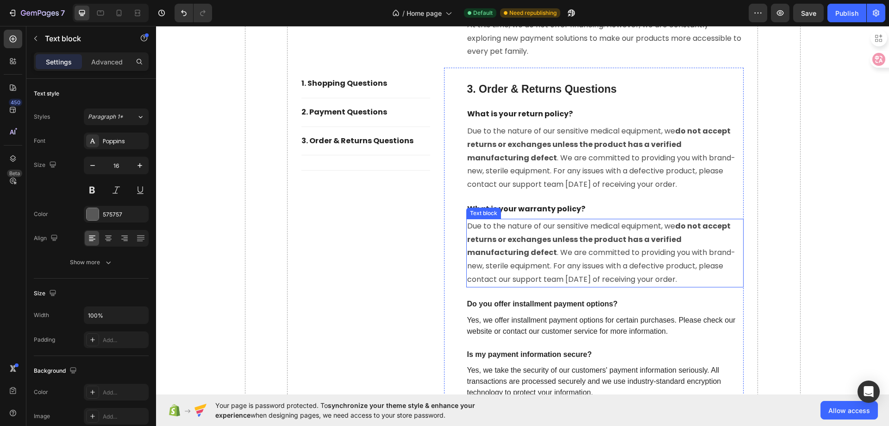
click at [539, 260] on p "Due to the nature of our sensitive medical equipment, we do not accept returns …" at bounding box center [605, 253] width 276 height 67
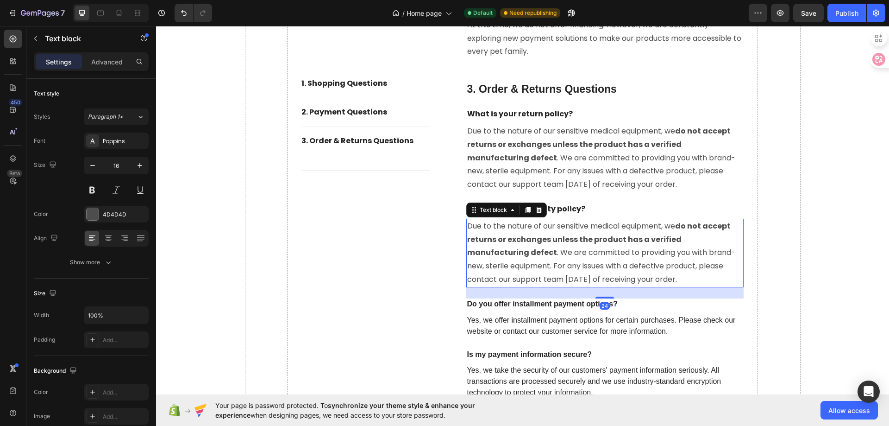
click at [539, 260] on p "Due to the nature of our sensitive medical equipment, we do not accept returns …" at bounding box center [605, 253] width 276 height 67
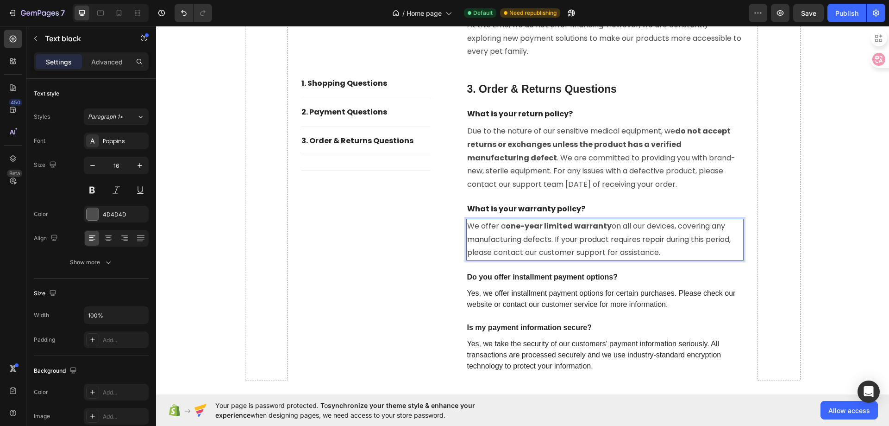
click at [540, 240] on p "We offer a one-year limited warranty on all our devices, covering any manufactu…" at bounding box center [605, 240] width 276 height 40
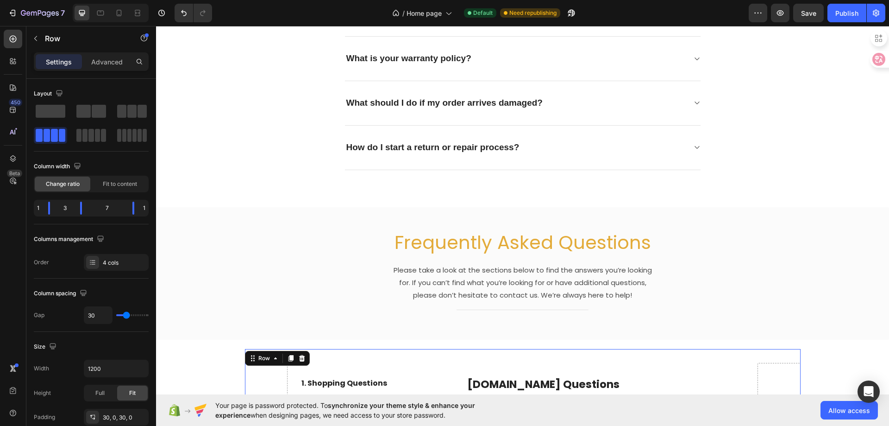
scroll to position [2867, 0]
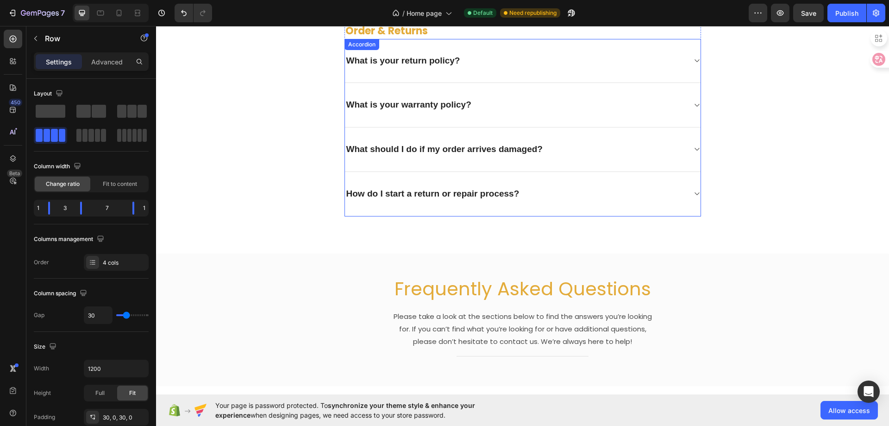
click at [446, 157] on div "What should I do if my order arrives damaged?" at bounding box center [523, 149] width 356 height 44
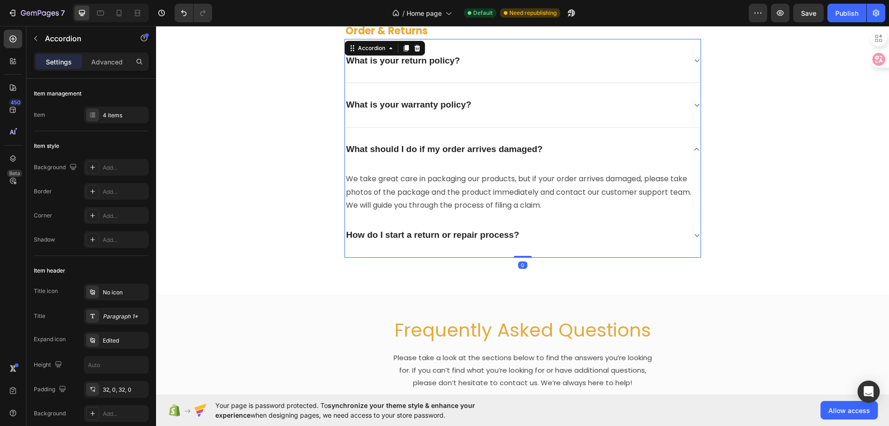
click at [446, 157] on div "What should I do if my order arrives damaged?" at bounding box center [523, 149] width 356 height 44
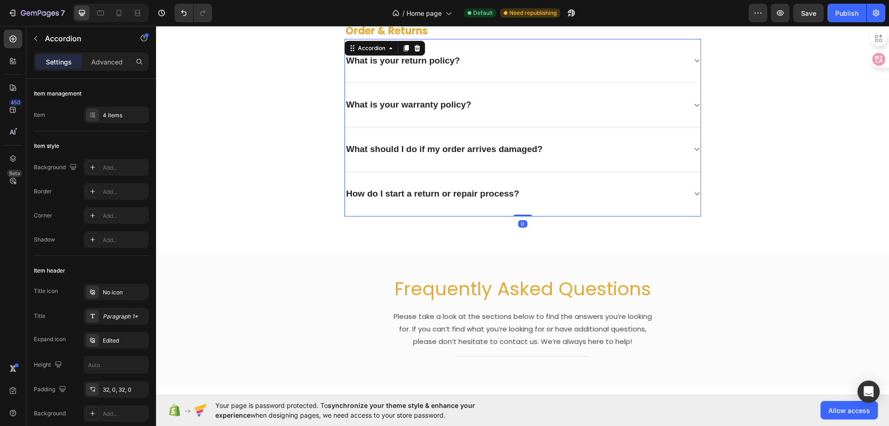
click at [451, 152] on p "What should I do if my order arrives damaged?" at bounding box center [444, 150] width 196 height 12
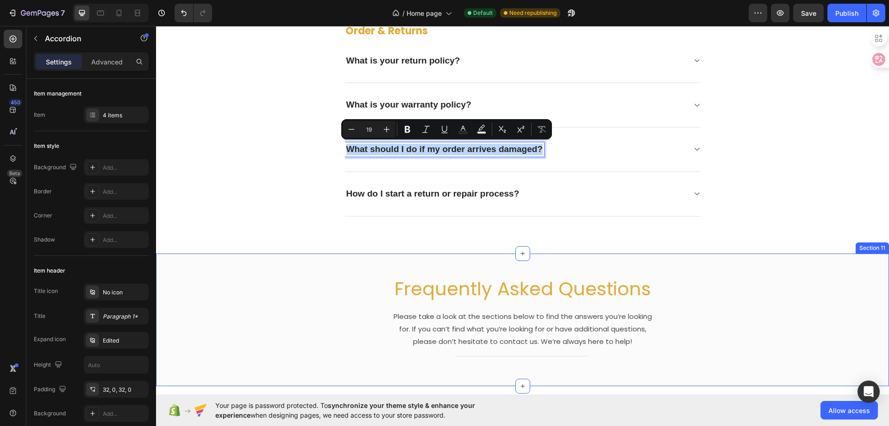
type input "16"
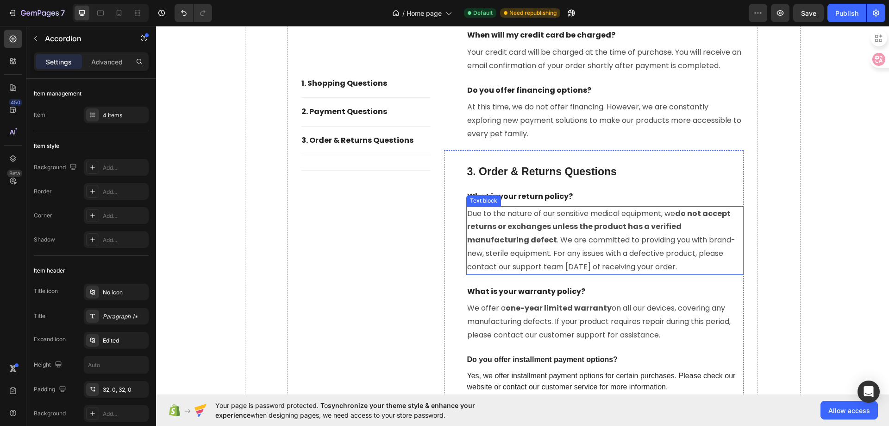
scroll to position [3933, 0]
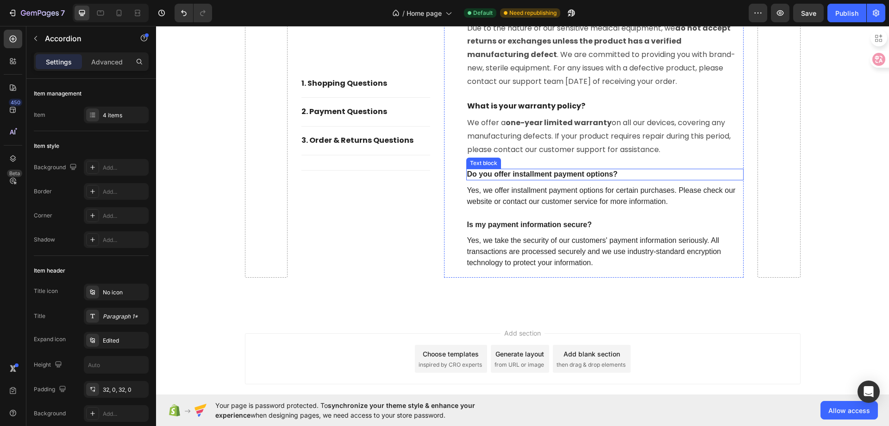
click at [528, 170] on p "Do you offer installment payment options?" at bounding box center [605, 174] width 276 height 10
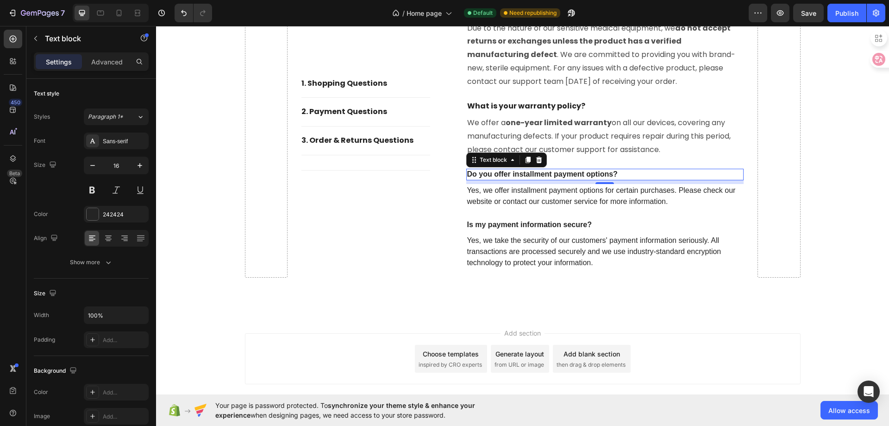
click at [528, 171] on p "Do you offer installment payment options?" at bounding box center [605, 174] width 276 height 10
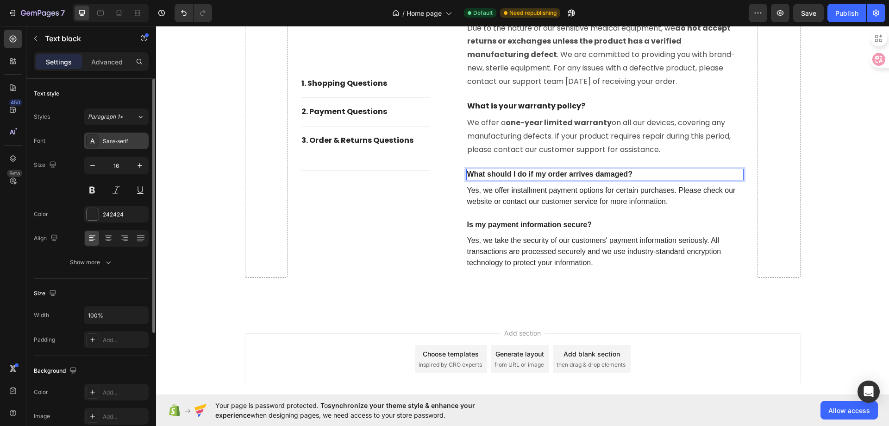
click at [119, 144] on div "Sans-serif" at bounding box center [125, 141] width 44 height 8
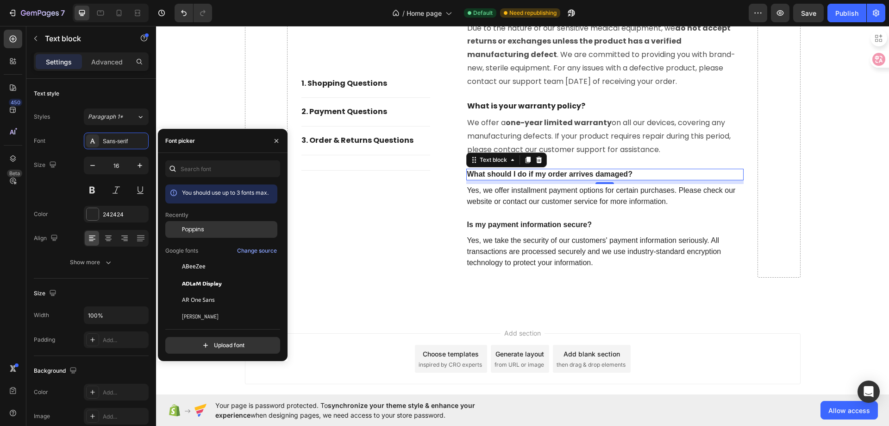
click at [231, 230] on div "Poppins" at bounding box center [229, 229] width 94 height 8
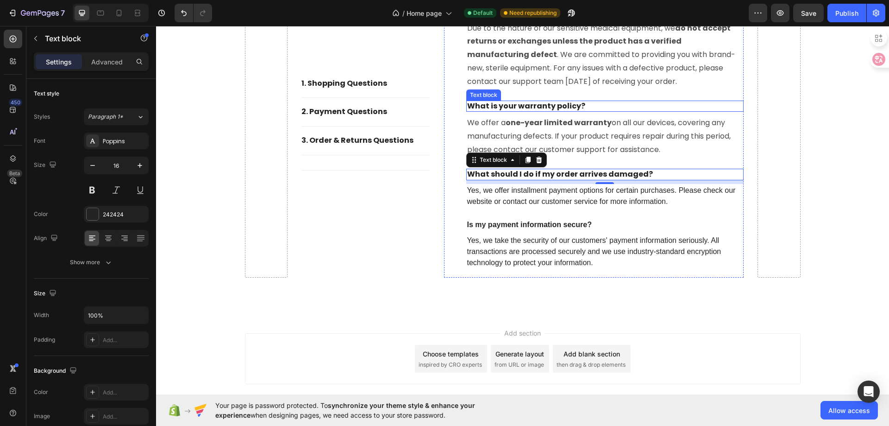
click at [539, 109] on p "What is your warranty policy?" at bounding box center [605, 106] width 276 height 10
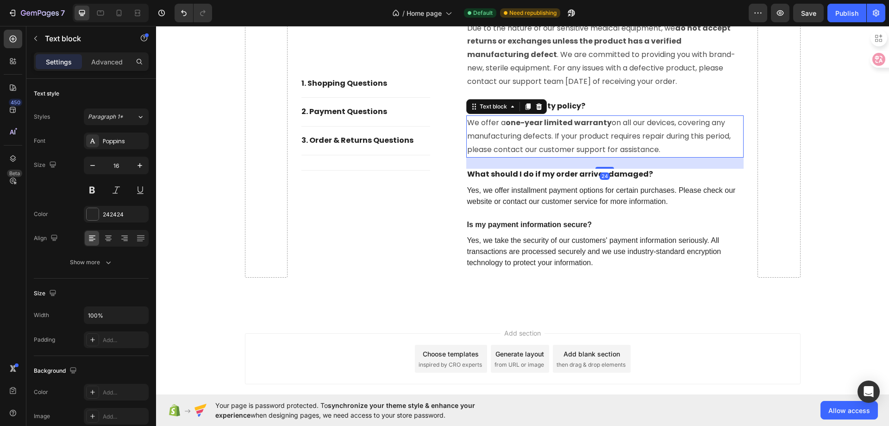
click at [547, 136] on p "We offer a one-year limited warranty on all our devices, covering any manufactu…" at bounding box center [605, 136] width 276 height 40
click at [534, 194] on p "Yes, we offer installment payment options for certain purchases. Please check o…" at bounding box center [605, 196] width 276 height 22
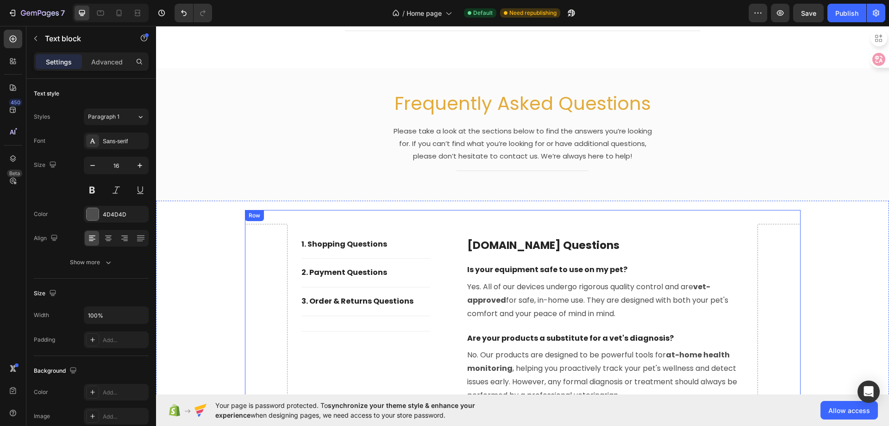
scroll to position [2821, 0]
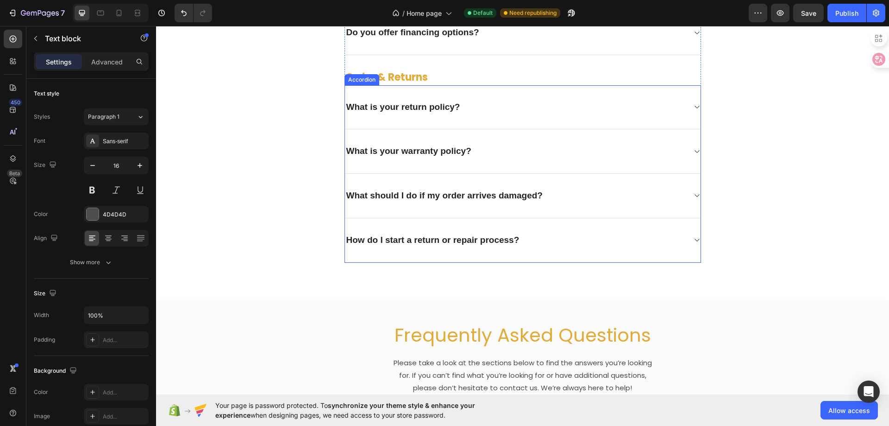
click at [662, 198] on div "What should I do if my order arrives damaged?" at bounding box center [515, 195] width 341 height 14
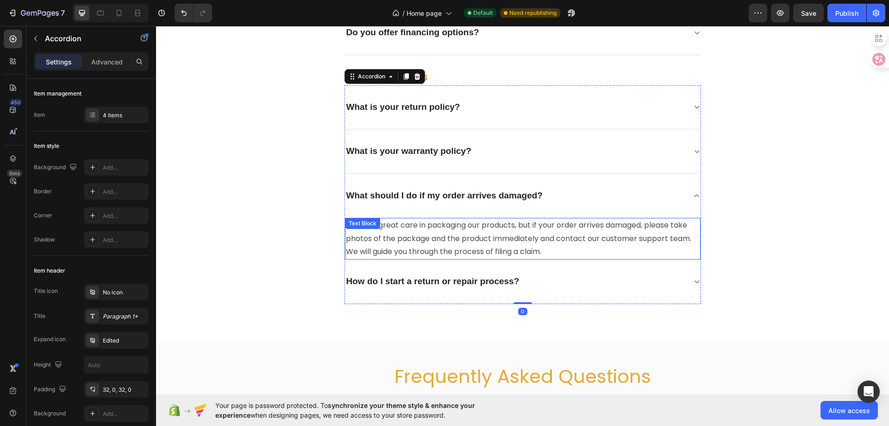
click at [544, 233] on p "We take great care in packaging our products, but if your order arrives damaged…" at bounding box center [523, 239] width 354 height 40
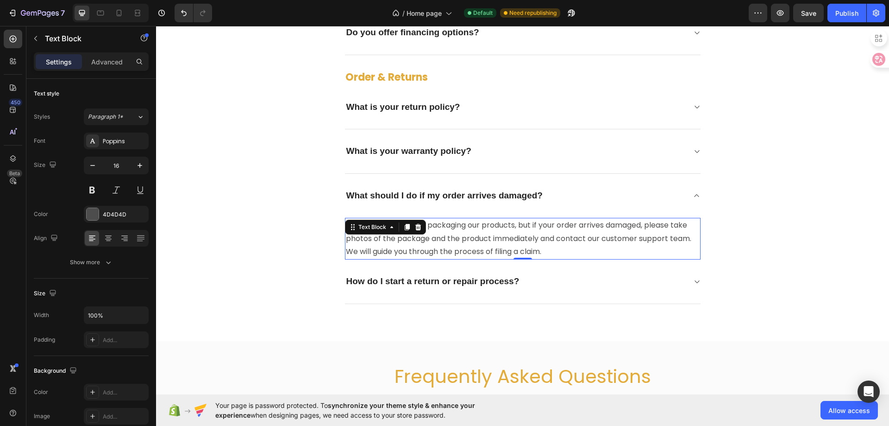
click at [544, 233] on p "We take great care in packaging our products, but if your order arrives damaged…" at bounding box center [523, 239] width 354 height 40
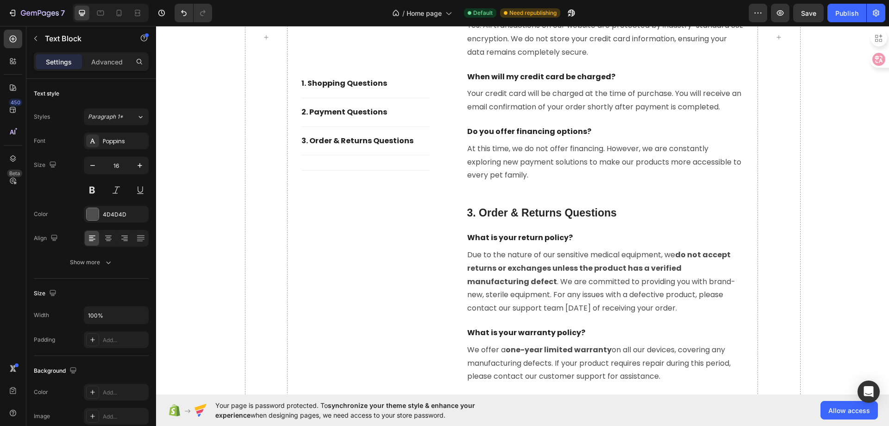
scroll to position [3886, 0]
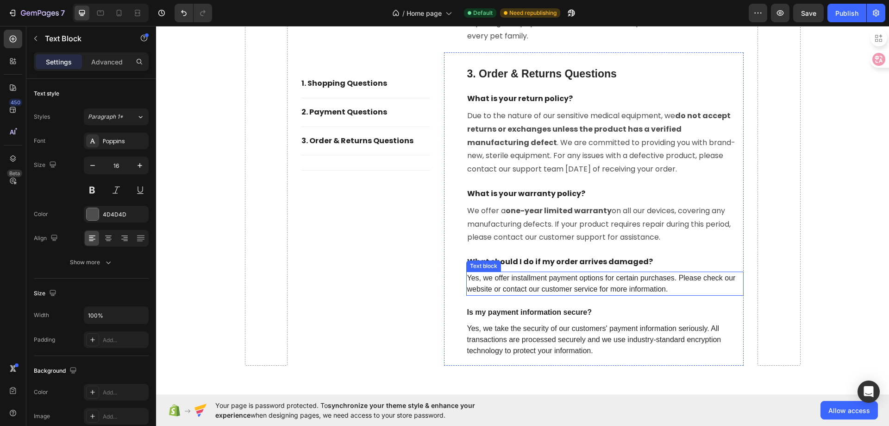
click at [553, 282] on p "Yes, we offer installment payment options for certain purchases. Please check o…" at bounding box center [605, 283] width 276 height 22
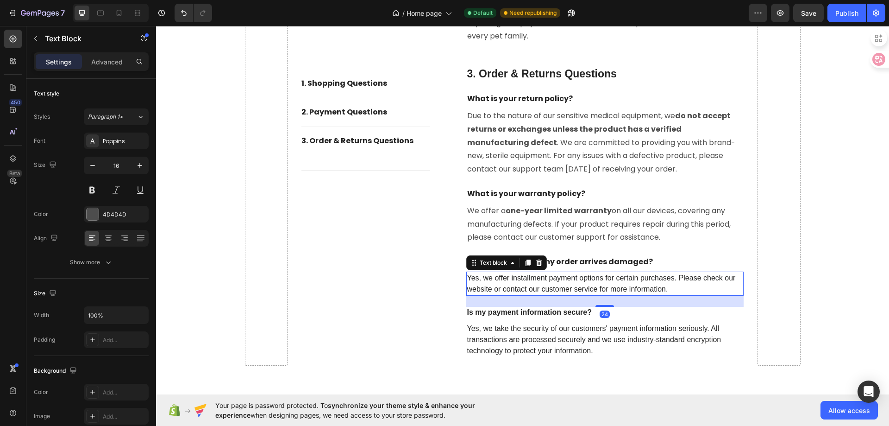
click at [553, 282] on p "Yes, we offer installment payment options for certain purchases. Please check o…" at bounding box center [605, 283] width 276 height 22
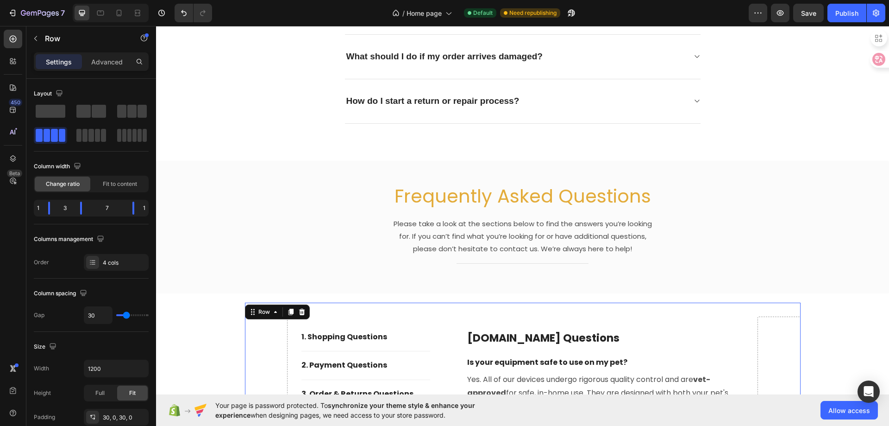
scroll to position [2867, 0]
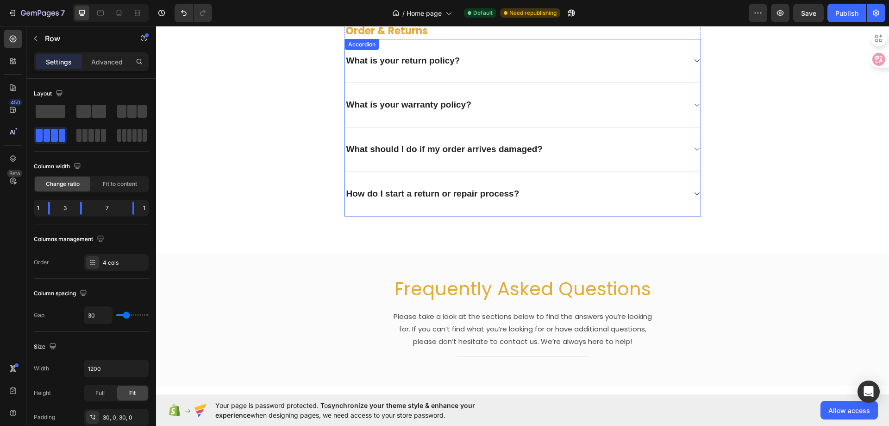
click at [449, 191] on p "How do I start a return or repair process?" at bounding box center [432, 194] width 173 height 12
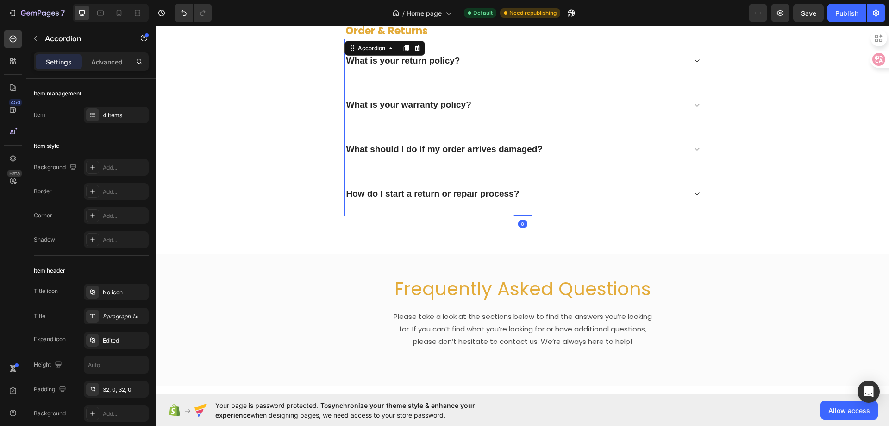
click at [449, 191] on p "How do I start a return or repair process?" at bounding box center [432, 194] width 173 height 12
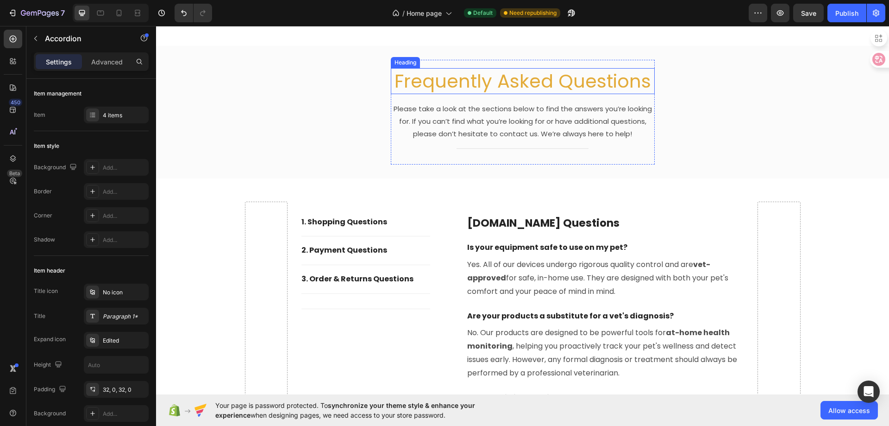
type input "16"
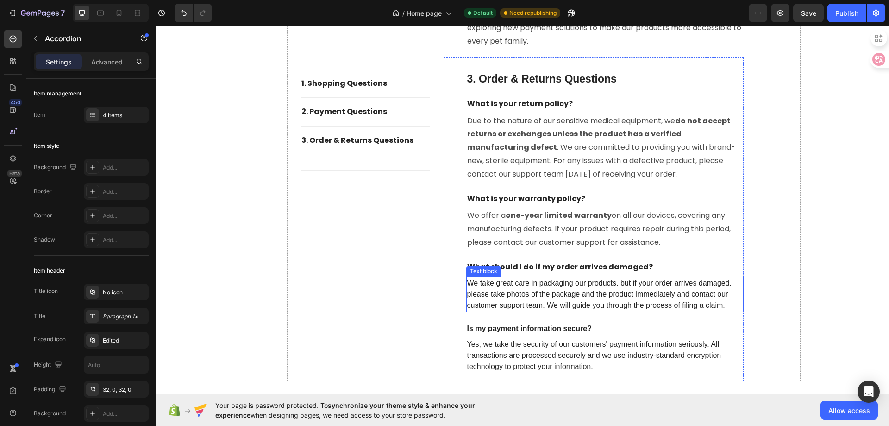
scroll to position [3979, 0]
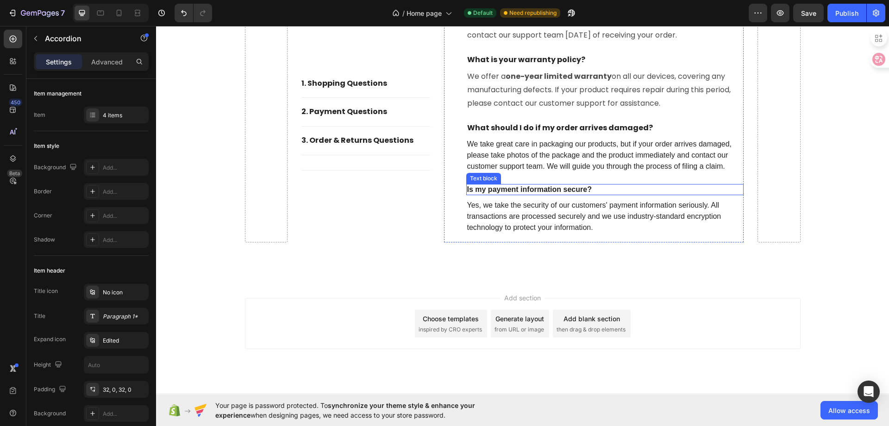
click at [512, 194] on p "Is my payment information secure?" at bounding box center [605, 190] width 276 height 10
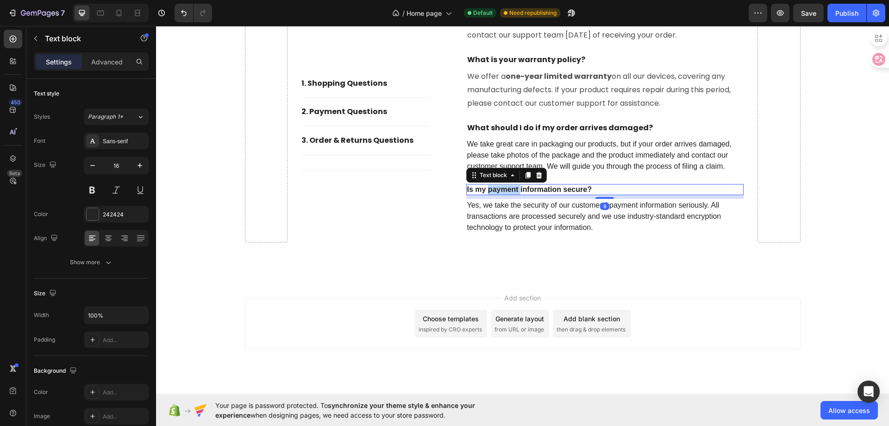
click at [512, 194] on p "Is my payment information secure?" at bounding box center [605, 190] width 276 height 10
click at [513, 194] on p "How do I start a return or repair process?" at bounding box center [605, 190] width 276 height 10
click at [118, 145] on div "Sans-serif" at bounding box center [116, 140] width 65 height 17
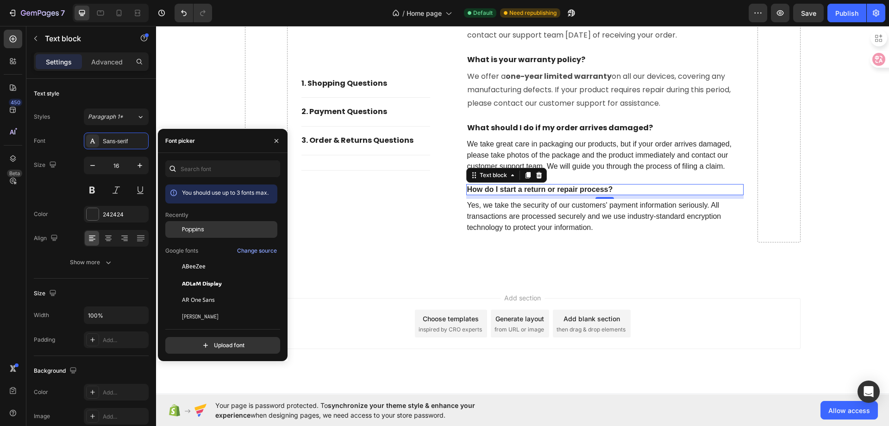
click at [207, 228] on div "Poppins" at bounding box center [229, 229] width 94 height 8
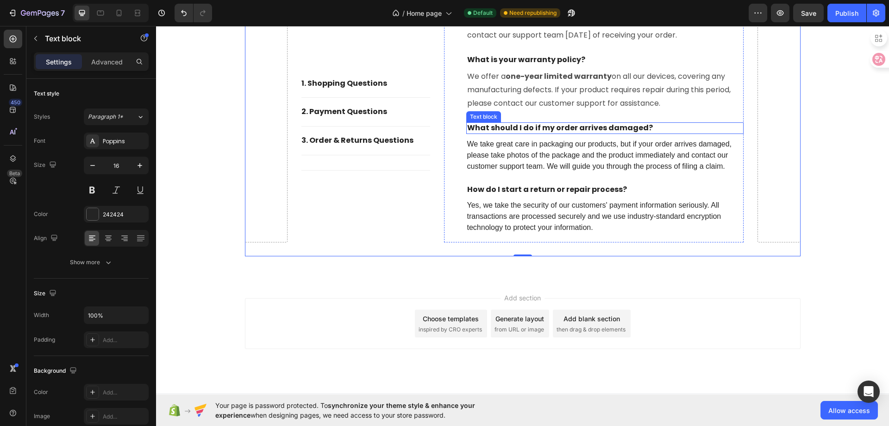
click at [565, 125] on p "What should I do if my order arrives damaged?" at bounding box center [605, 128] width 276 height 10
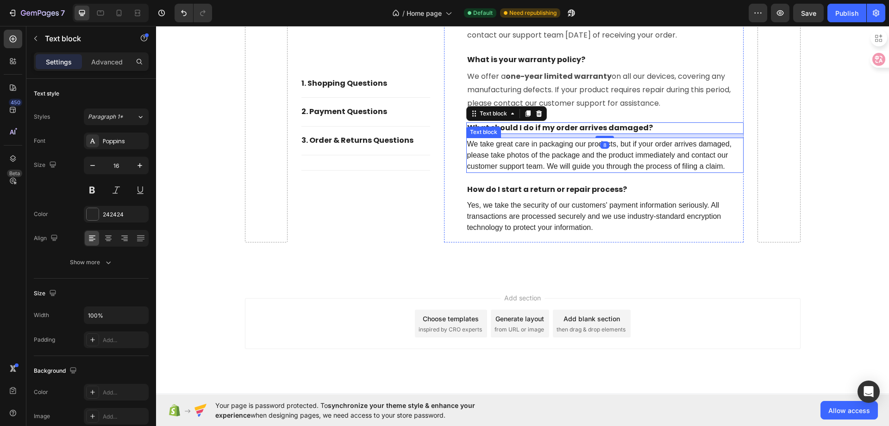
click at [550, 163] on p "We take great care in packaging our products, but if your order arrives damaged…" at bounding box center [605, 154] width 276 height 33
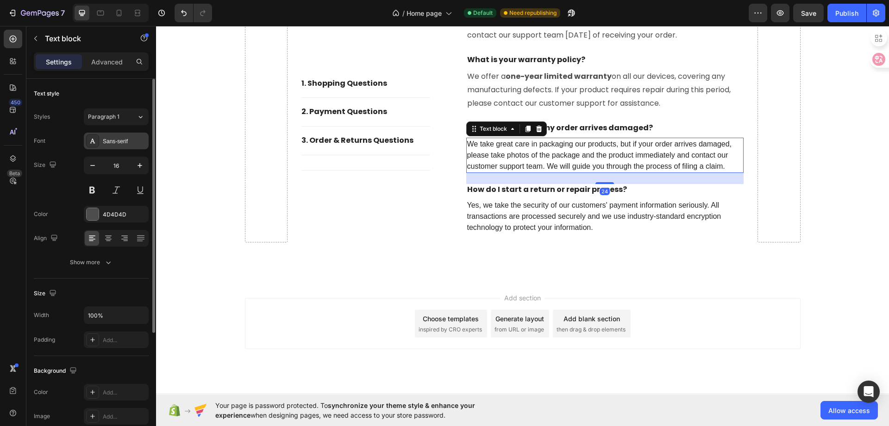
click at [112, 145] on div "Sans-serif" at bounding box center [116, 140] width 65 height 17
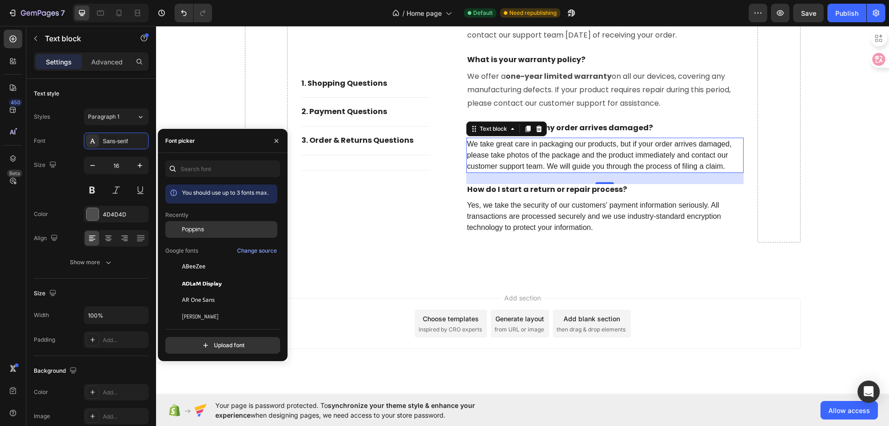
click at [188, 230] on span "Poppins" at bounding box center [193, 229] width 22 height 8
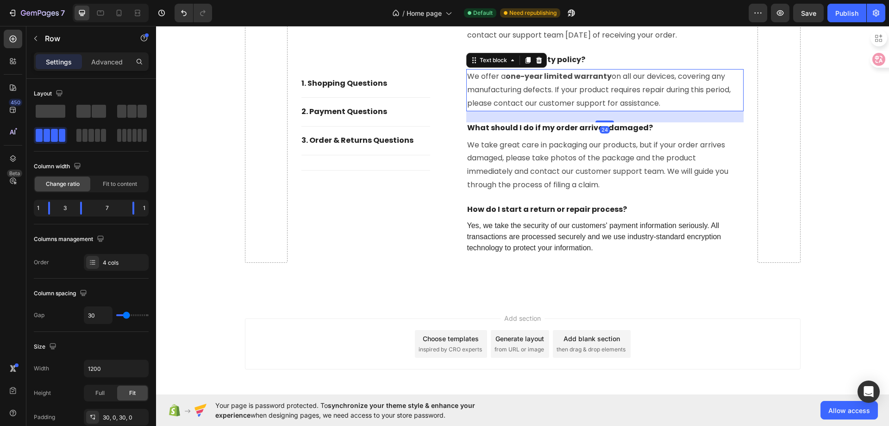
click at [551, 98] on p "We offer a one-year limited warranty on all our devices, covering any manufactu…" at bounding box center [605, 90] width 276 height 40
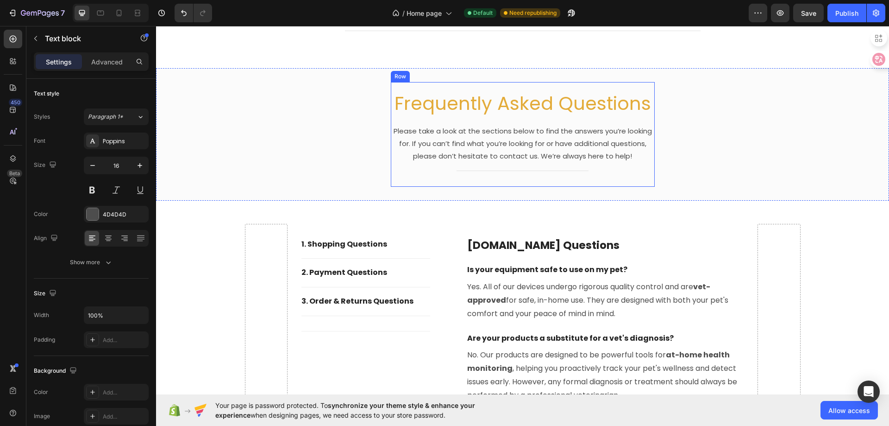
scroll to position [2867, 0]
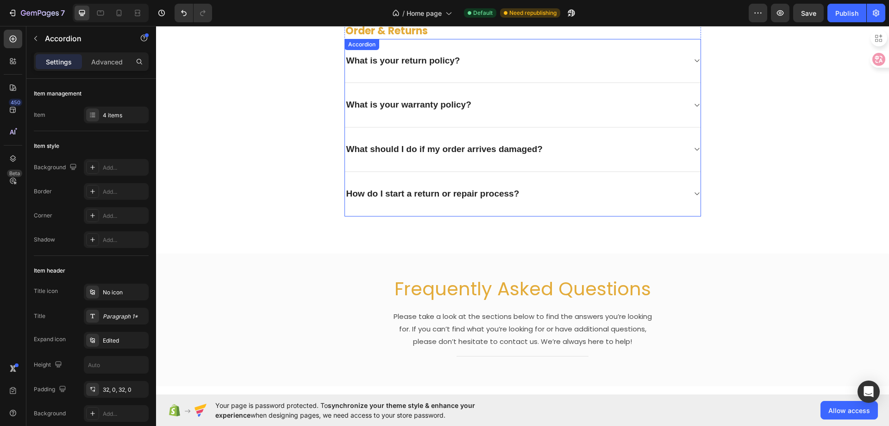
click at [670, 189] on div "How do I start a return or repair process?" at bounding box center [515, 194] width 341 height 14
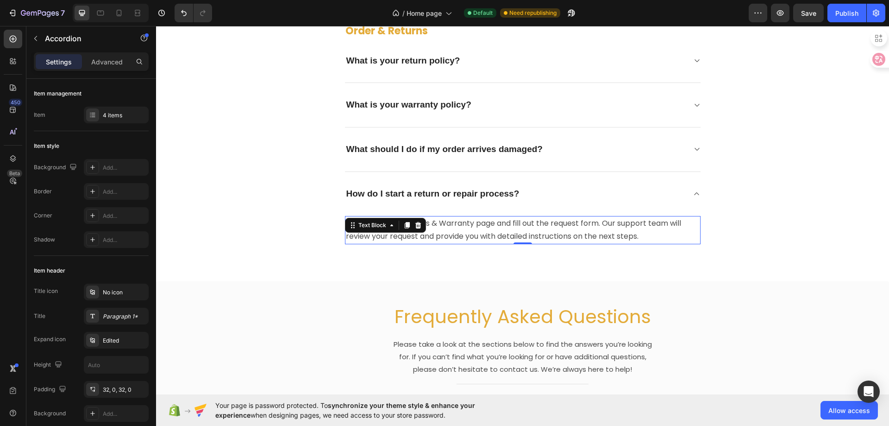
click at [538, 237] on p "Please visit our Returns & Warranty page and fill out the request form. Our sup…" at bounding box center [523, 230] width 354 height 27
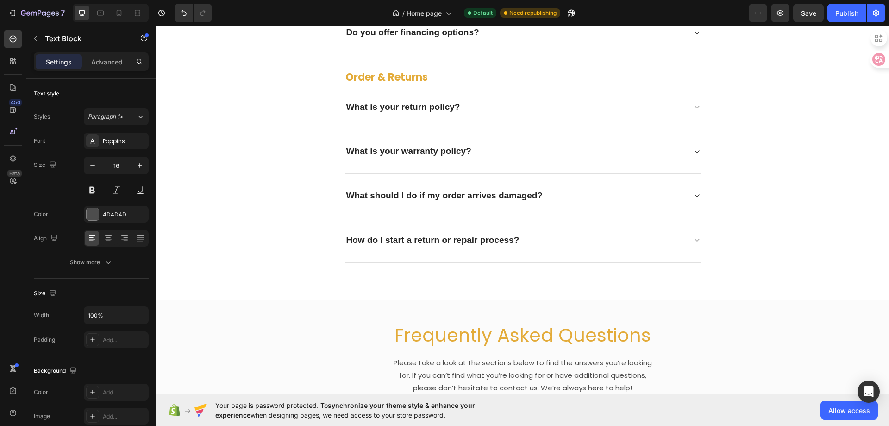
scroll to position [2775, 0]
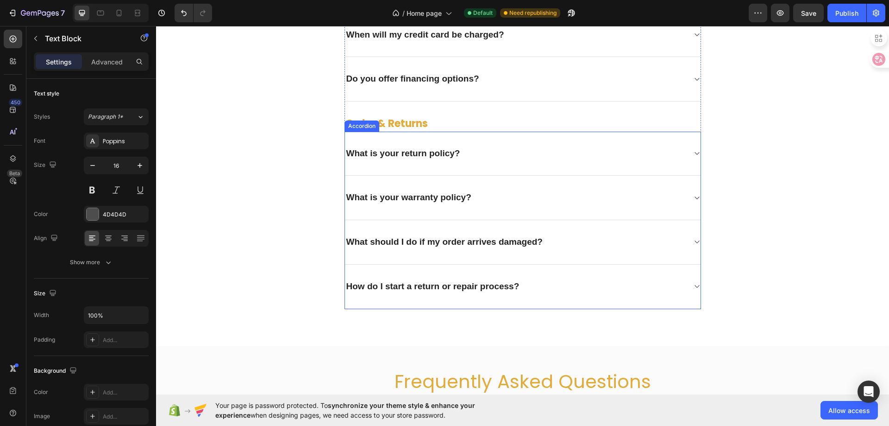
click at [615, 280] on div "How do I start a return or repair process?" at bounding box center [515, 286] width 341 height 14
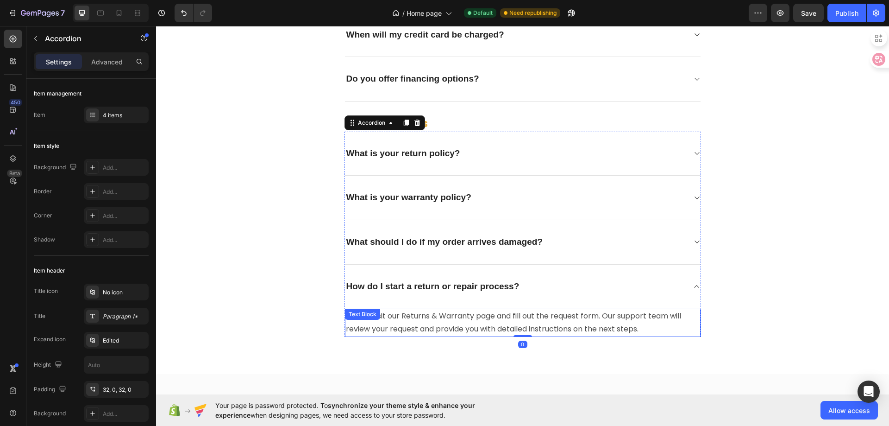
click at [497, 326] on p "Please visit our Returns & Warranty page and fill out the request form. Our sup…" at bounding box center [523, 322] width 354 height 27
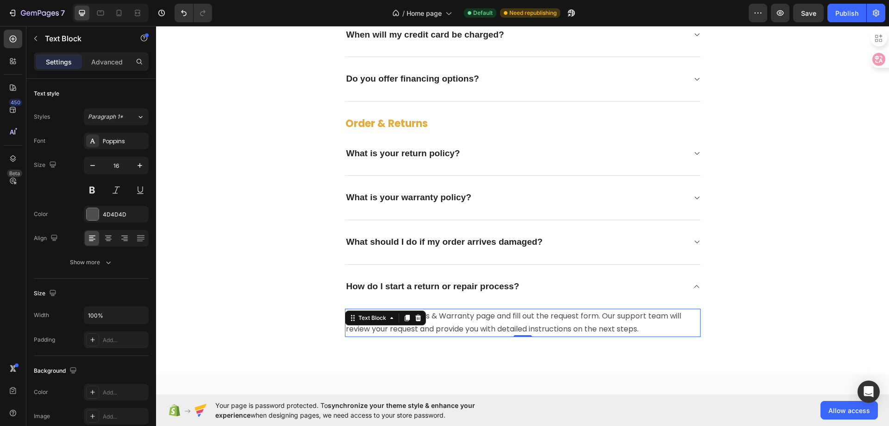
click at [497, 326] on p "Please visit our Returns & Warranty page and fill out the request form. Our sup…" at bounding box center [523, 322] width 354 height 27
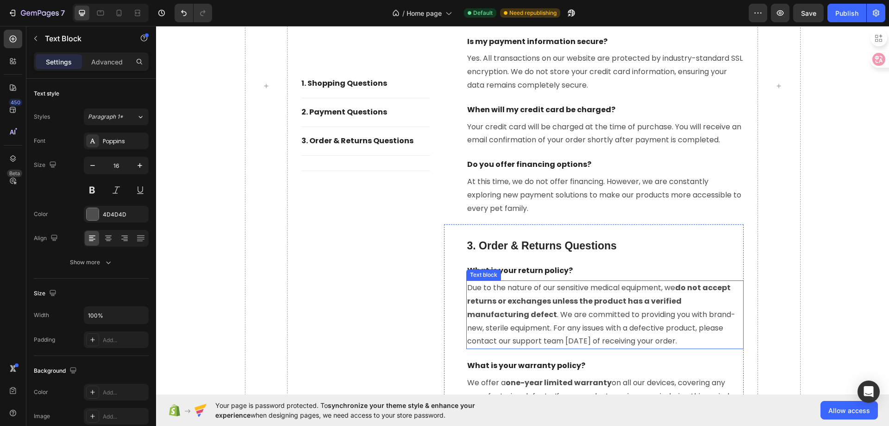
scroll to position [3933, 0]
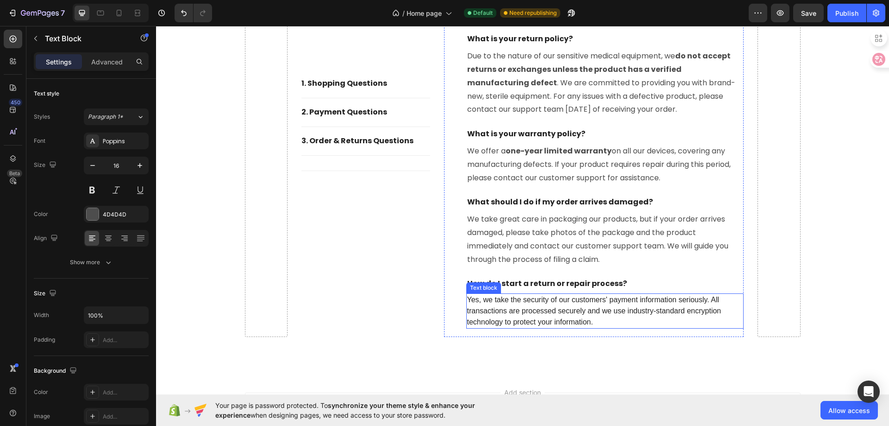
click at [564, 318] on p "Yes, we take the security of our customers' payment information seriously. All …" at bounding box center [605, 310] width 276 height 33
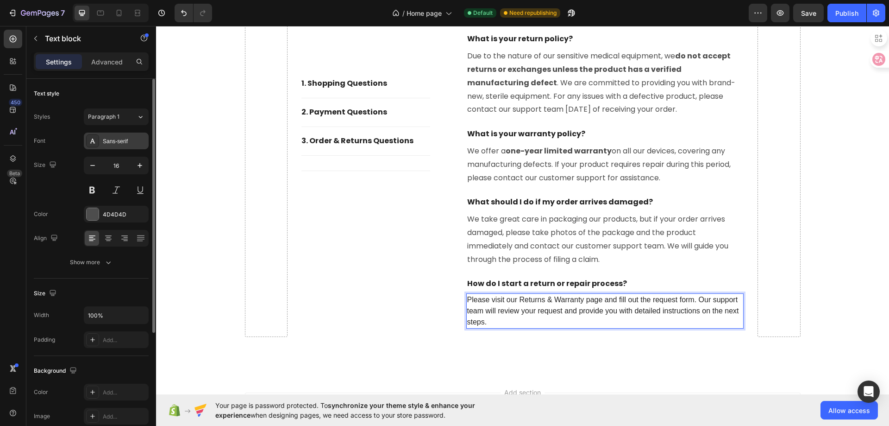
click at [107, 143] on div "Sans-serif" at bounding box center [125, 141] width 44 height 8
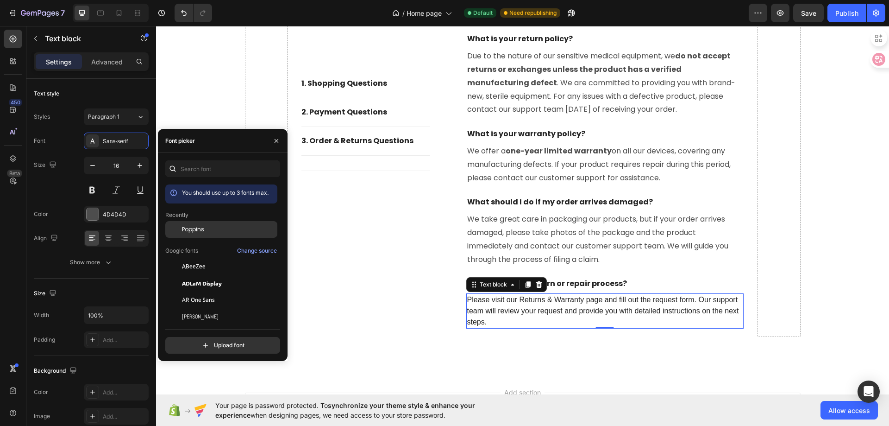
click at [200, 230] on span "Poppins" at bounding box center [193, 229] width 22 height 8
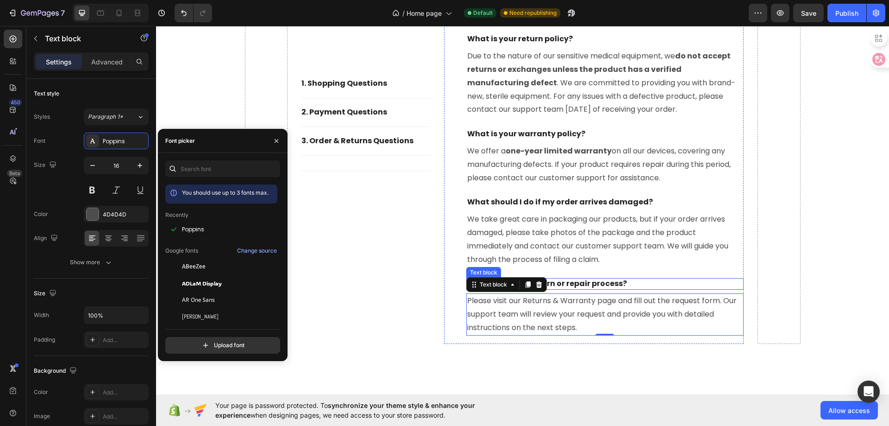
click at [604, 284] on p "How do I start a return or repair process?" at bounding box center [605, 284] width 276 height 10
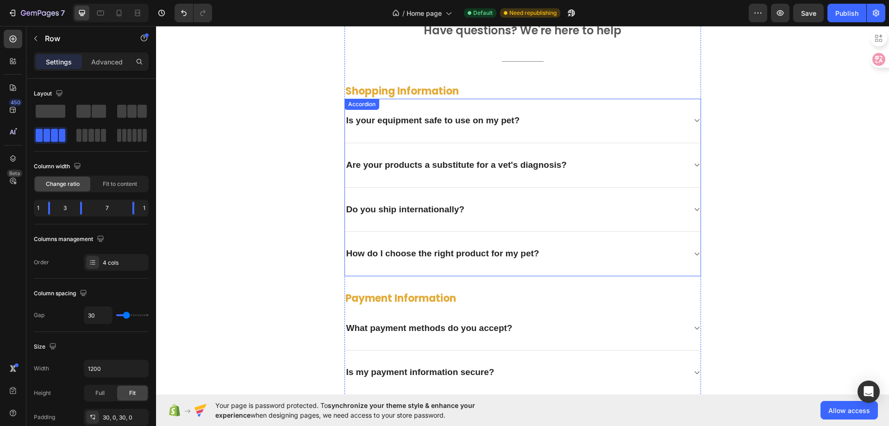
scroll to position [2127, 0]
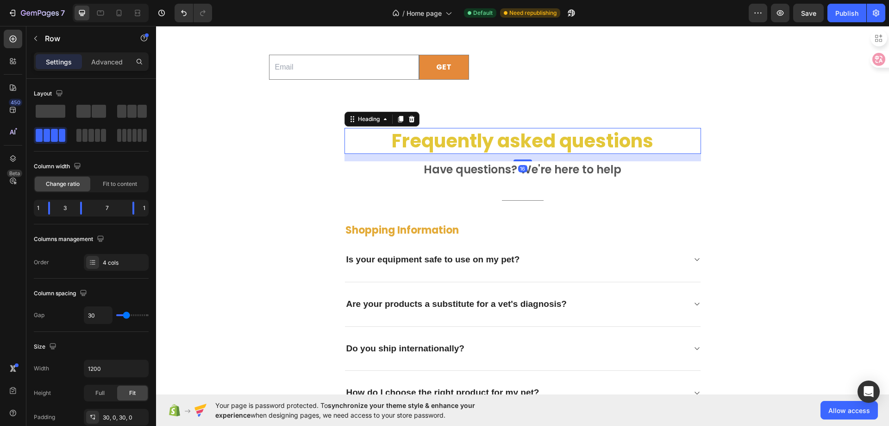
click at [666, 153] on p "Frequently asked questions" at bounding box center [522, 141] width 355 height 24
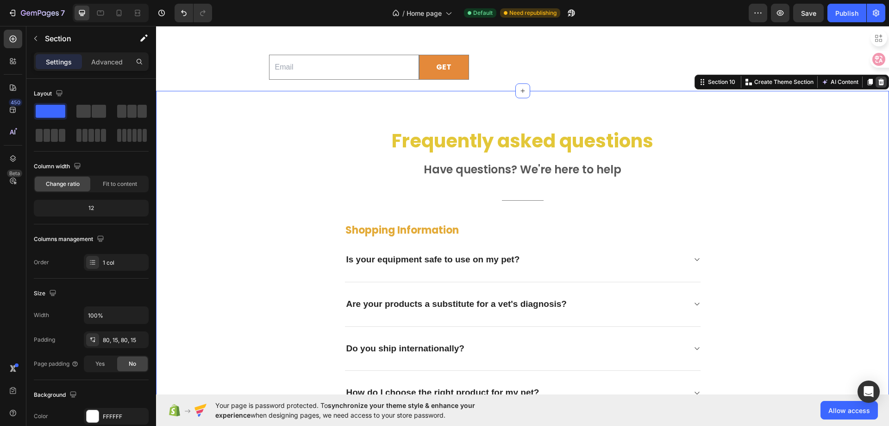
click at [878, 86] on icon at bounding box center [881, 81] width 7 height 7
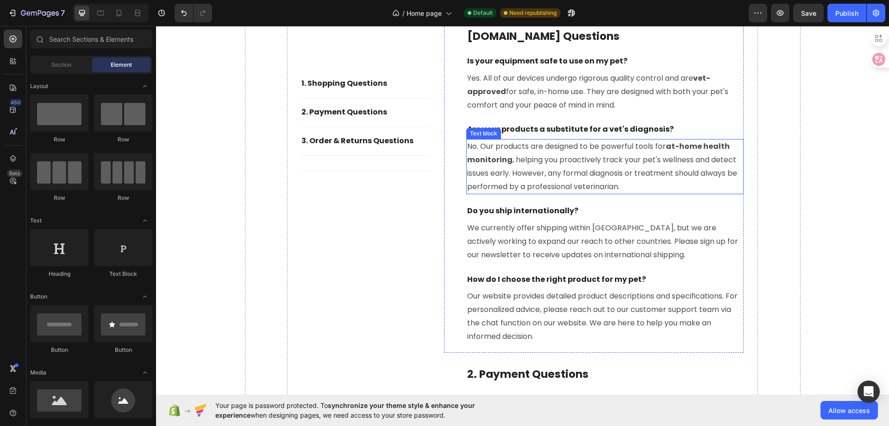
scroll to position [2219, 0]
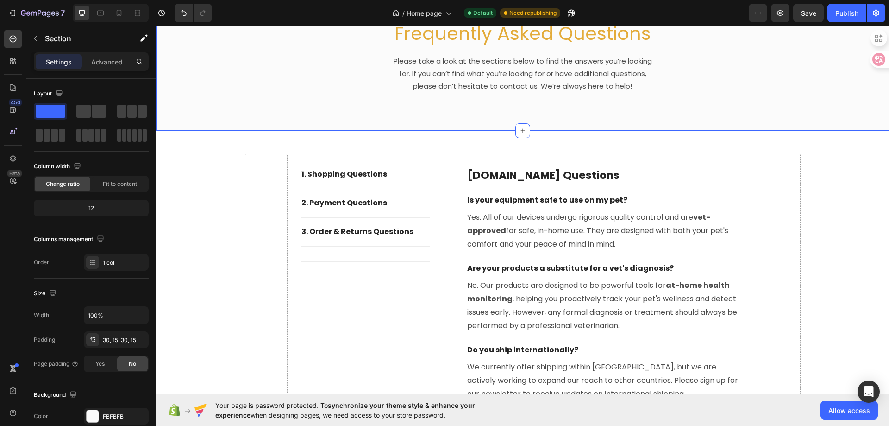
click at [348, 117] on div "Frequently Asked Questions Heading Please take a look at the sections below to …" at bounding box center [522, 64] width 719 height 105
click at [118, 414] on div "FBFBFB" at bounding box center [116, 416] width 27 height 8
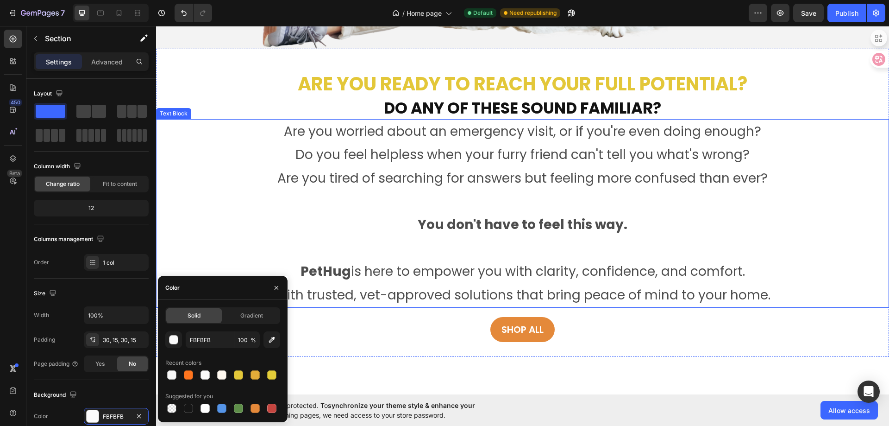
scroll to position [135, 0]
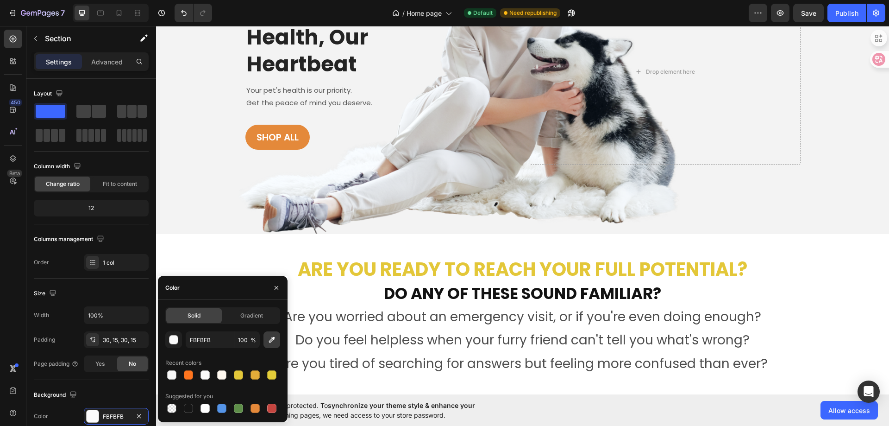
click at [275, 341] on icon "button" at bounding box center [271, 339] width 9 height 9
type input "F3F3F3"
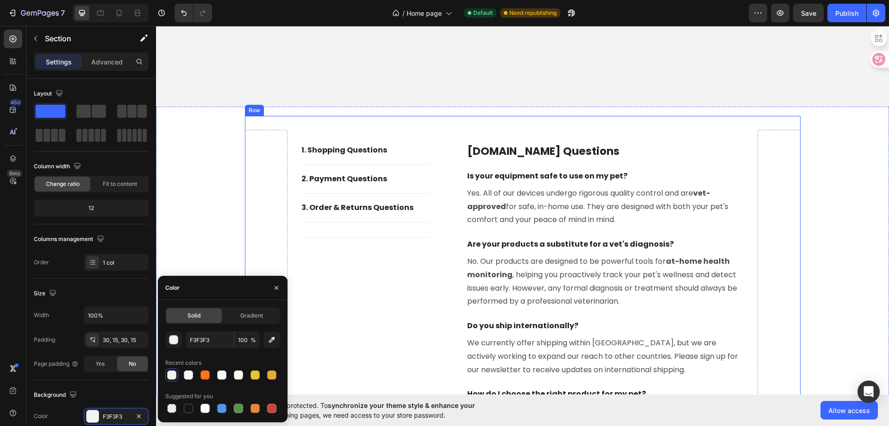
scroll to position [2729, 0]
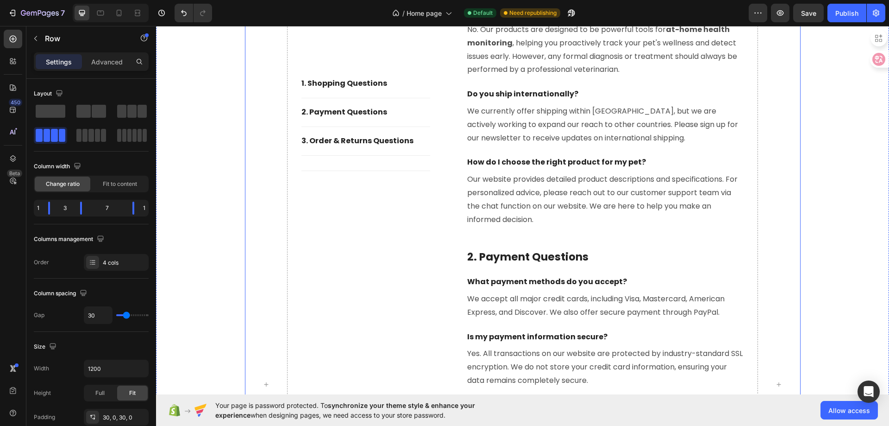
click at [378, 245] on div "1. shopping Questions Button Title Line 2. Payment Questions Button Title Line …" at bounding box center [365, 384] width 129 height 972
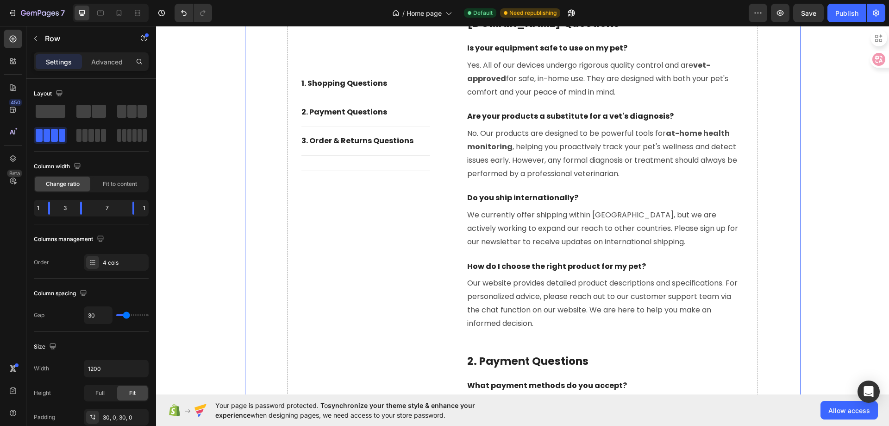
scroll to position [2265, 0]
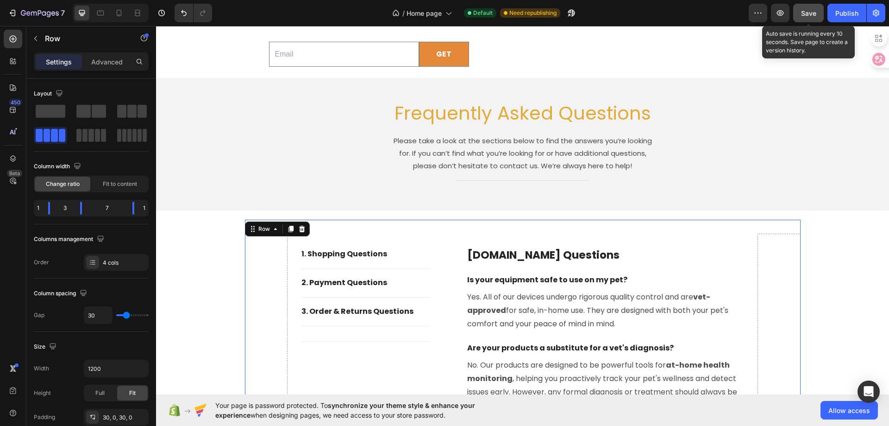
click at [797, 21] on button "Save" at bounding box center [808, 13] width 31 height 19
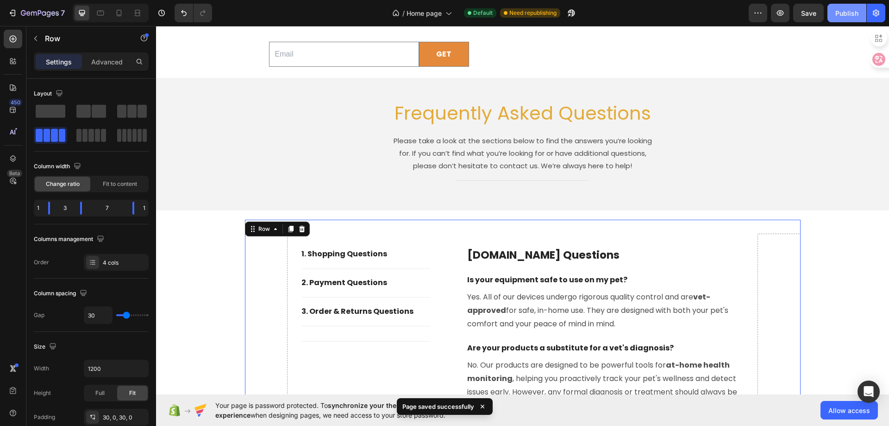
click at [846, 11] on div "Publish" at bounding box center [846, 13] width 23 height 10
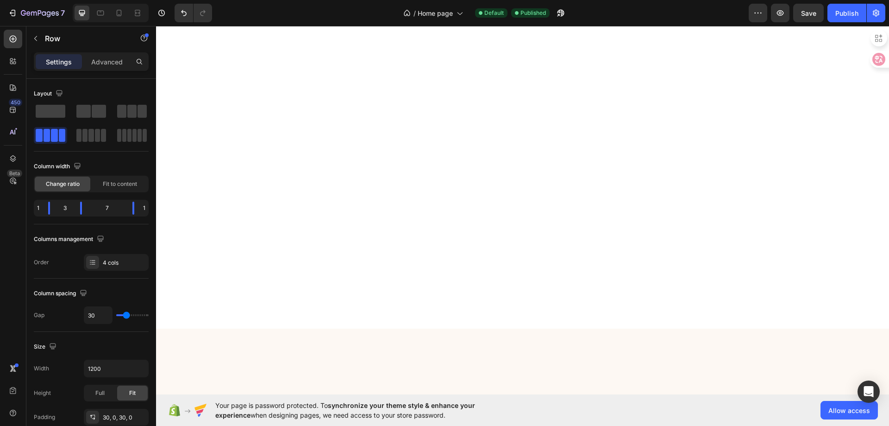
scroll to position [1293, 0]
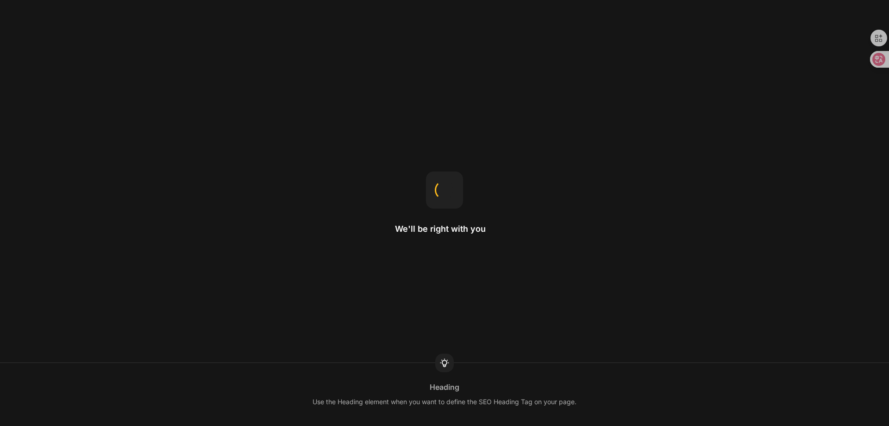
select select "ENG"
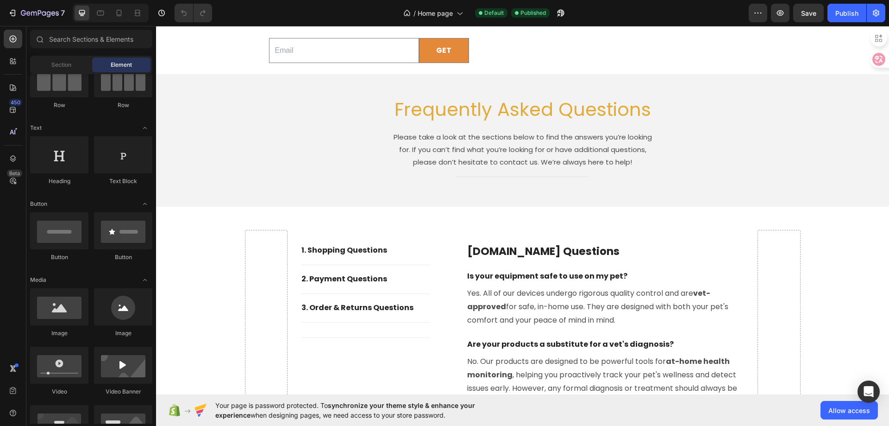
scroll to position [2408, 0]
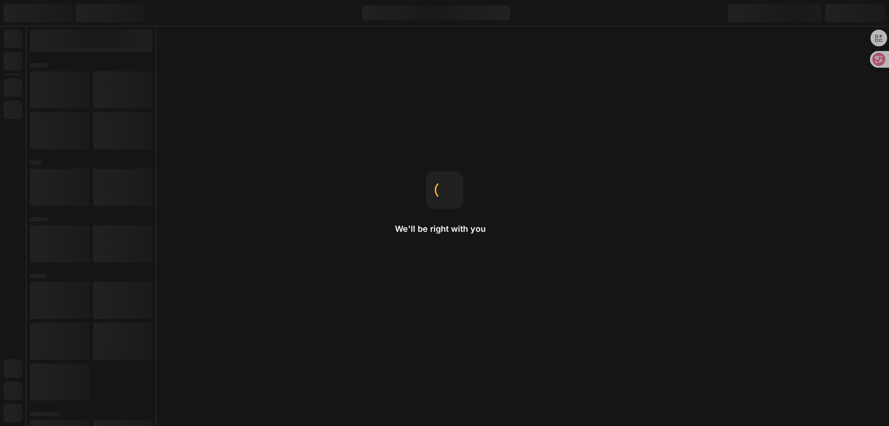
select select "ENG"
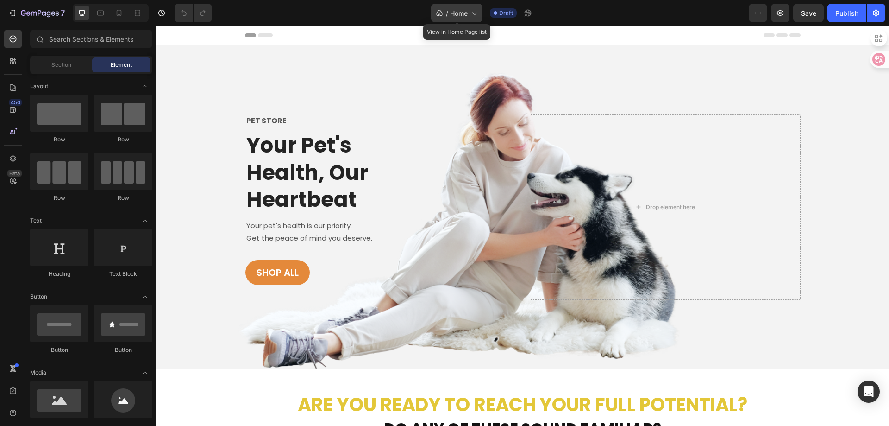
click at [475, 12] on icon at bounding box center [474, 12] width 9 height 9
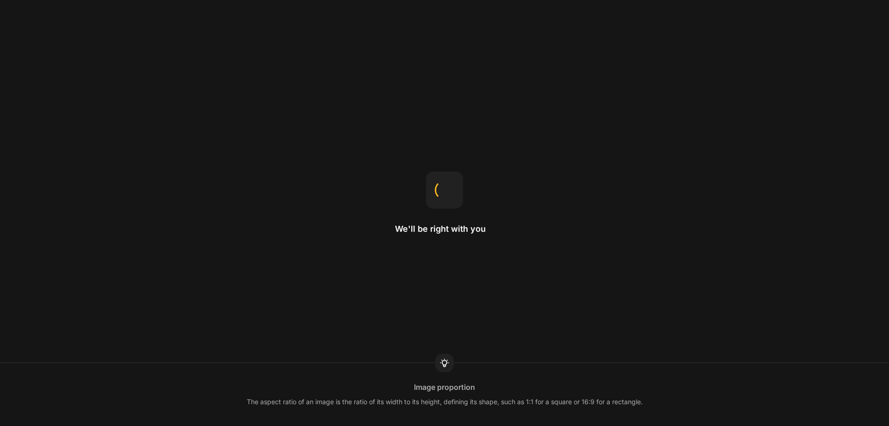
select select "ENG"
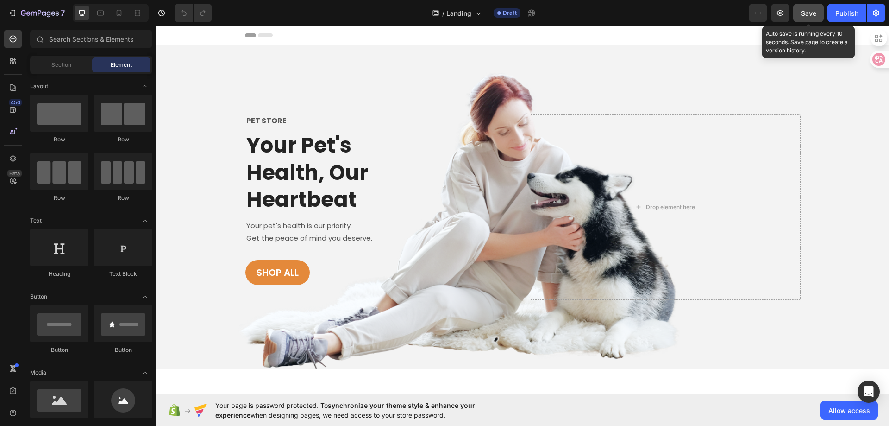
click at [811, 16] on span "Save" at bounding box center [808, 13] width 15 height 8
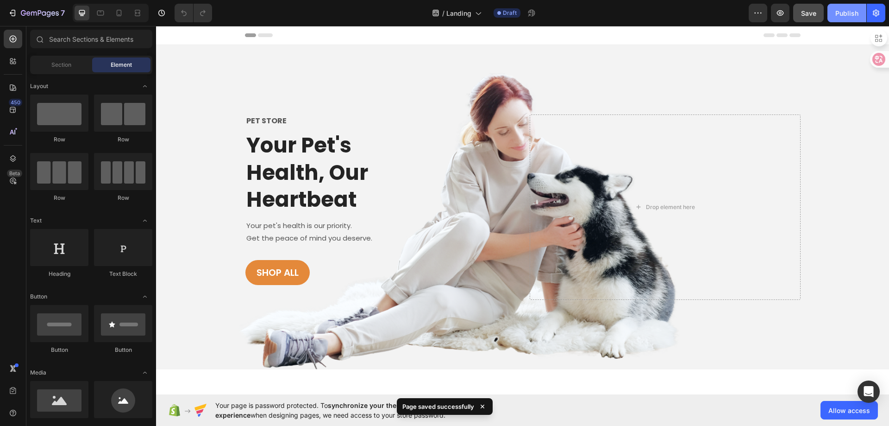
click at [855, 18] on div "Publish" at bounding box center [846, 13] width 23 height 10
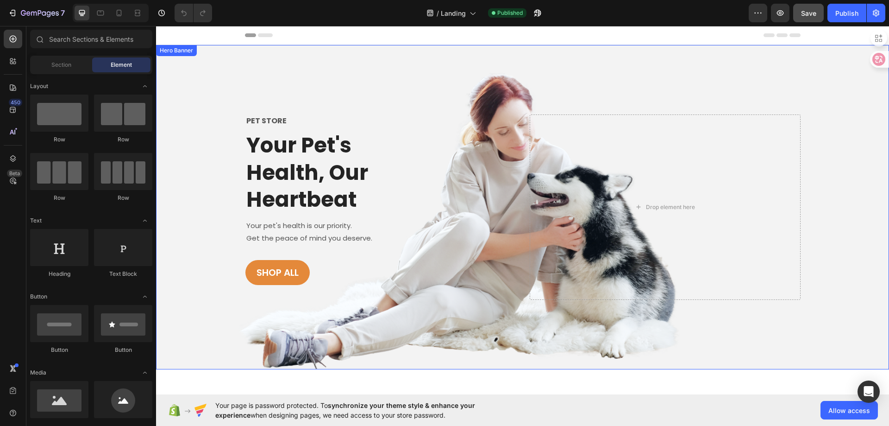
click at [219, 85] on div "PET STORE Text block Your Pet's Health, Our Heartbeat Heading Your pet's health…" at bounding box center [522, 207] width 733 height 324
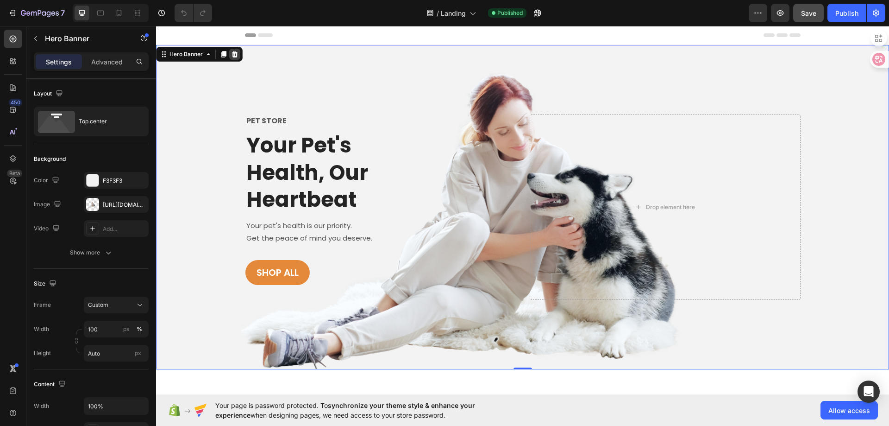
click at [233, 55] on icon at bounding box center [235, 54] width 6 height 6
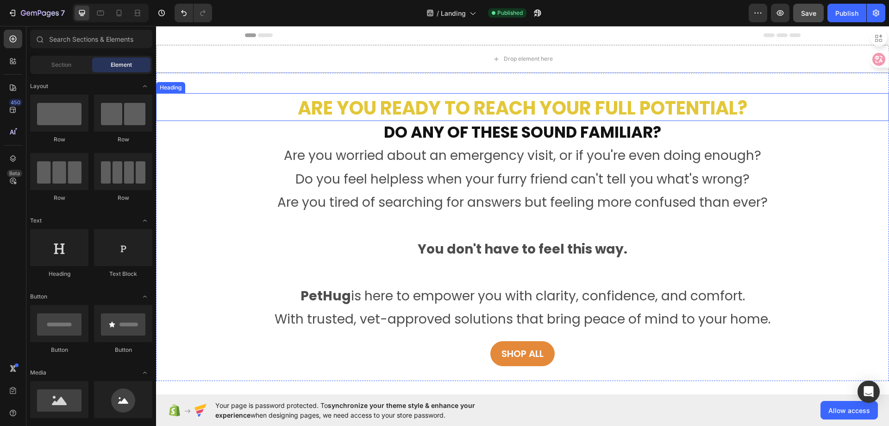
click at [220, 113] on h2 "Are you ready to reach your full potential?" at bounding box center [522, 108] width 733 height 26
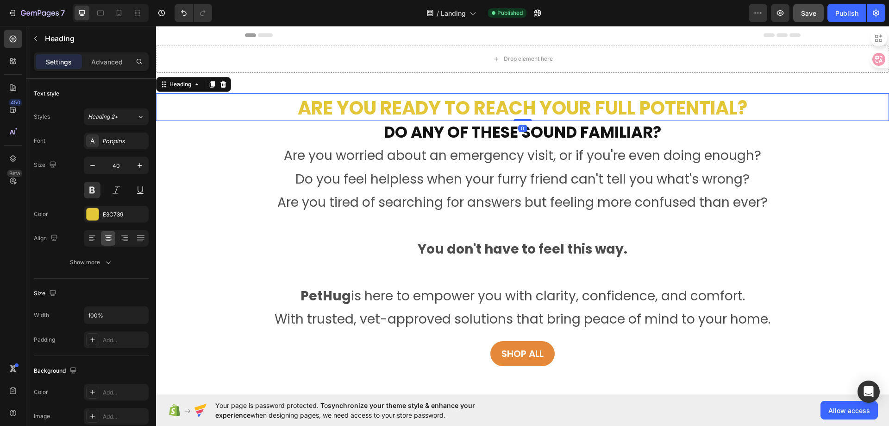
click at [222, 81] on div at bounding box center [223, 84] width 11 height 11
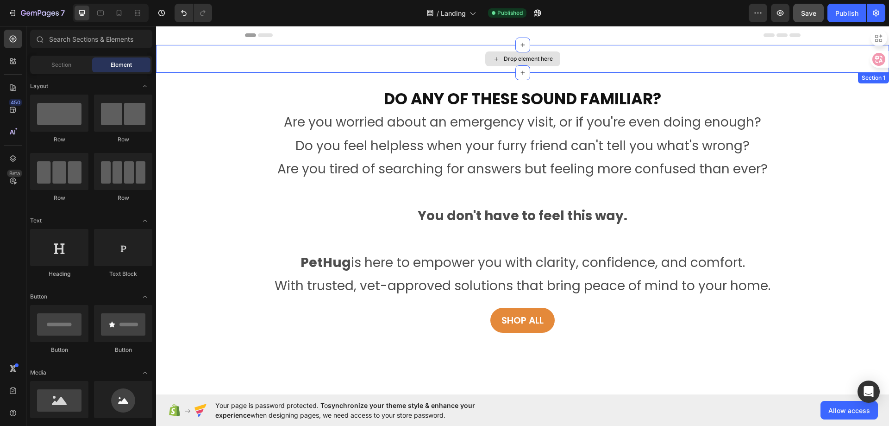
click at [237, 61] on div "Drop element here" at bounding box center [522, 59] width 733 height 28
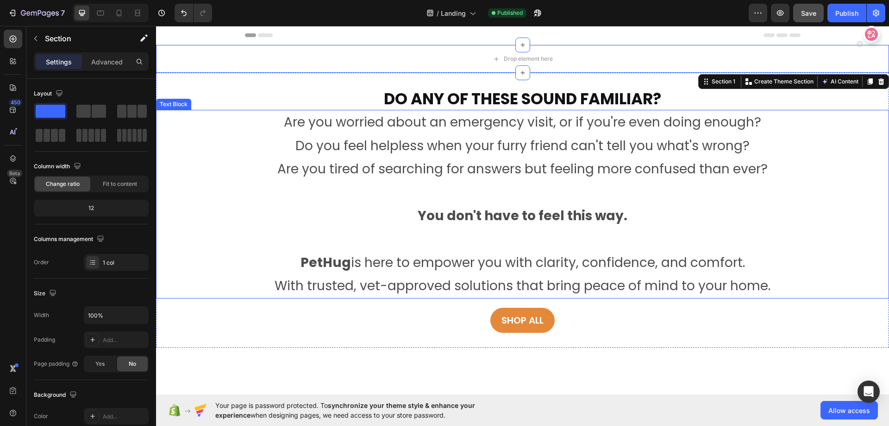
drag, startPoint x: 1032, startPoint y: 83, endPoint x: 873, endPoint y: 93, distance: 159.6
click at [878, 83] on icon at bounding box center [881, 81] width 6 height 6
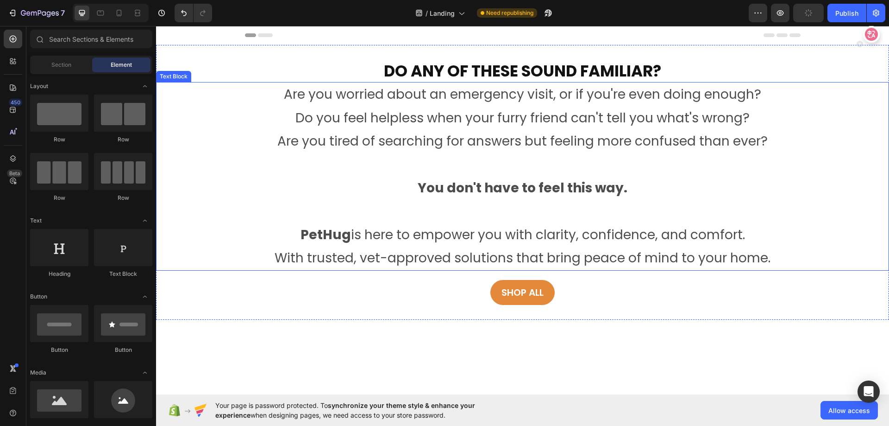
click at [756, 100] on p "Are you worried about an emergency visit, or if you're even doing enough?" at bounding box center [522, 94] width 731 height 23
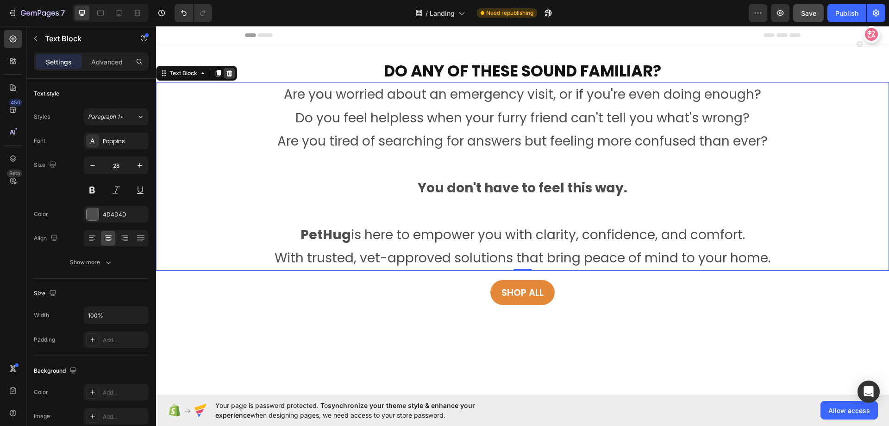
click at [227, 76] on icon at bounding box center [229, 73] width 6 height 6
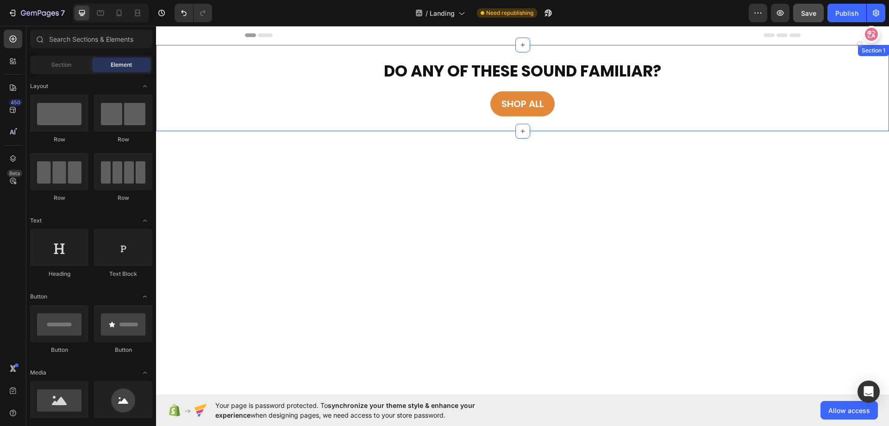
click at [305, 55] on div "Do any of these sound familiar? Heading Shop All Button Section 1" at bounding box center [522, 88] width 733 height 86
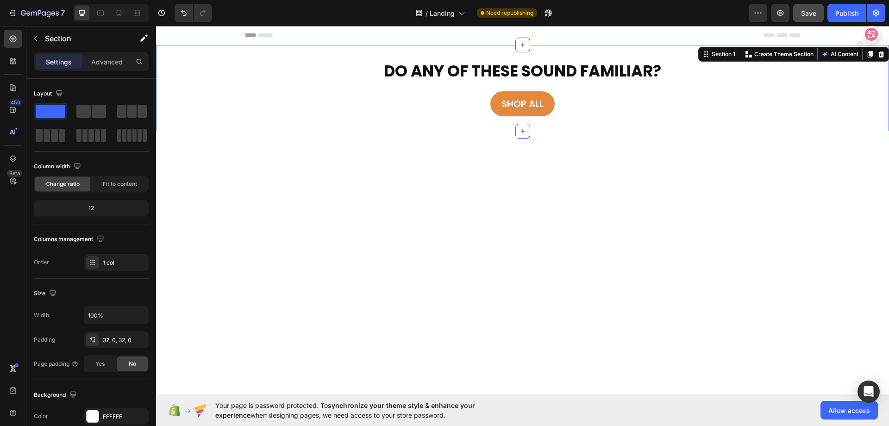
click at [878, 53] on icon at bounding box center [881, 53] width 7 height 7
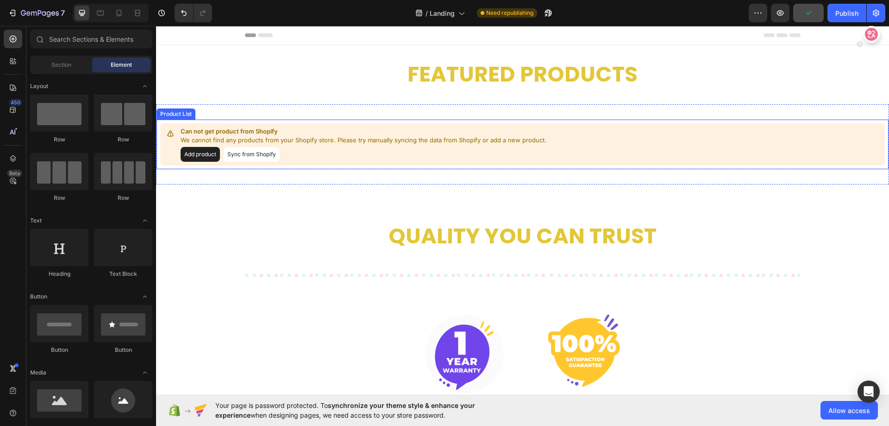
click at [639, 129] on div "Can not get product from Shopify We cannot find any products from your Shopify …" at bounding box center [522, 144] width 725 height 42
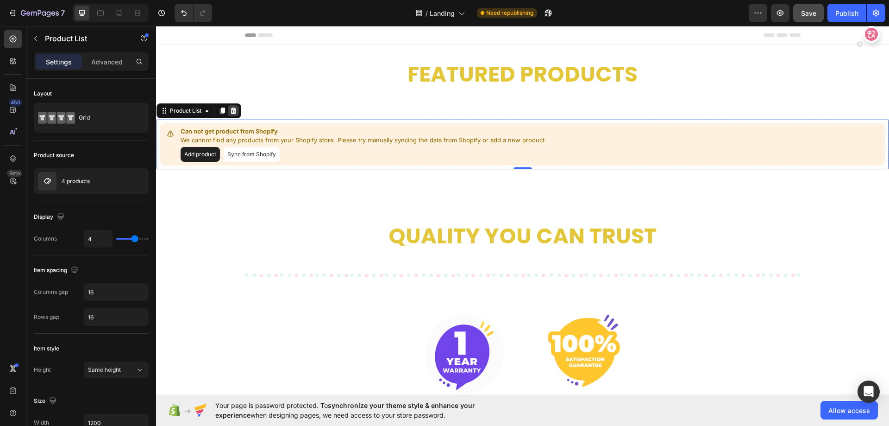
click at [234, 113] on icon at bounding box center [234, 110] width 6 height 6
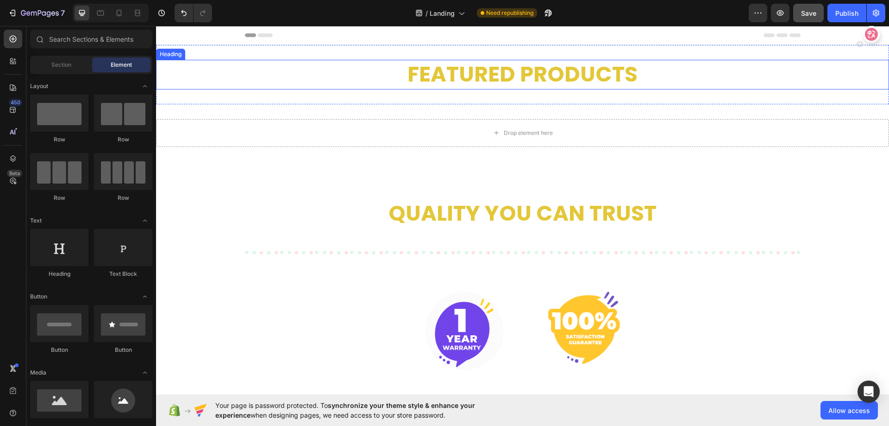
click at [301, 78] on h2 "Featured Products" at bounding box center [522, 75] width 733 height 30
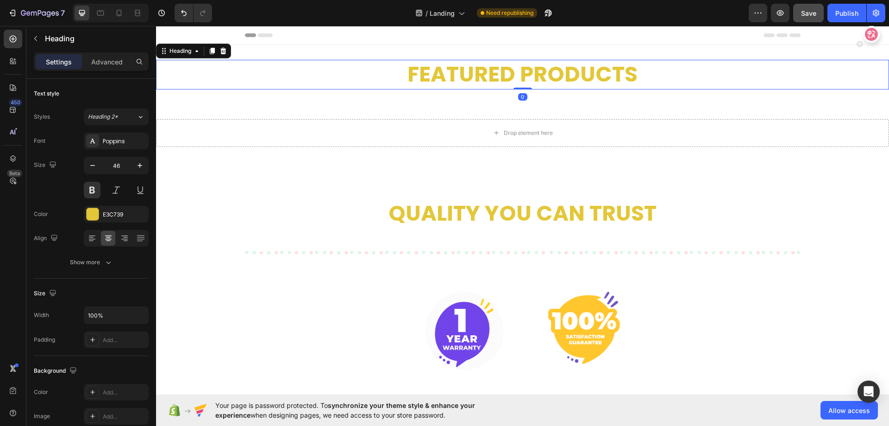
click at [224, 50] on icon at bounding box center [223, 51] width 6 height 6
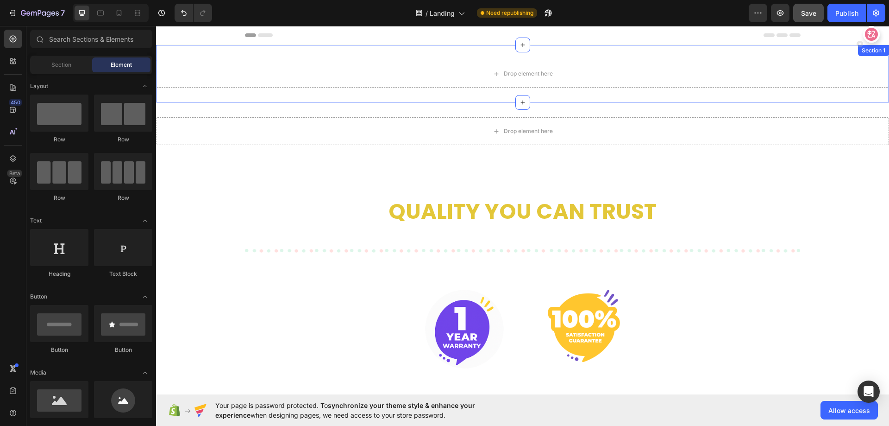
click at [224, 50] on div "Drop element here Section 1" at bounding box center [522, 73] width 733 height 57
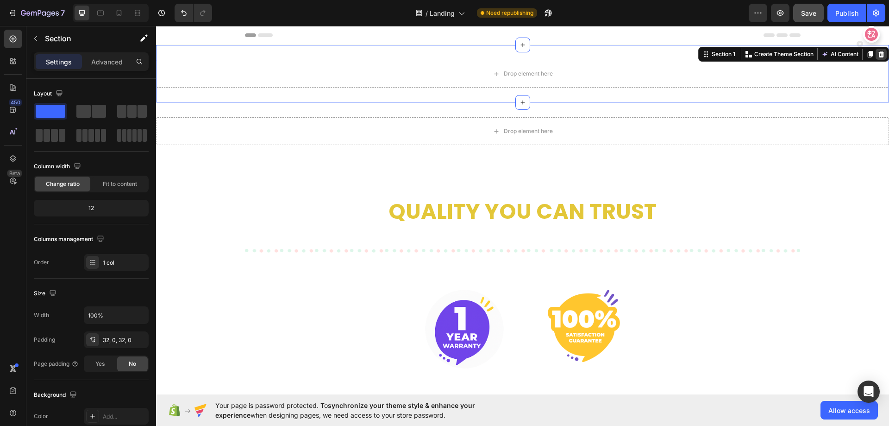
click at [878, 54] on icon at bounding box center [881, 54] width 6 height 6
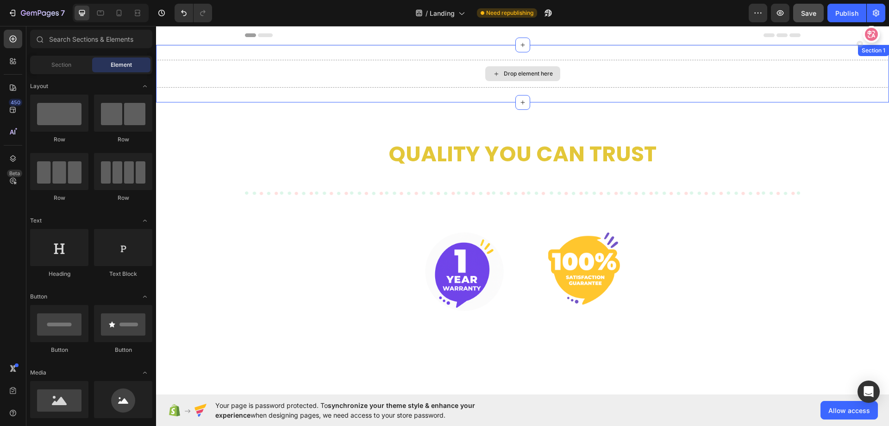
click at [348, 78] on div "Drop element here" at bounding box center [522, 74] width 733 height 28
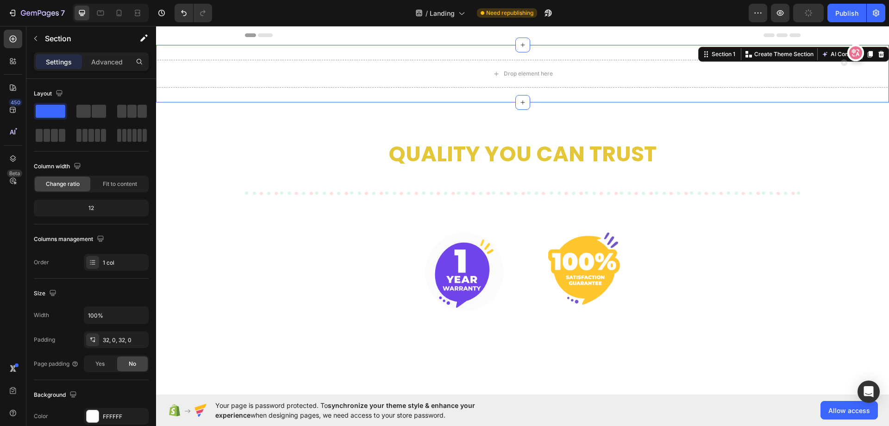
drag, startPoint x: 1016, startPoint y: 98, endPoint x: 863, endPoint y: 112, distance: 152.9
click at [878, 56] on icon at bounding box center [881, 54] width 6 height 6
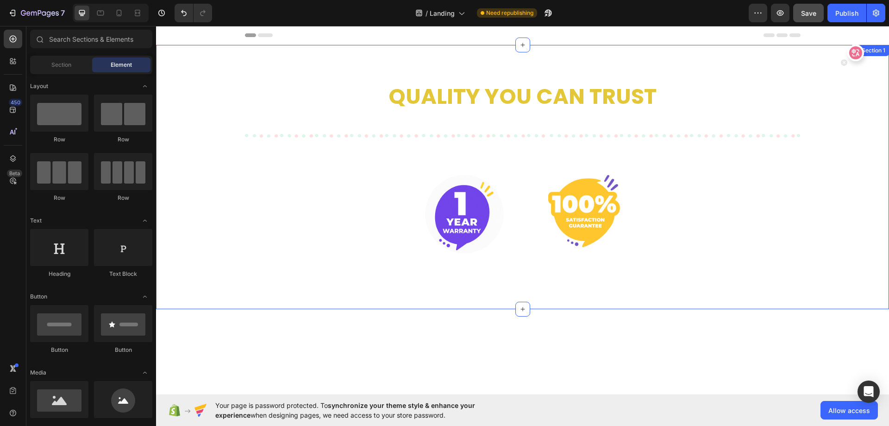
click at [282, 96] on div "Quality you can trust Heading Row Image Image Row Row" at bounding box center [522, 188] width 719 height 212
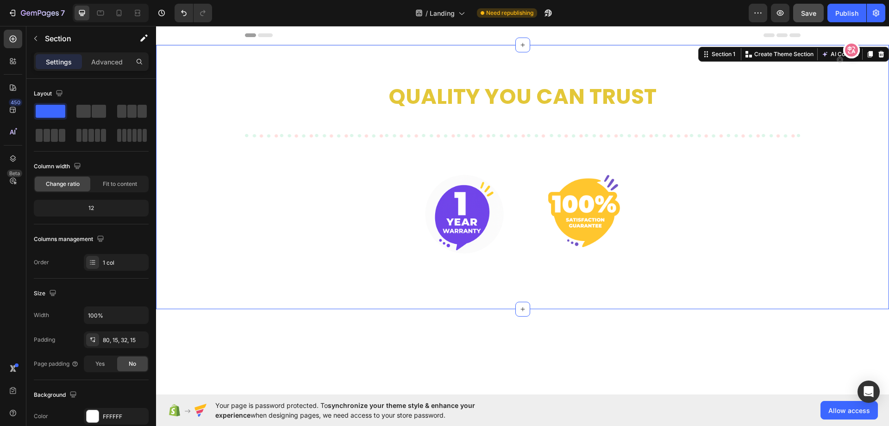
click at [878, 55] on icon at bounding box center [881, 54] width 6 height 6
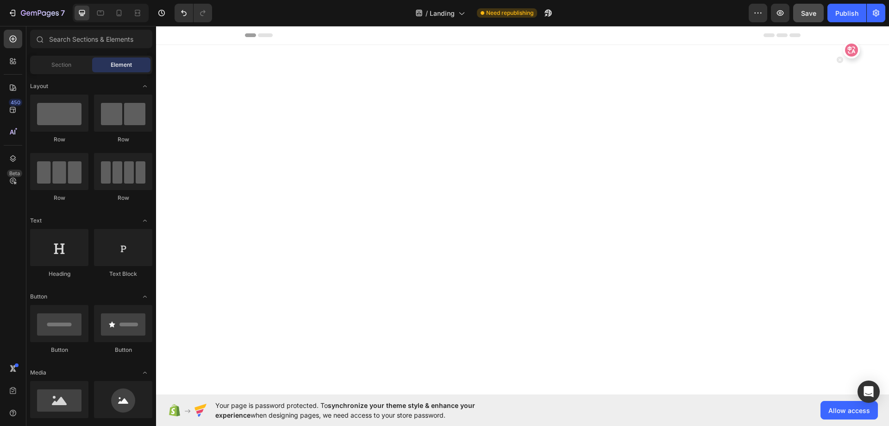
click at [339, 188] on div at bounding box center [522, 204] width 733 height 244
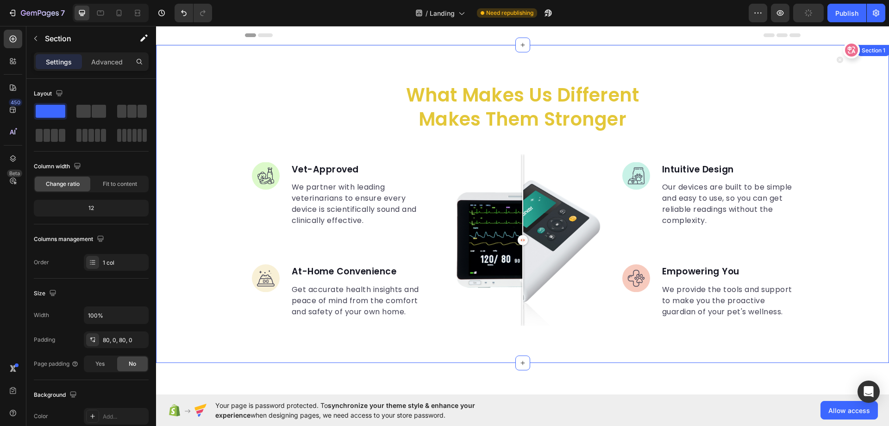
click at [220, 130] on div "what makes us different makes them stronger Heading Image Vet-Approved Text blo…" at bounding box center [522, 204] width 733 height 244
click at [301, 55] on div "what makes us different makes them stronger Heading Image Vet-Approved Text blo…" at bounding box center [522, 204] width 733 height 318
click at [183, 90] on div "what makes us different makes them stronger Heading Image Vet-Approved Text blo…" at bounding box center [522, 204] width 733 height 244
click at [863, 54] on div "Section 1" at bounding box center [873, 50] width 27 height 8
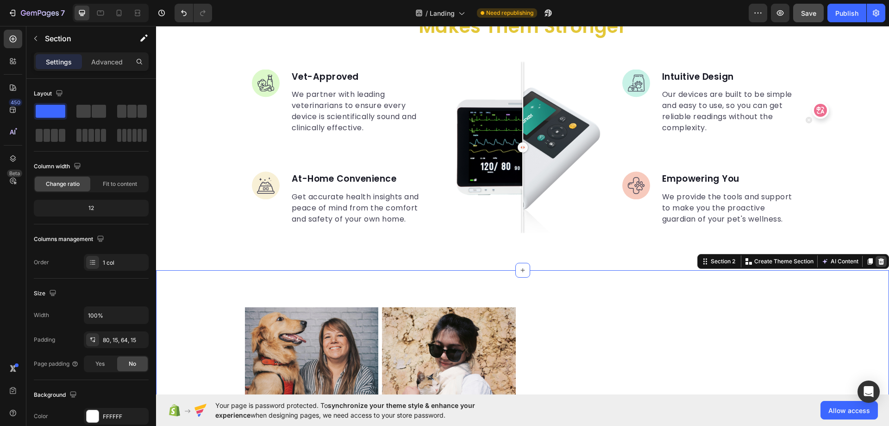
click at [878, 261] on icon at bounding box center [881, 260] width 7 height 7
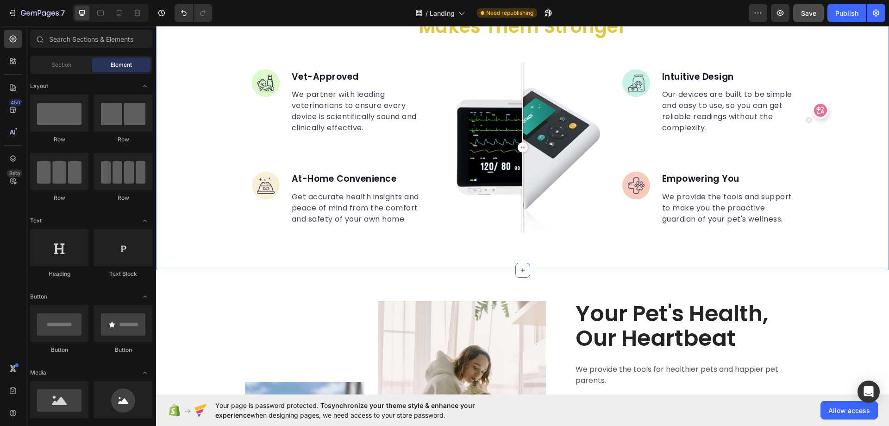
scroll to position [0, 0]
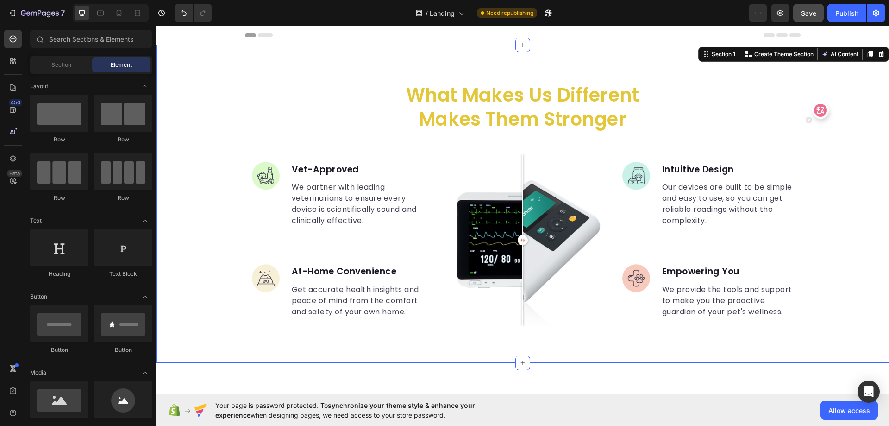
click at [871, 60] on div "what makes us different makes them stronger Heading Image Vet-Approved Text blo…" at bounding box center [522, 204] width 733 height 318
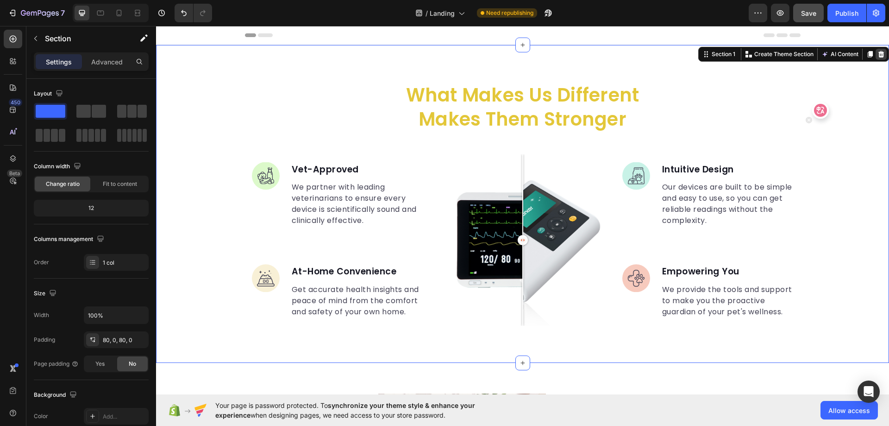
click at [878, 52] on icon at bounding box center [881, 54] width 6 height 6
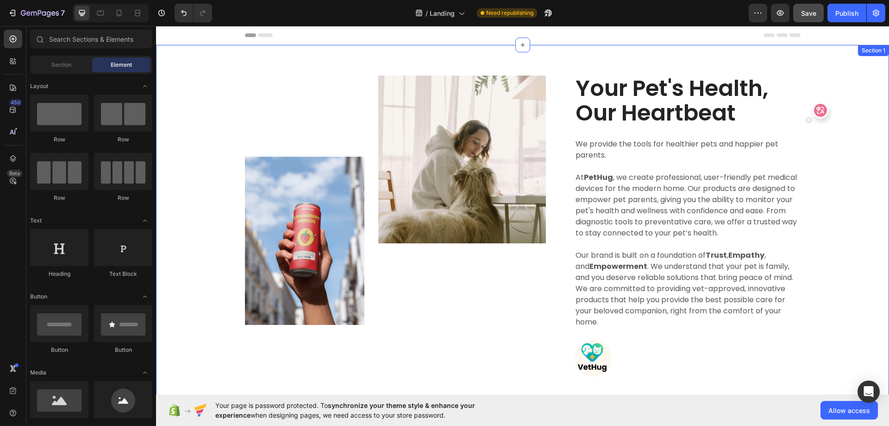
click at [869, 71] on div "Image Image Row Your Pet's Health, Our Heartbeat Heading We provide the tools f…" at bounding box center [522, 225] width 733 height 360
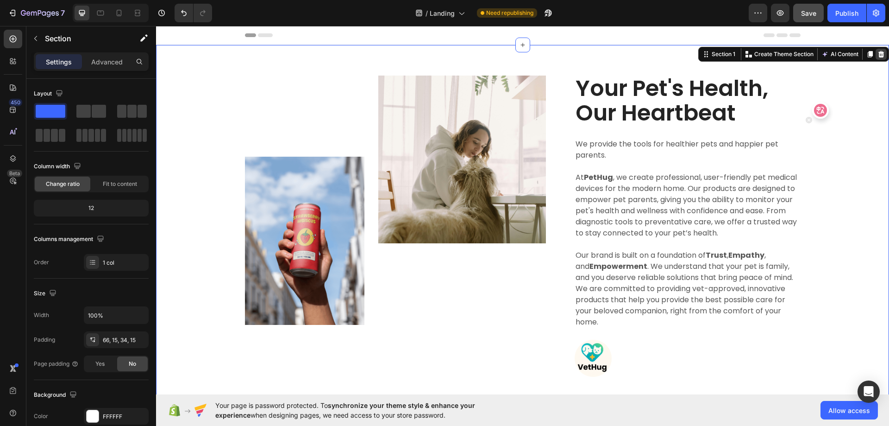
click at [878, 52] on icon at bounding box center [881, 54] width 6 height 6
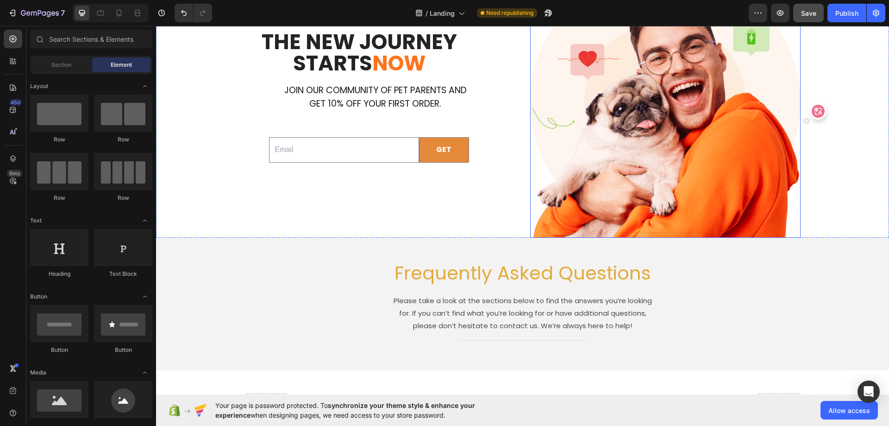
scroll to position [46, 0]
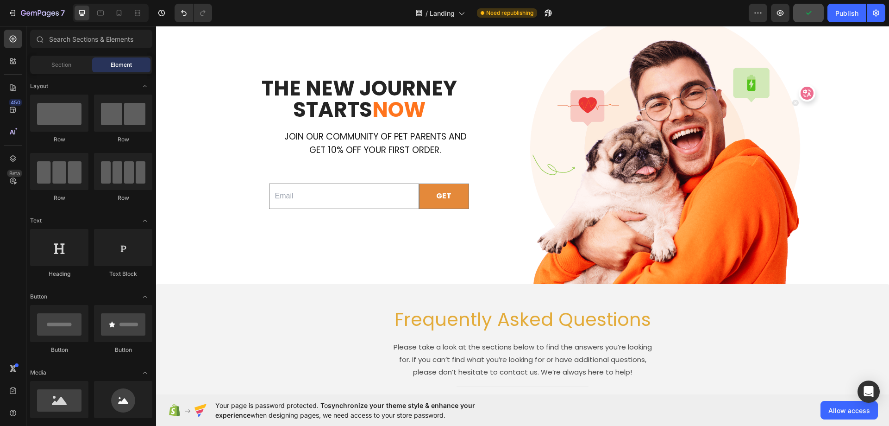
click at [807, 94] on div at bounding box center [803, 93] width 23 height 17
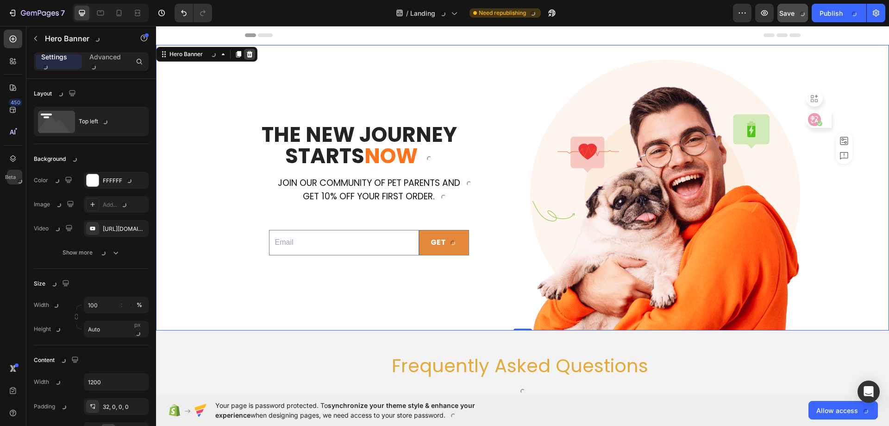
click at [248, 54] on icon at bounding box center [250, 54] width 6 height 6
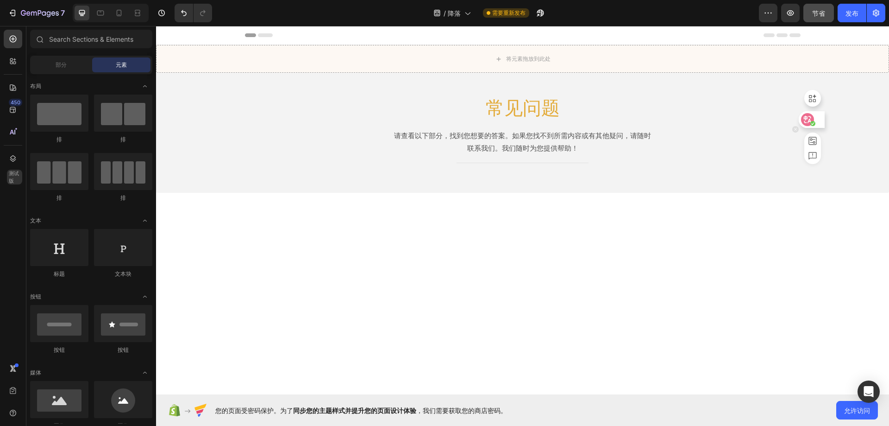
click at [806, 120] on icon at bounding box center [808, 119] width 8 height 7
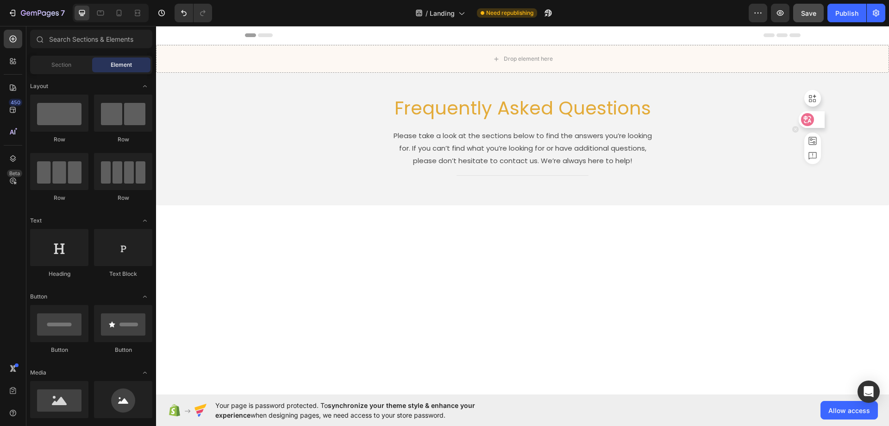
click at [795, 132] on icon at bounding box center [795, 129] width 6 height 6
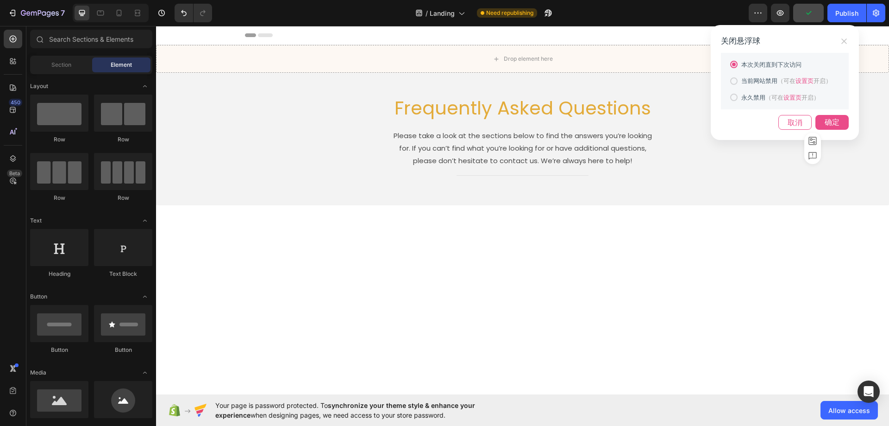
click at [835, 125] on div "确定" at bounding box center [832, 122] width 33 height 15
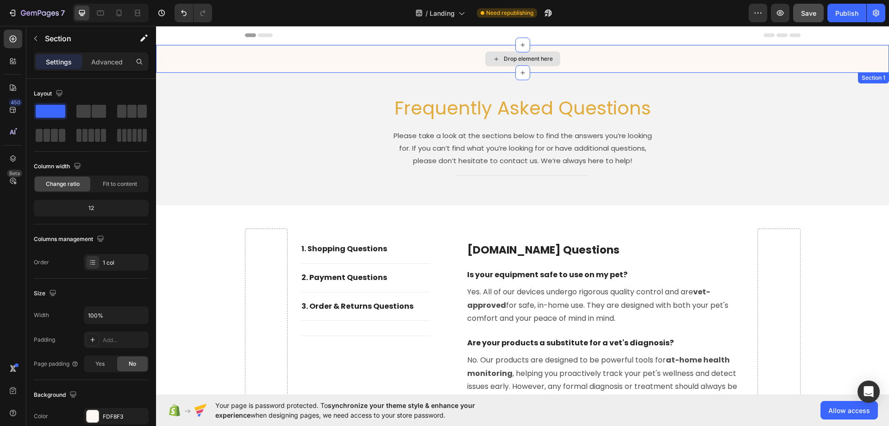
click at [828, 61] on div "Drop element here" at bounding box center [522, 59] width 733 height 28
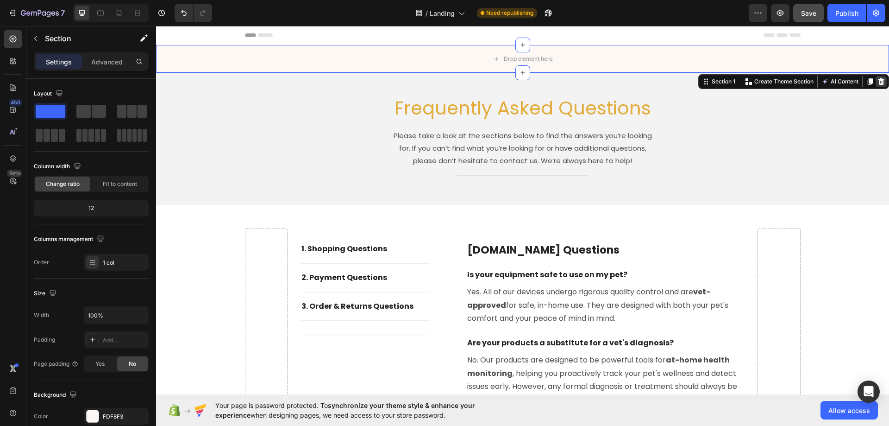
click at [878, 80] on icon at bounding box center [881, 81] width 6 height 6
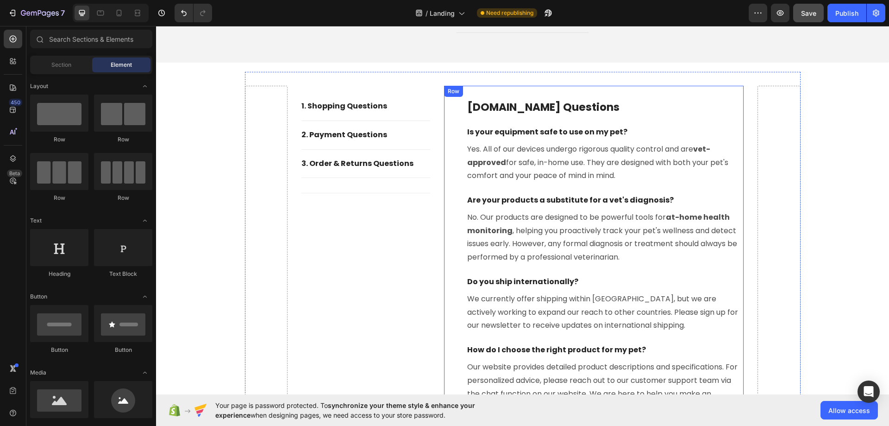
scroll to position [69, 0]
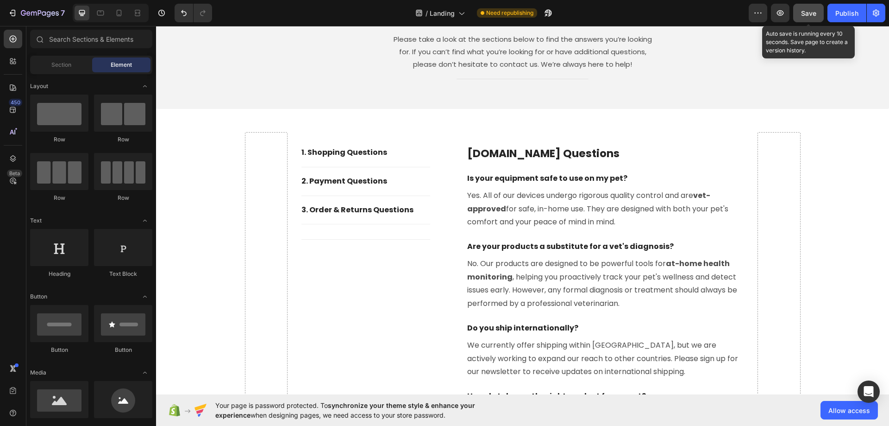
click at [814, 12] on span "Save" at bounding box center [808, 13] width 15 height 8
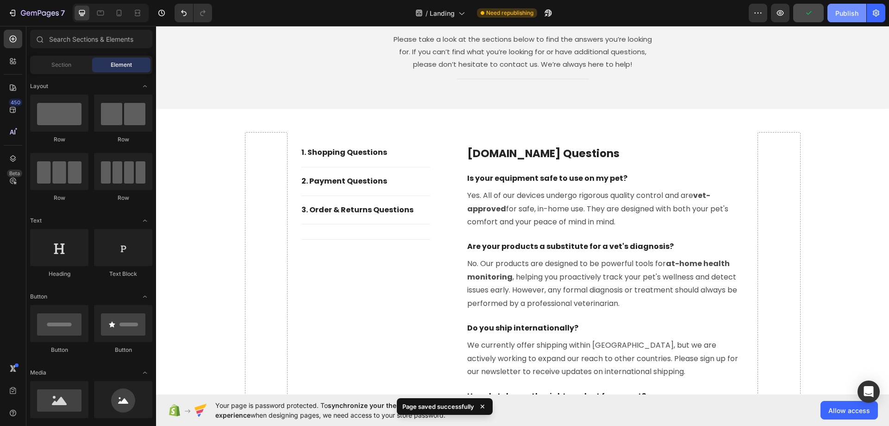
click at [845, 11] on div "Publish" at bounding box center [846, 13] width 23 height 10
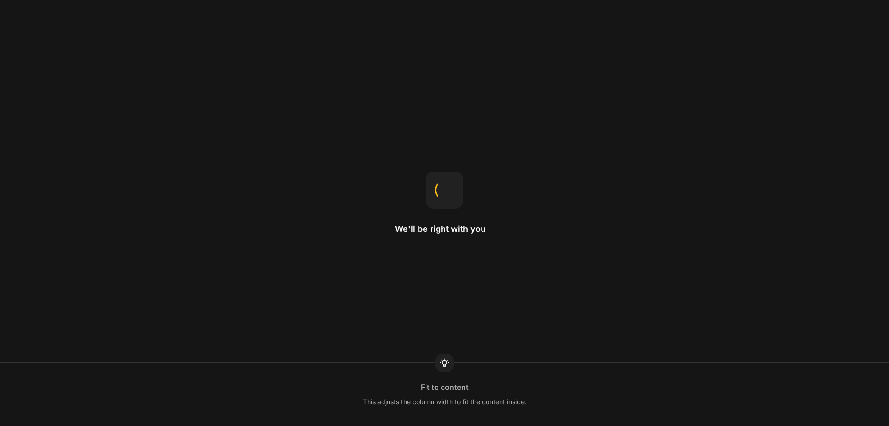
select select "ENG"
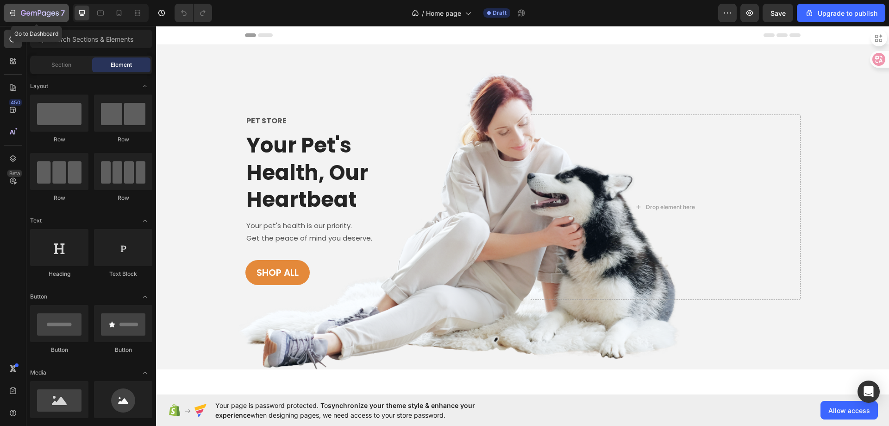
click at [13, 13] on icon "button" at bounding box center [12, 12] width 9 height 9
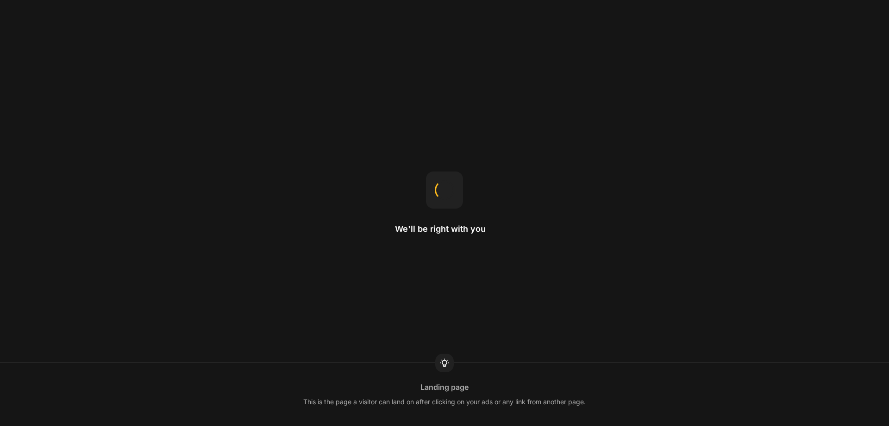
select select "ENG"
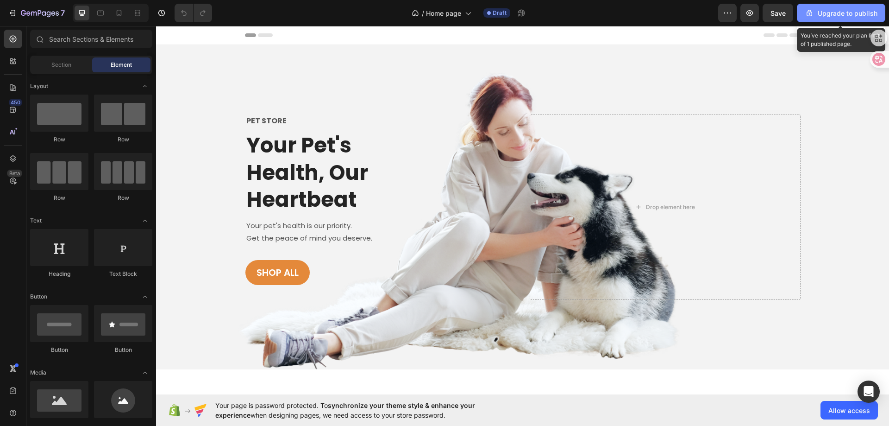
click at [826, 15] on div "Upgrade to publish" at bounding box center [841, 13] width 73 height 10
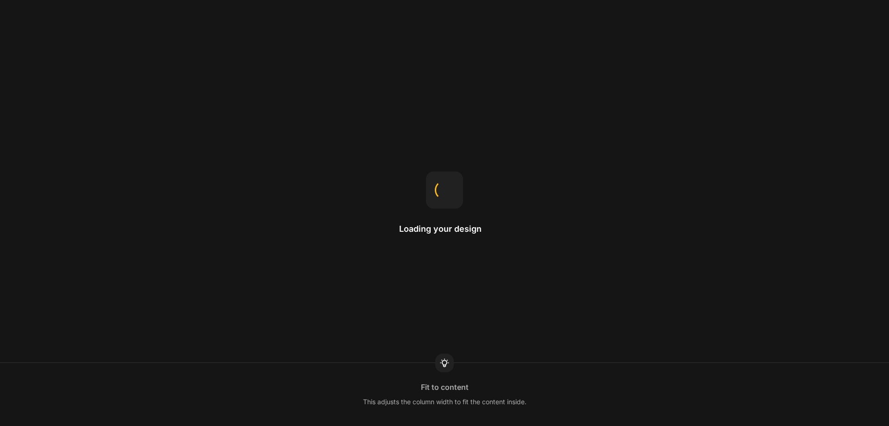
select select "ENG"
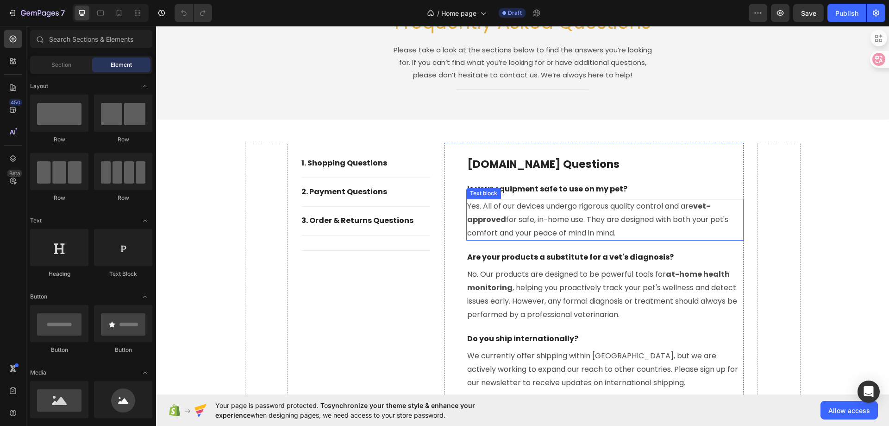
scroll to position [2264, 0]
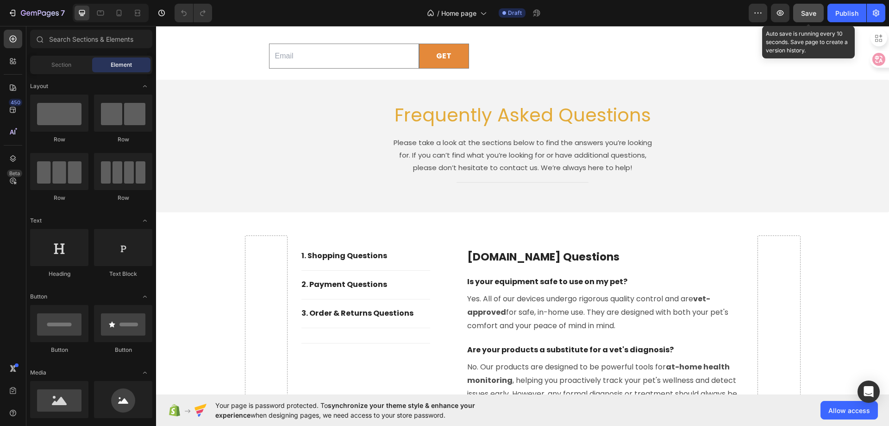
click at [813, 14] on span "Save" at bounding box center [808, 13] width 15 height 8
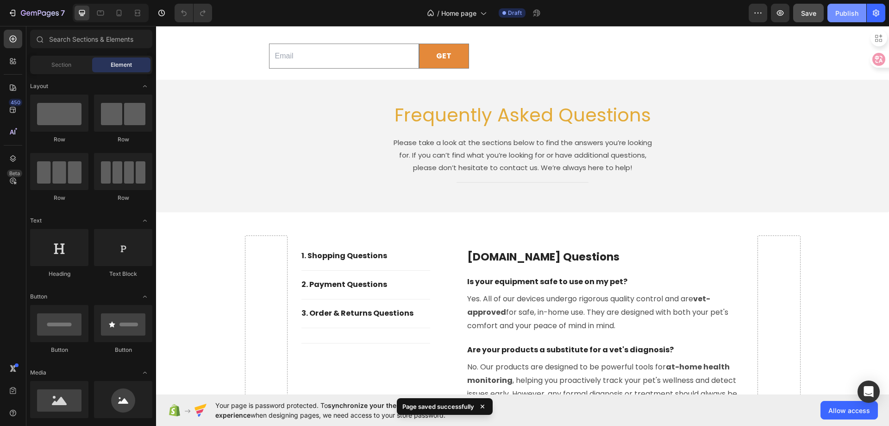
click at [853, 19] on button "Publish" at bounding box center [847, 13] width 39 height 19
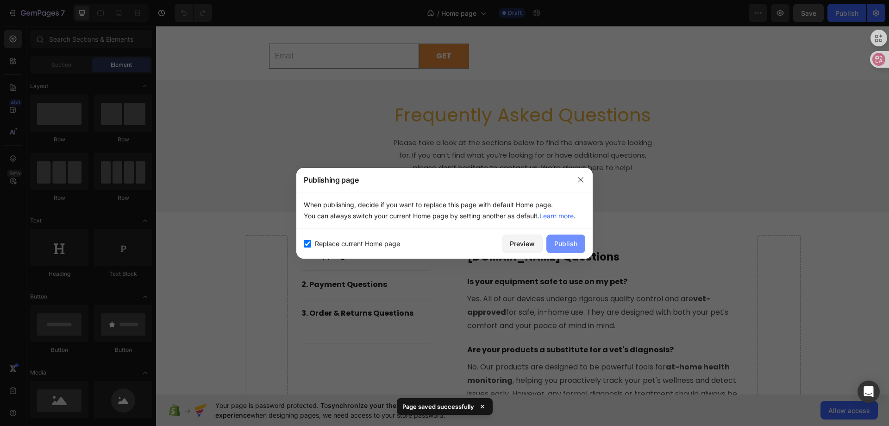
click at [570, 247] on div "Publish" at bounding box center [565, 243] width 23 height 10
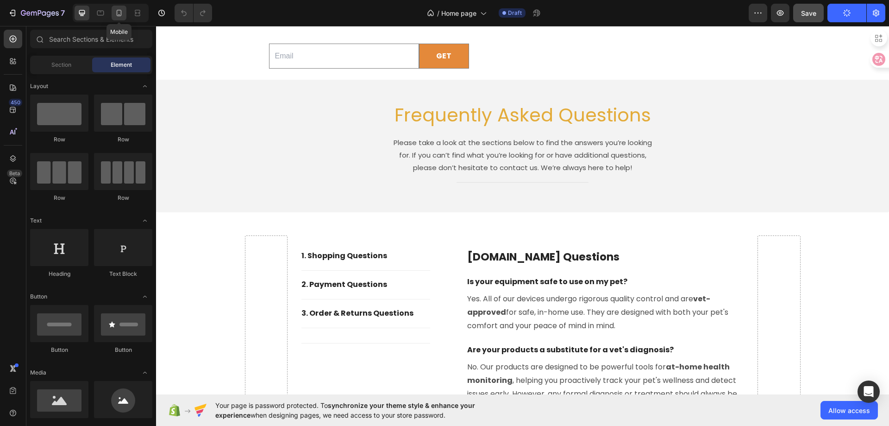
click at [114, 12] on div at bounding box center [119, 13] width 15 height 15
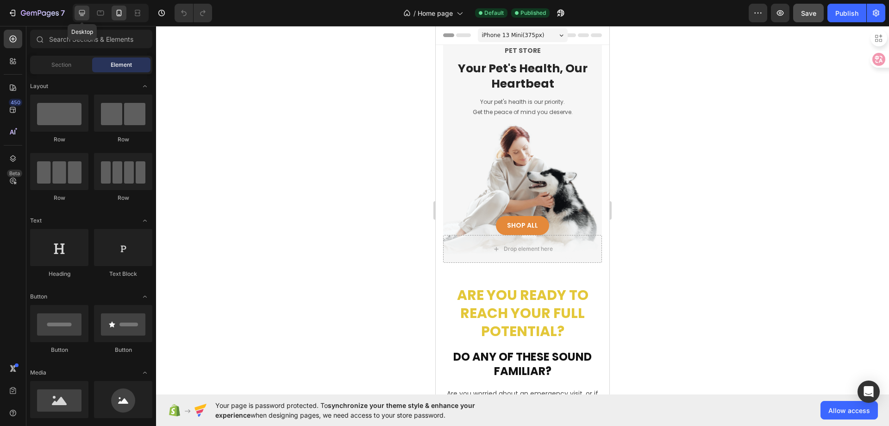
click at [85, 15] on icon at bounding box center [81, 12] width 9 height 9
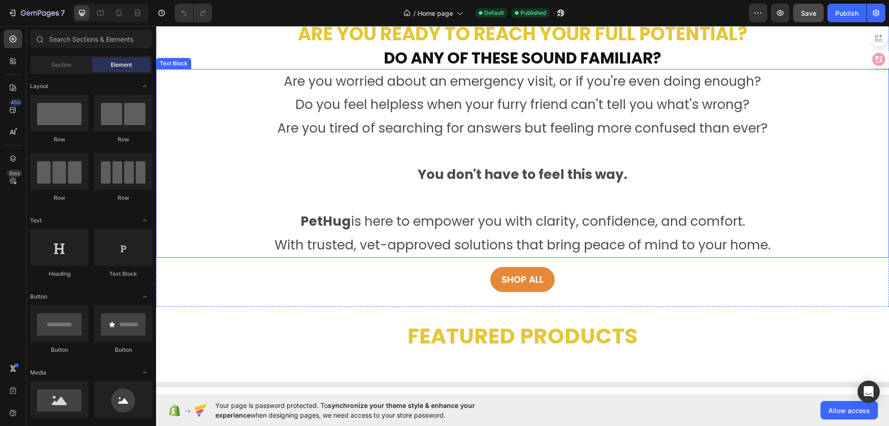
scroll to position [509, 0]
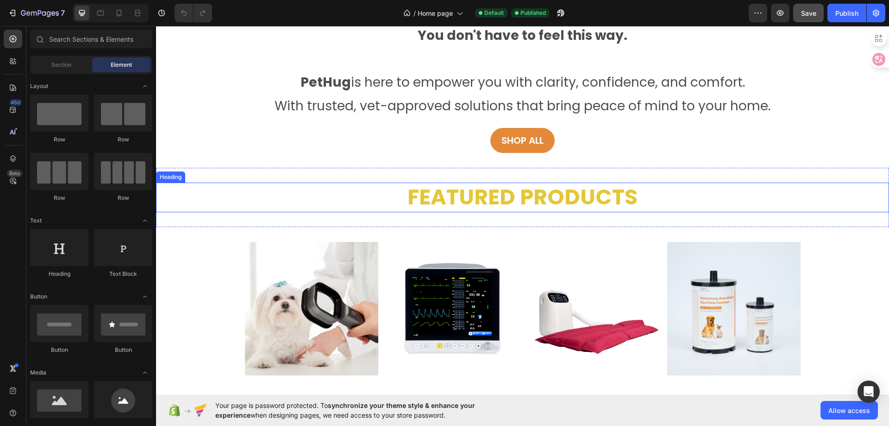
click at [666, 189] on h2 "Featured Products" at bounding box center [522, 197] width 733 height 30
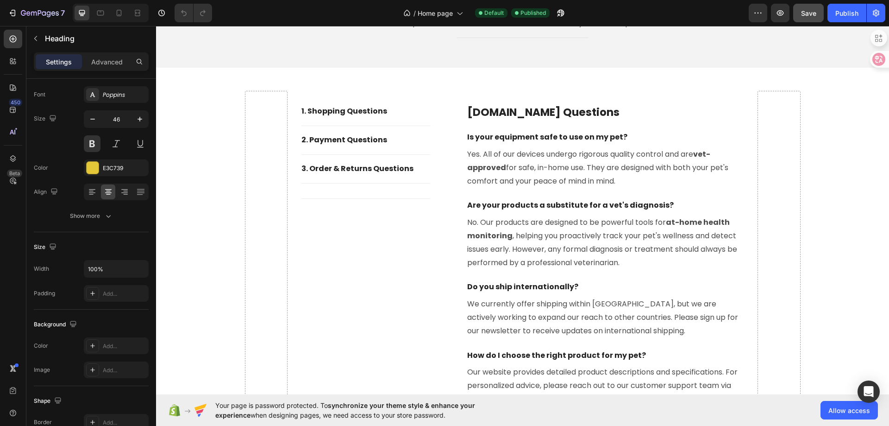
scroll to position [2362, 0]
